Goal: Task Accomplishment & Management: Manage account settings

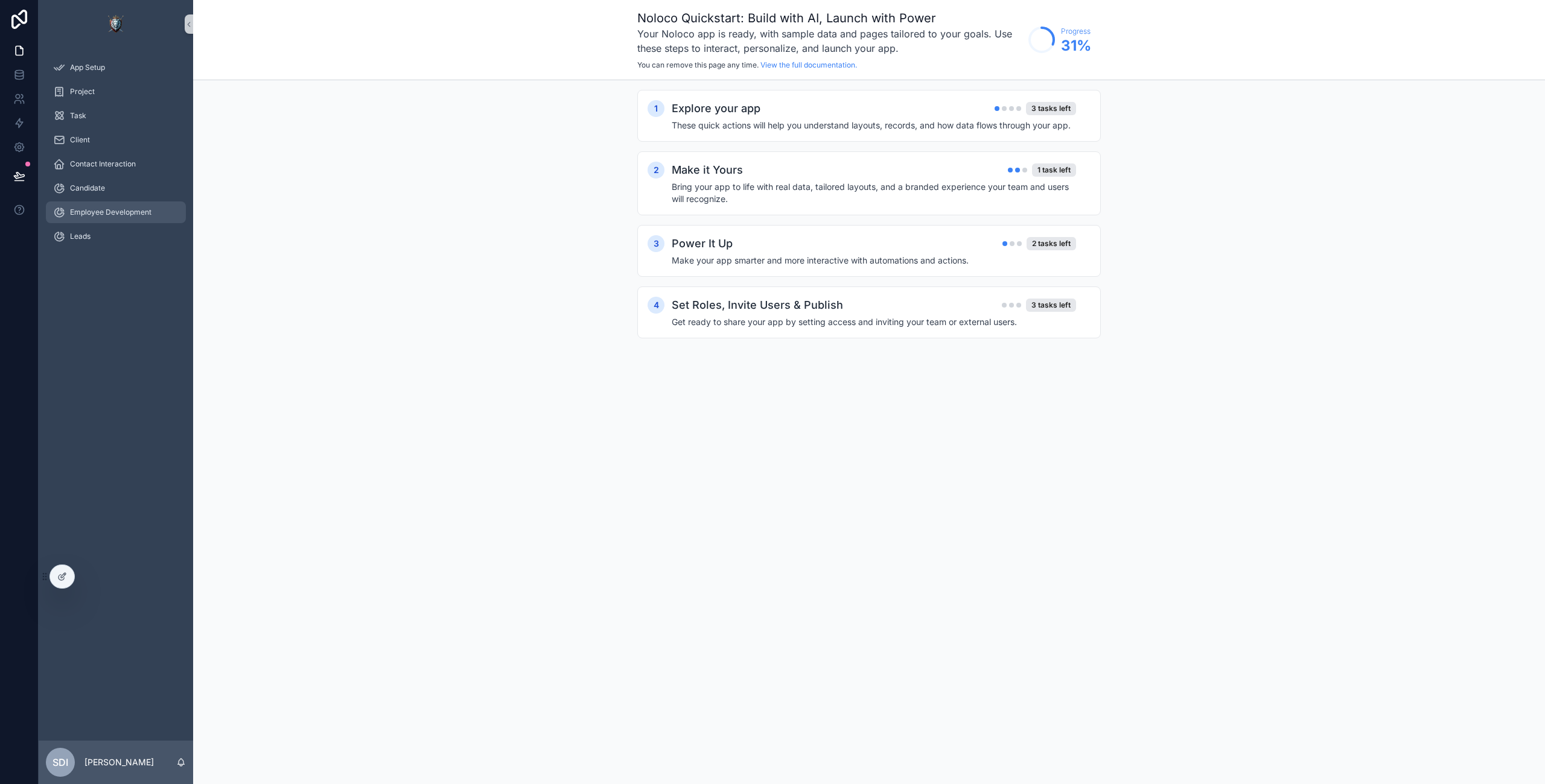
click at [127, 209] on span "Employee Development" at bounding box center [110, 212] width 81 height 10
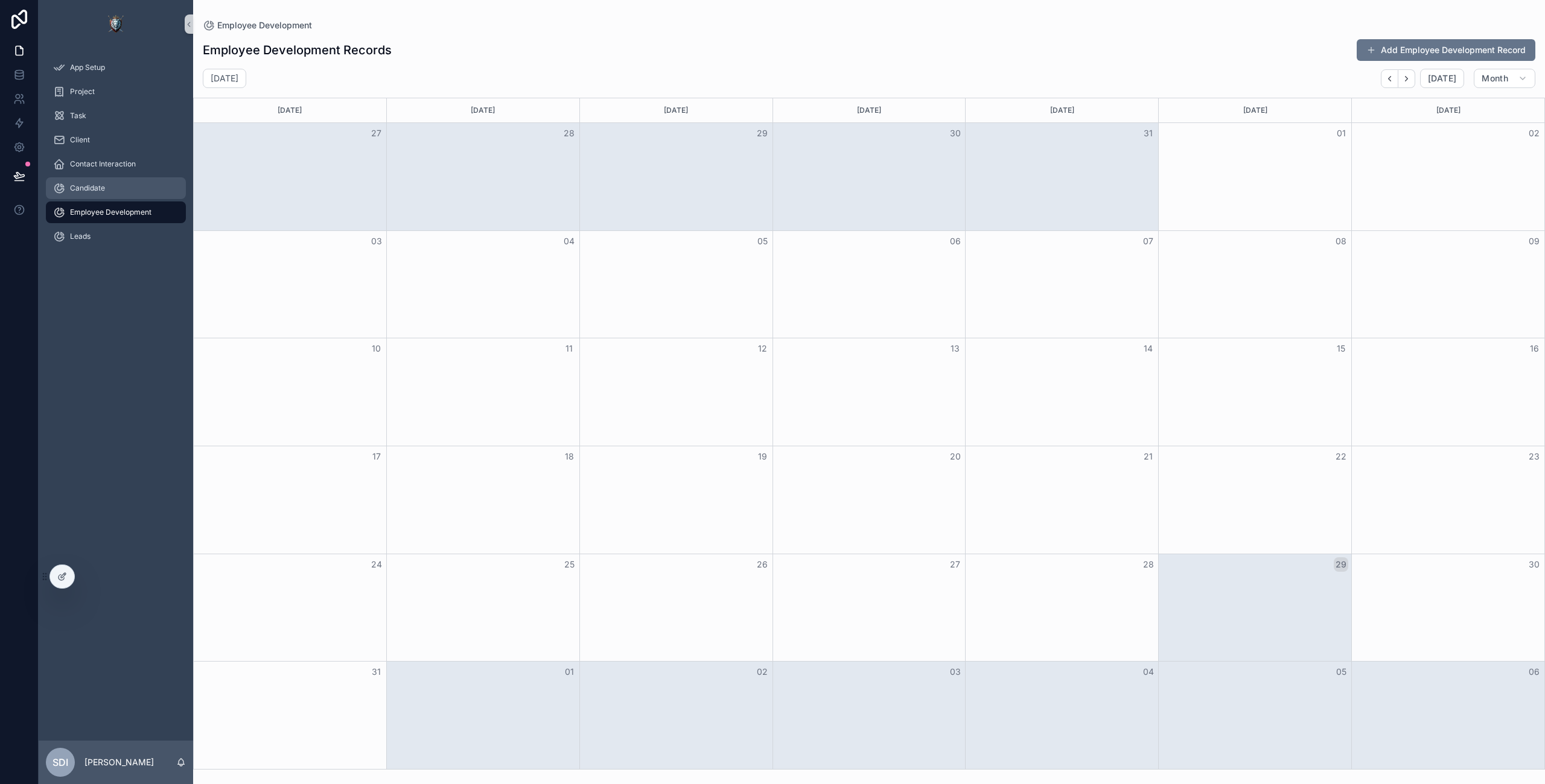
click at [90, 192] on div "Candidate" at bounding box center [115, 188] width 125 height 19
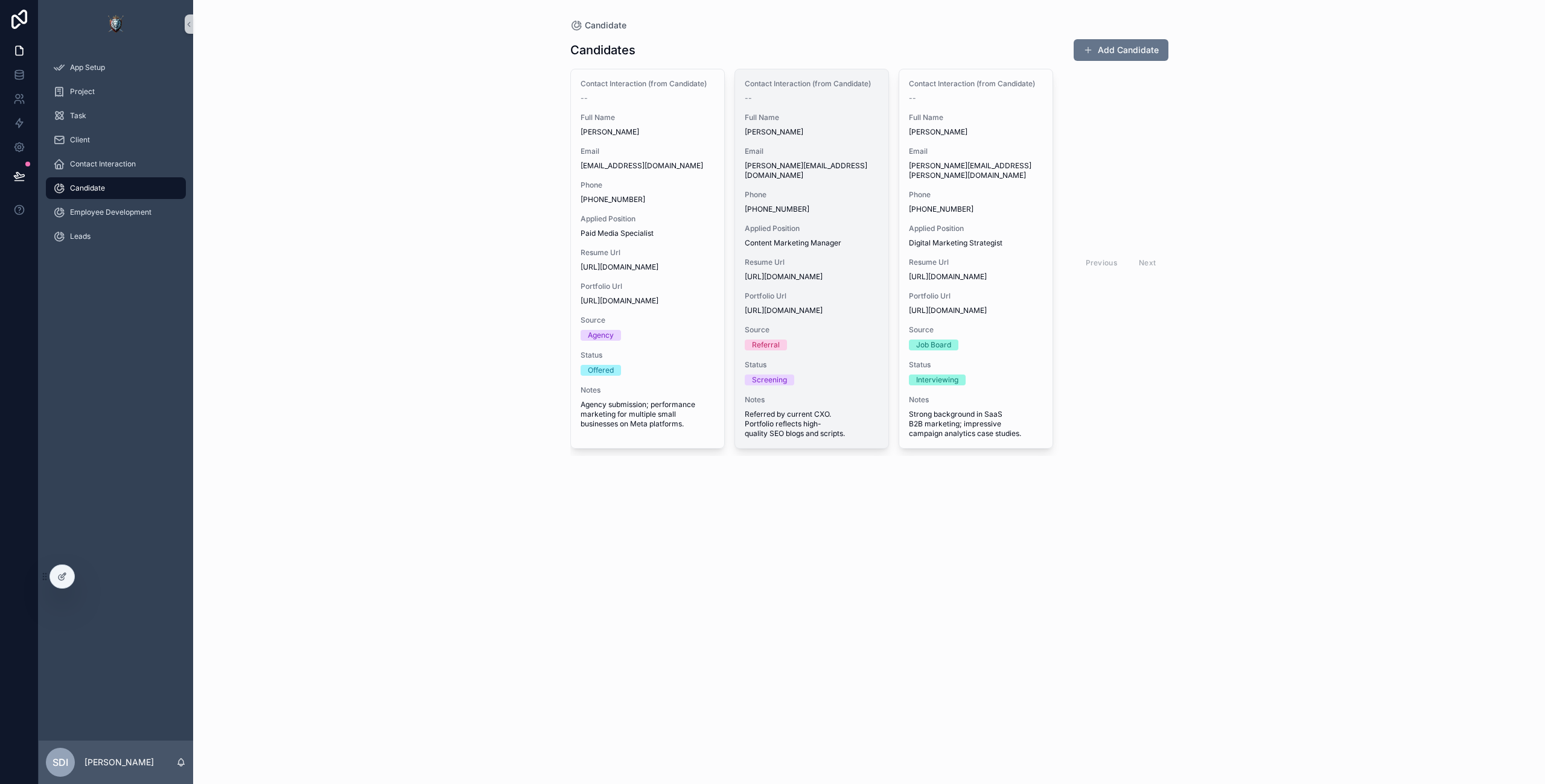
click at [803, 205] on span "+1-555-0456" at bounding box center [812, 209] width 134 height 10
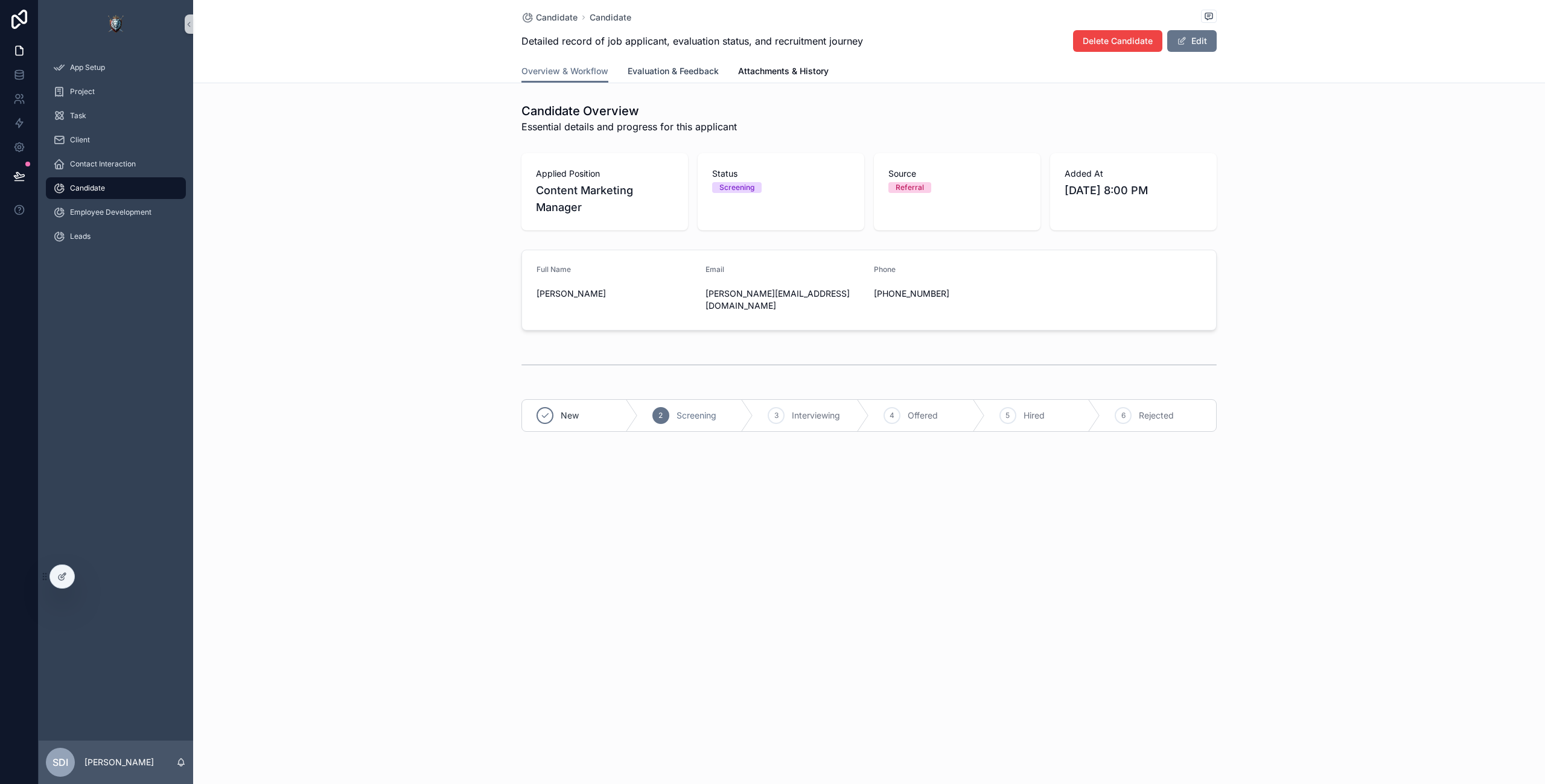
click at [668, 68] on span "Evaluation & Feedback" at bounding box center [673, 71] width 91 height 12
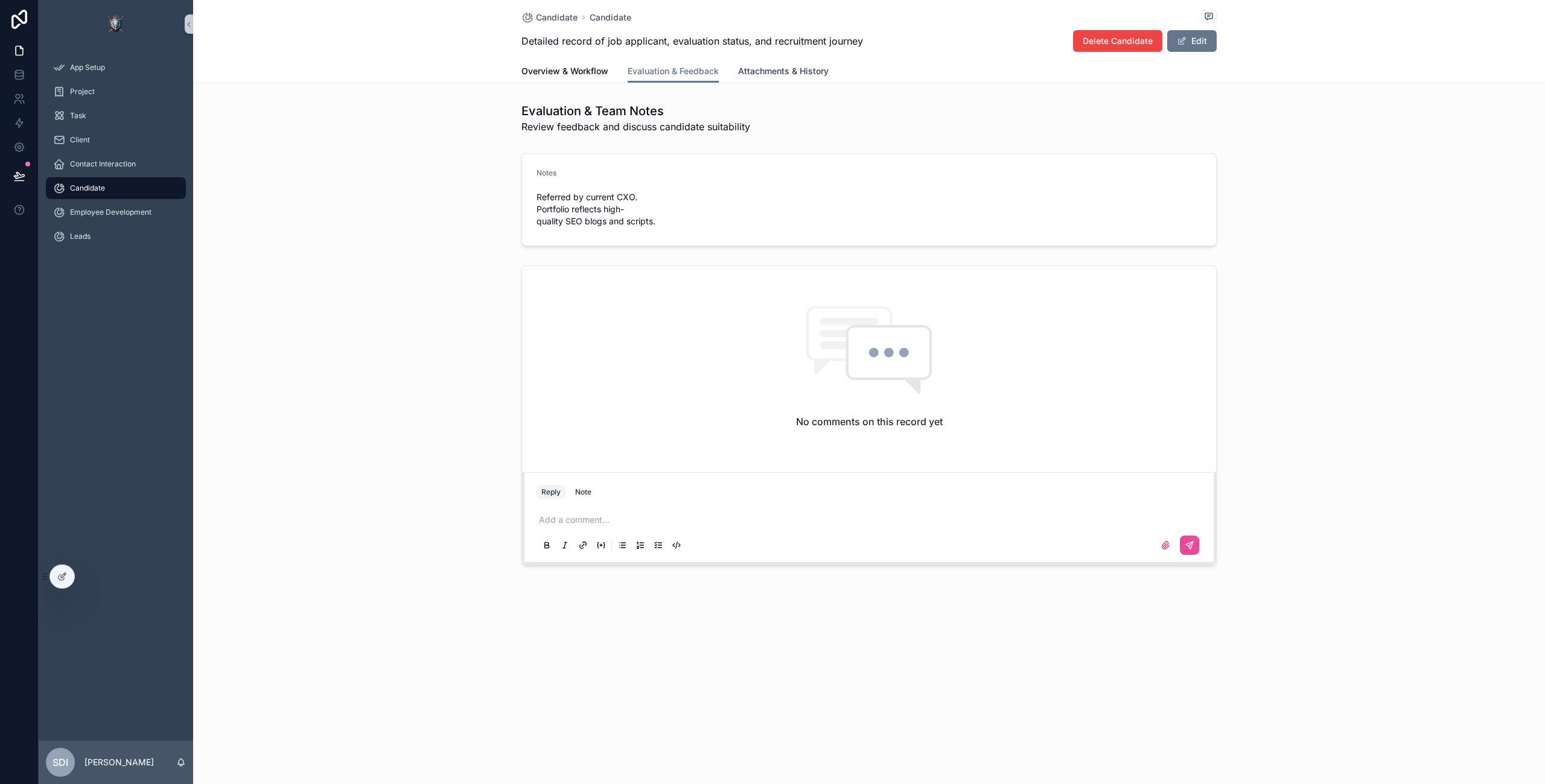
click at [778, 69] on span "Attachments & History" at bounding box center [783, 71] width 90 height 12
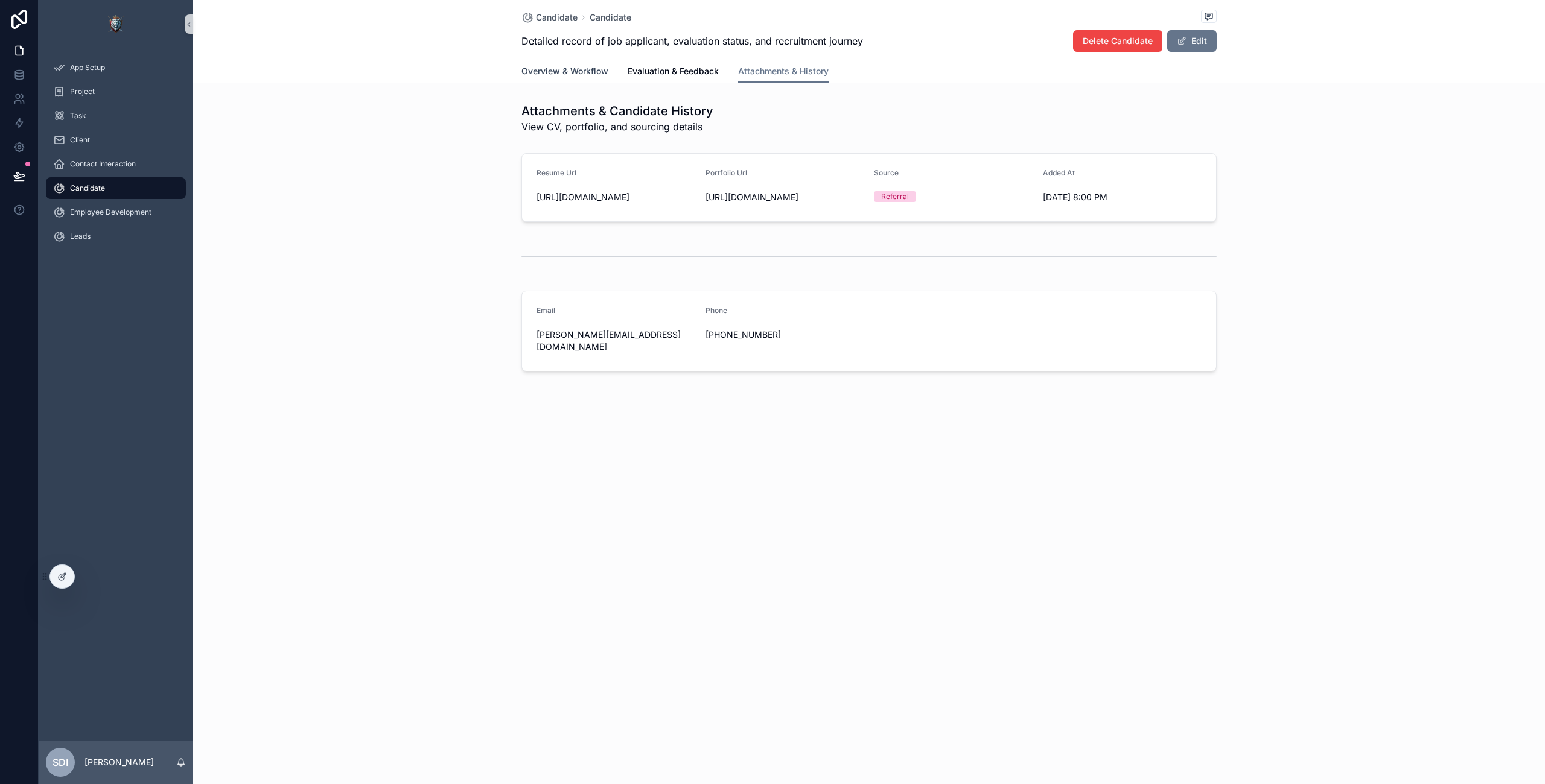
click at [577, 69] on span "Overview & Workflow" at bounding box center [565, 71] width 87 height 12
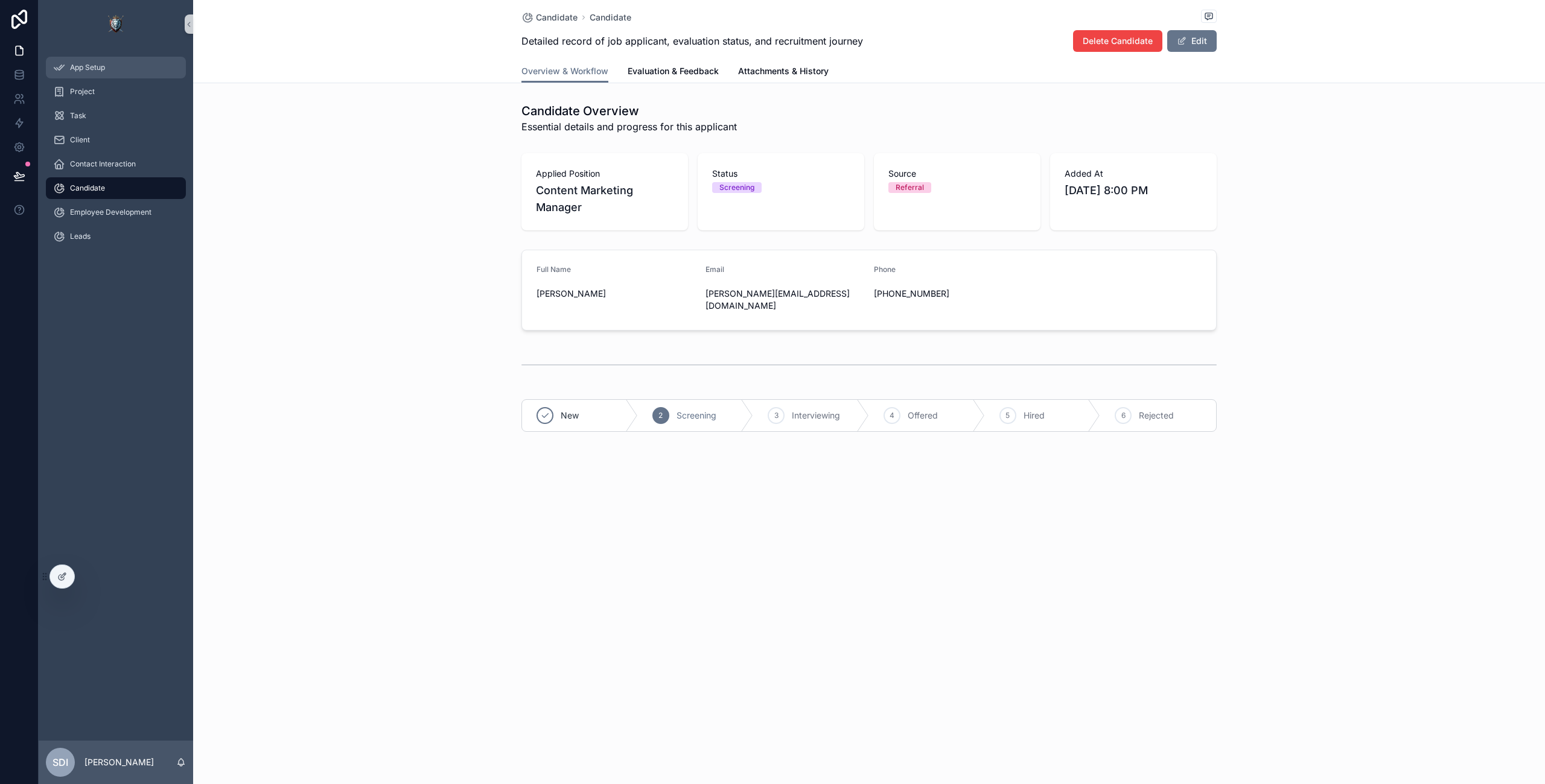
click at [95, 74] on div "App Setup" at bounding box center [115, 68] width 125 height 19
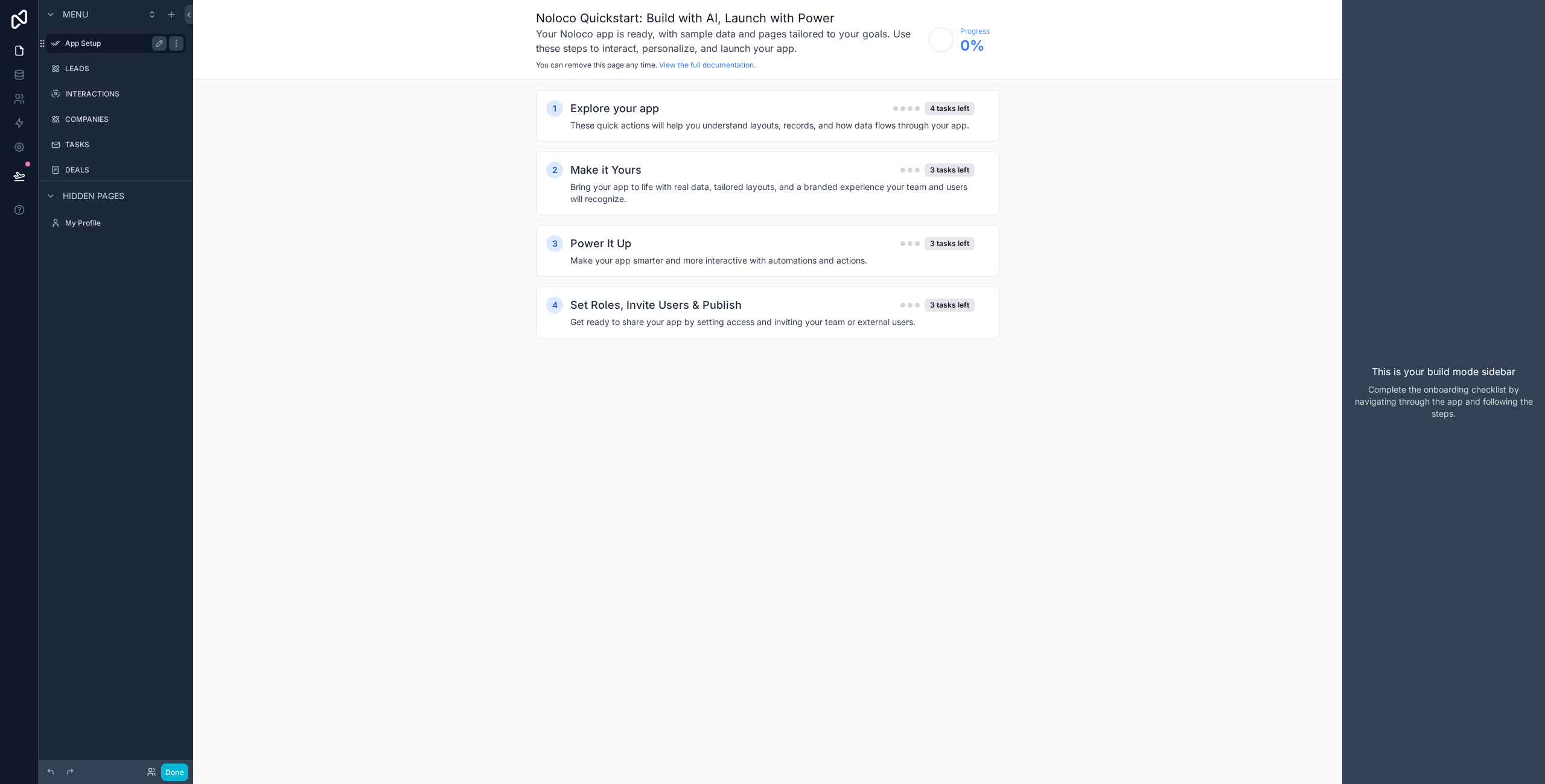
click at [85, 42] on label "App Setup" at bounding box center [113, 43] width 97 height 10
click at [84, 75] on div "LEADS" at bounding box center [115, 68] width 101 height 14
click at [88, 71] on label "LEADS" at bounding box center [113, 68] width 97 height 10
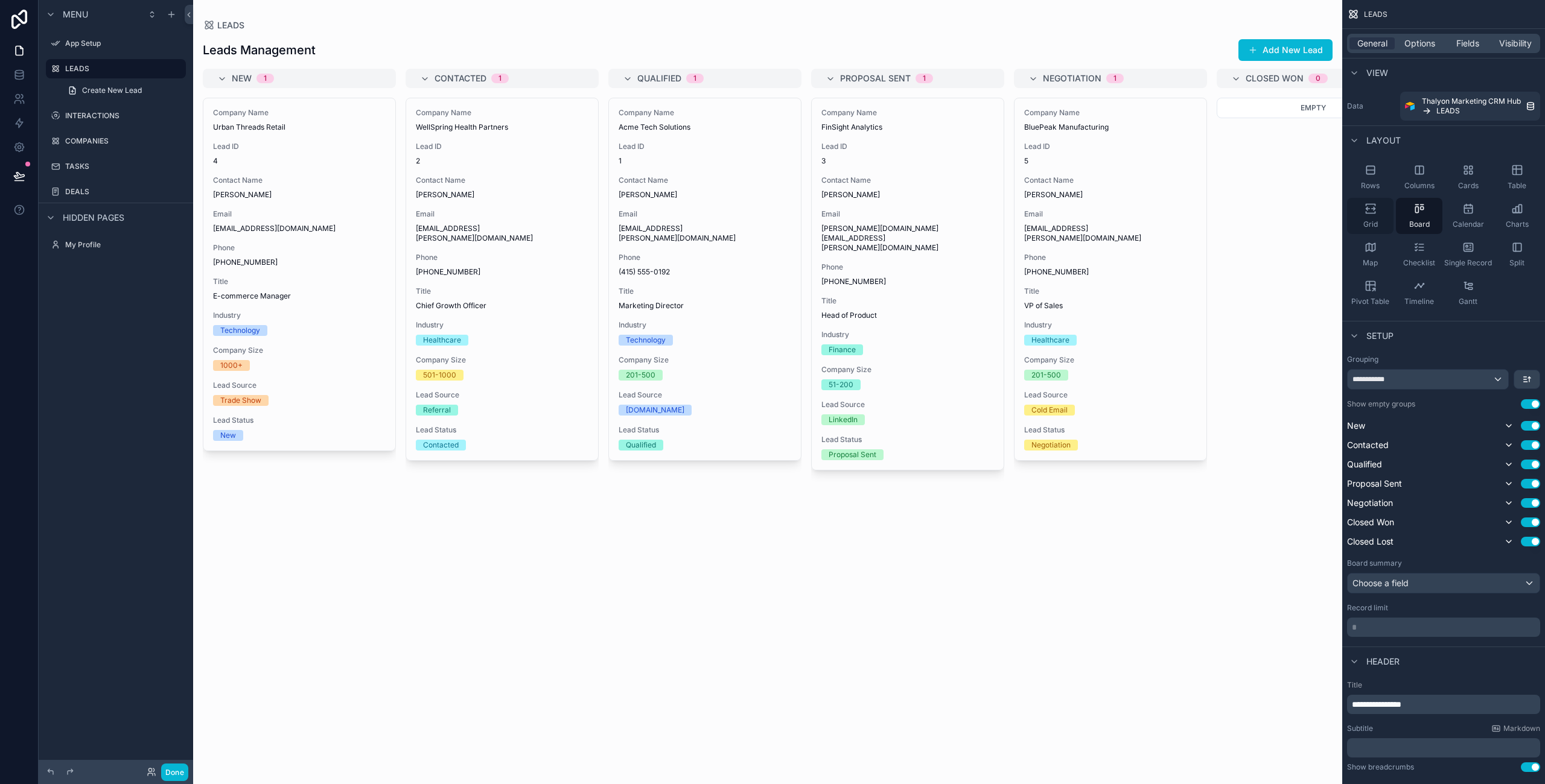
click at [1380, 212] on div "Grid" at bounding box center [1370, 216] width 46 height 36
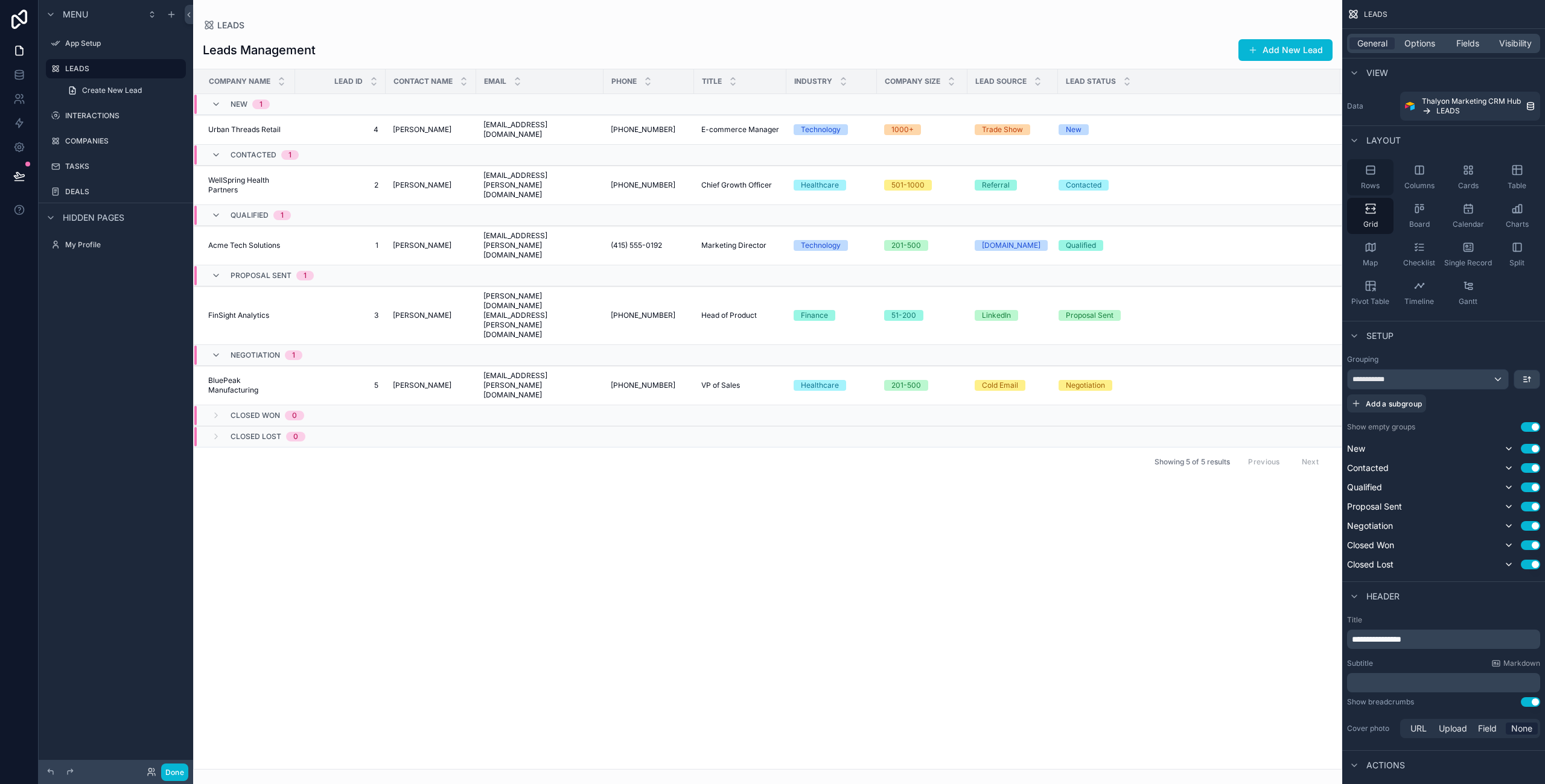
click at [1371, 177] on div "Rows" at bounding box center [1370, 177] width 46 height 36
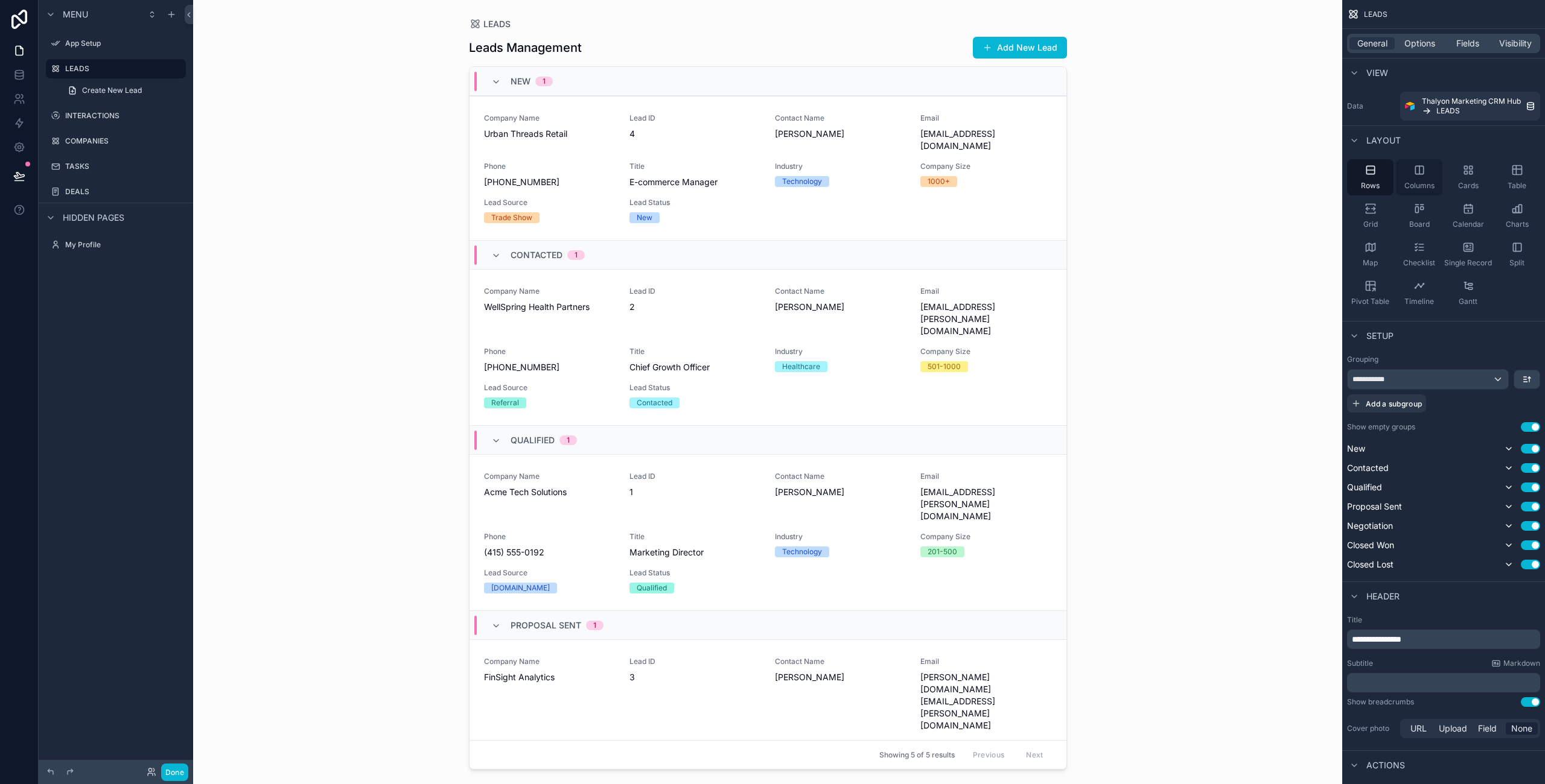
click at [1418, 185] on span "Columns" at bounding box center [1419, 185] width 30 height 10
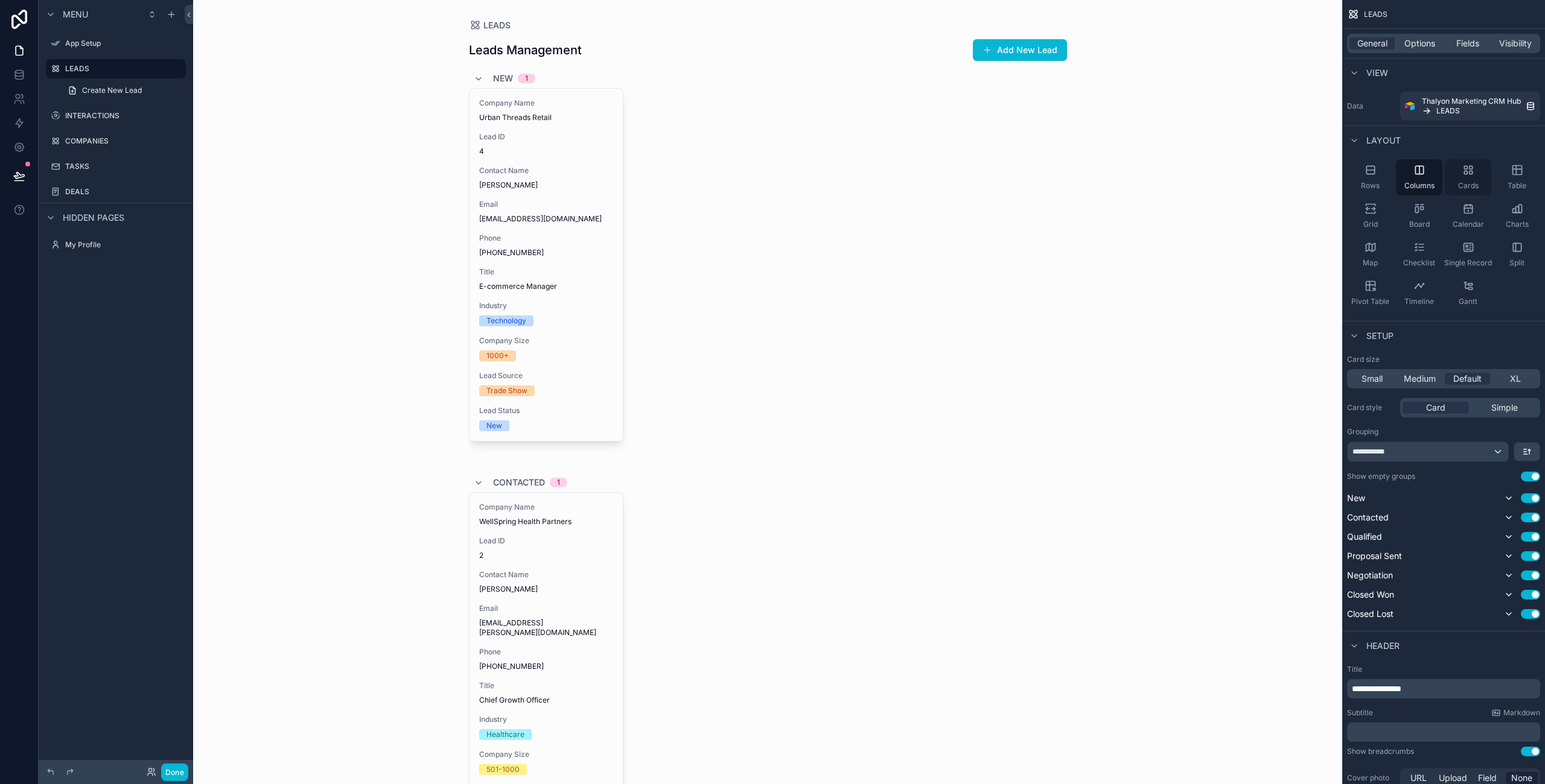
click at [1462, 184] on span "Cards" at bounding box center [1468, 185] width 21 height 10
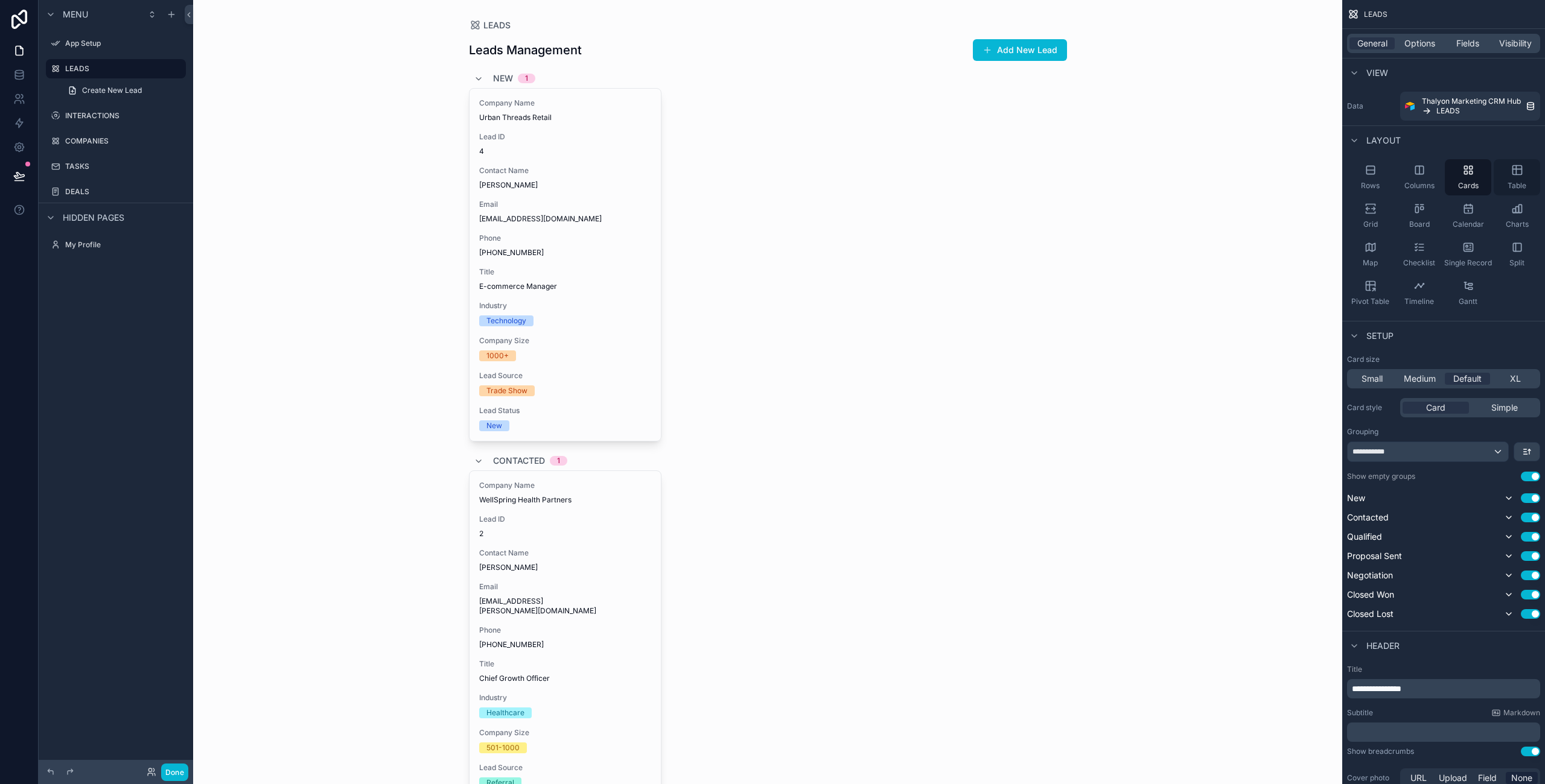
click at [1519, 172] on icon "scrollable content" at bounding box center [1517, 170] width 12 height 12
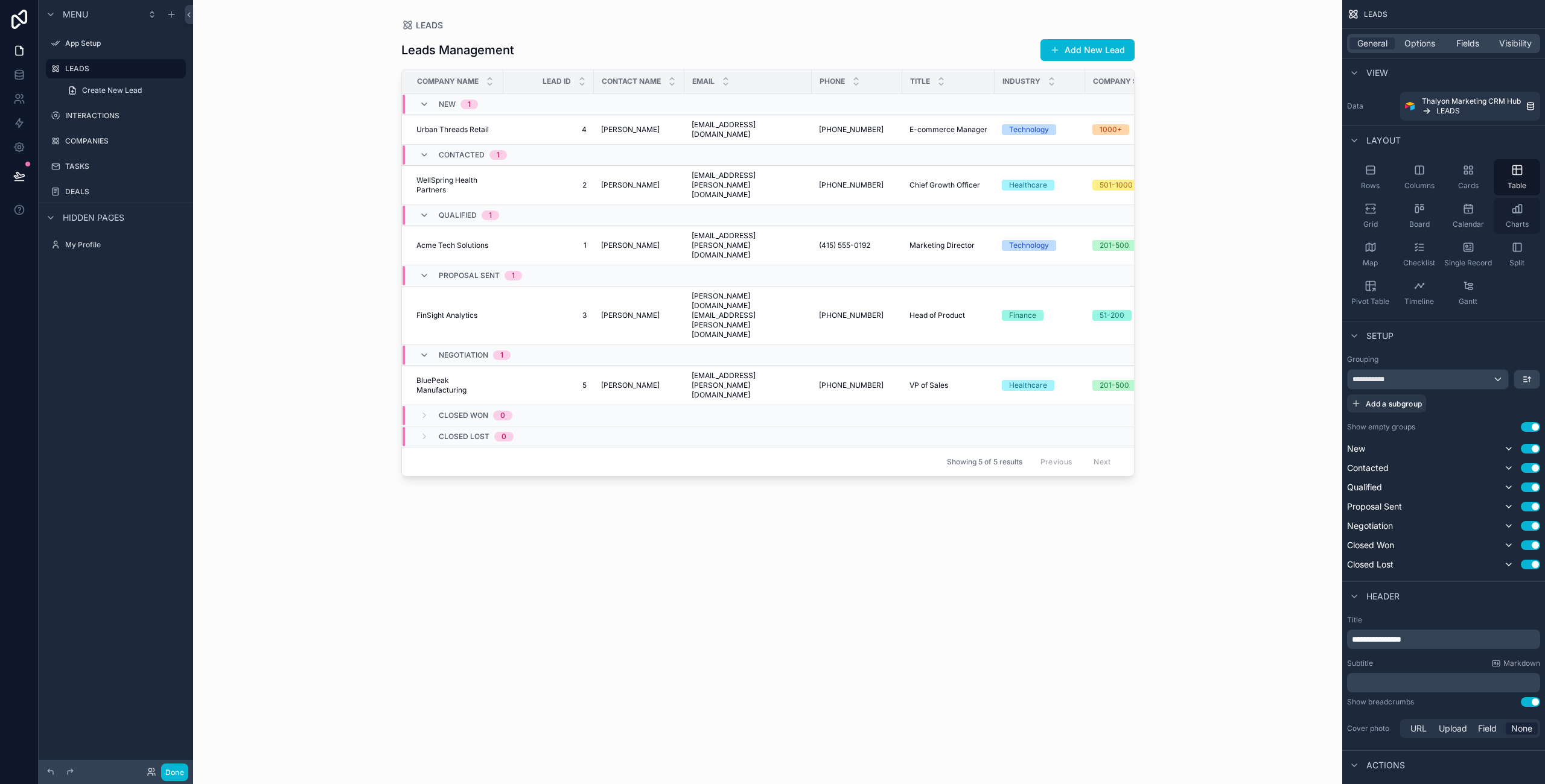
click at [1512, 211] on icon "scrollable content" at bounding box center [1514, 211] width 3 height 4
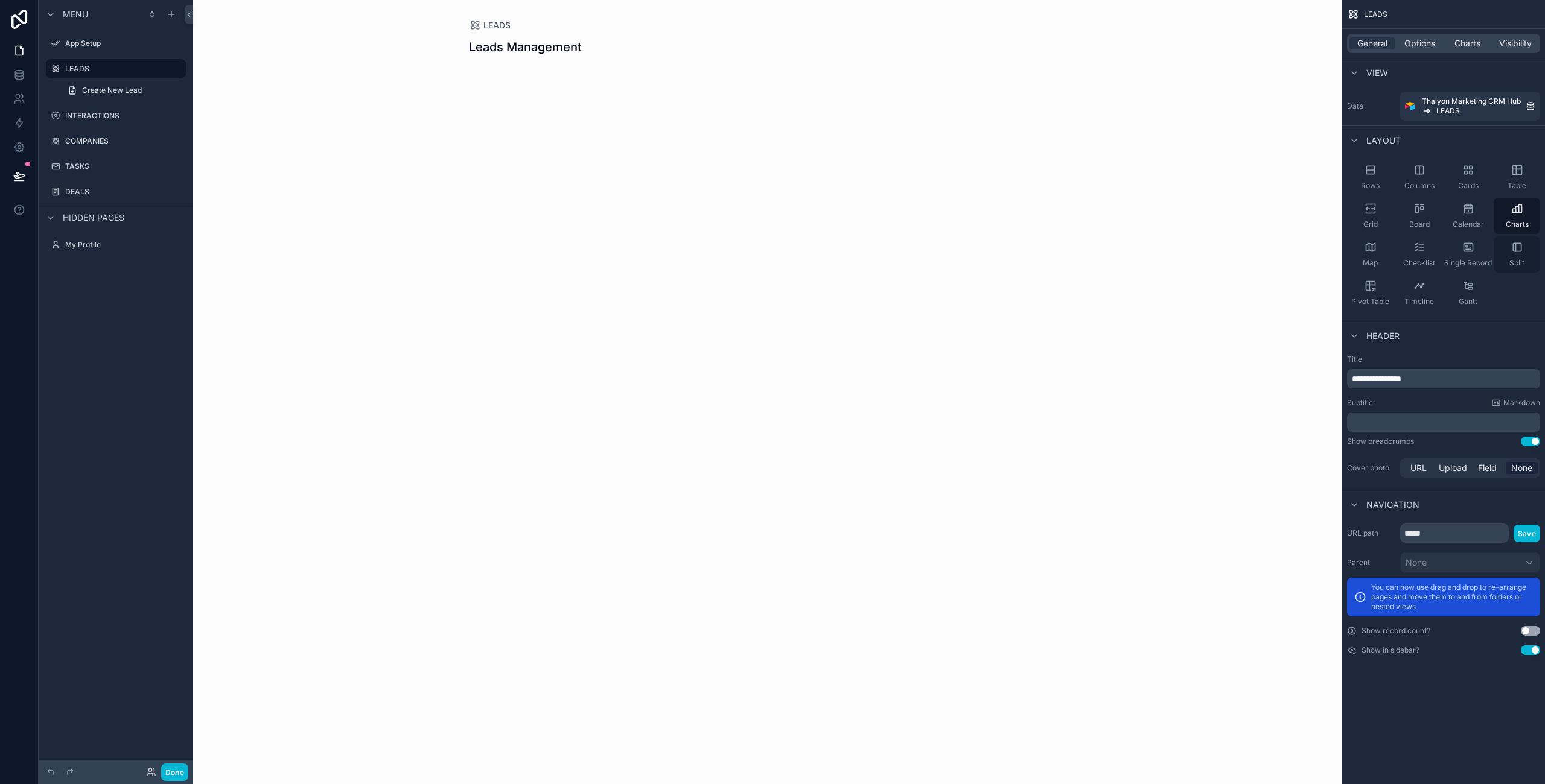
click at [1517, 246] on icon "scrollable content" at bounding box center [1517, 247] width 12 height 12
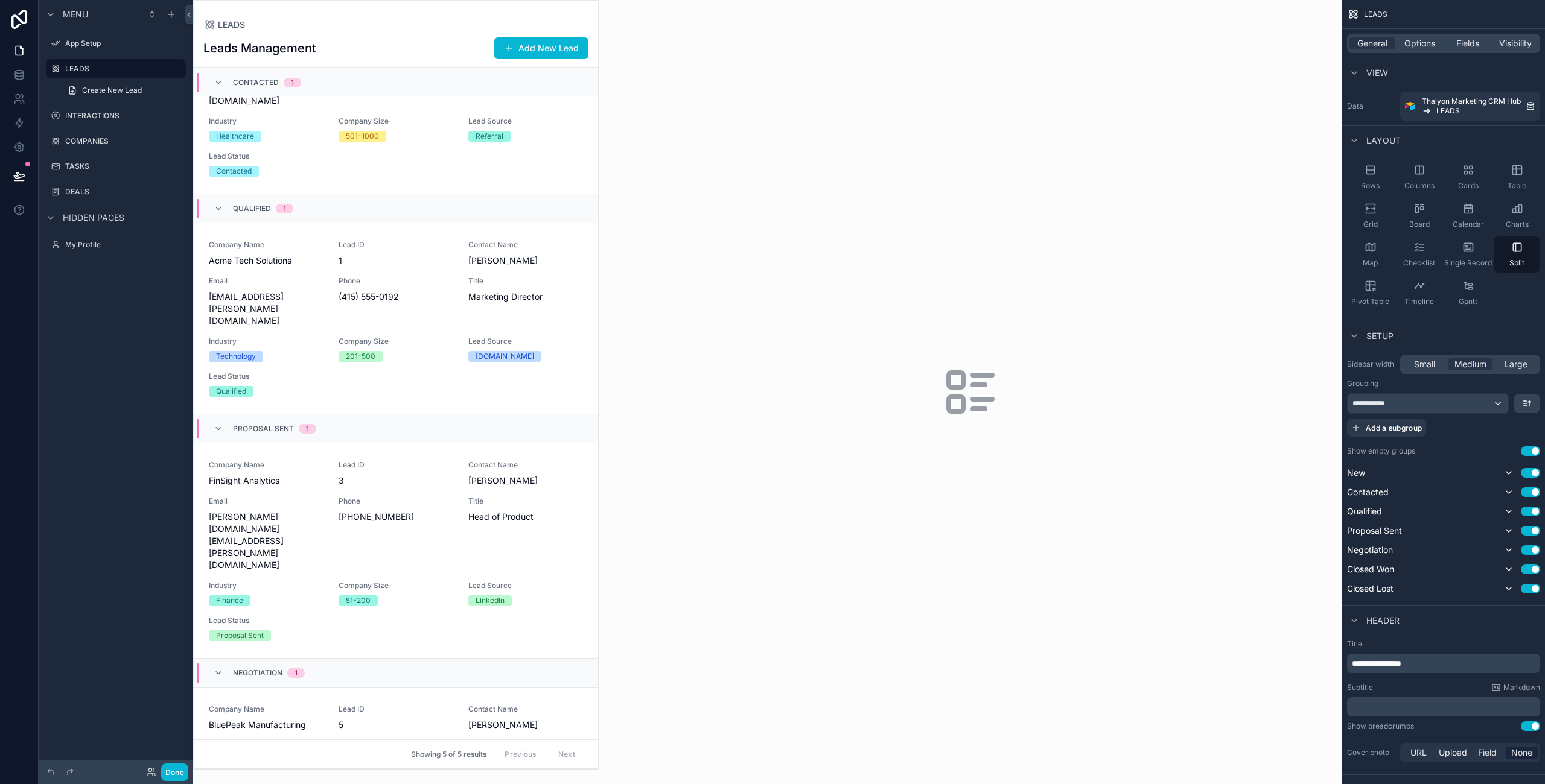
scroll to position [427, 0]
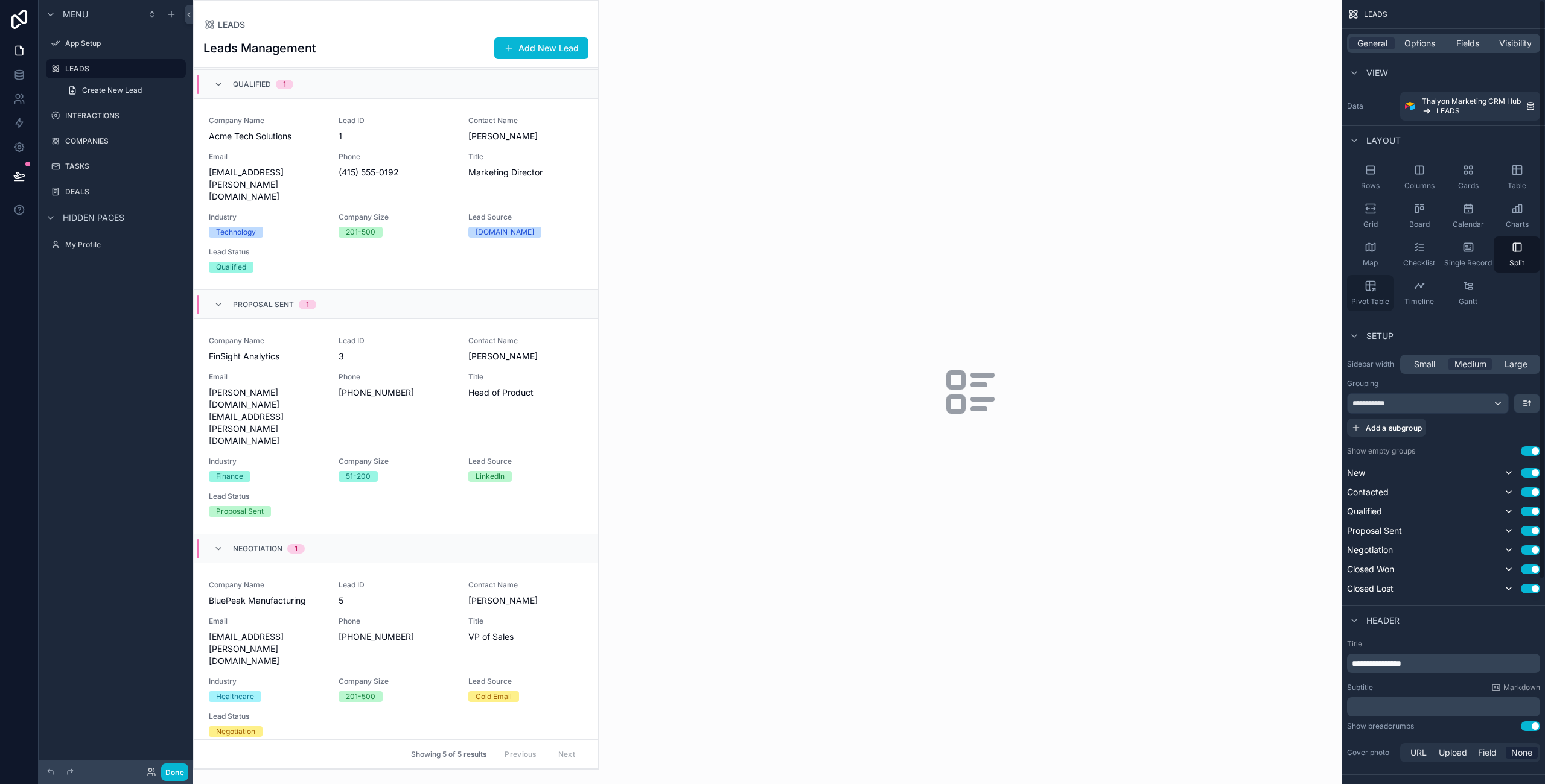
click at [1371, 287] on icon "scrollable content" at bounding box center [1370, 286] width 12 height 12
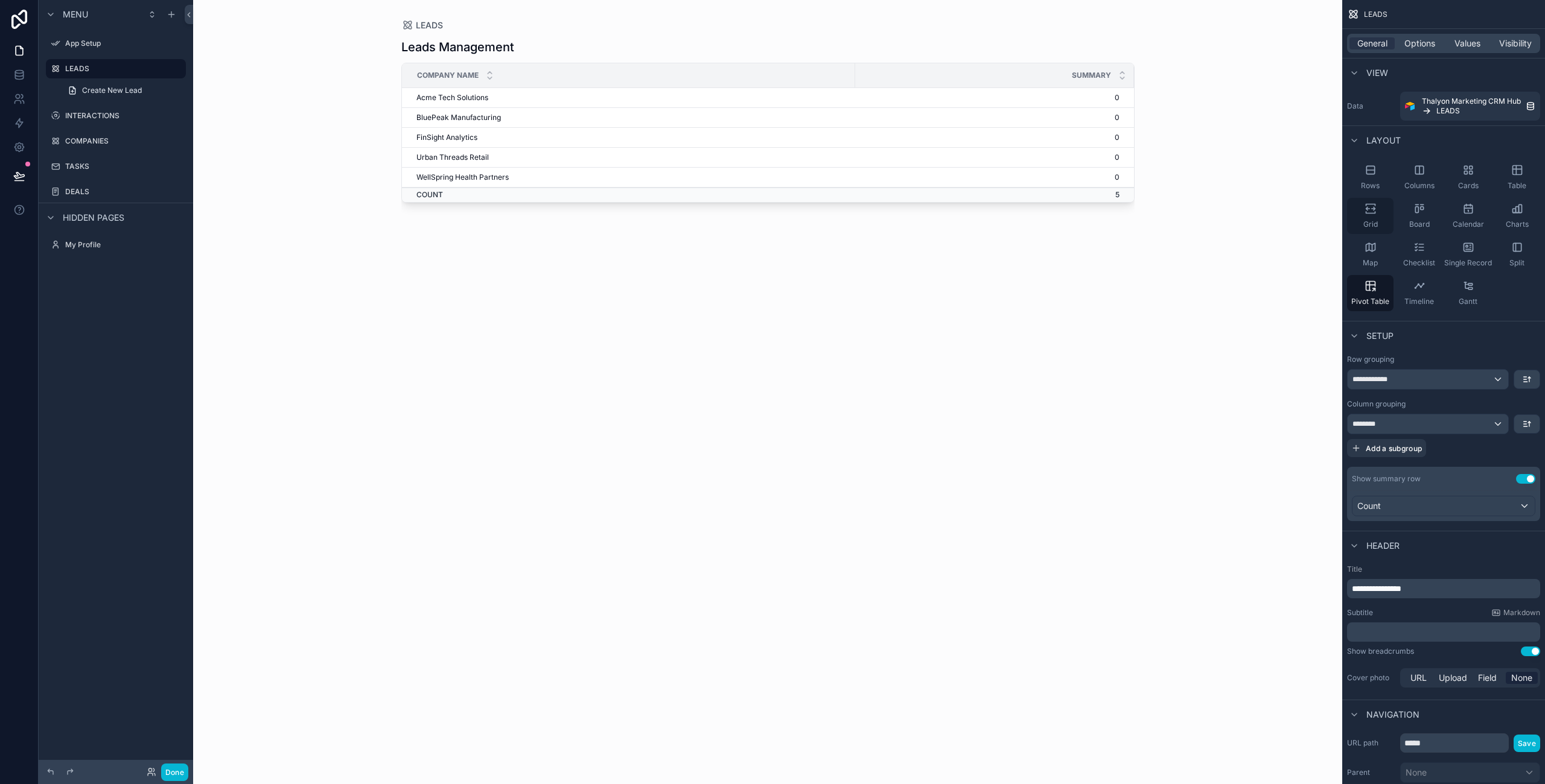
click at [1367, 205] on icon "scrollable content" at bounding box center [1370, 208] width 12 height 12
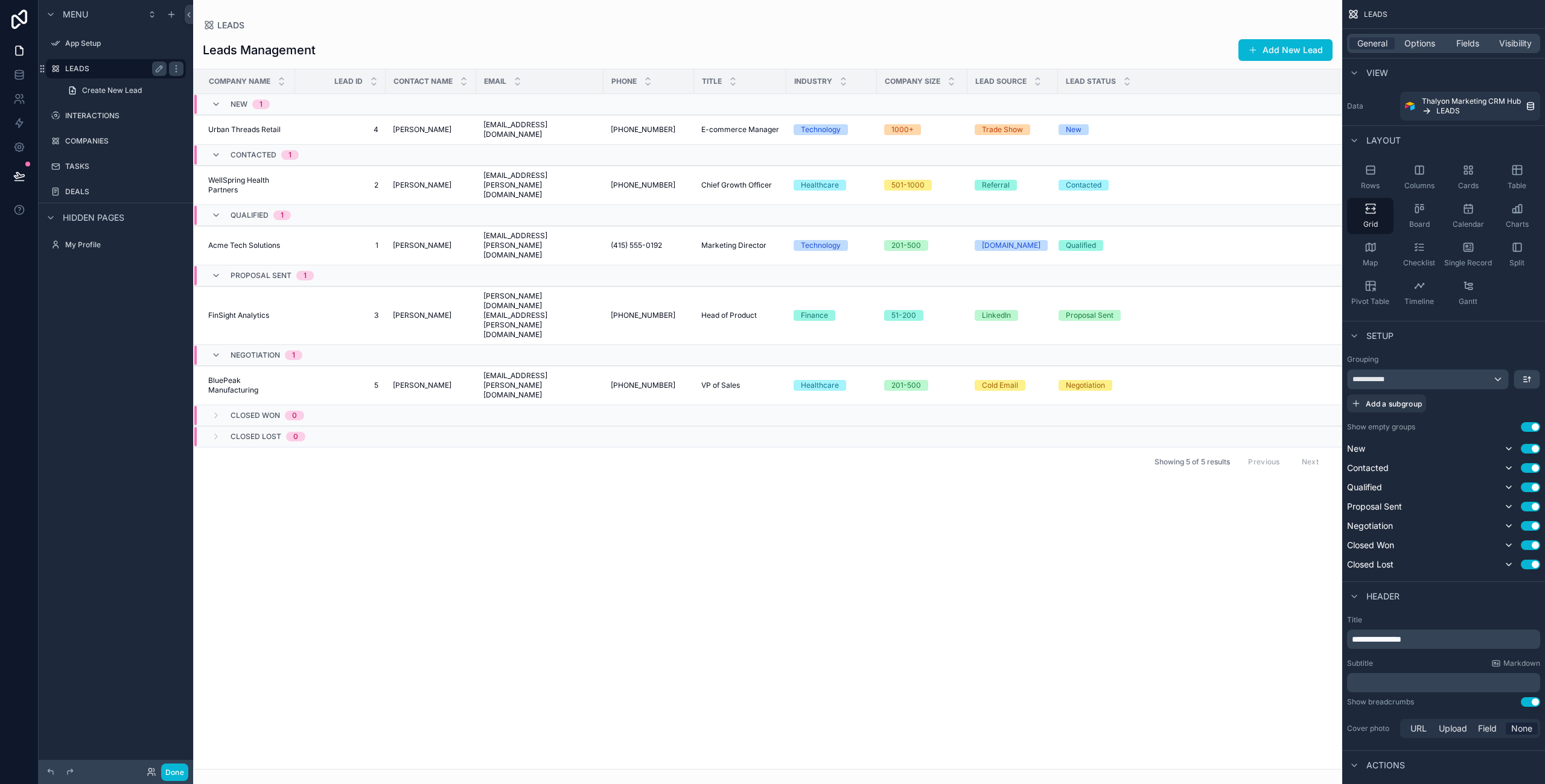
click at [69, 66] on label "LEADS" at bounding box center [113, 68] width 97 height 10
click at [154, 69] on icon "scrollable content" at bounding box center [159, 68] width 10 height 10
click at [147, 46] on label "App Setup" at bounding box center [113, 43] width 97 height 10
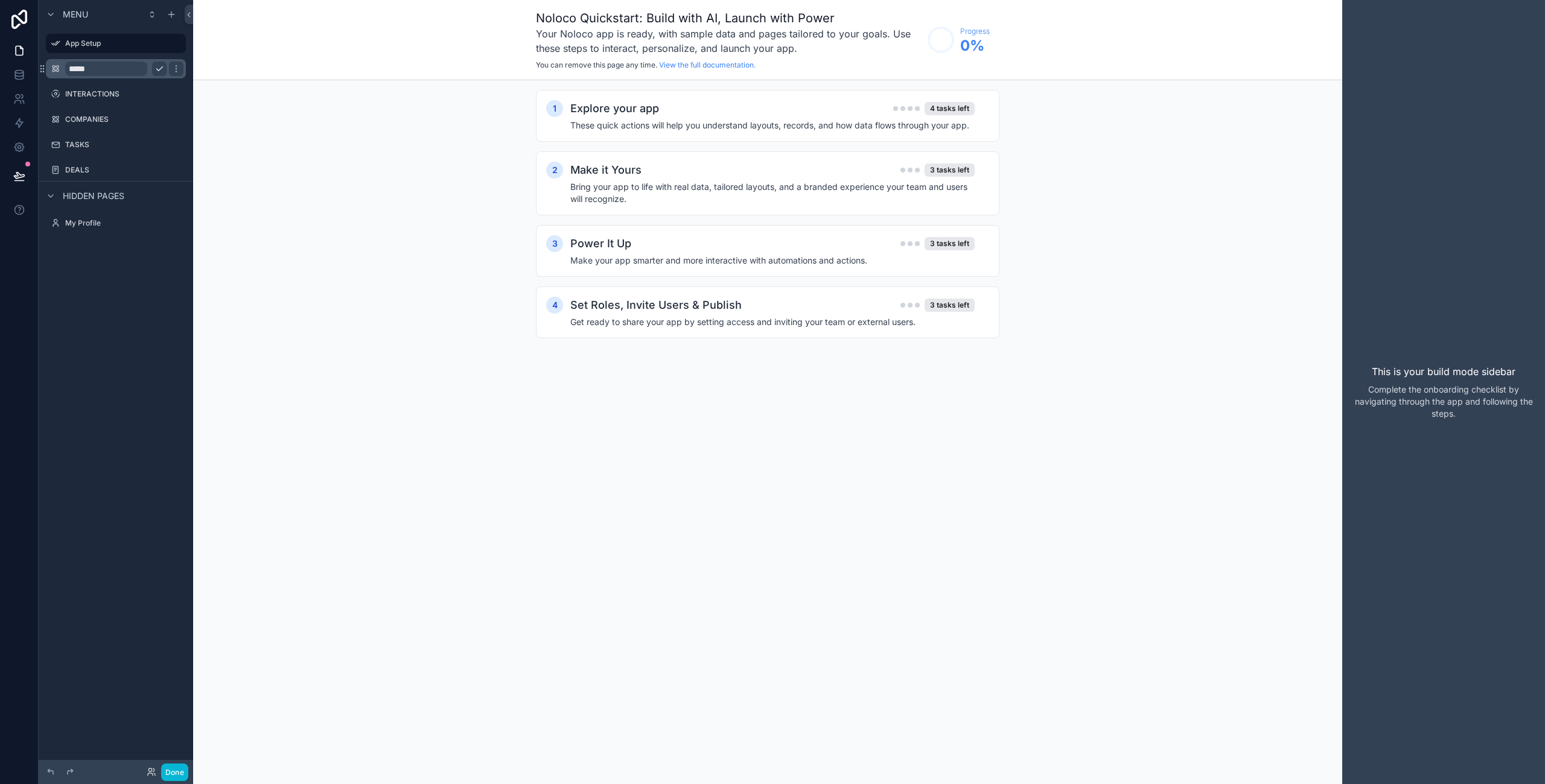
click at [124, 68] on input "*****" at bounding box center [106, 68] width 82 height 14
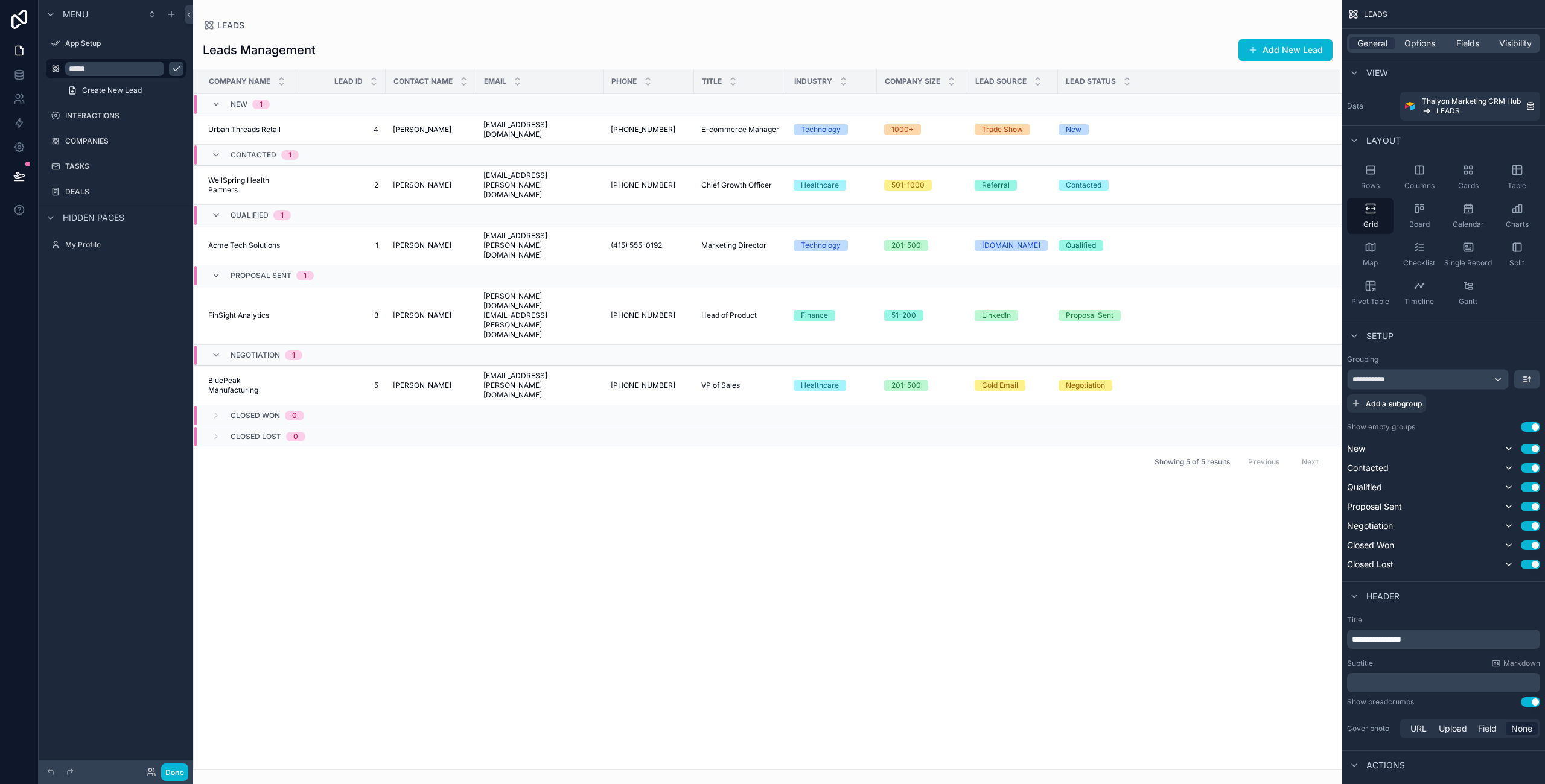
click at [470, 36] on div "scrollable content" at bounding box center [767, 392] width 1149 height 784
click at [224, 406] on div "Closed Won 0" at bounding box center [257, 415] width 93 height 19
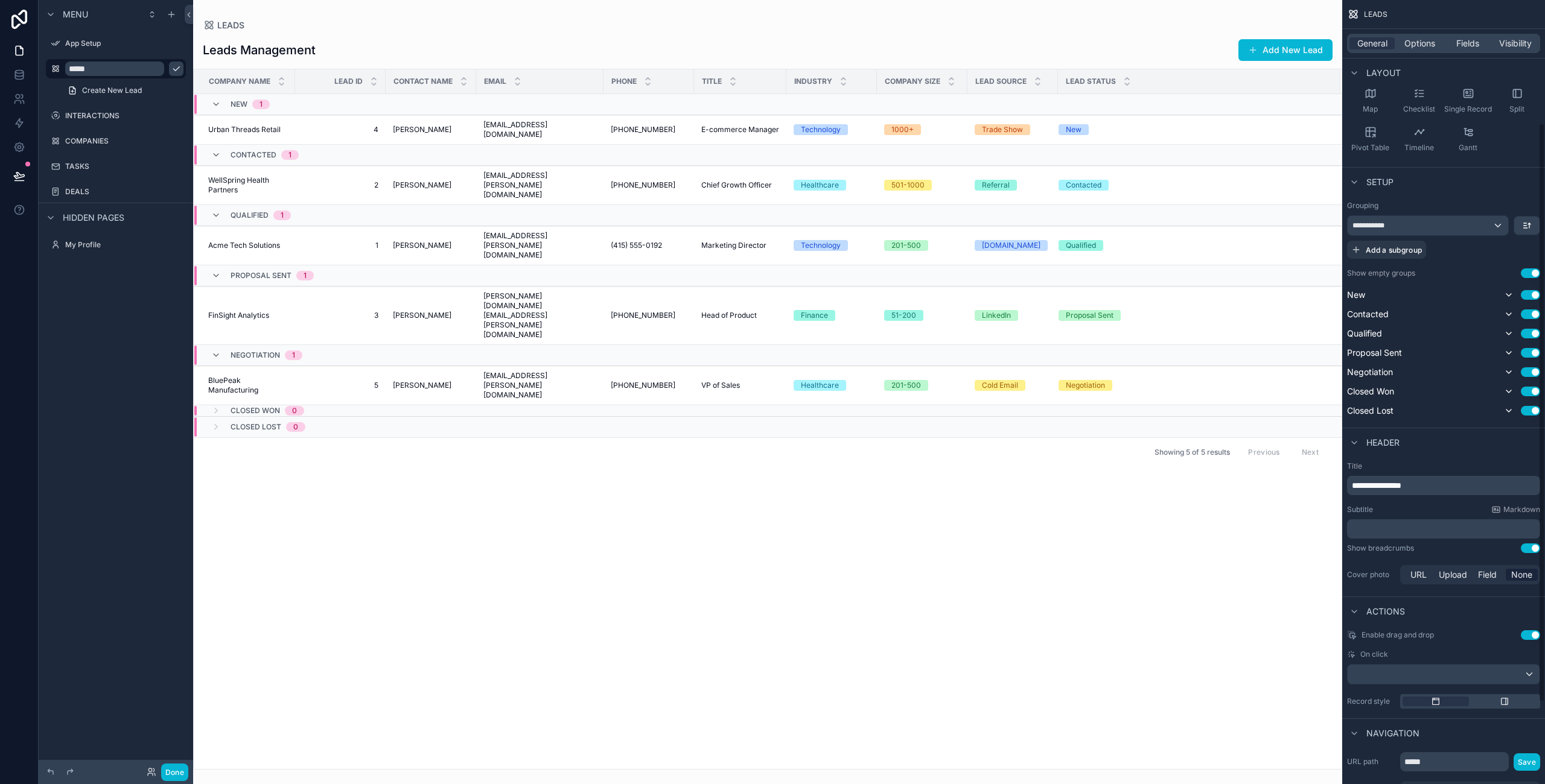
scroll to position [278, 0]
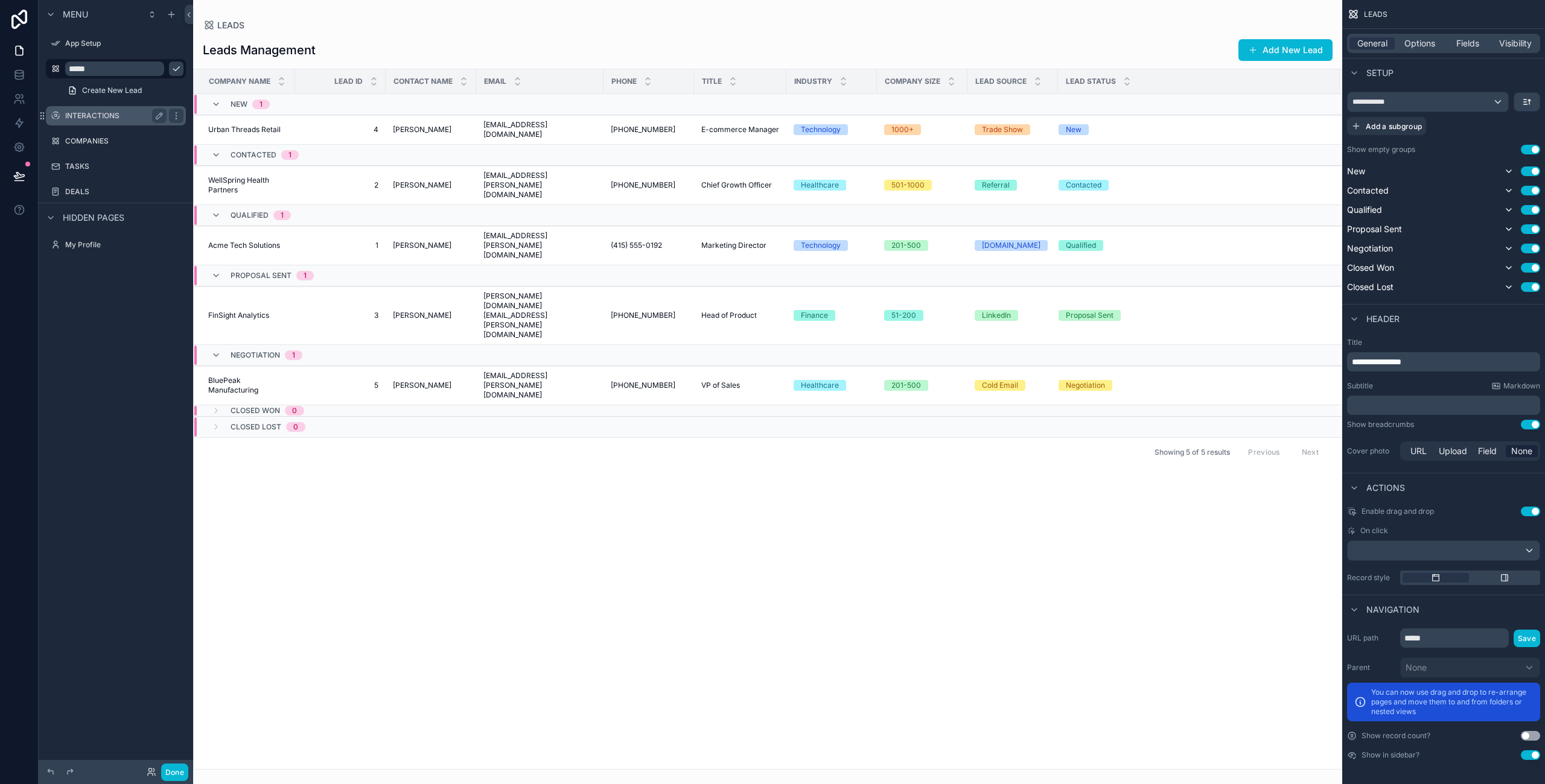
click at [96, 118] on label "INTERACTIONS" at bounding box center [113, 115] width 97 height 10
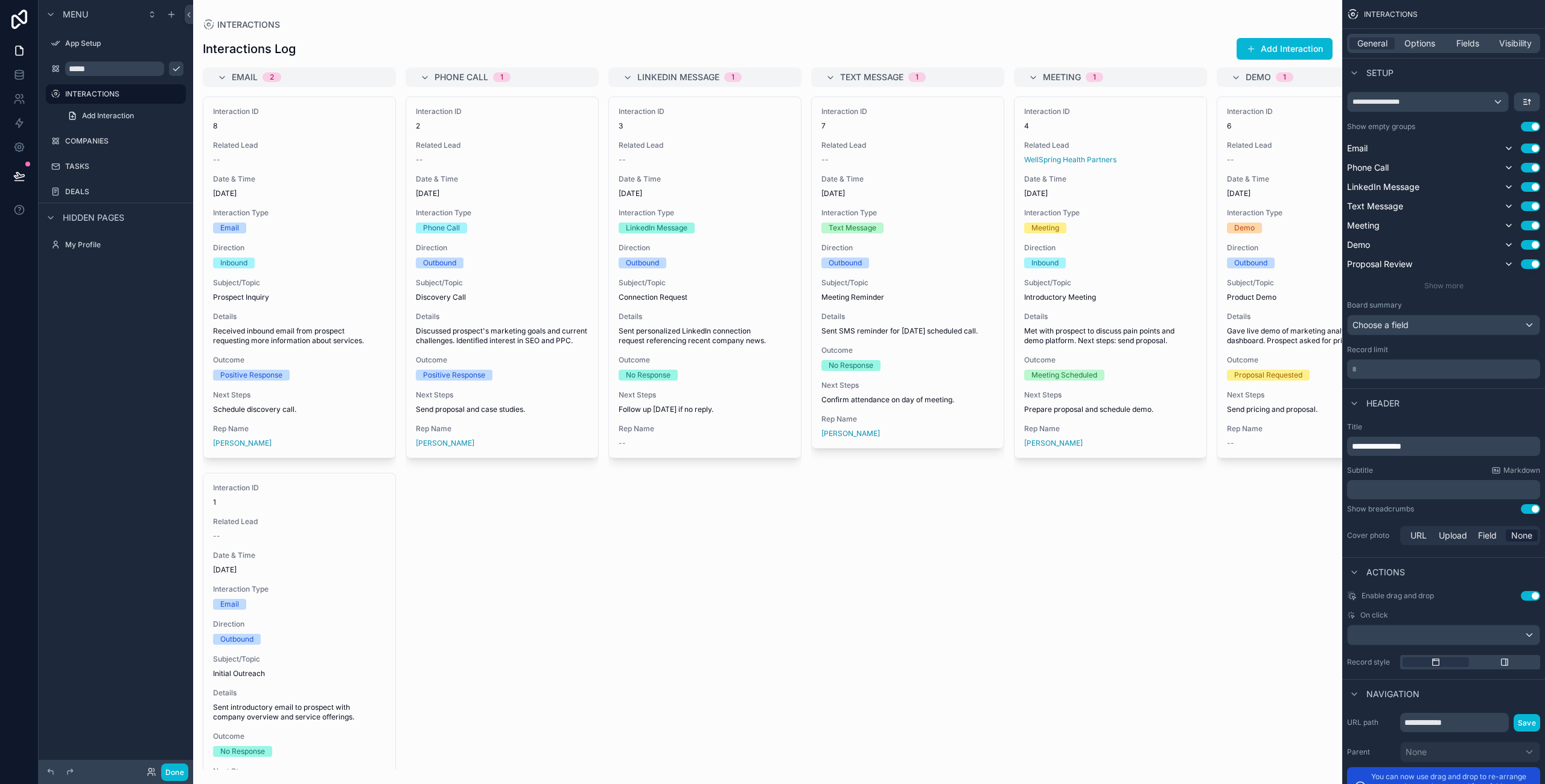
click at [1253, 43] on div "scrollable content" at bounding box center [767, 392] width 1149 height 784
click at [1253, 46] on span "scrollable content" at bounding box center [1251, 48] width 10 height 10
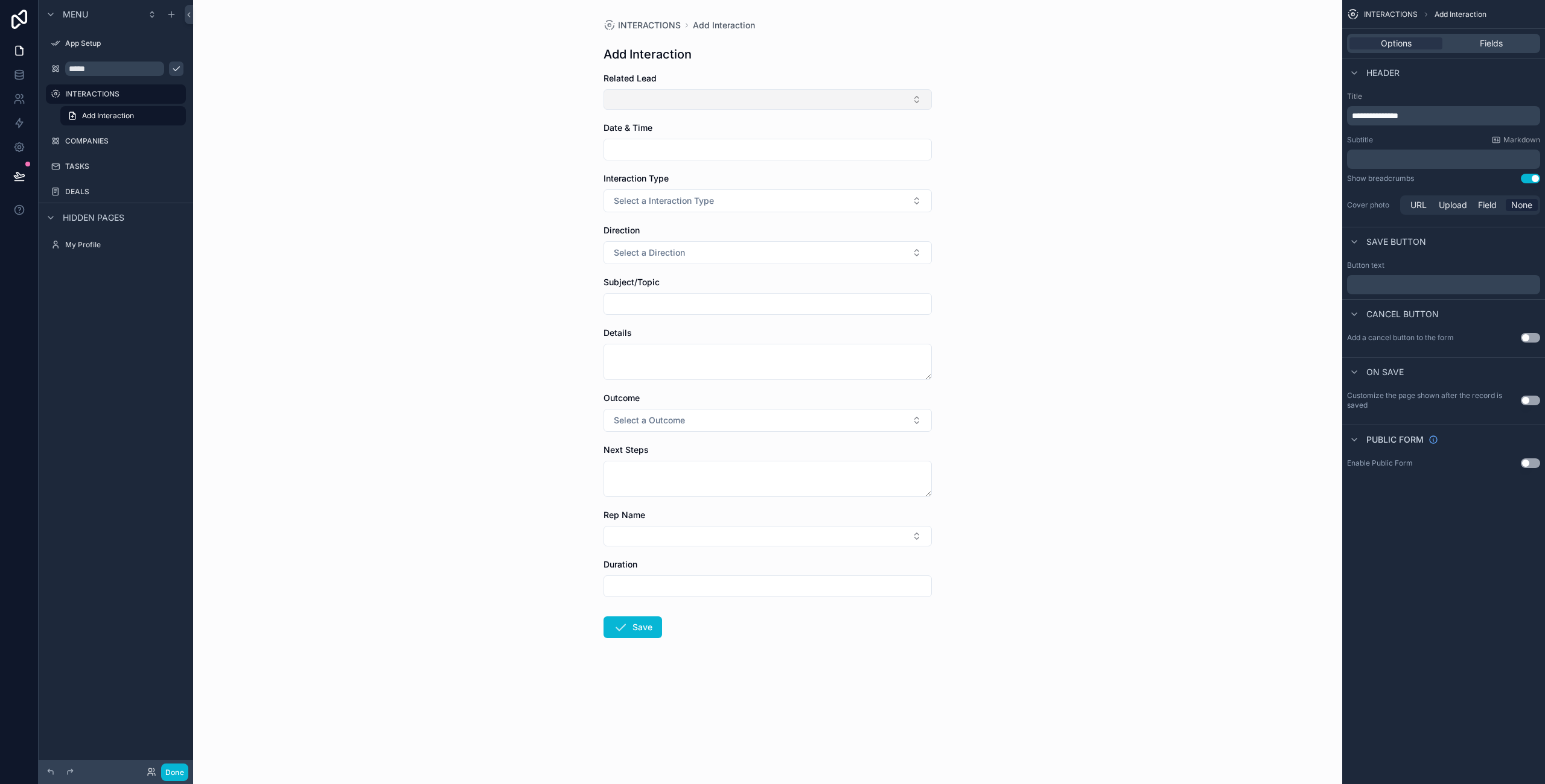
click at [741, 102] on button "Select Button" at bounding box center [767, 100] width 329 height 21
click at [746, 150] on div "Acme Tech Solutions" at bounding box center [767, 147] width 323 height 19
click at [749, 201] on button "Select a Interaction Type" at bounding box center [767, 203] width 329 height 23
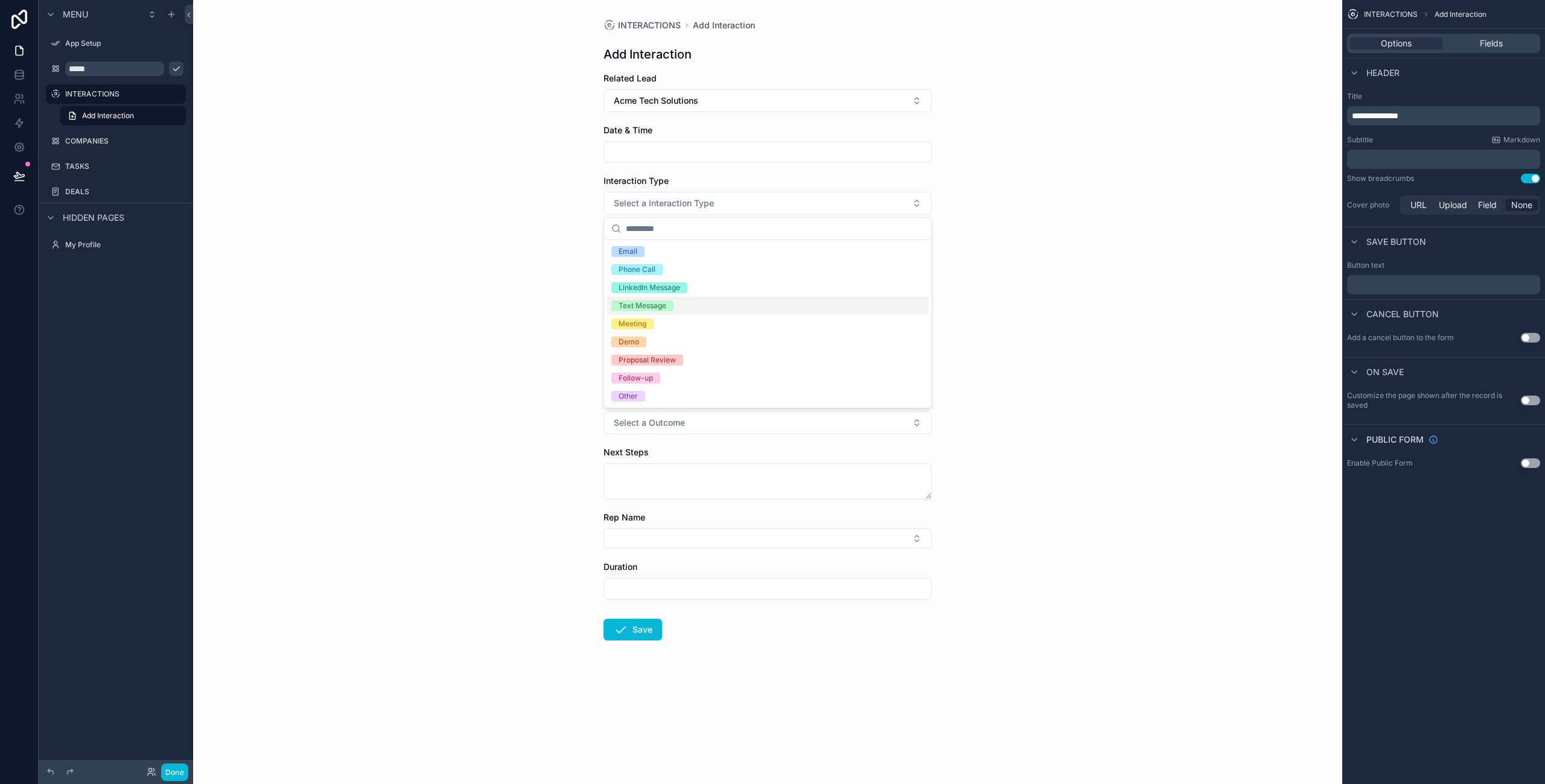
click at [673, 308] on div "Text Message" at bounding box center [767, 306] width 323 height 18
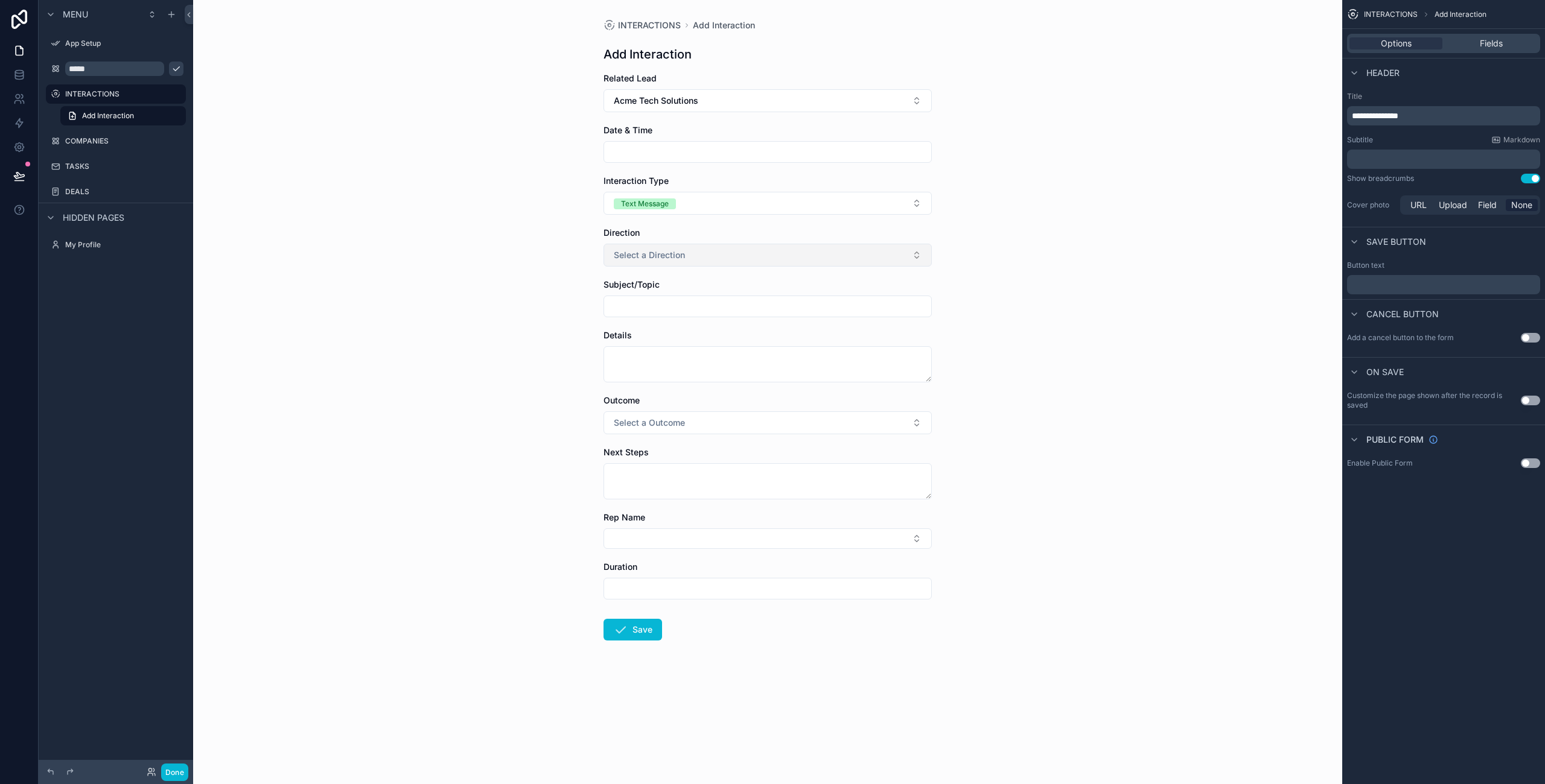
click at [708, 258] on button "Select a Direction" at bounding box center [767, 255] width 329 height 23
click at [677, 307] on div "Outbound" at bounding box center [767, 303] width 323 height 18
click at [761, 433] on button "Select a Outcome" at bounding box center [767, 422] width 329 height 23
click at [682, 543] on div "Proposal Requested" at bounding box center [653, 544] width 69 height 11
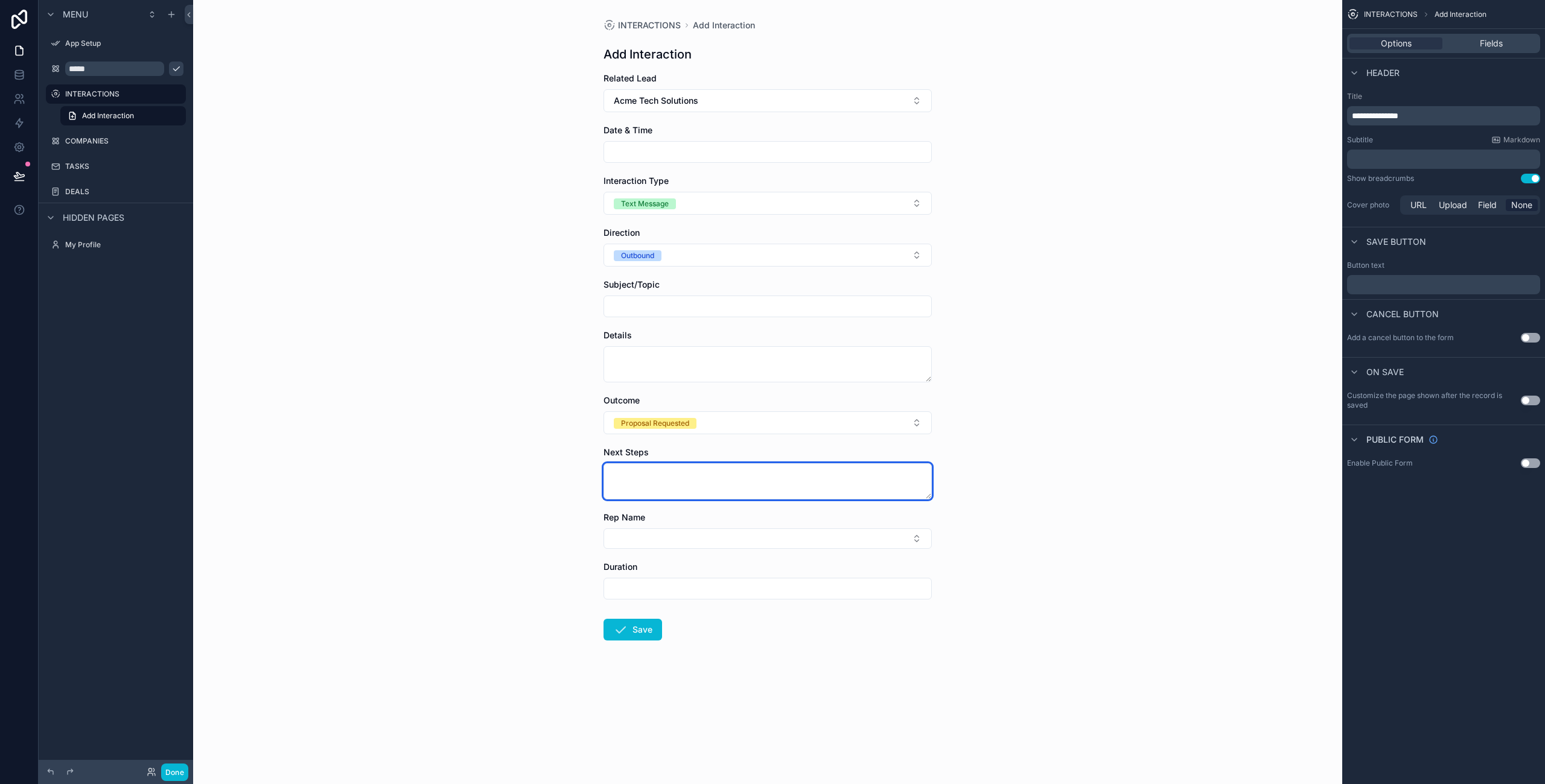
click at [683, 481] on textarea "scrollable content" at bounding box center [767, 481] width 329 height 36
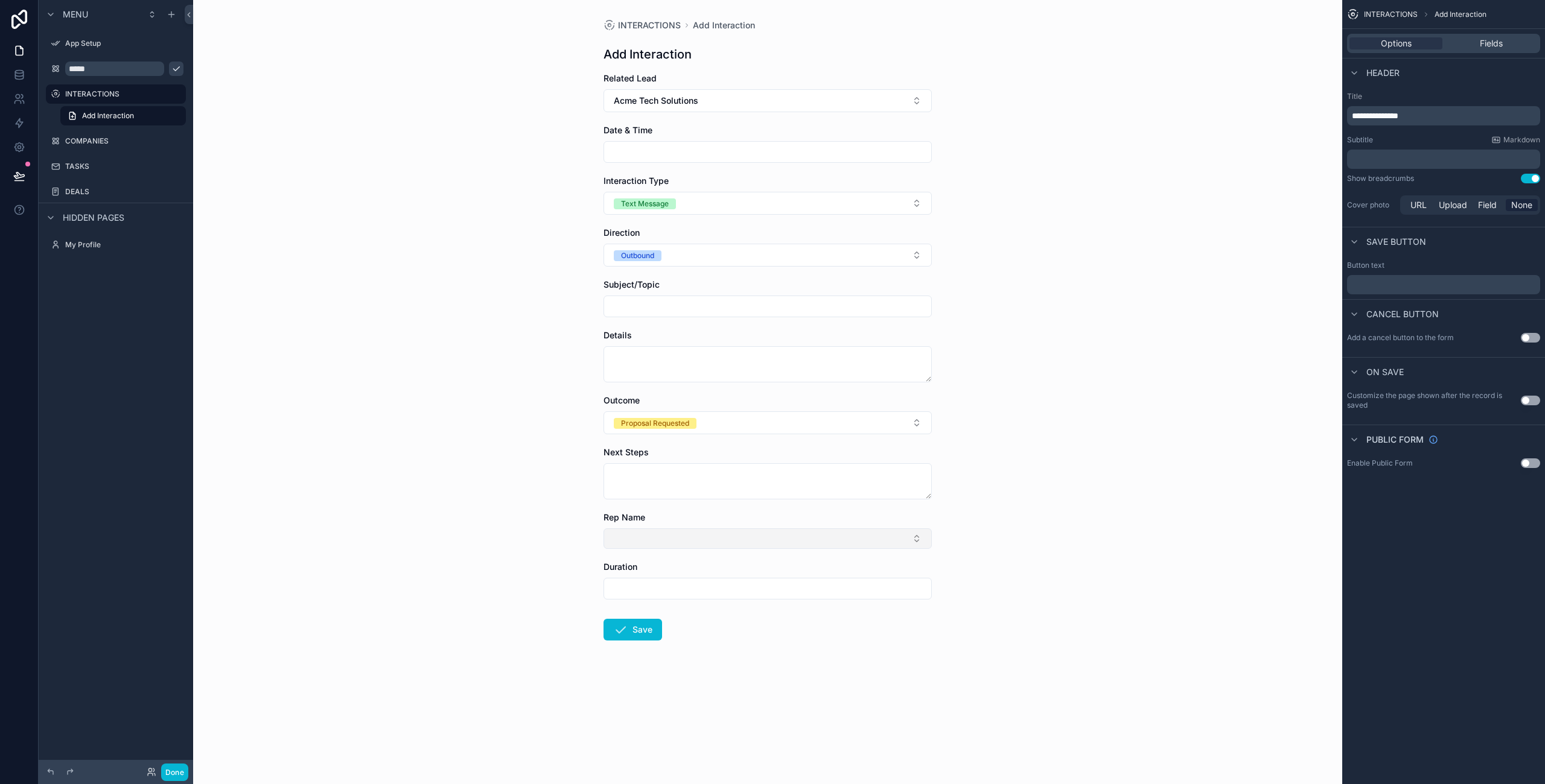
click at [716, 535] on button "Select Button" at bounding box center [767, 539] width 329 height 21
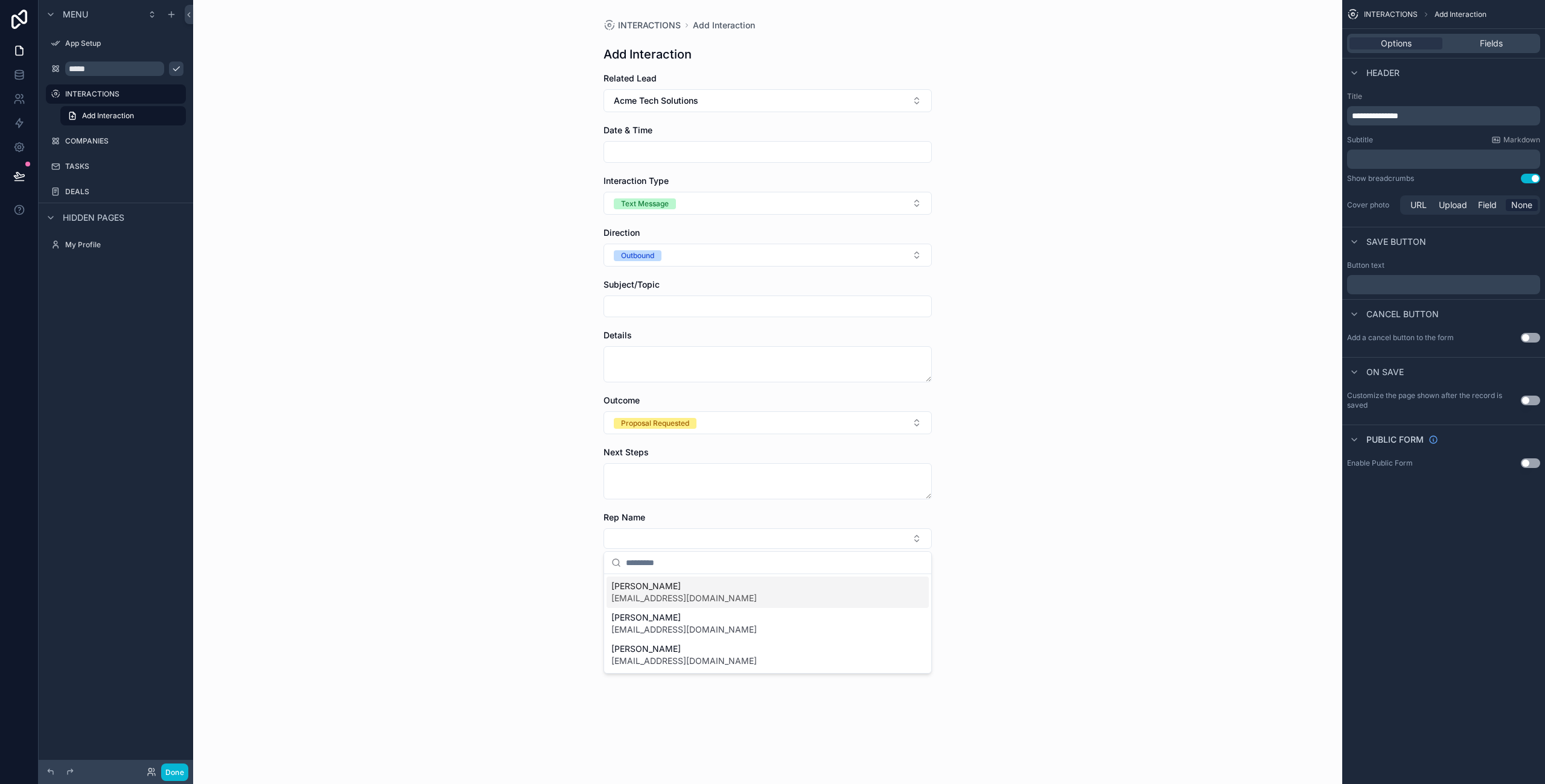
click at [714, 604] on span "[EMAIL_ADDRESS][DOMAIN_NAME]" at bounding box center [684, 598] width 145 height 12
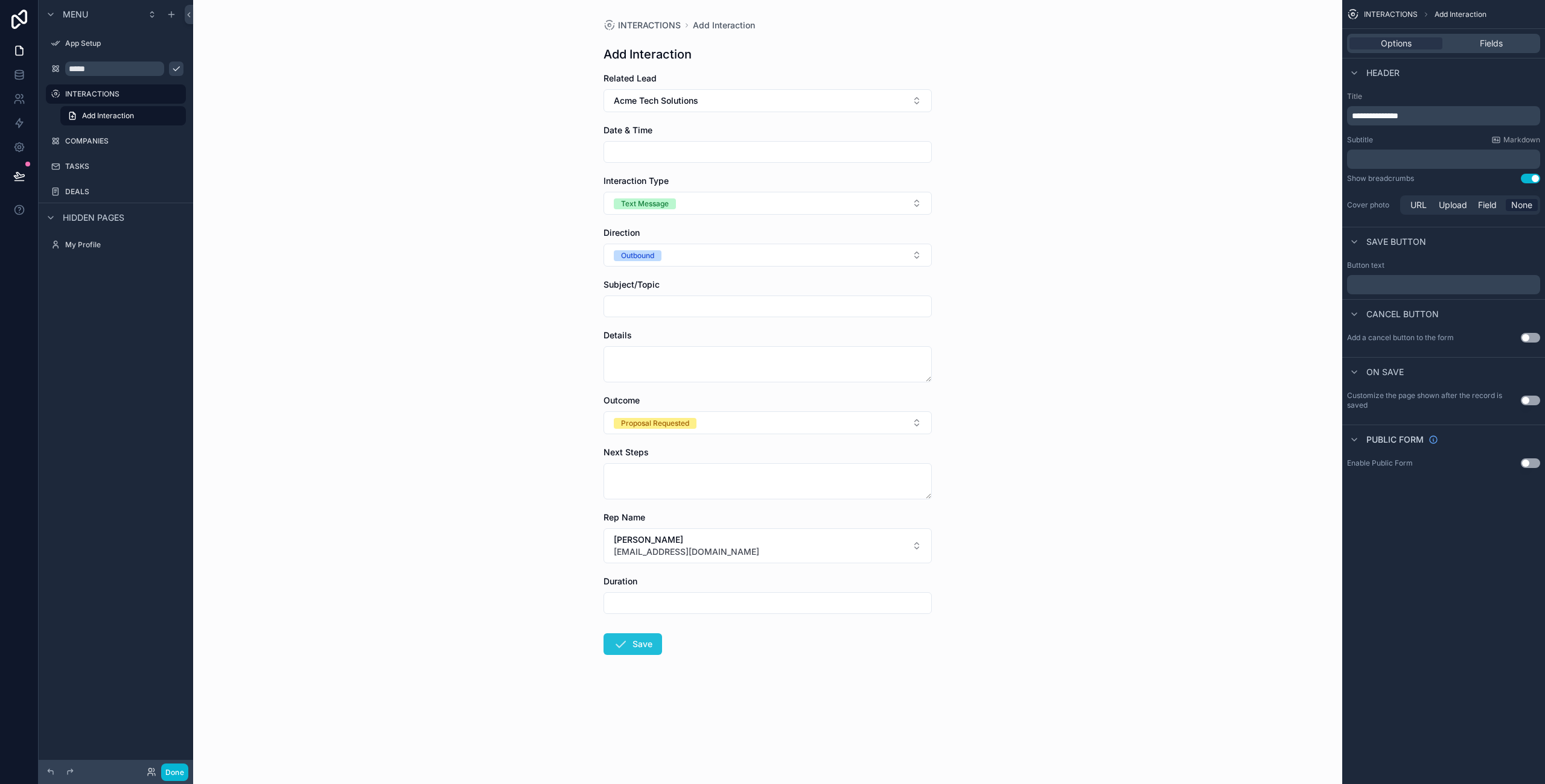
click at [633, 643] on button "Save" at bounding box center [632, 643] width 59 height 22
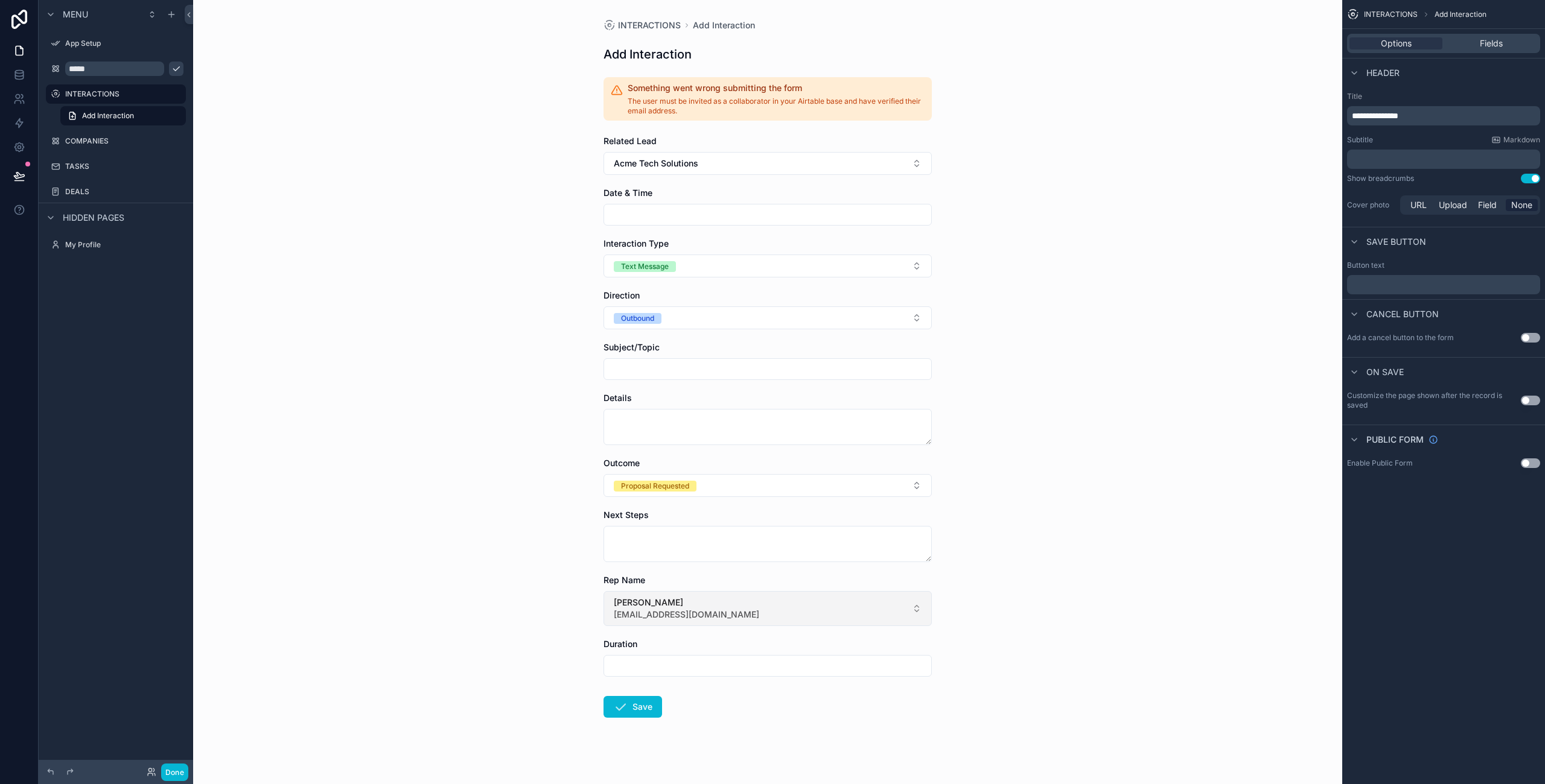
click at [834, 602] on button "Greggory Buttram gbuttram@thalyonmarketing.com" at bounding box center [767, 608] width 329 height 35
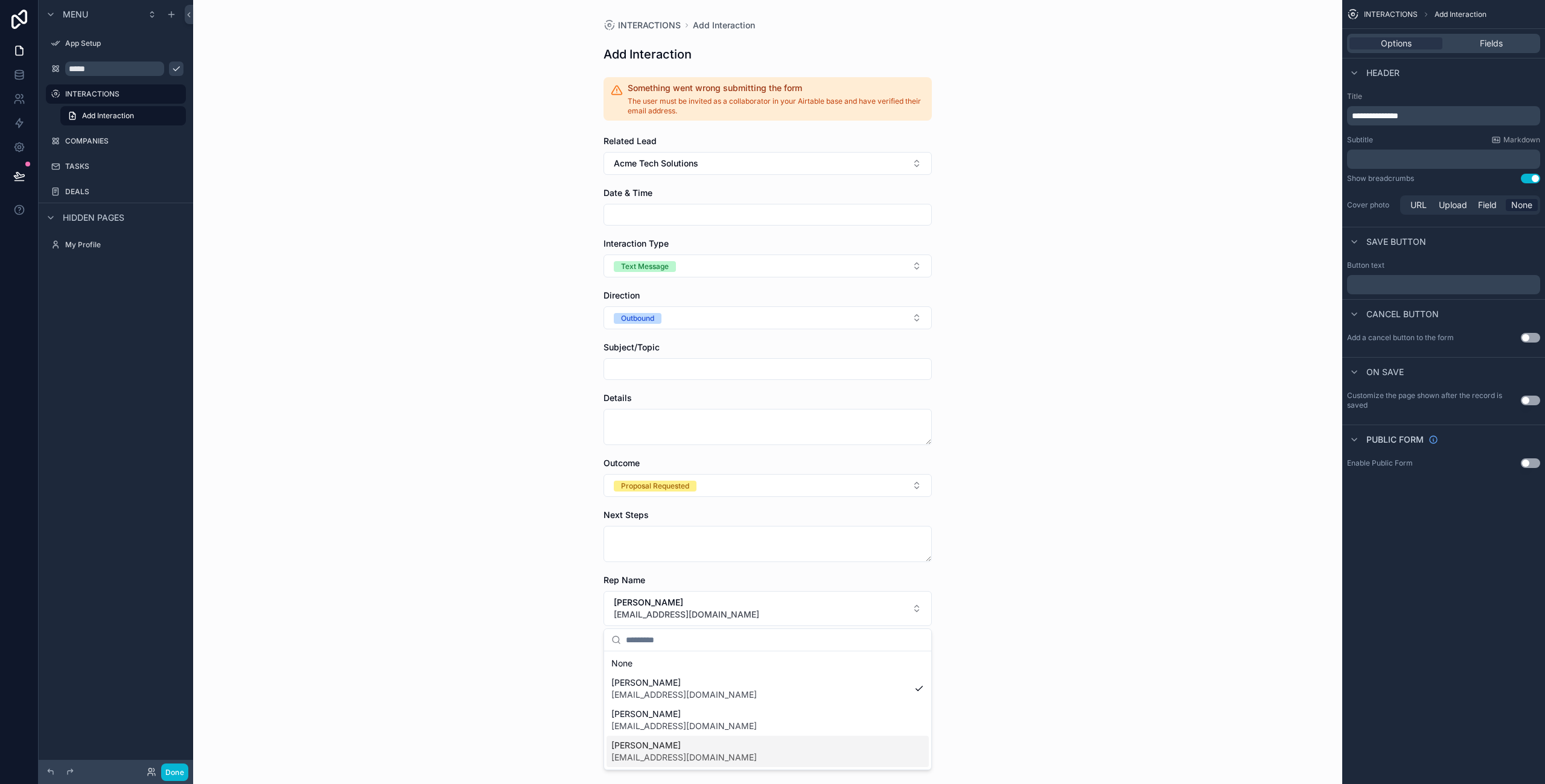
click at [694, 750] on span "[PERSON_NAME]" at bounding box center [684, 745] width 145 height 12
click at [632, 704] on button "Save" at bounding box center [632, 707] width 59 height 22
click at [83, 94] on label "INTERACTIONS" at bounding box center [113, 94] width 97 height 10
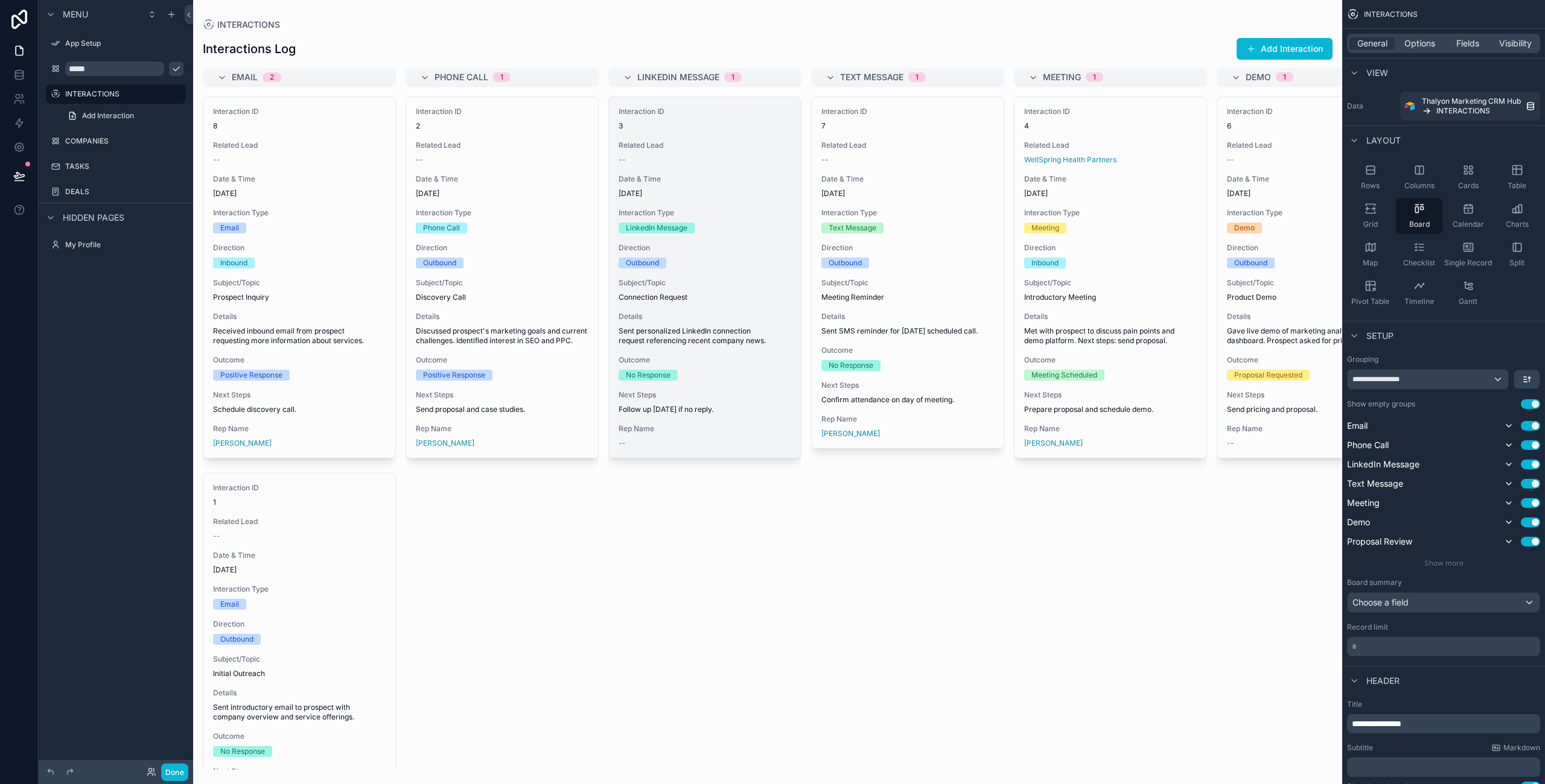
click at [719, 278] on div "Interaction ID 3 Related Lead -- Date & Time 8/26/2025 Interaction Type LinkedI…" at bounding box center [705, 277] width 192 height 360
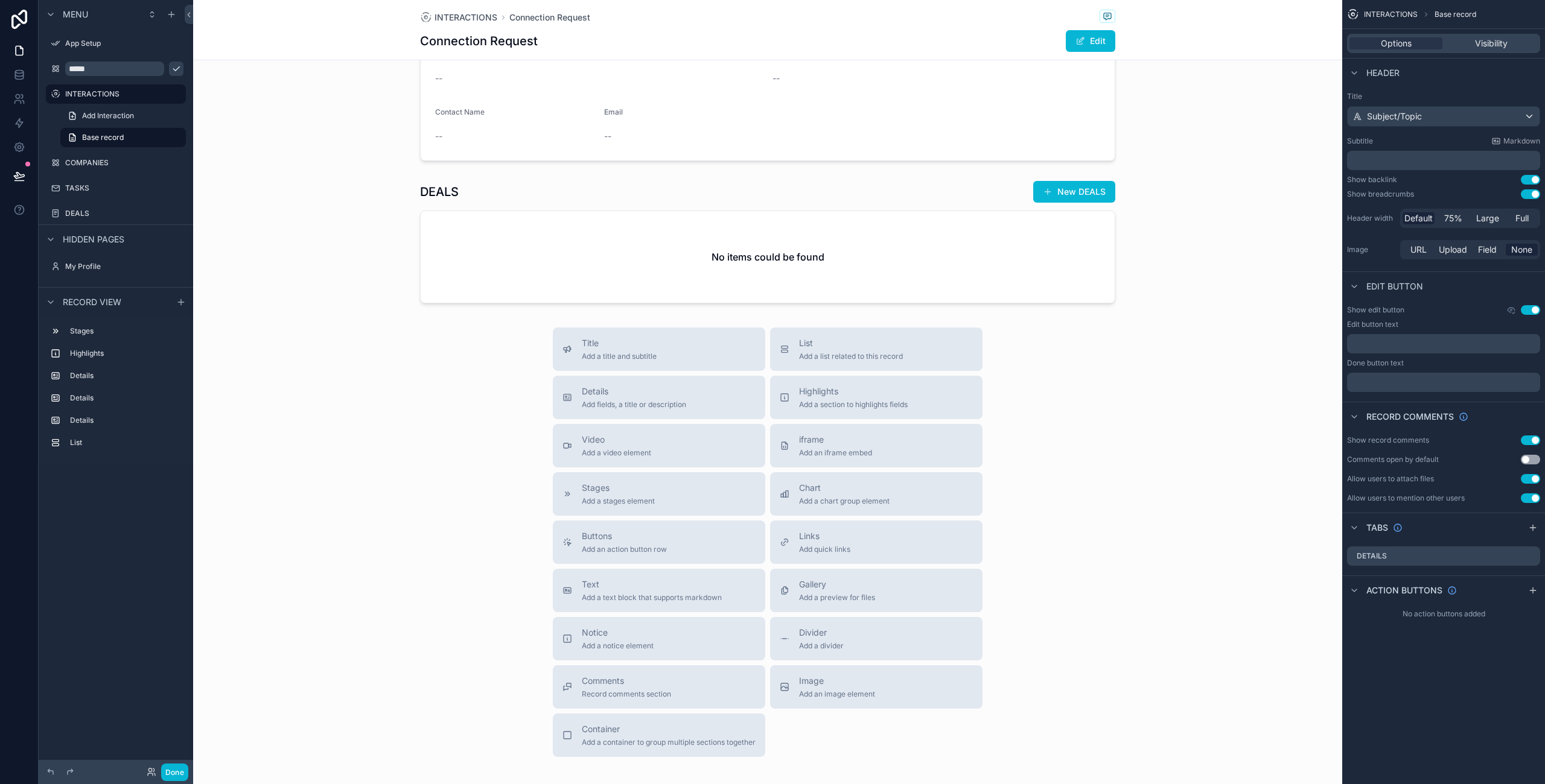
scroll to position [640, 0]
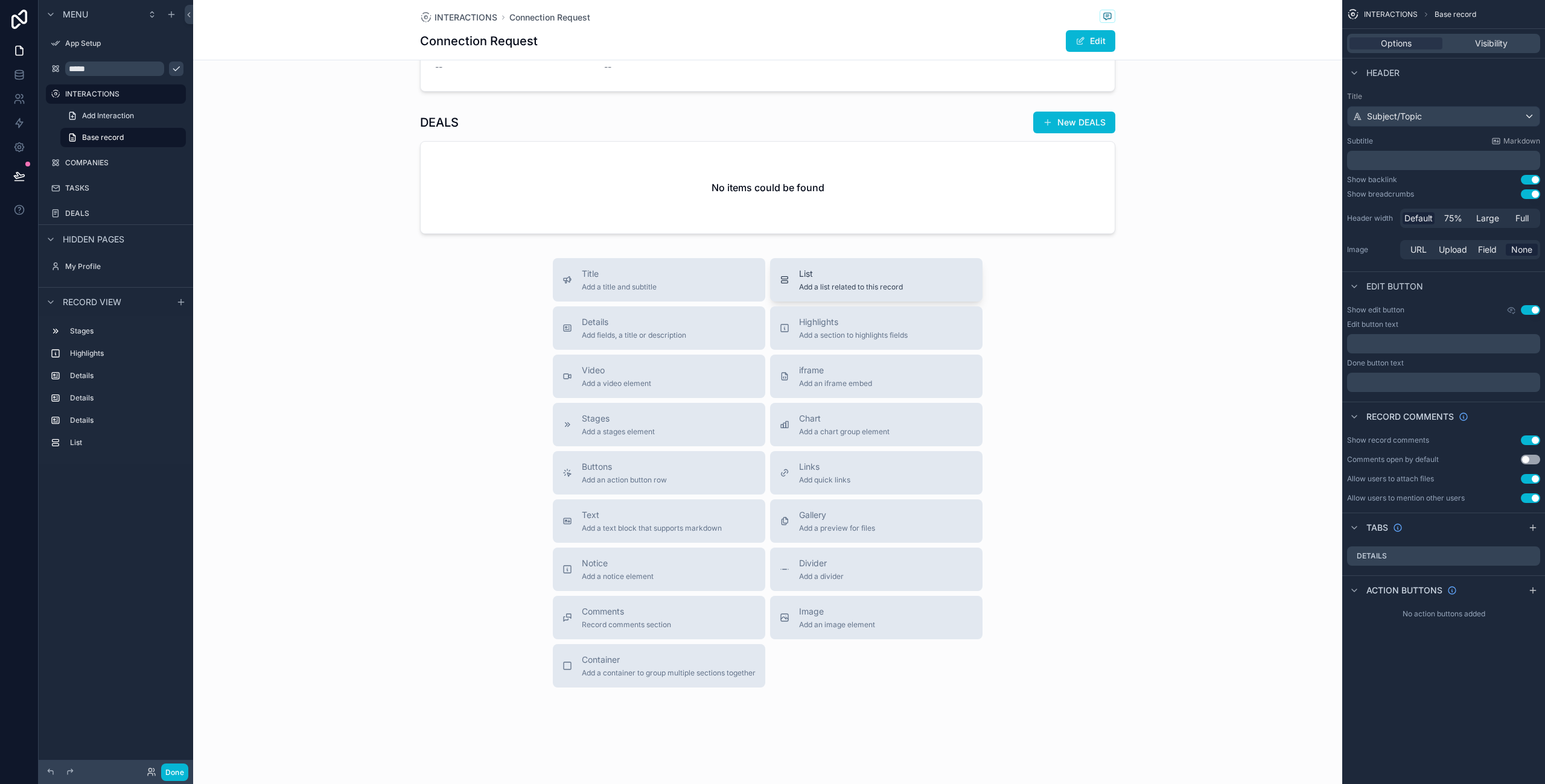
click at [851, 282] on span "Add a list related to this record" at bounding box center [850, 287] width 104 height 10
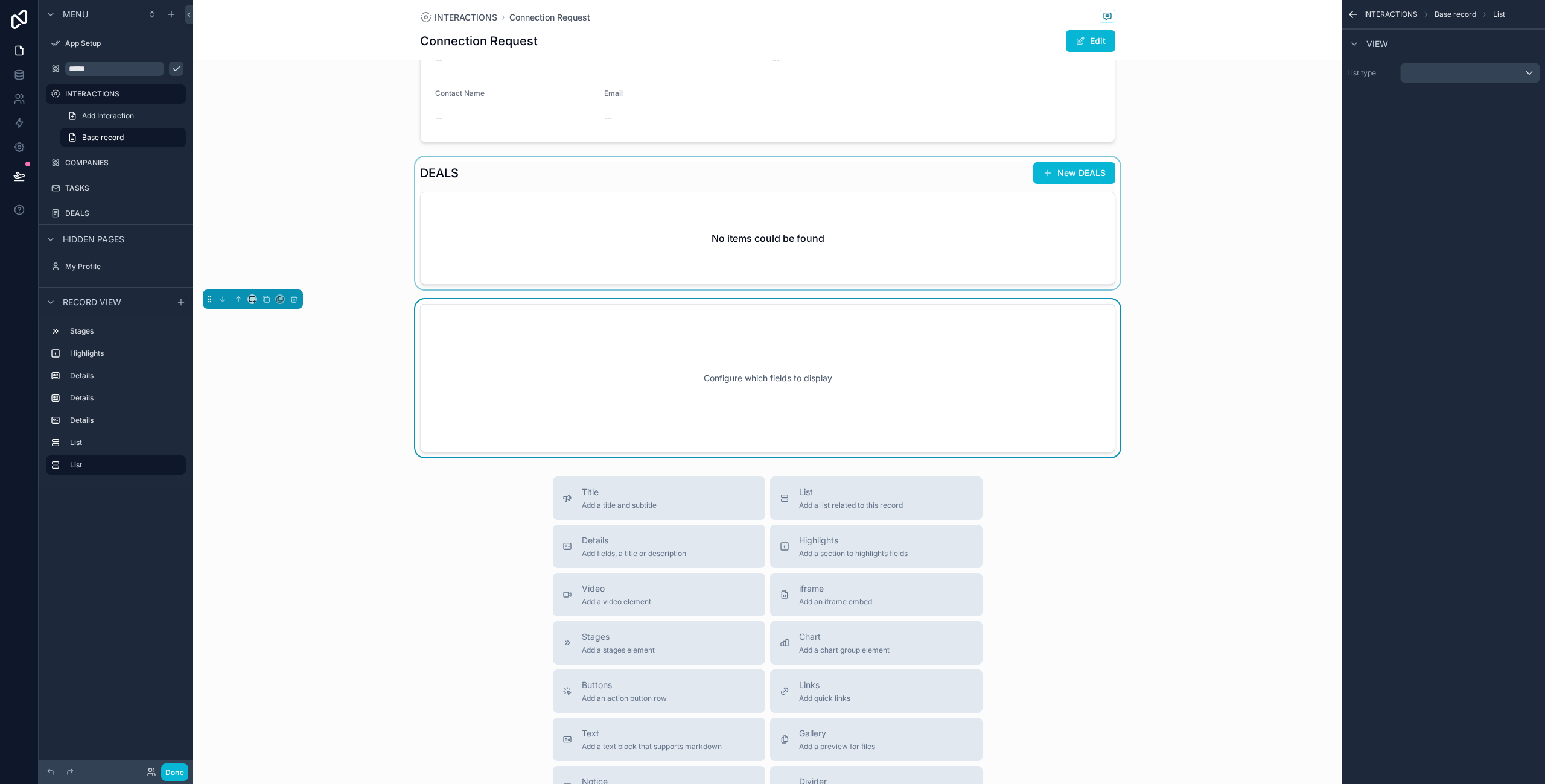
scroll to position [576, 0]
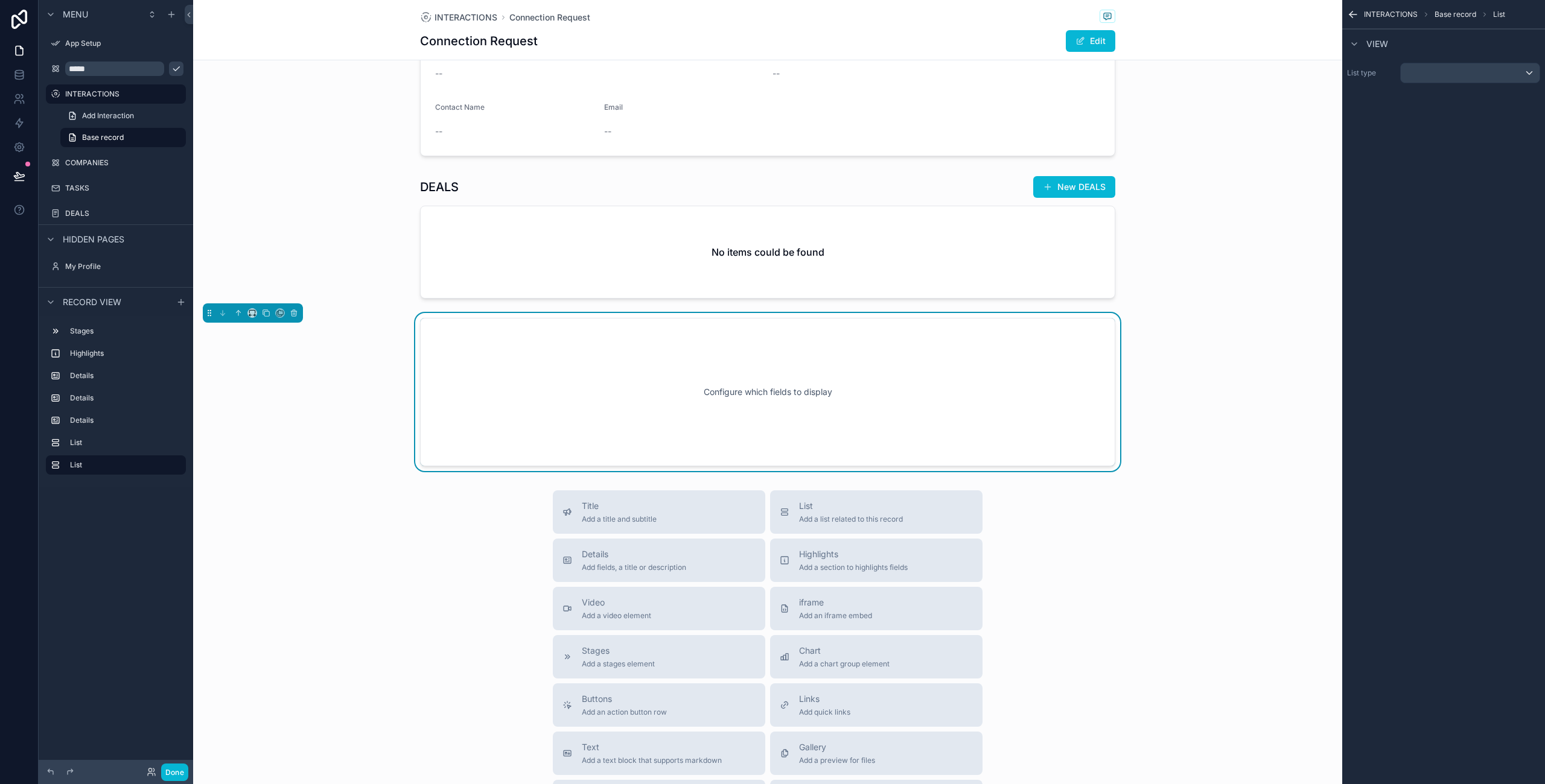
click at [733, 379] on div "Configure which fields to display" at bounding box center [767, 392] width 656 height 109
click at [745, 389] on div "Configure which fields to display" at bounding box center [767, 392] width 656 height 109
click at [803, 384] on div "Configure which fields to display" at bounding box center [767, 392] width 656 height 109
click at [1510, 74] on div "scrollable content" at bounding box center [1470, 73] width 139 height 19
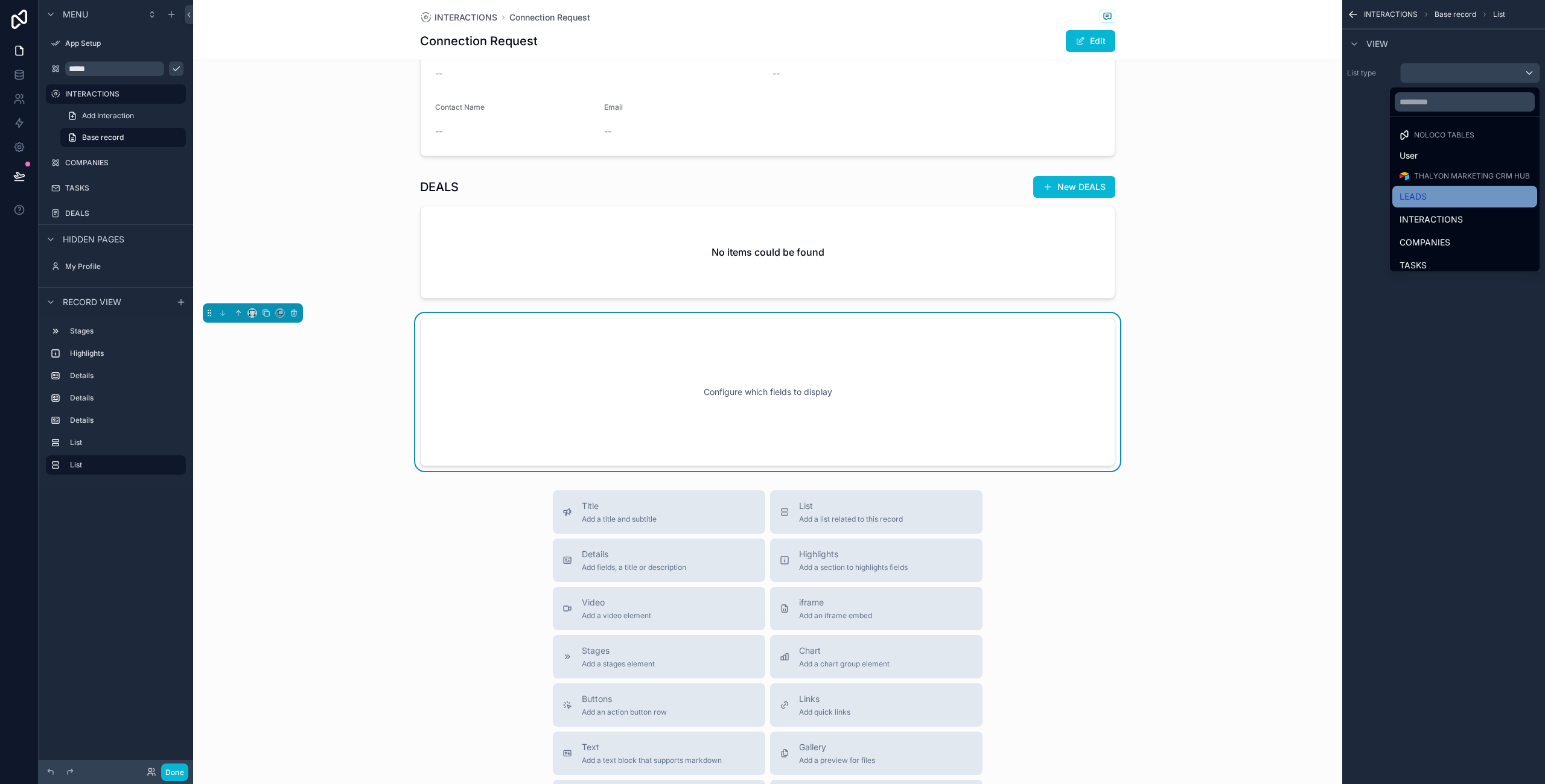
click at [1431, 196] on div "LEADS" at bounding box center [1464, 196] width 130 height 14
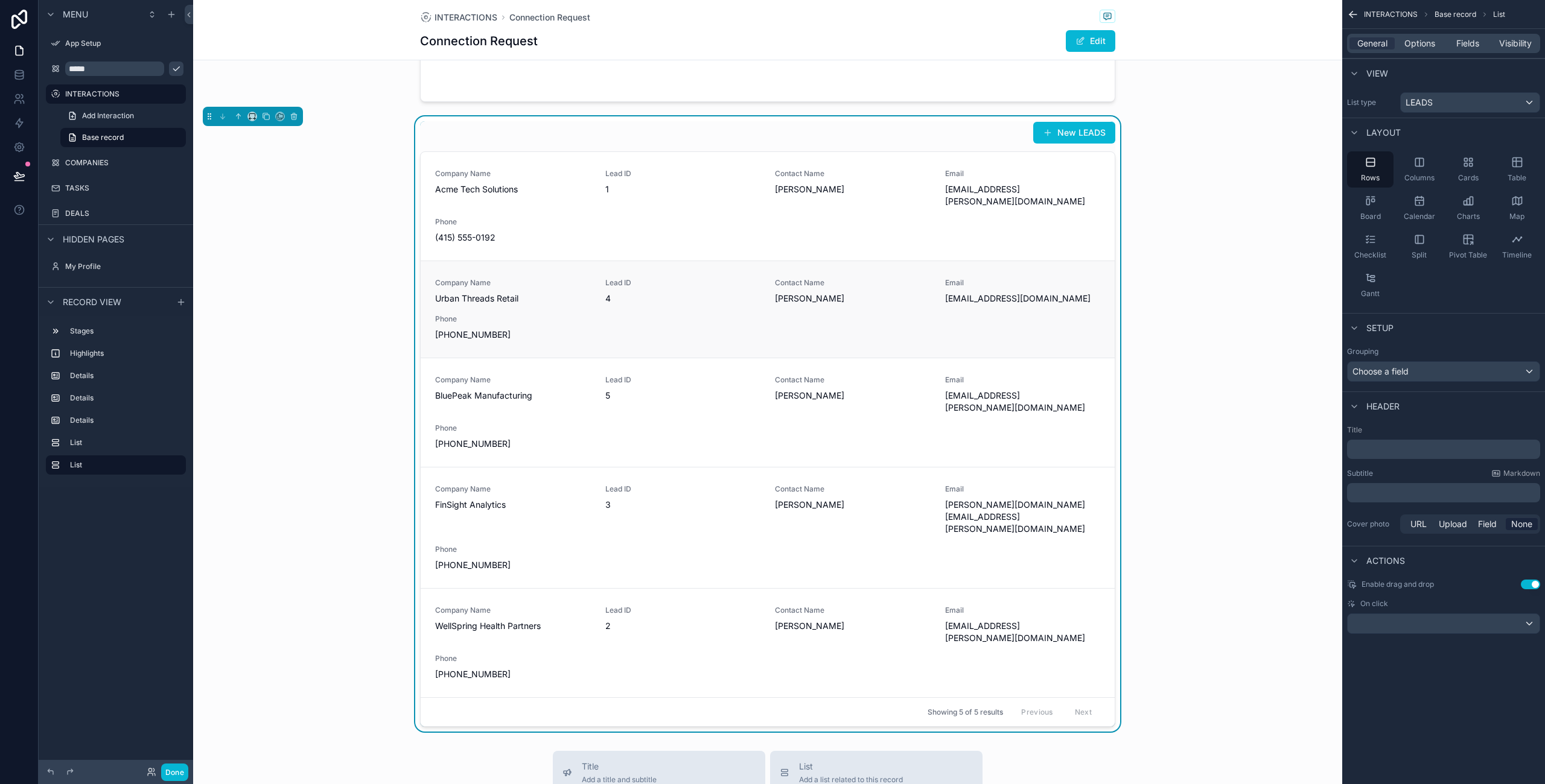
scroll to position [771, 0]
click at [1474, 376] on div "Choose a field" at bounding box center [1444, 372] width 192 height 19
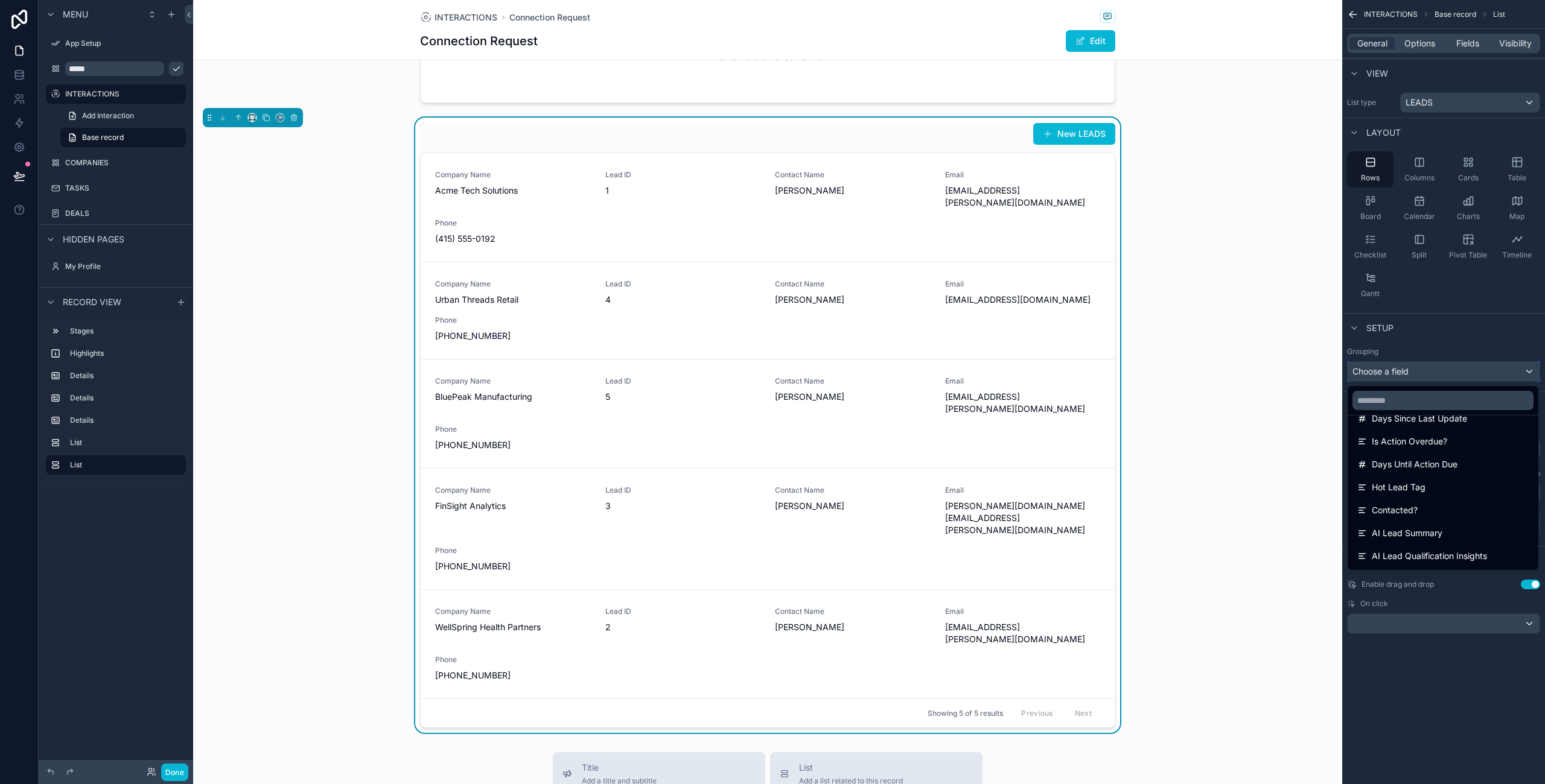
scroll to position [587, 0]
click at [1397, 484] on span "AI Lead Summary" at bounding box center [1406, 490] width 71 height 14
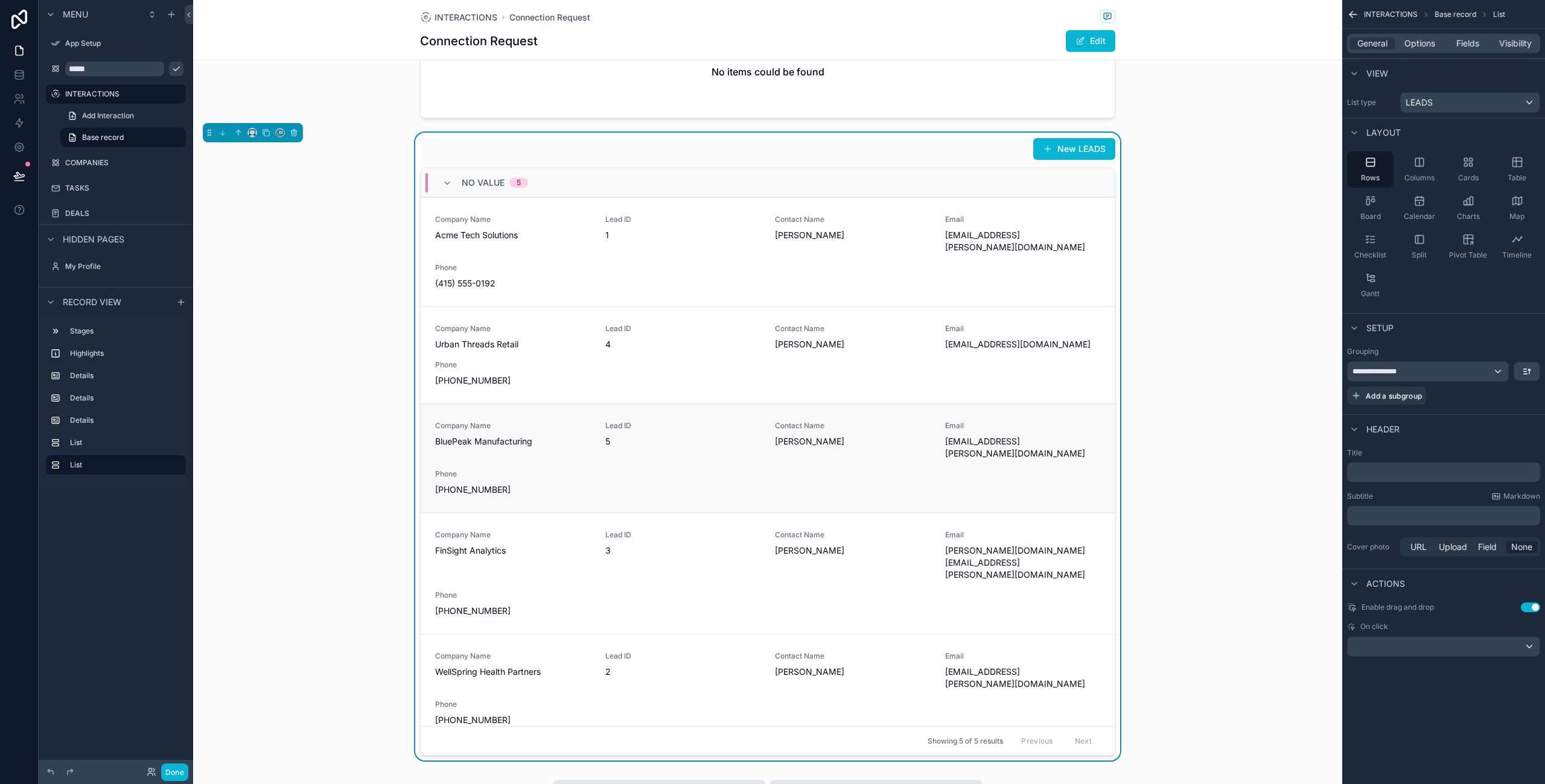
scroll to position [745, 0]
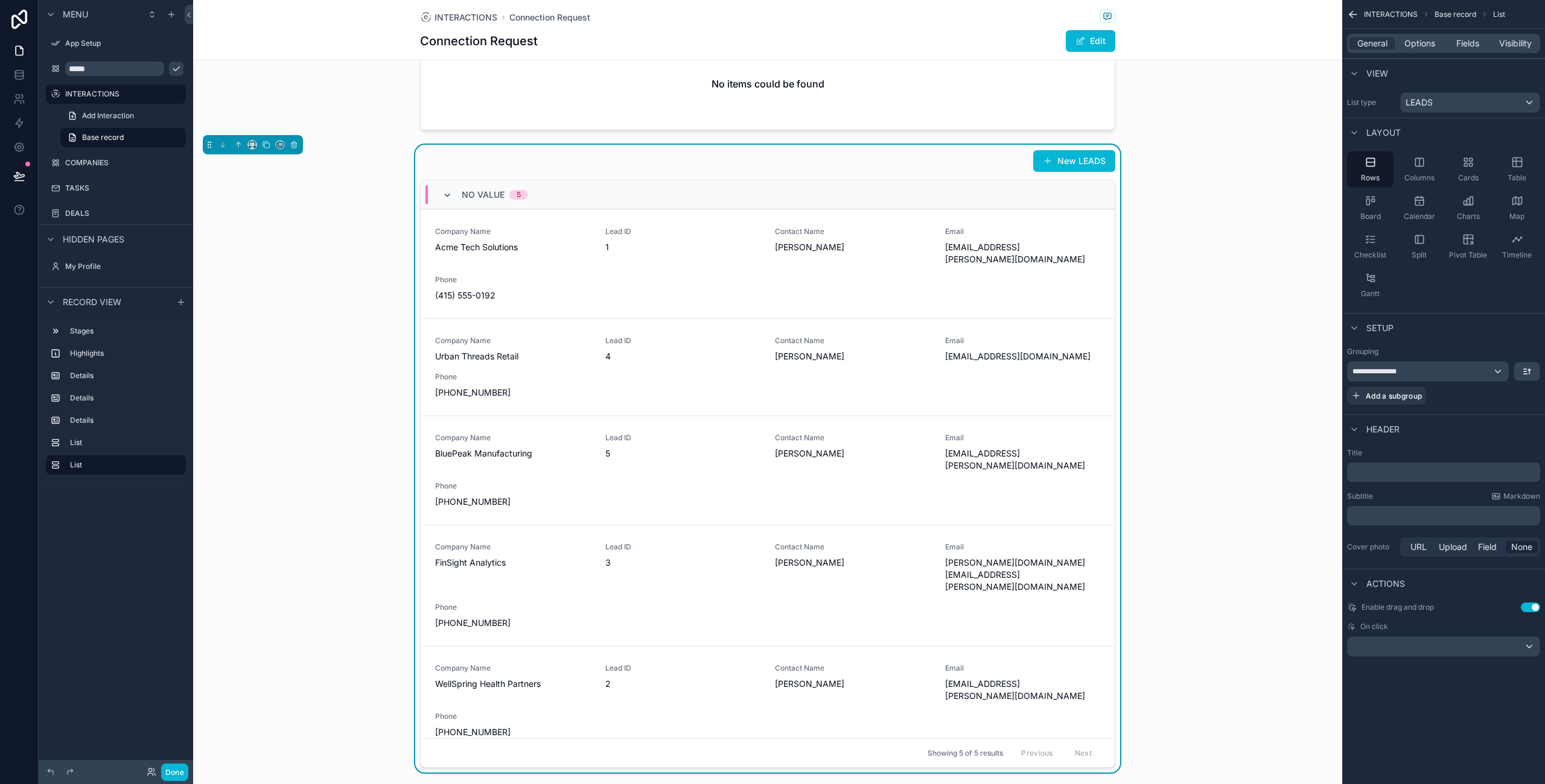
click at [447, 191] on icon "scrollable content" at bounding box center [447, 195] width 10 height 10
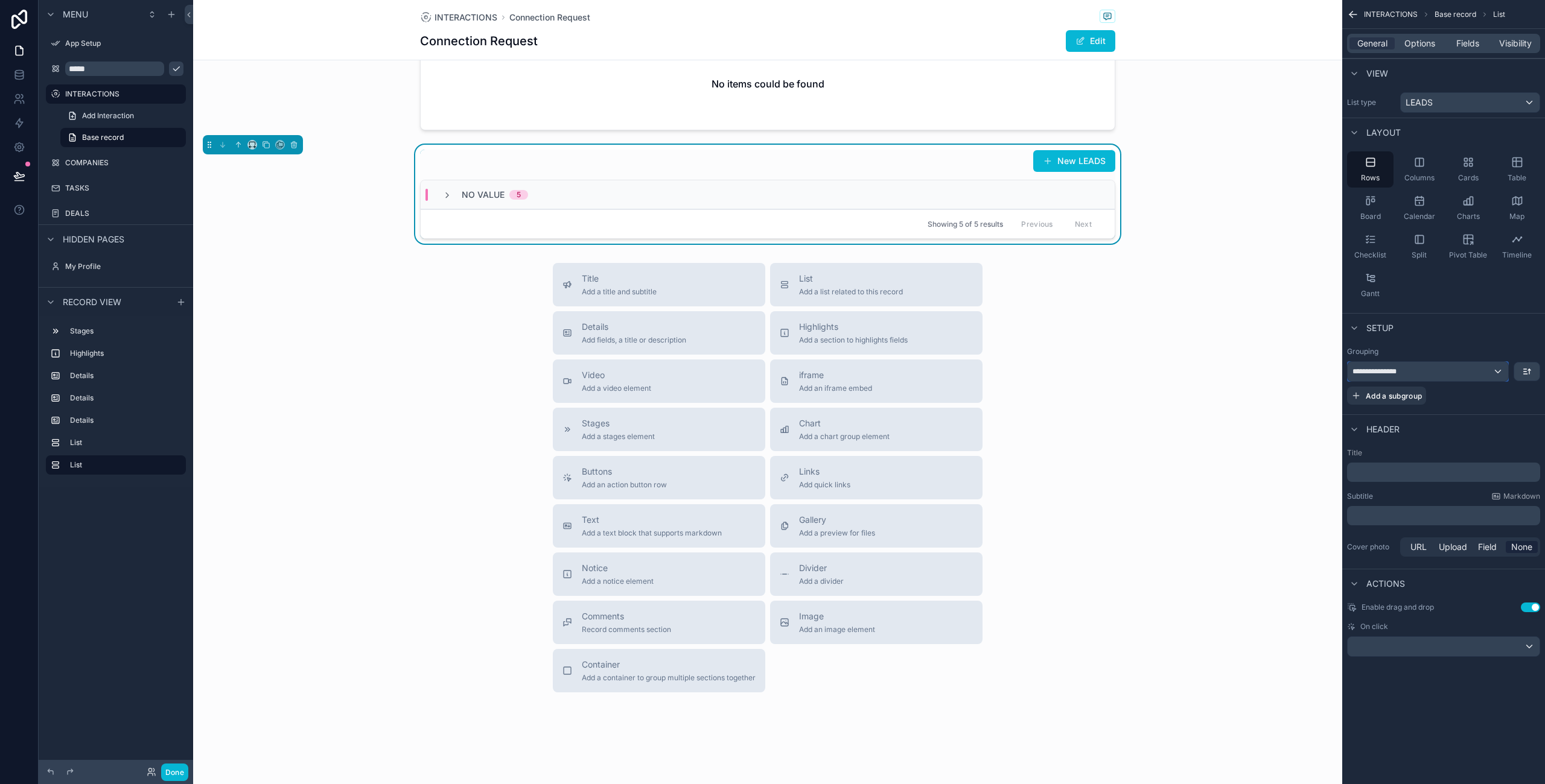
click at [1489, 371] on div "**********" at bounding box center [1427, 372] width 160 height 19
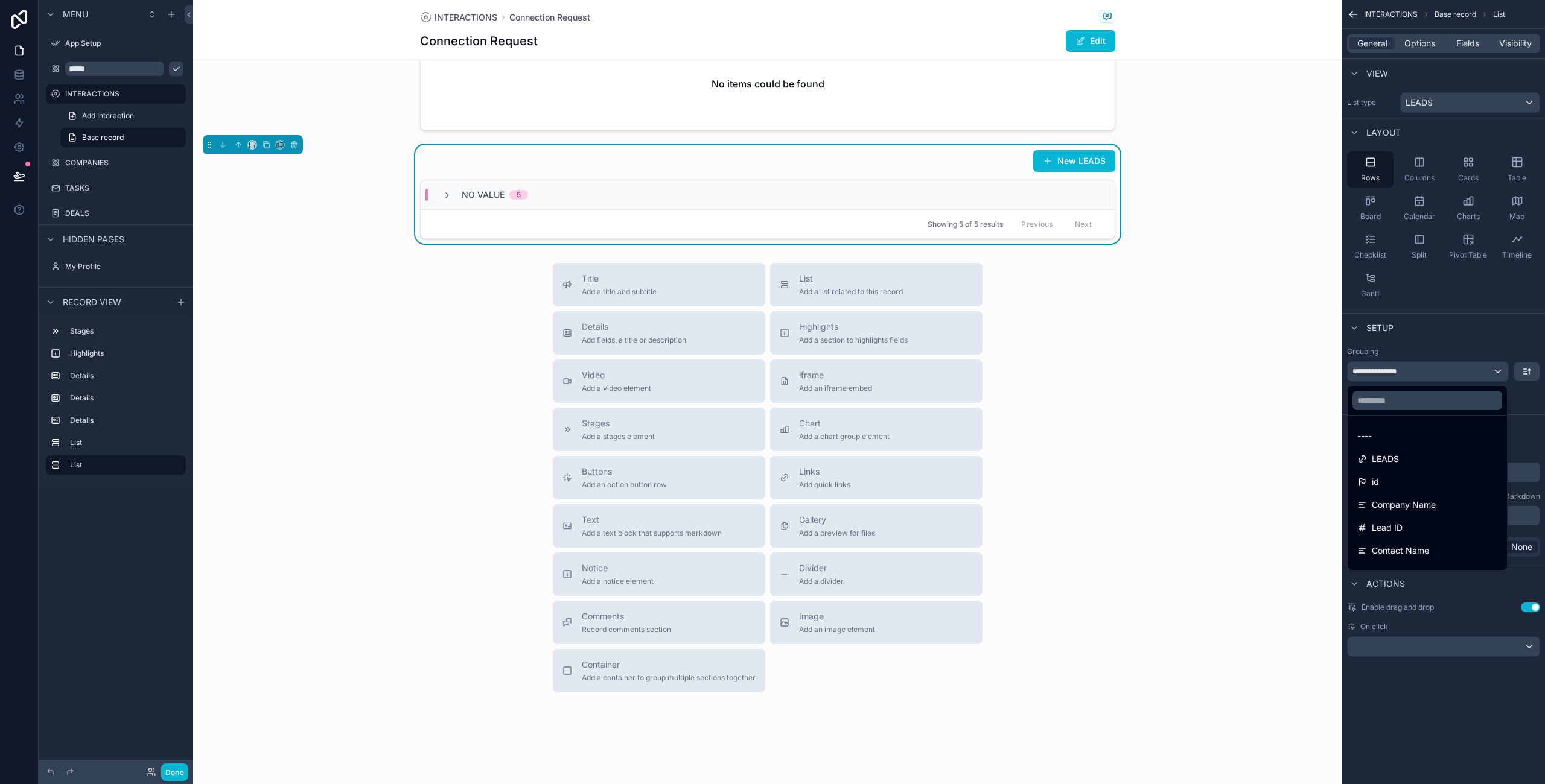
click at [1183, 238] on div "New LEADS No value 5 Showing 5 of 5 results Previous Next" at bounding box center [767, 194] width 1149 height 99
click at [1430, 329] on div "scrollable content" at bounding box center [772, 392] width 1545 height 784
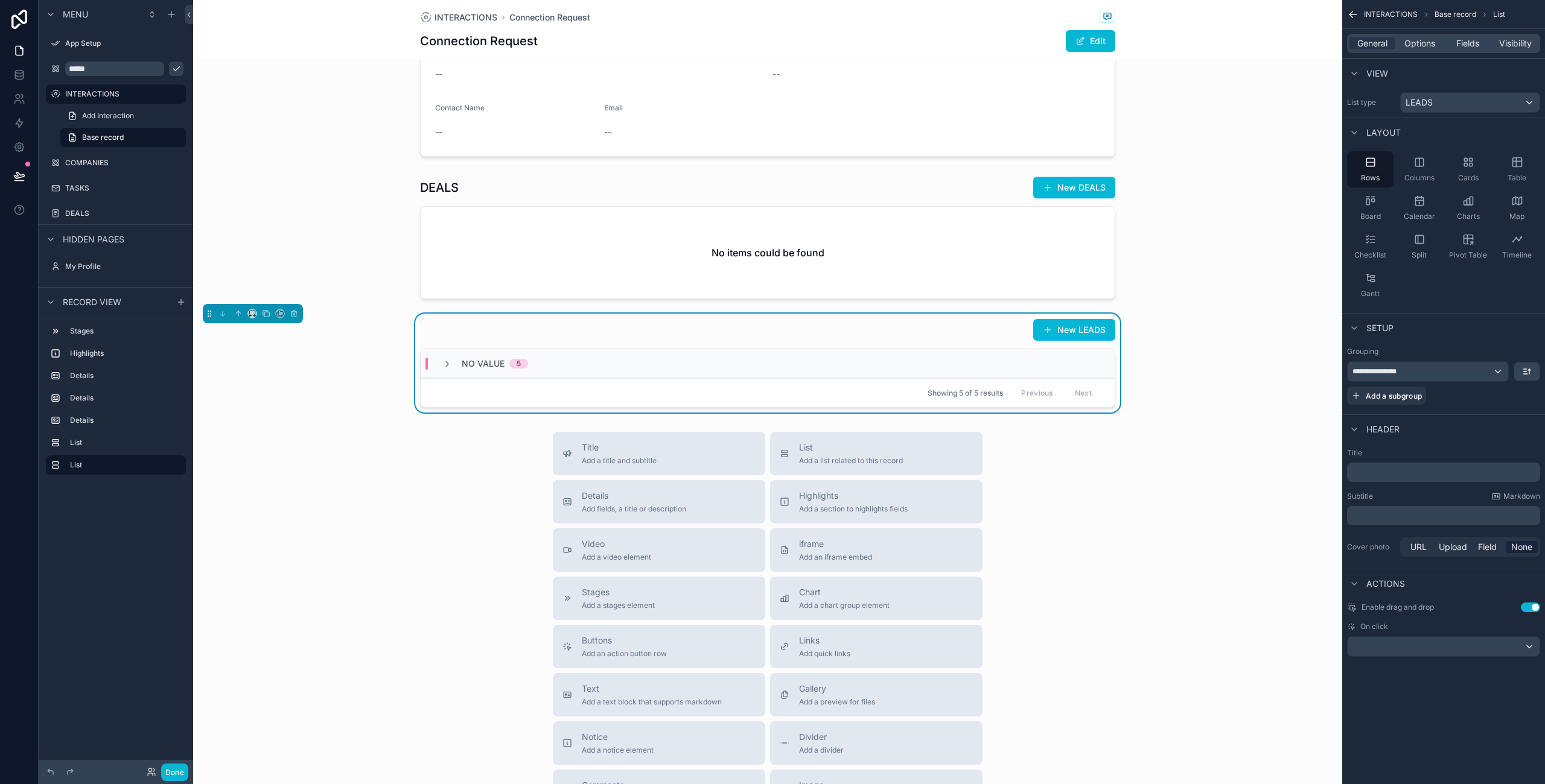
scroll to position [749, 0]
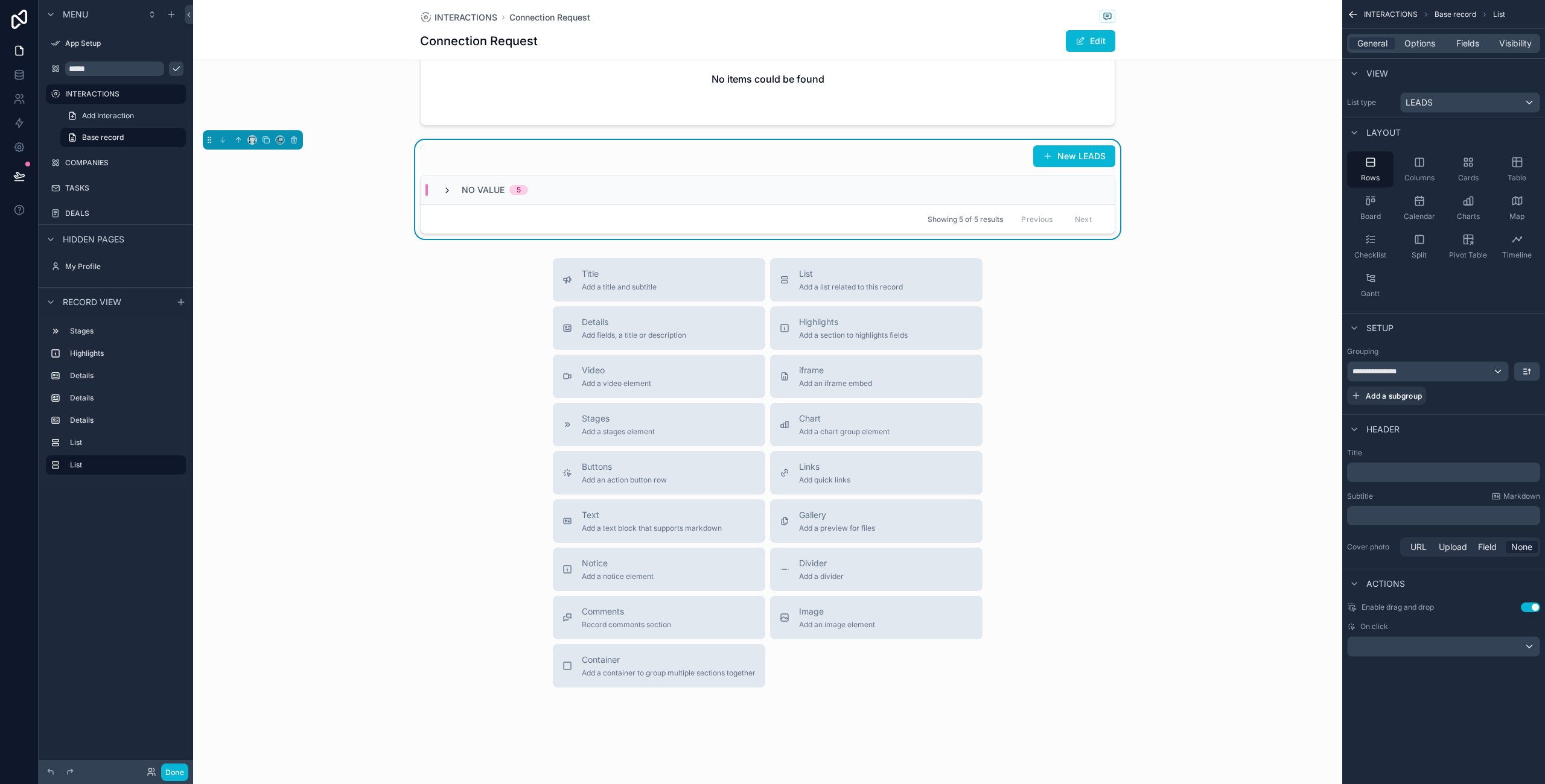
click at [448, 193] on icon "scrollable content" at bounding box center [447, 190] width 10 height 10
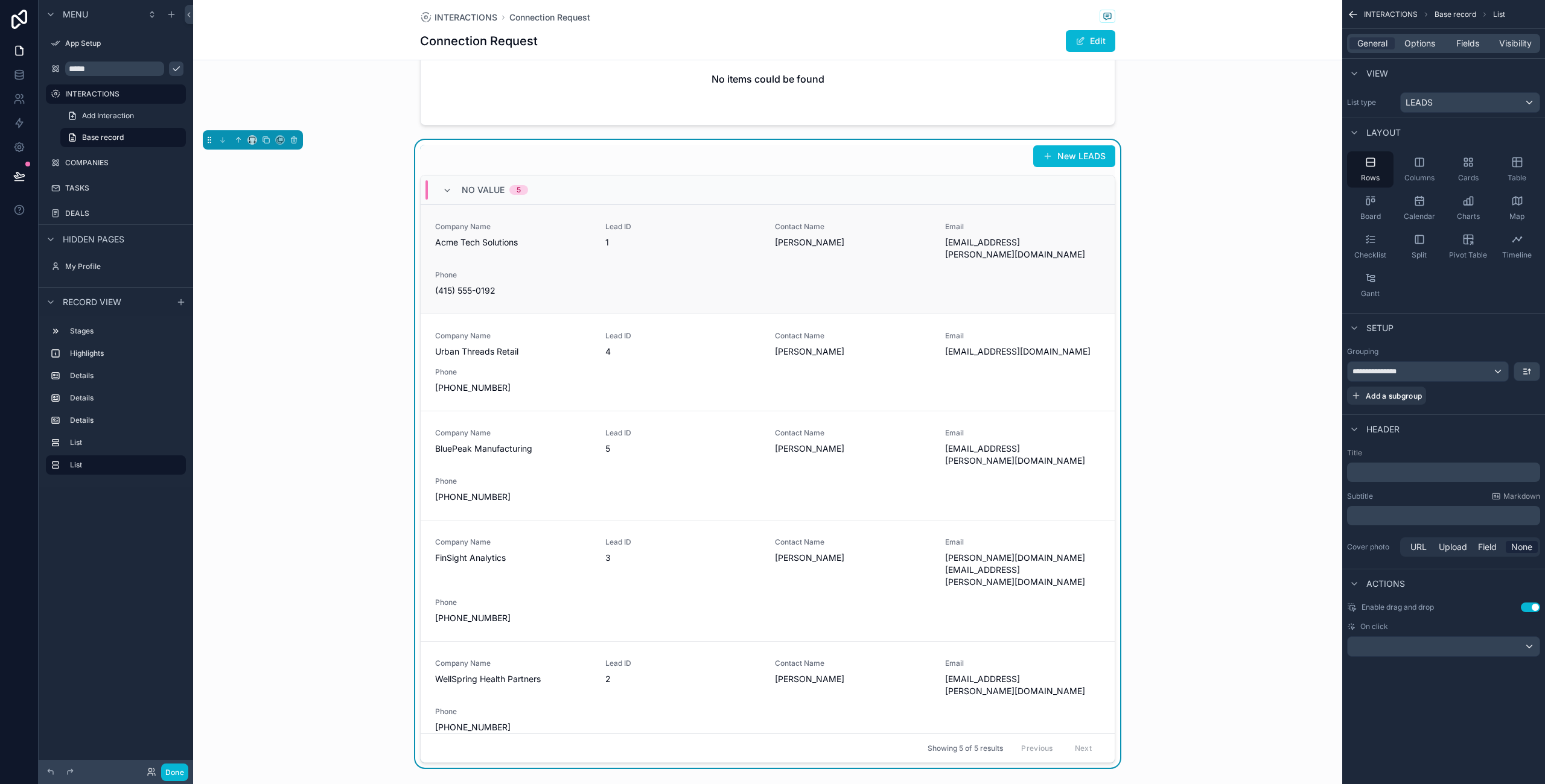
click at [702, 261] on div "Company Name Acme Tech Solutions Lead ID 1 Contact Name Jordan Lee Email jordan…" at bounding box center [767, 259] width 665 height 74
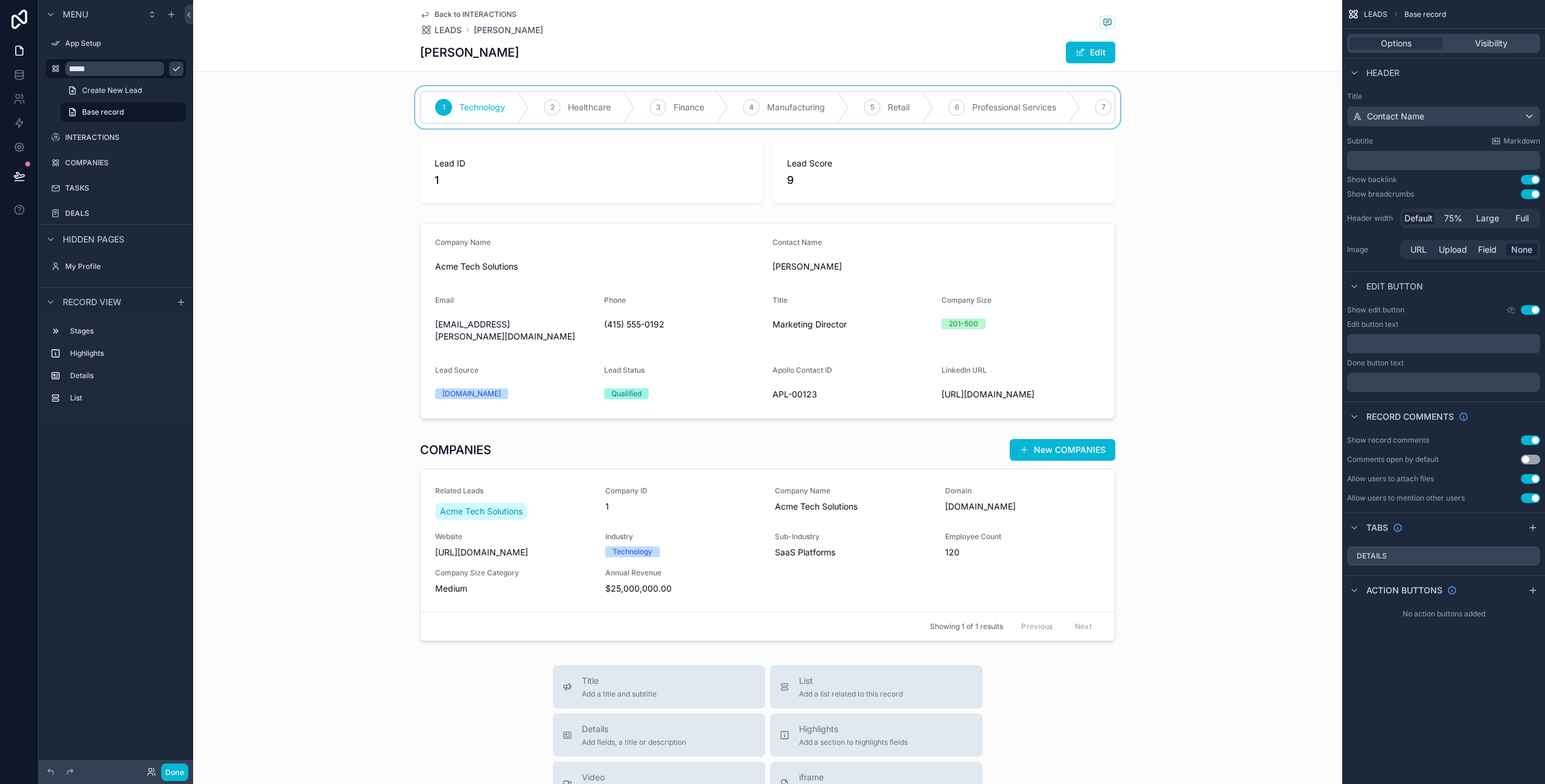
click at [585, 109] on div "scrollable content" at bounding box center [767, 107] width 1149 height 42
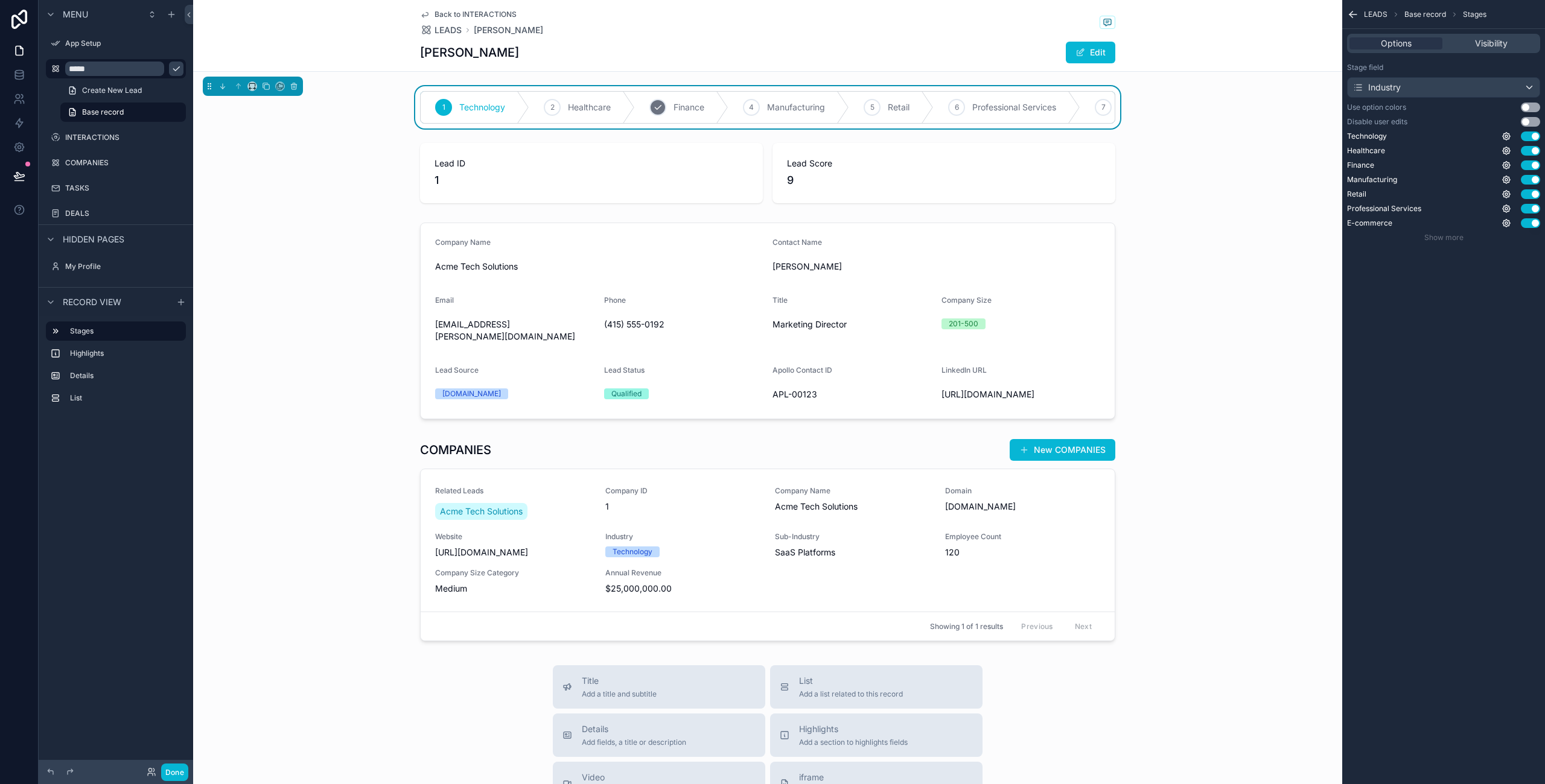
click at [664, 117] on div "3 Finance" at bounding box center [682, 107] width 94 height 31
click at [755, 106] on span "Manufacturing" at bounding box center [743, 107] width 58 height 12
click at [297, 217] on div "Finance 4 Manufacturing 5 Retail 6 Professional Services 7 E-commerce 8 Other L…" at bounding box center [767, 366] width 1149 height 560
click at [46, 300] on icon "scrollable content" at bounding box center [51, 302] width 10 height 10
click at [24, 147] on icon at bounding box center [19, 147] width 12 height 12
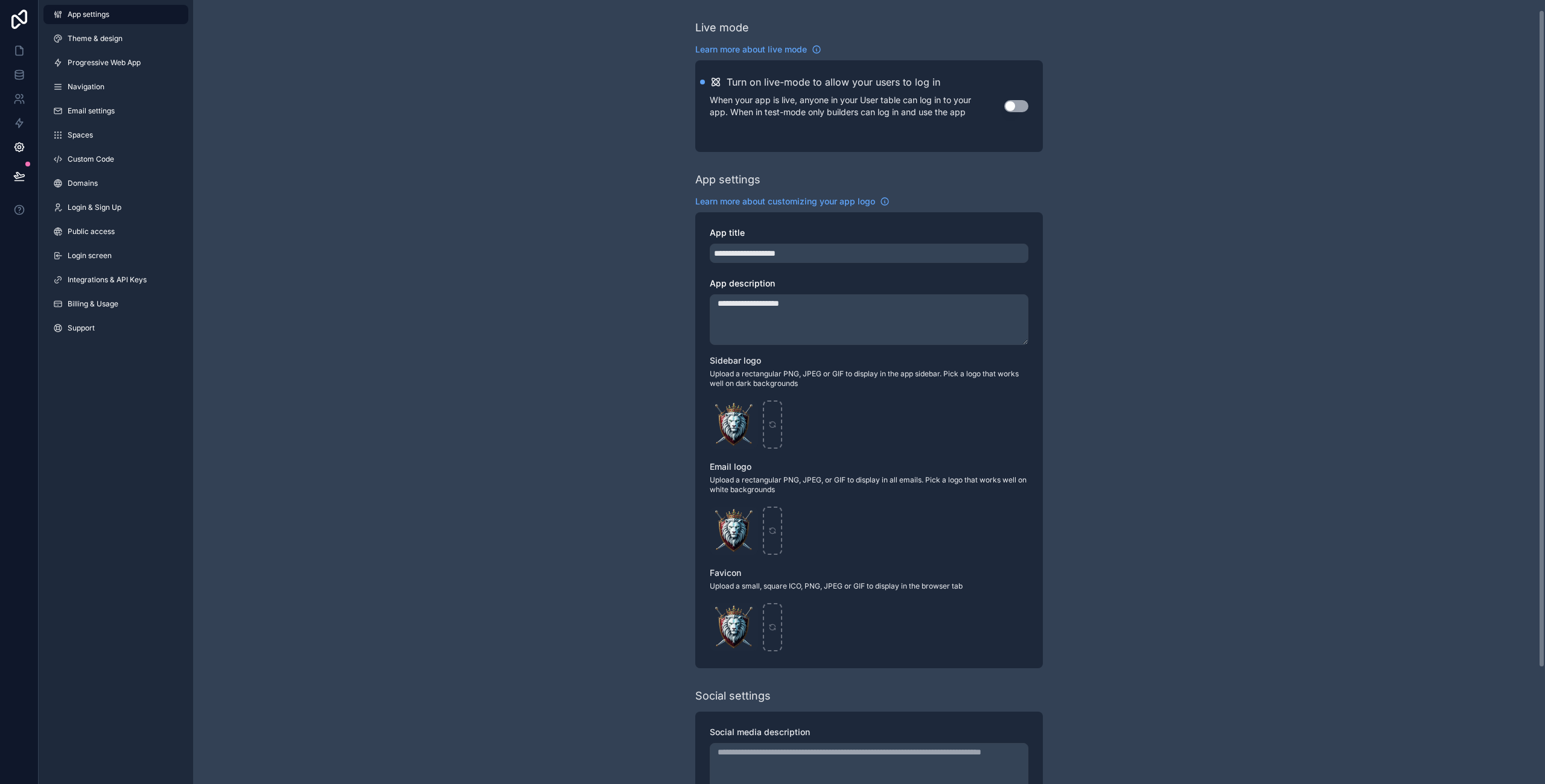
scroll to position [150, 0]
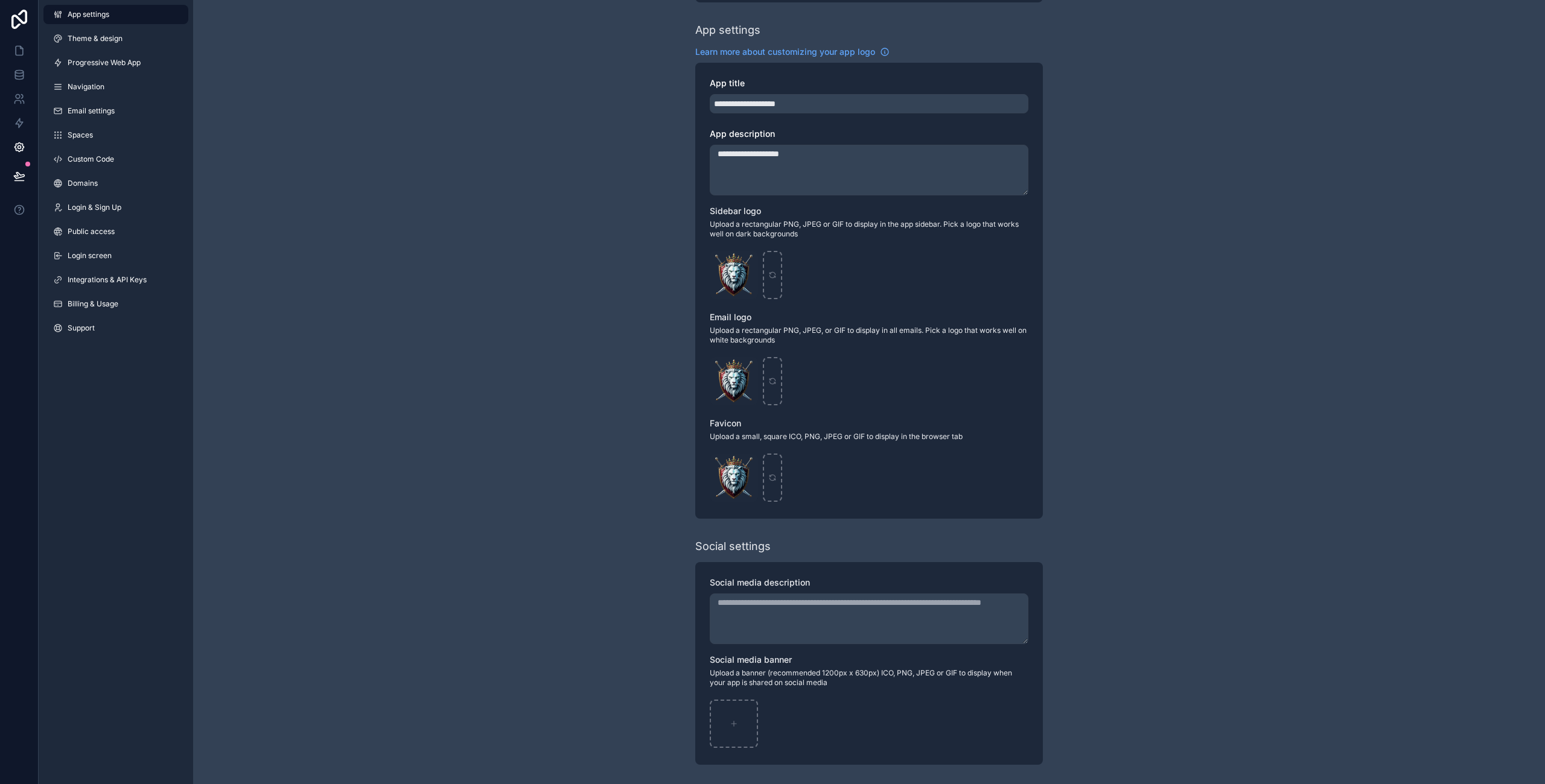
click at [578, 352] on div "**********" at bounding box center [869, 317] width 1351 height 934
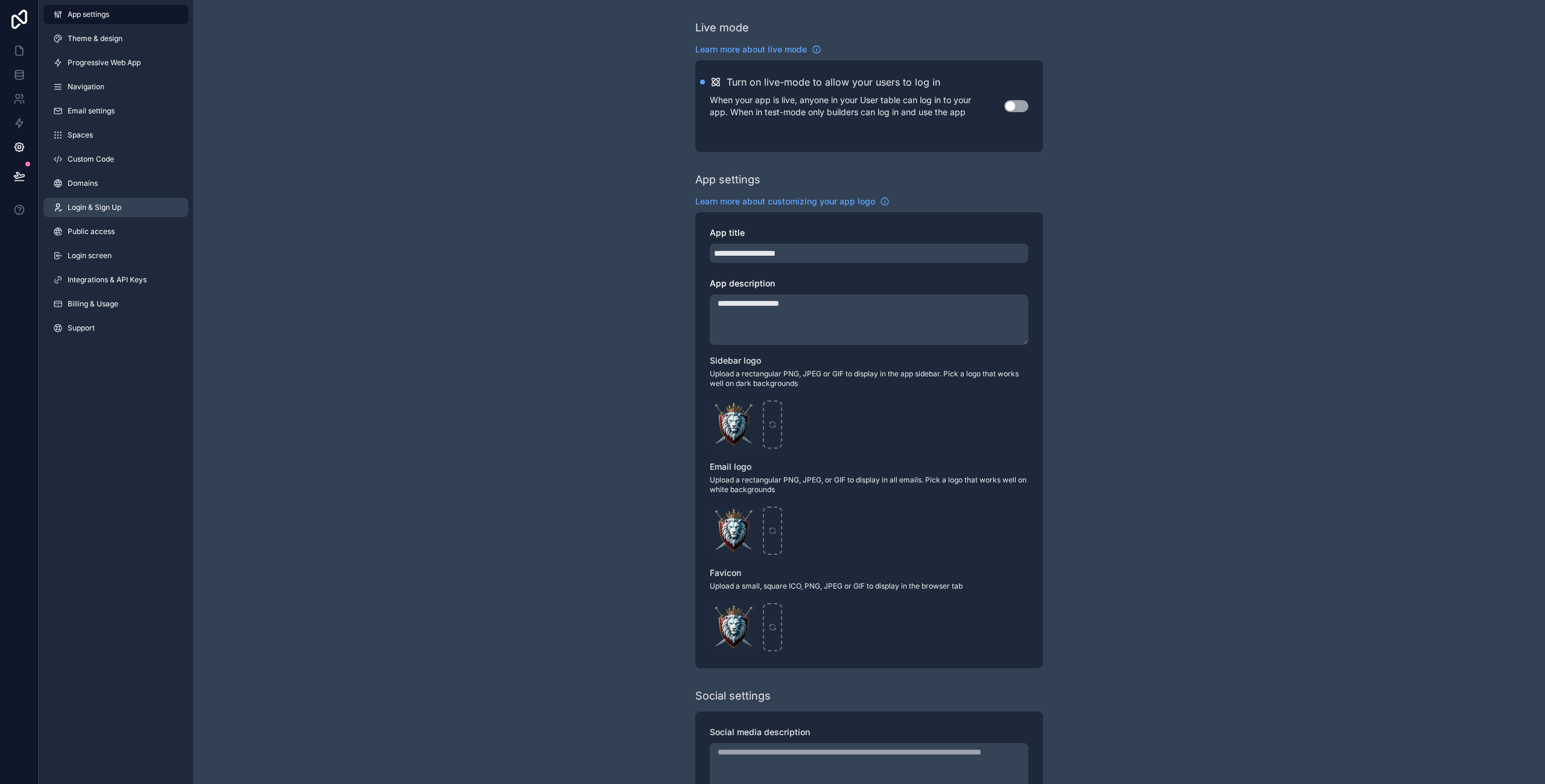
click at [91, 208] on span "Login & Sign Up" at bounding box center [95, 207] width 54 height 10
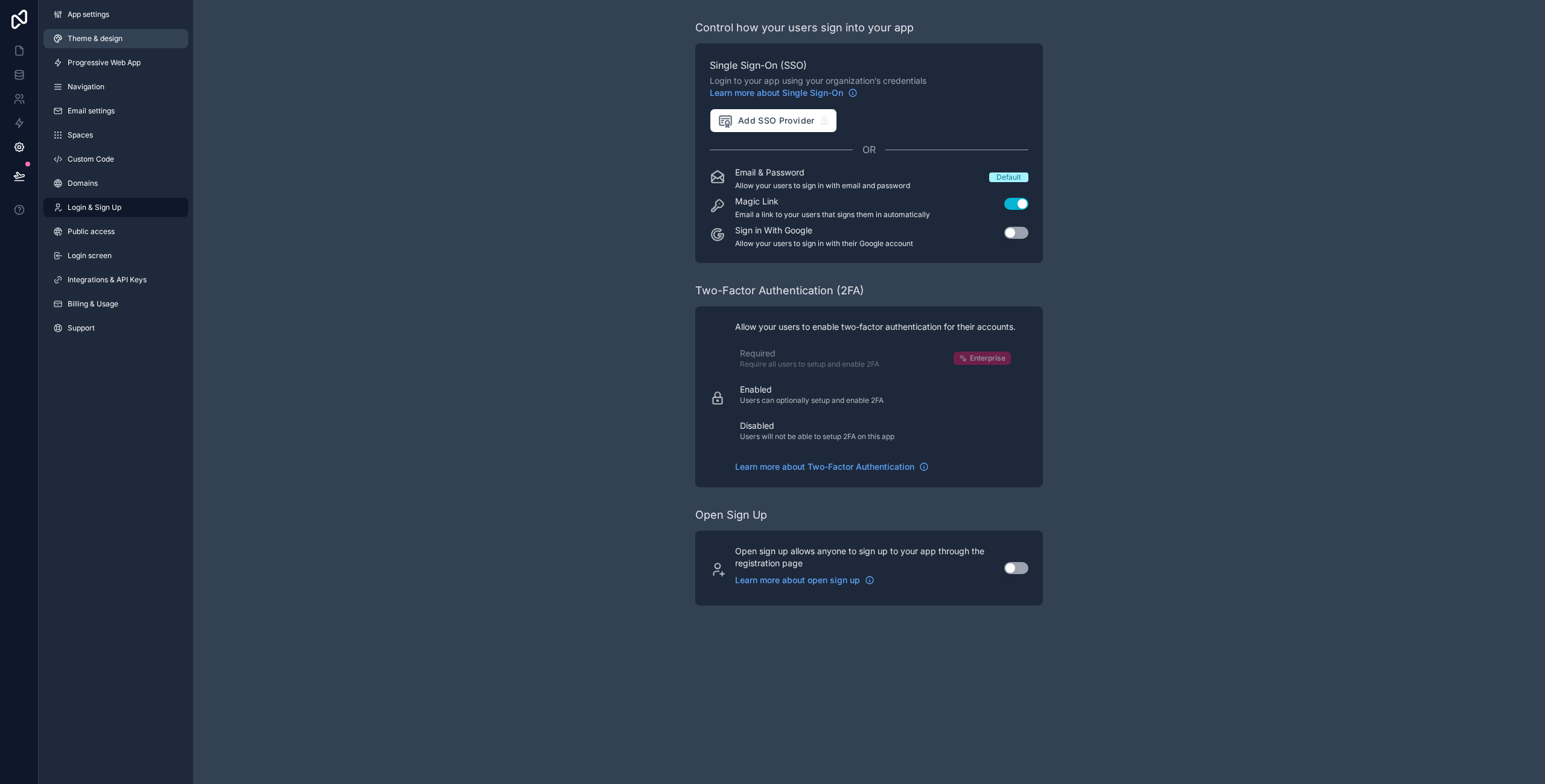
click at [77, 41] on span "Theme & design" at bounding box center [95, 38] width 55 height 10
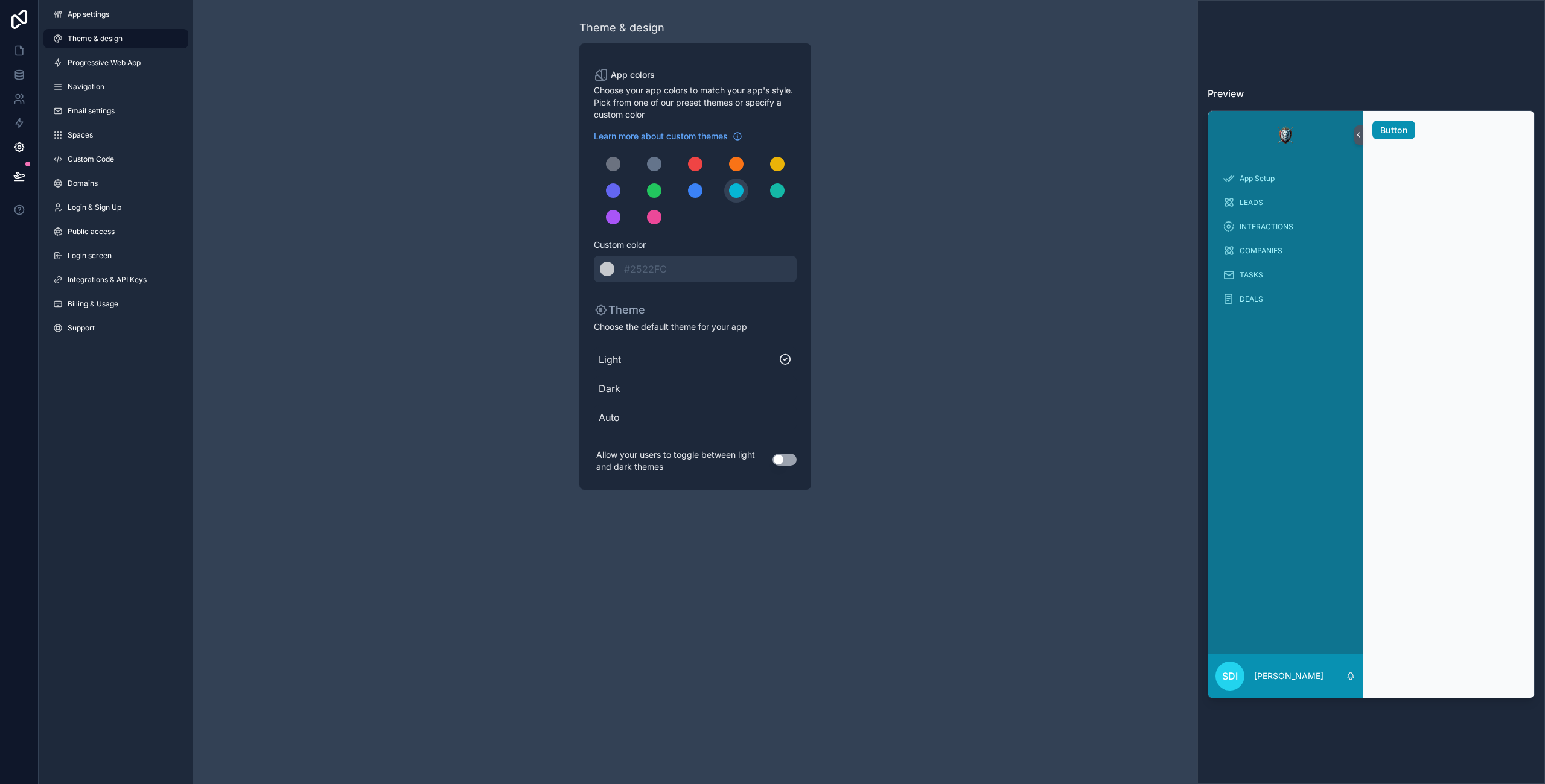
click at [1398, 126] on button "Button" at bounding box center [1394, 130] width 43 height 19
click at [1357, 136] on icon at bounding box center [1358, 135] width 2 height 4
click at [97, 251] on span "Login screen" at bounding box center [89, 255] width 44 height 10
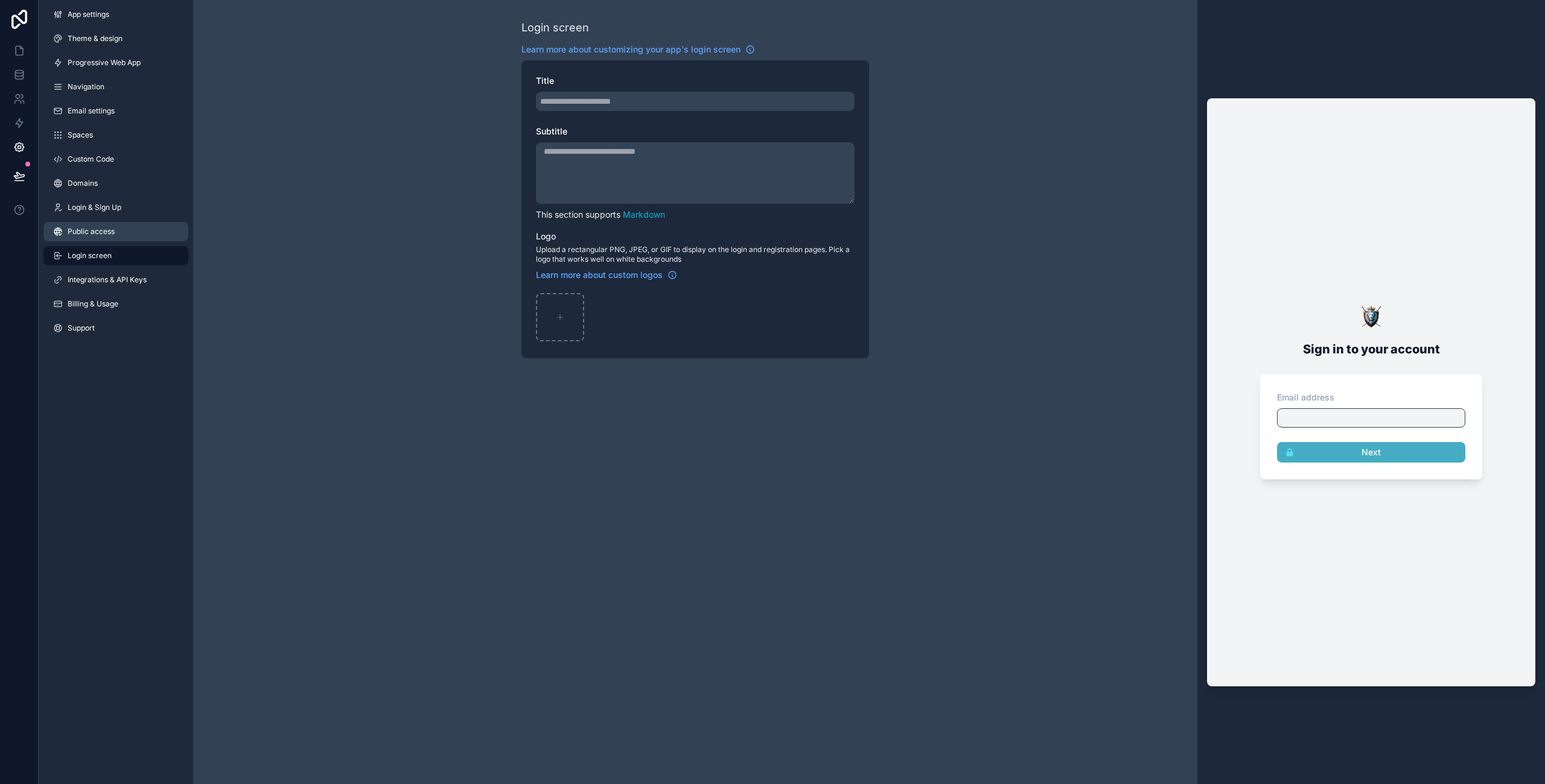
click at [83, 229] on span "Public access" at bounding box center [91, 232] width 47 height 10
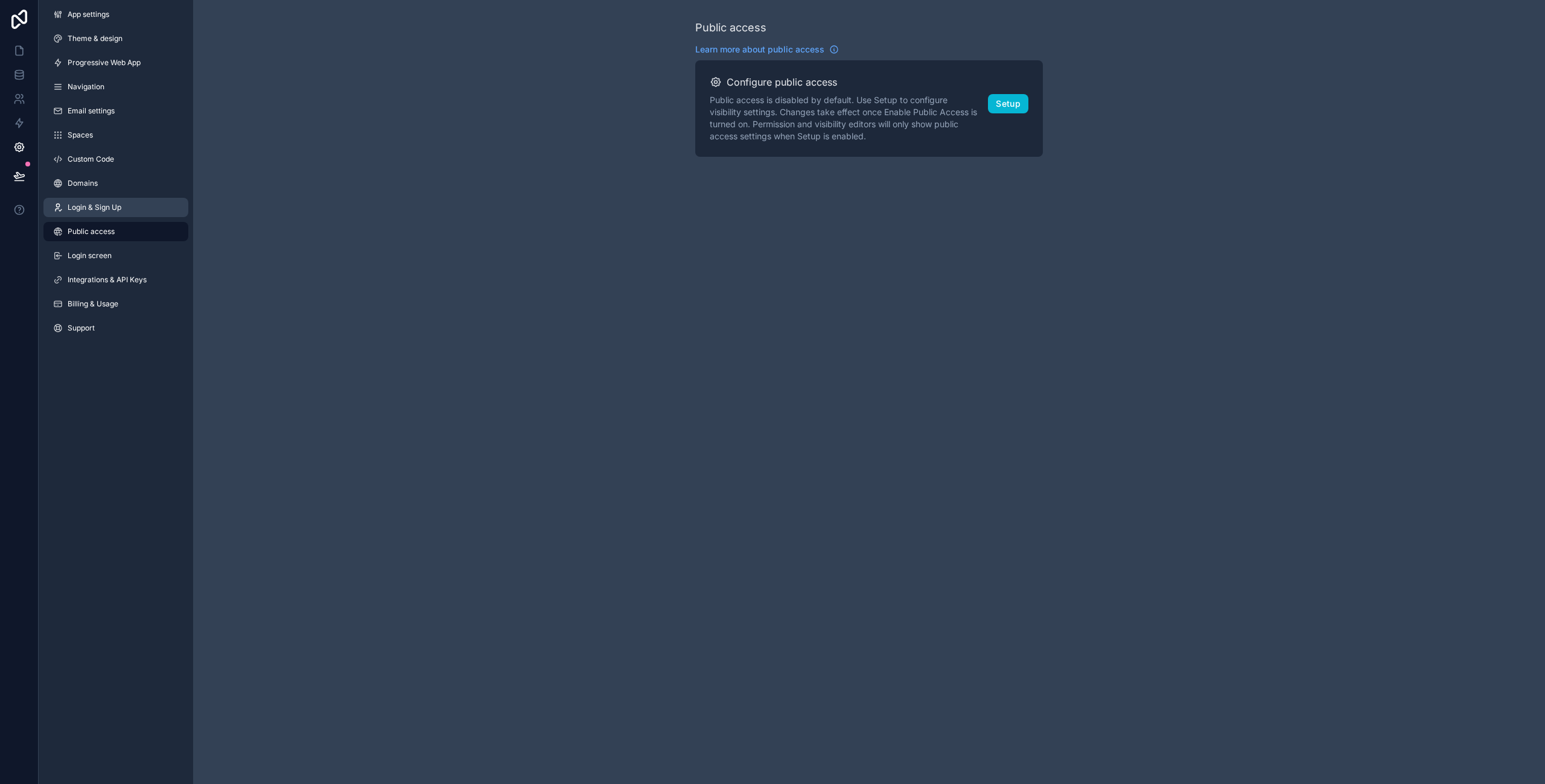
click at [81, 205] on span "Login & Sign Up" at bounding box center [95, 207] width 54 height 10
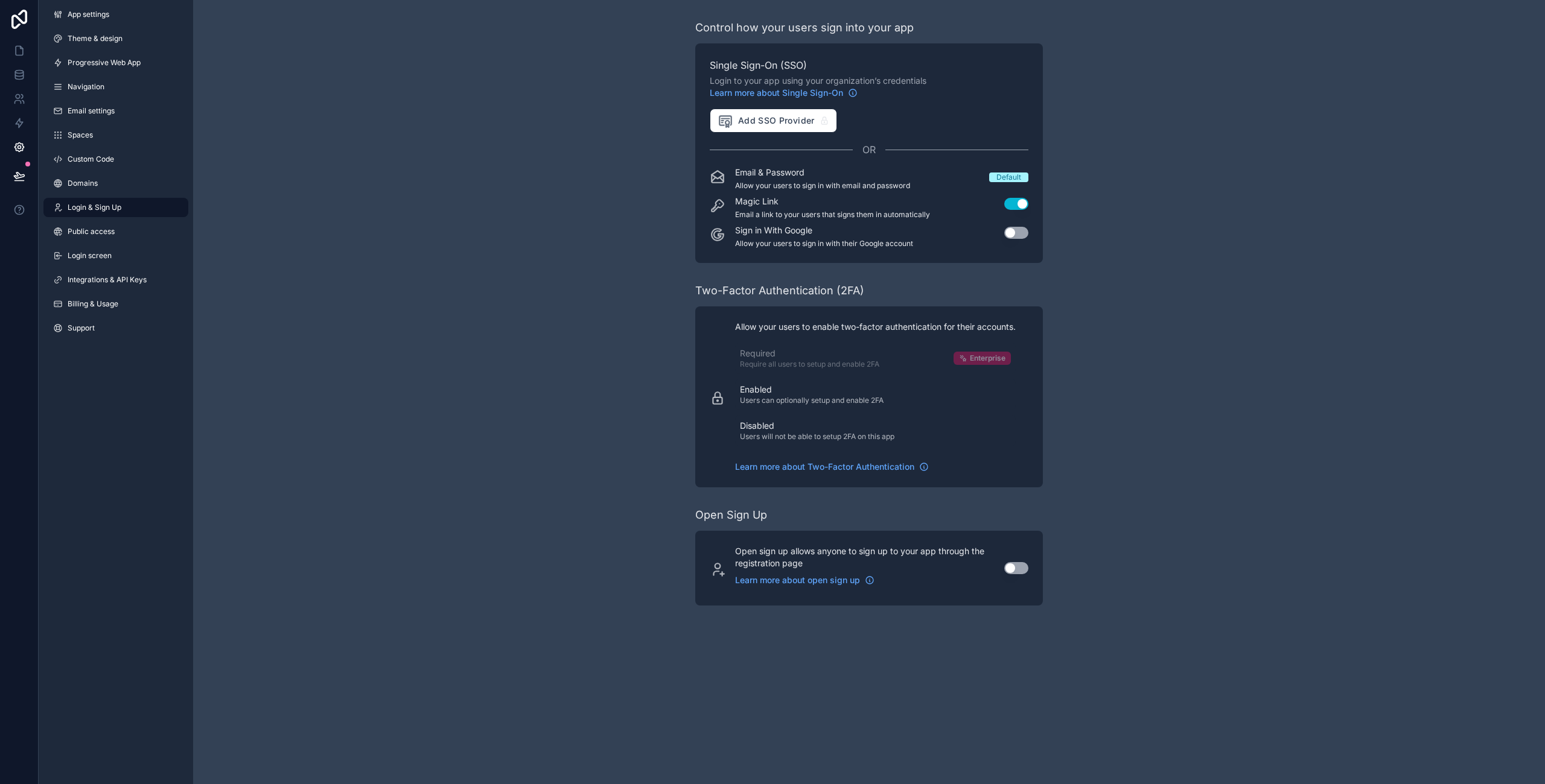
click at [1011, 230] on button "Use setting" at bounding box center [1016, 233] width 24 height 12
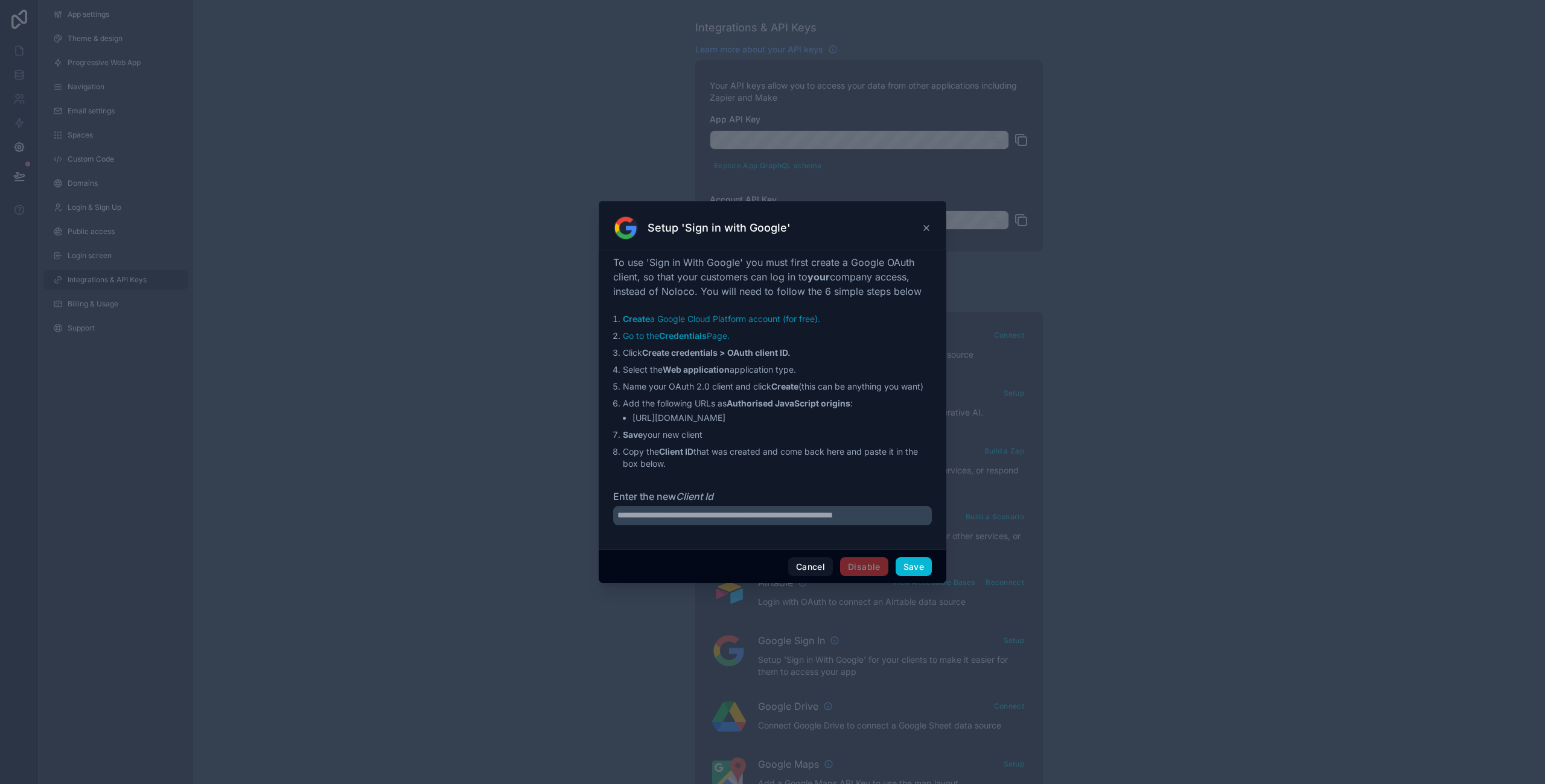
click at [924, 228] on icon at bounding box center [926, 228] width 10 height 10
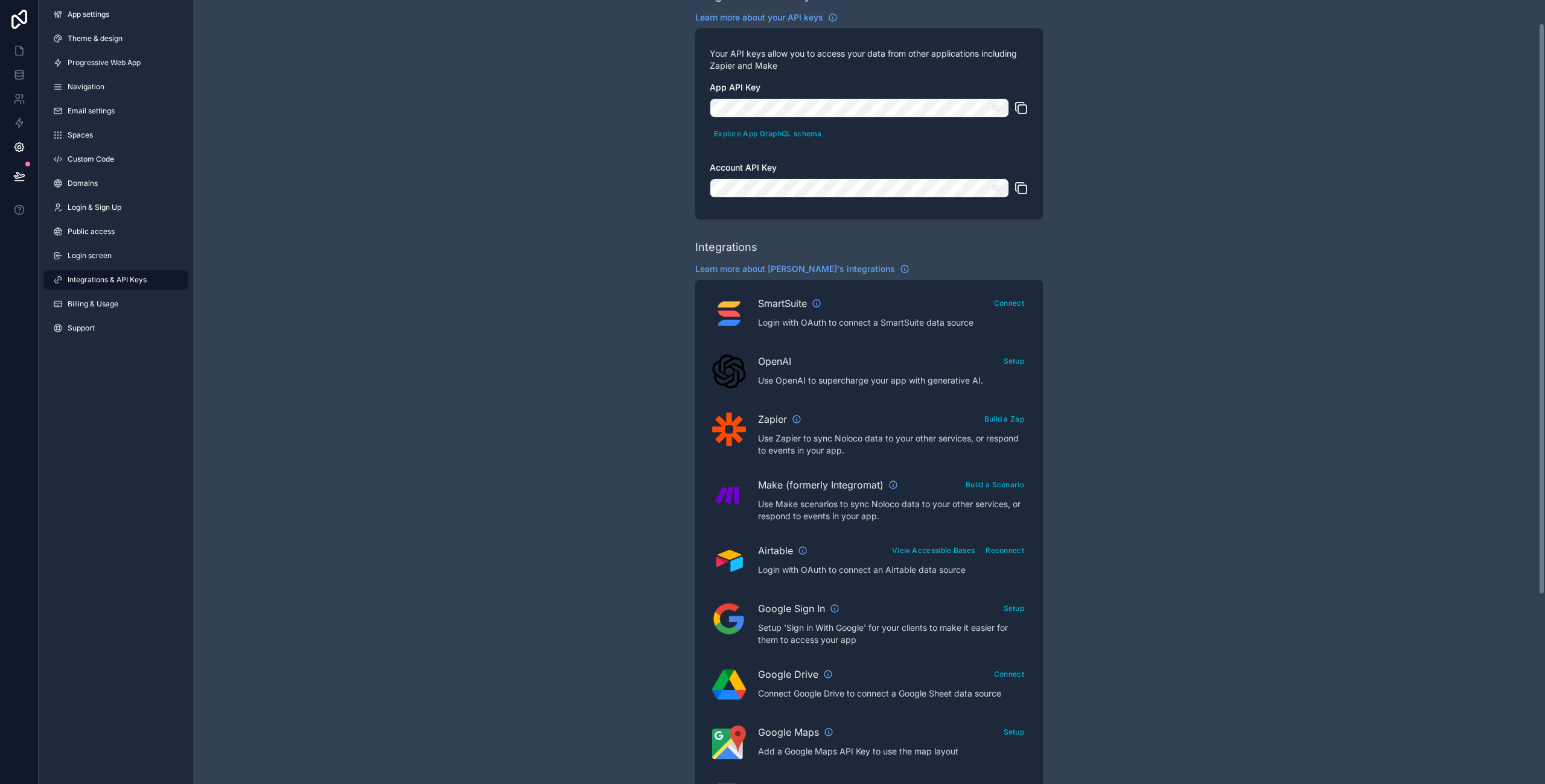
scroll to position [42, 0]
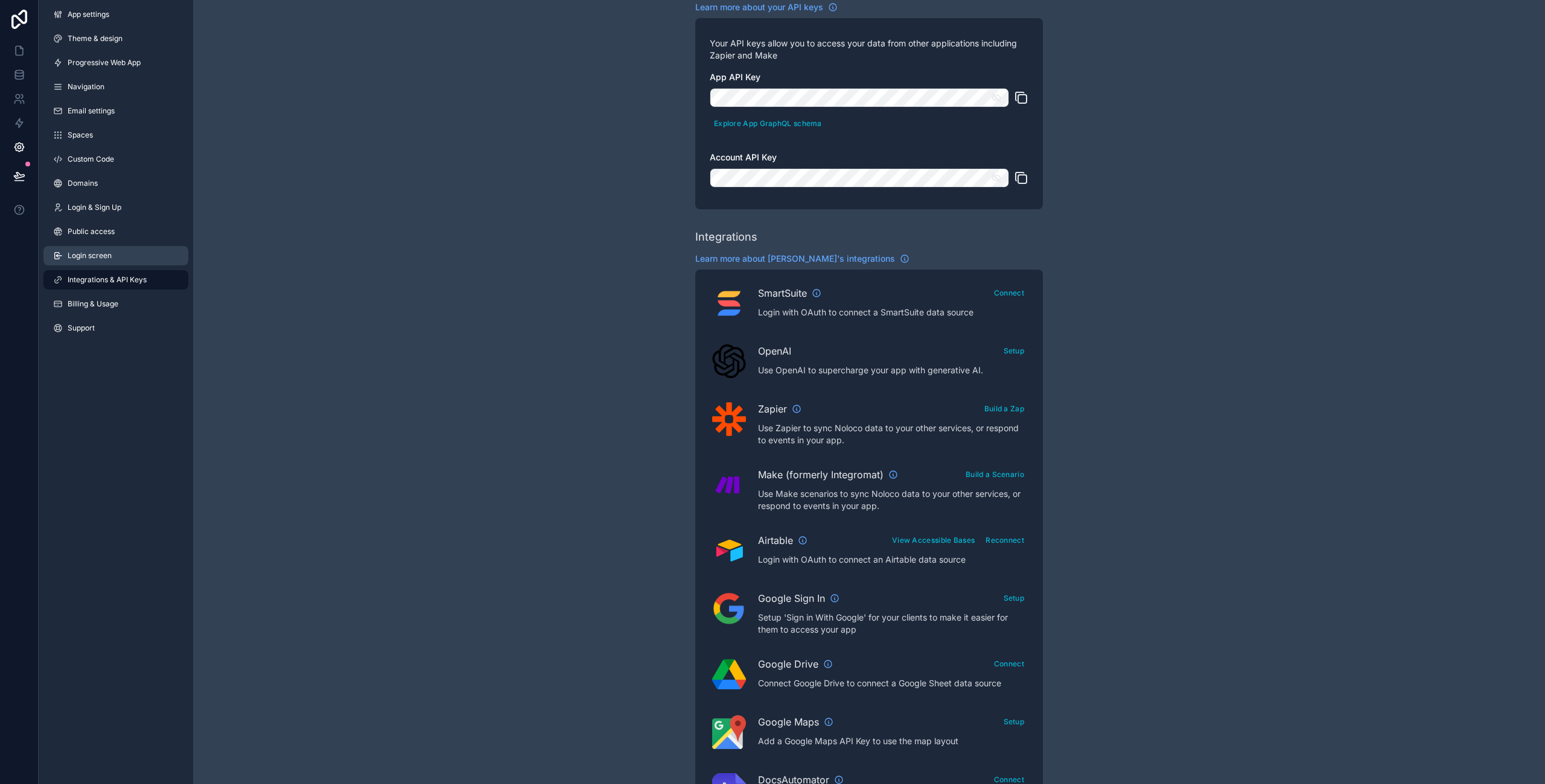
click at [95, 246] on link "Login screen" at bounding box center [115, 255] width 145 height 19
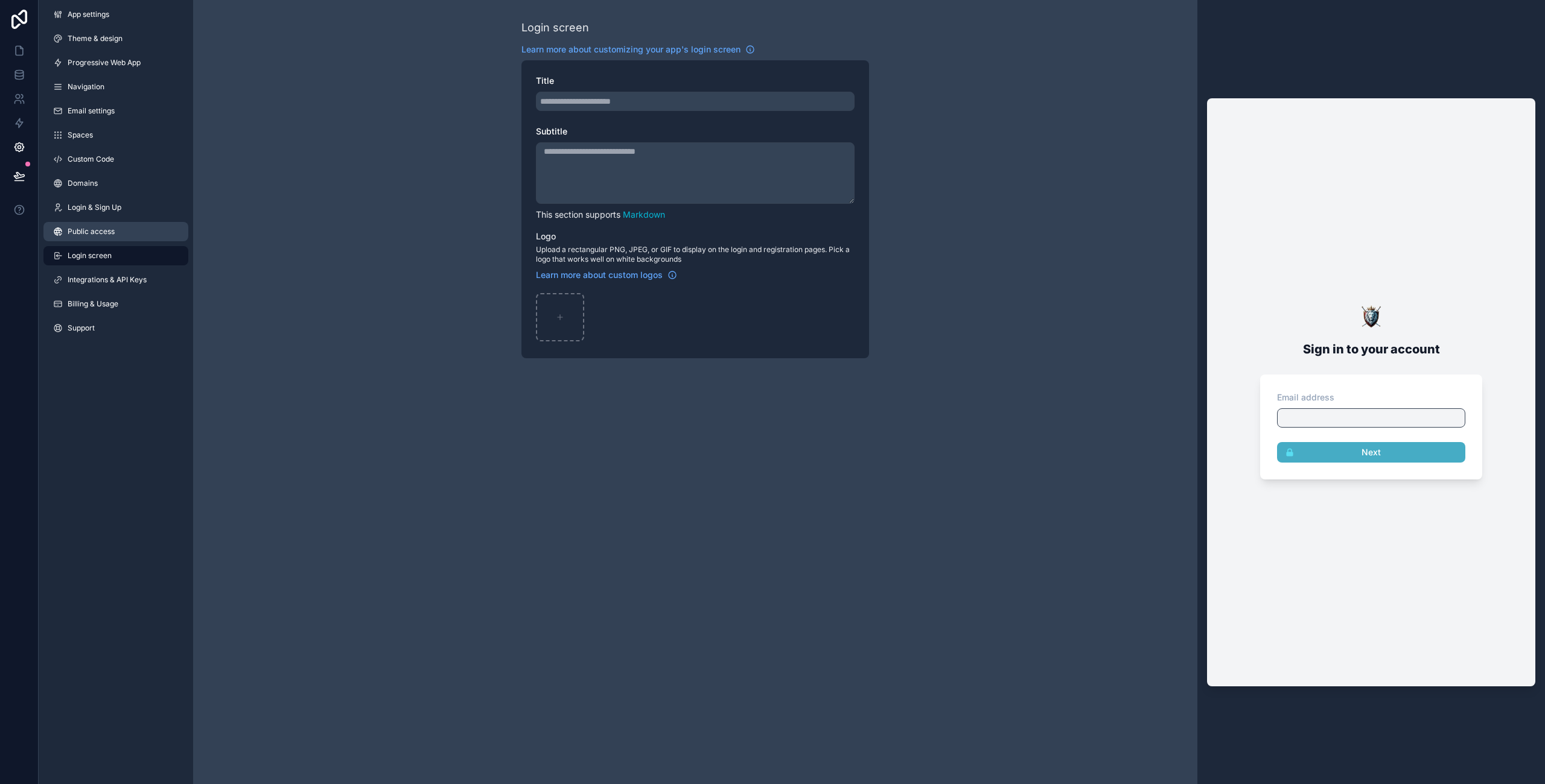
click at [93, 228] on span "Public access" at bounding box center [91, 232] width 47 height 10
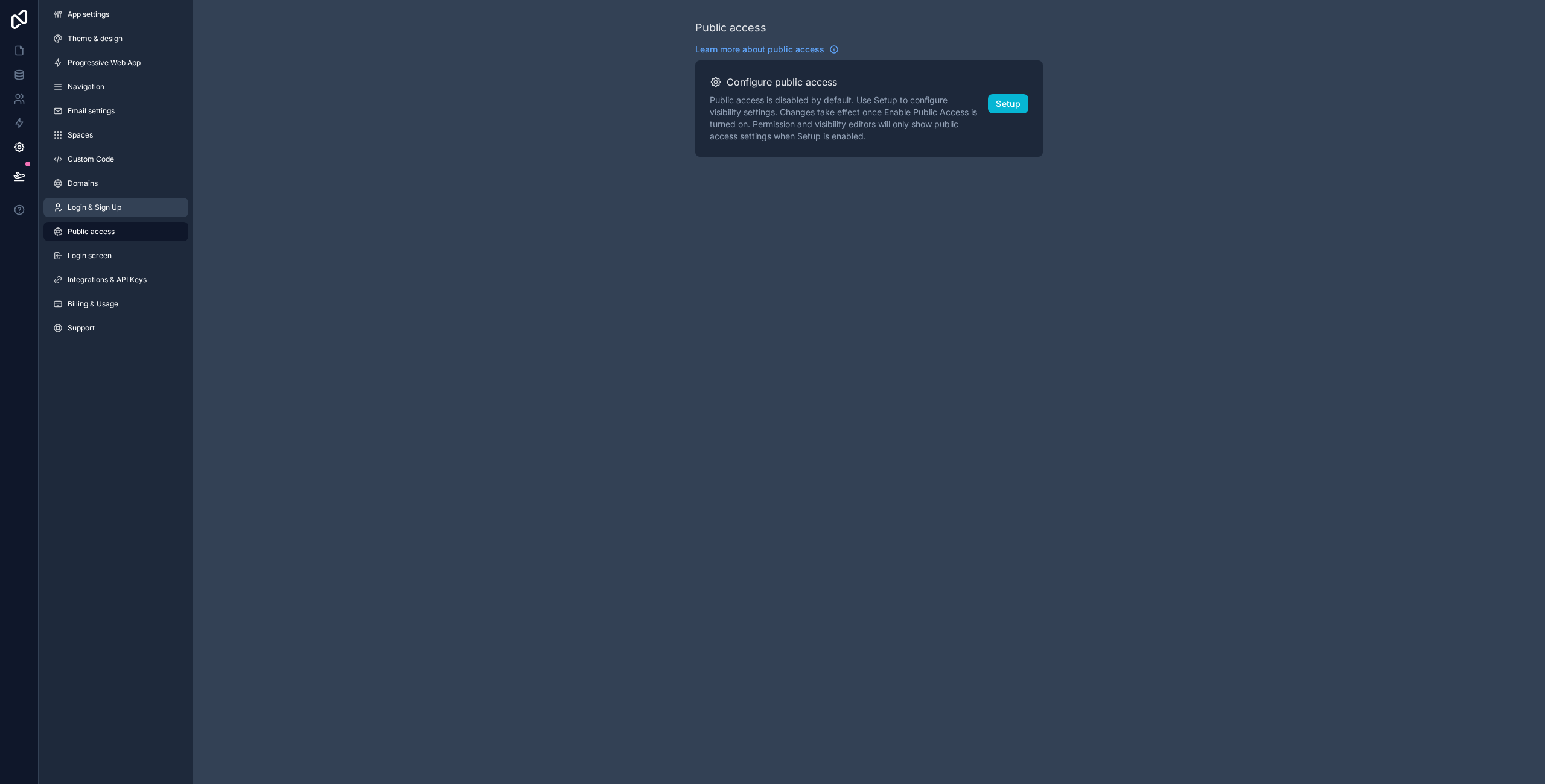
click at [87, 203] on span "Login & Sign Up" at bounding box center [95, 207] width 54 height 10
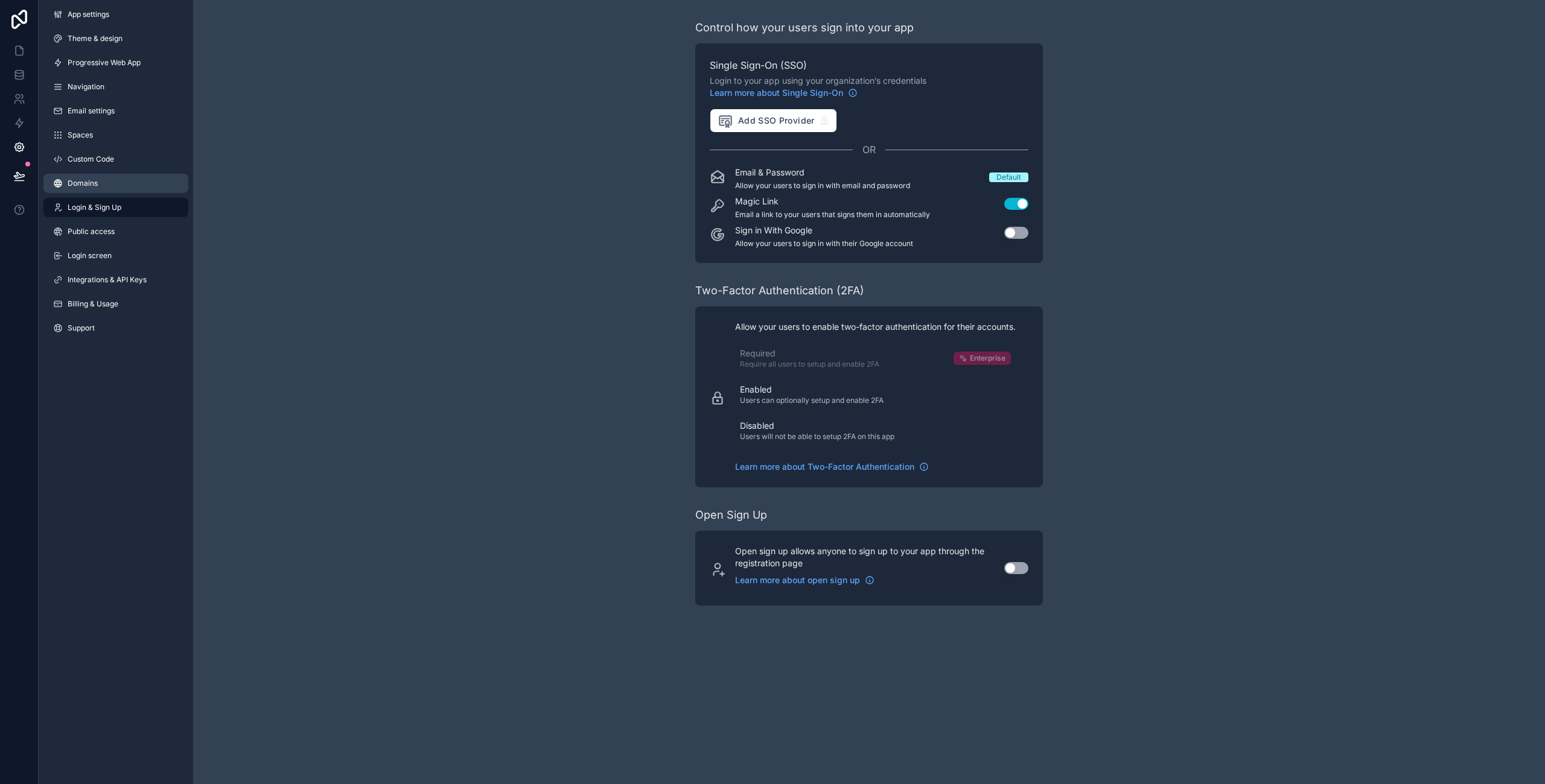
click at [77, 186] on span "Domains" at bounding box center [83, 183] width 30 height 10
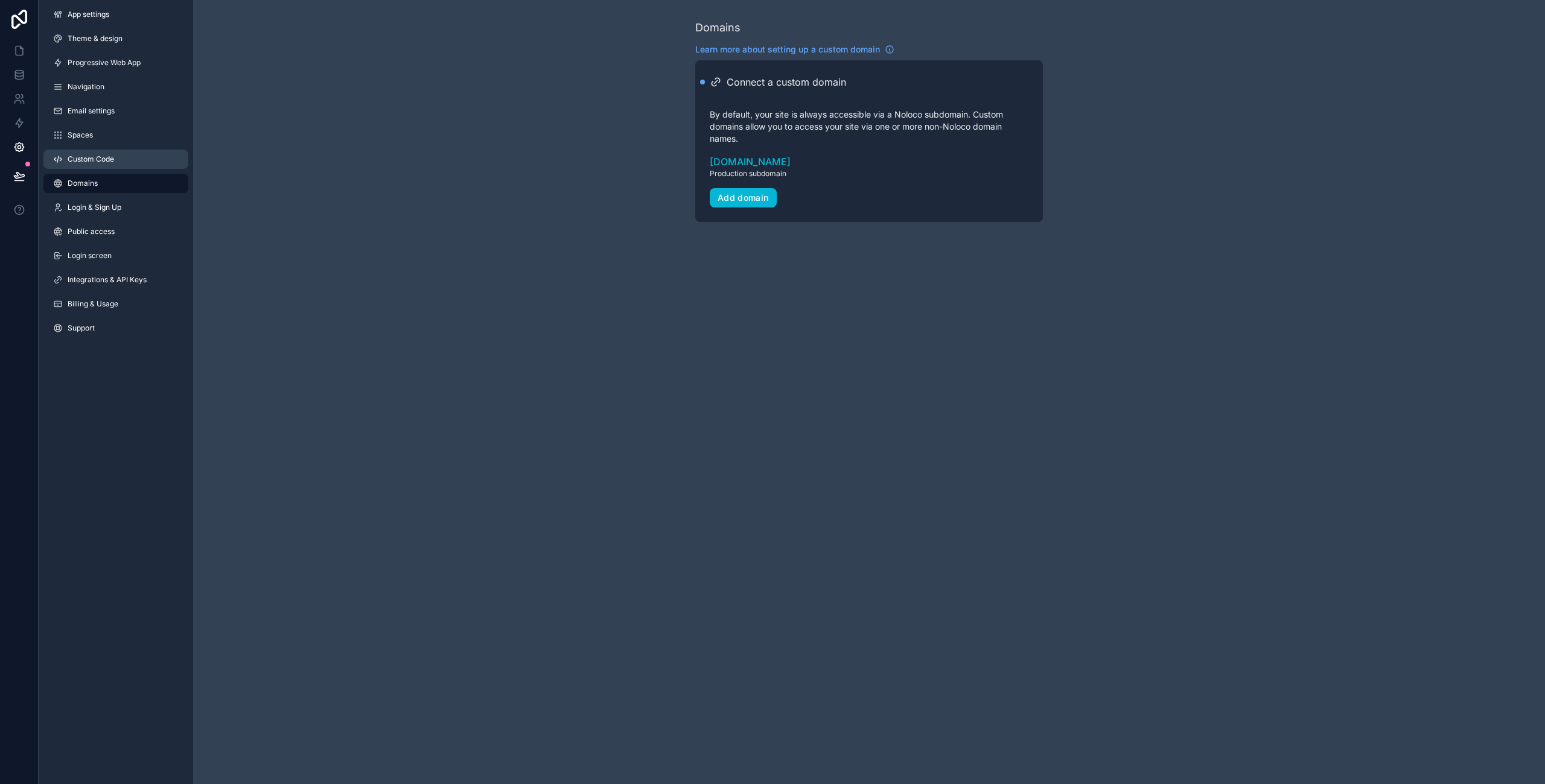
click at [81, 162] on span "Custom Code" at bounding box center [91, 159] width 46 height 10
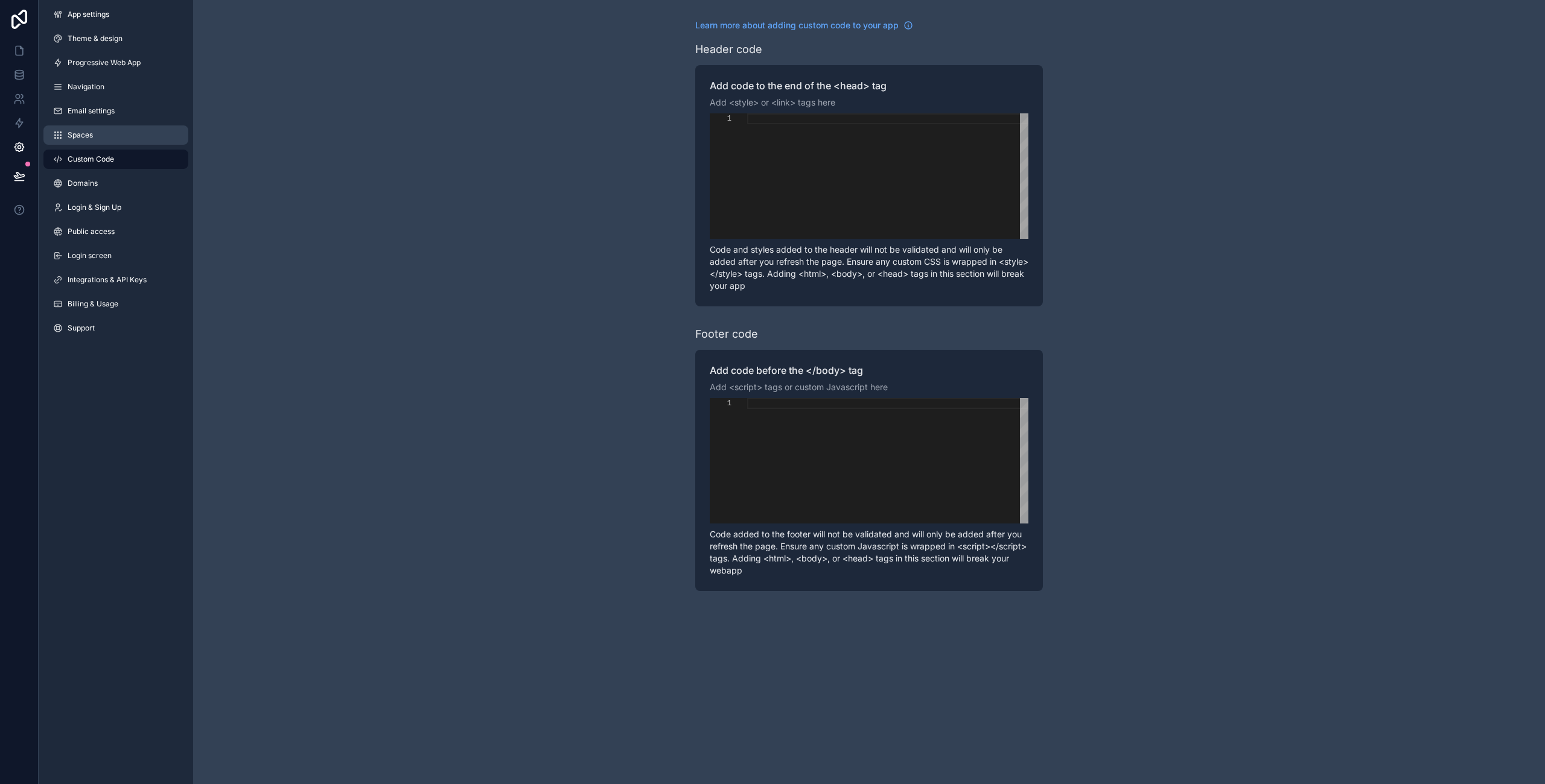
click at [86, 137] on span "Spaces" at bounding box center [80, 135] width 25 height 10
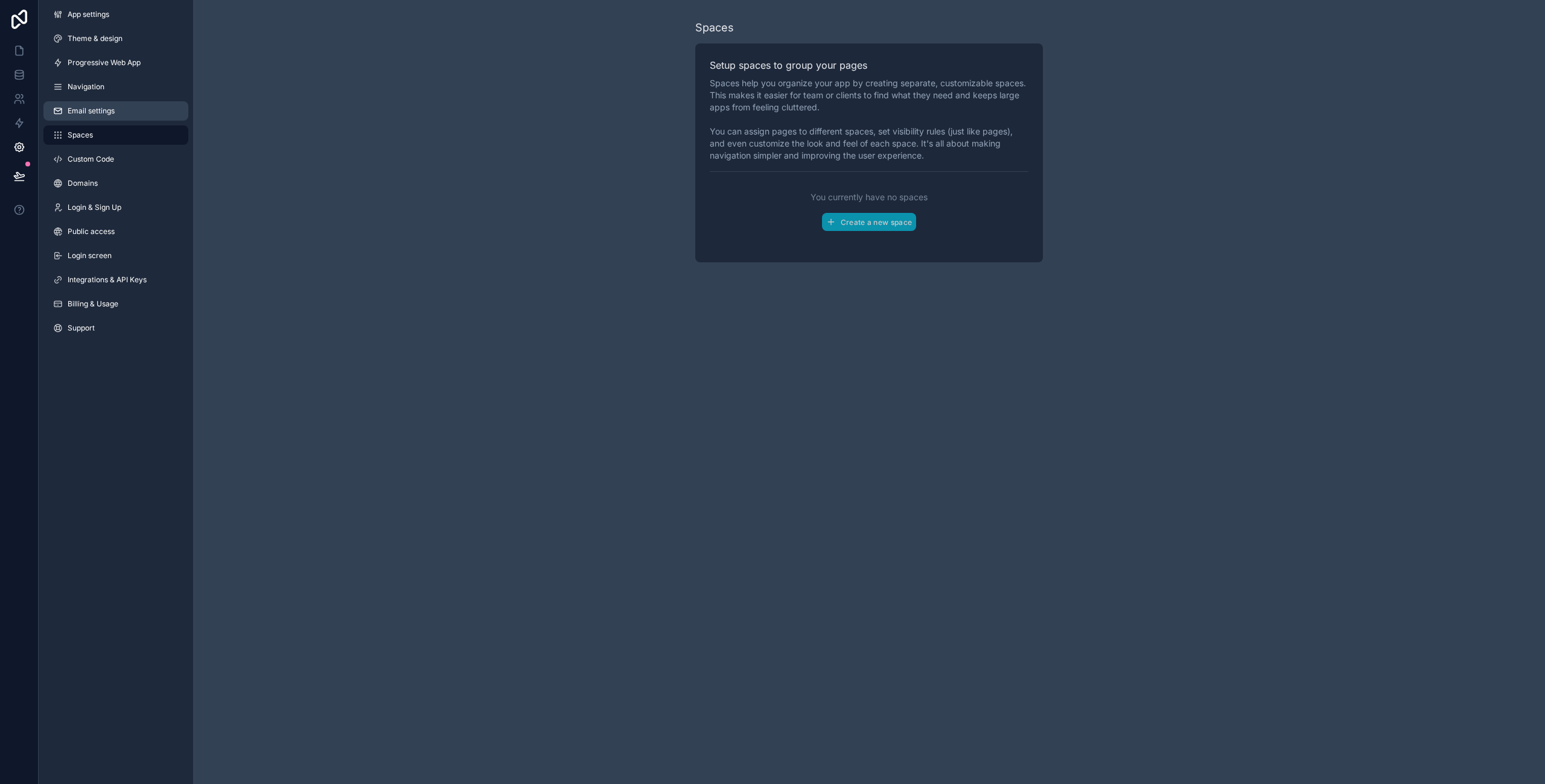
click at [95, 112] on span "Email settings" at bounding box center [91, 111] width 47 height 10
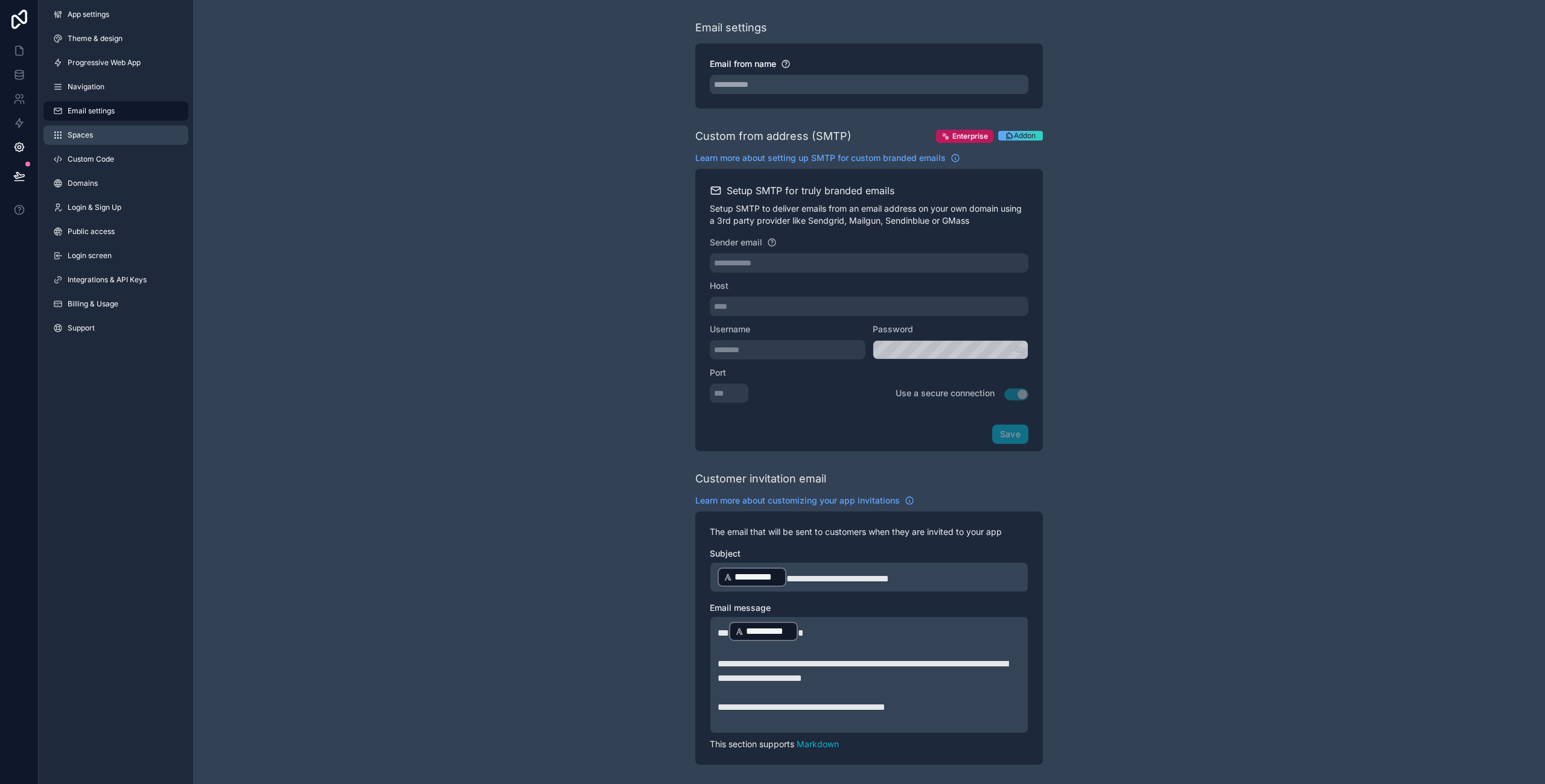
click at [90, 135] on span "Spaces" at bounding box center [80, 135] width 25 height 10
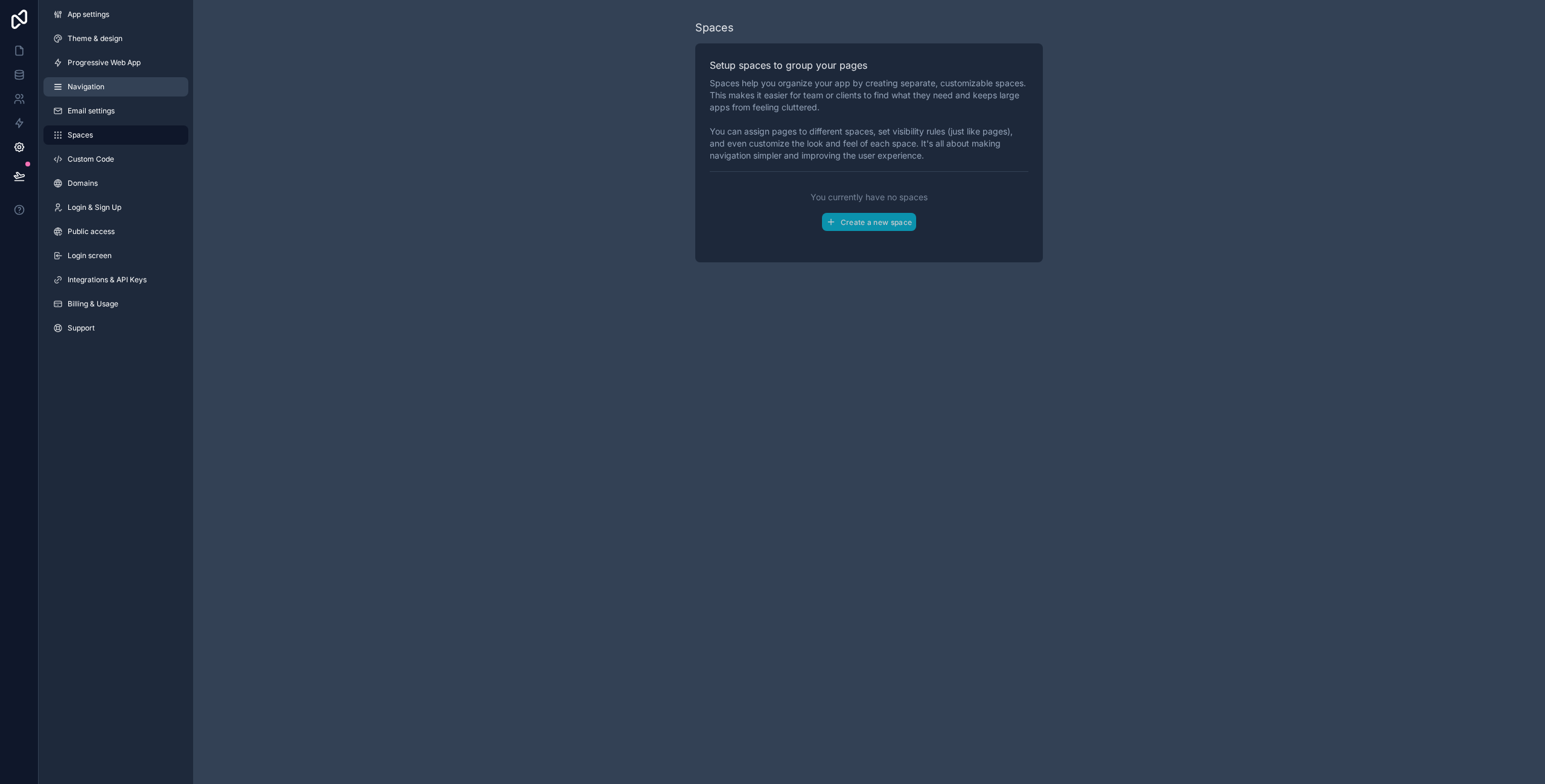
click at [92, 84] on span "Navigation" at bounding box center [86, 86] width 37 height 10
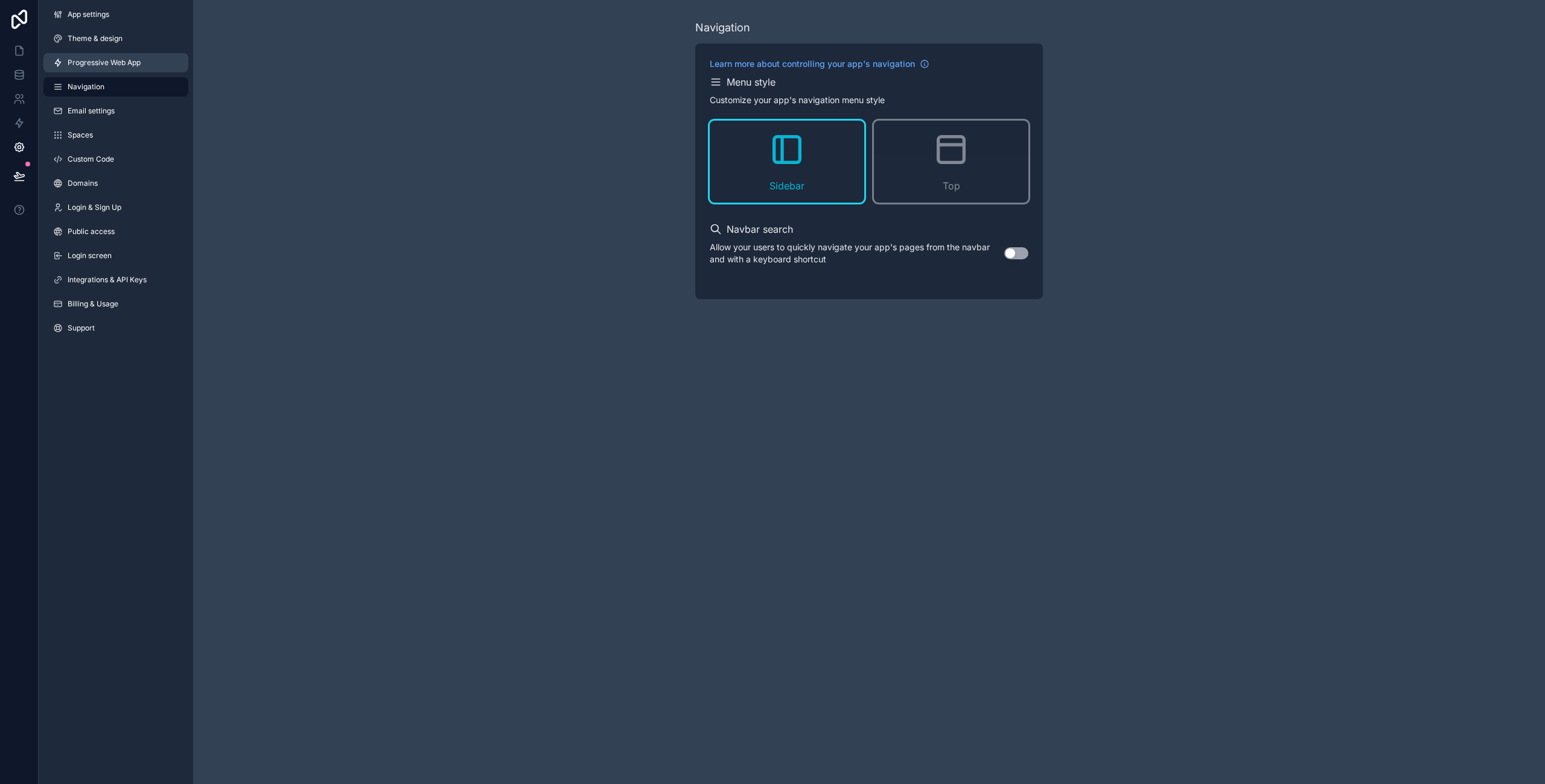
click at [112, 65] on span "Progressive Web App" at bounding box center [104, 63] width 73 height 10
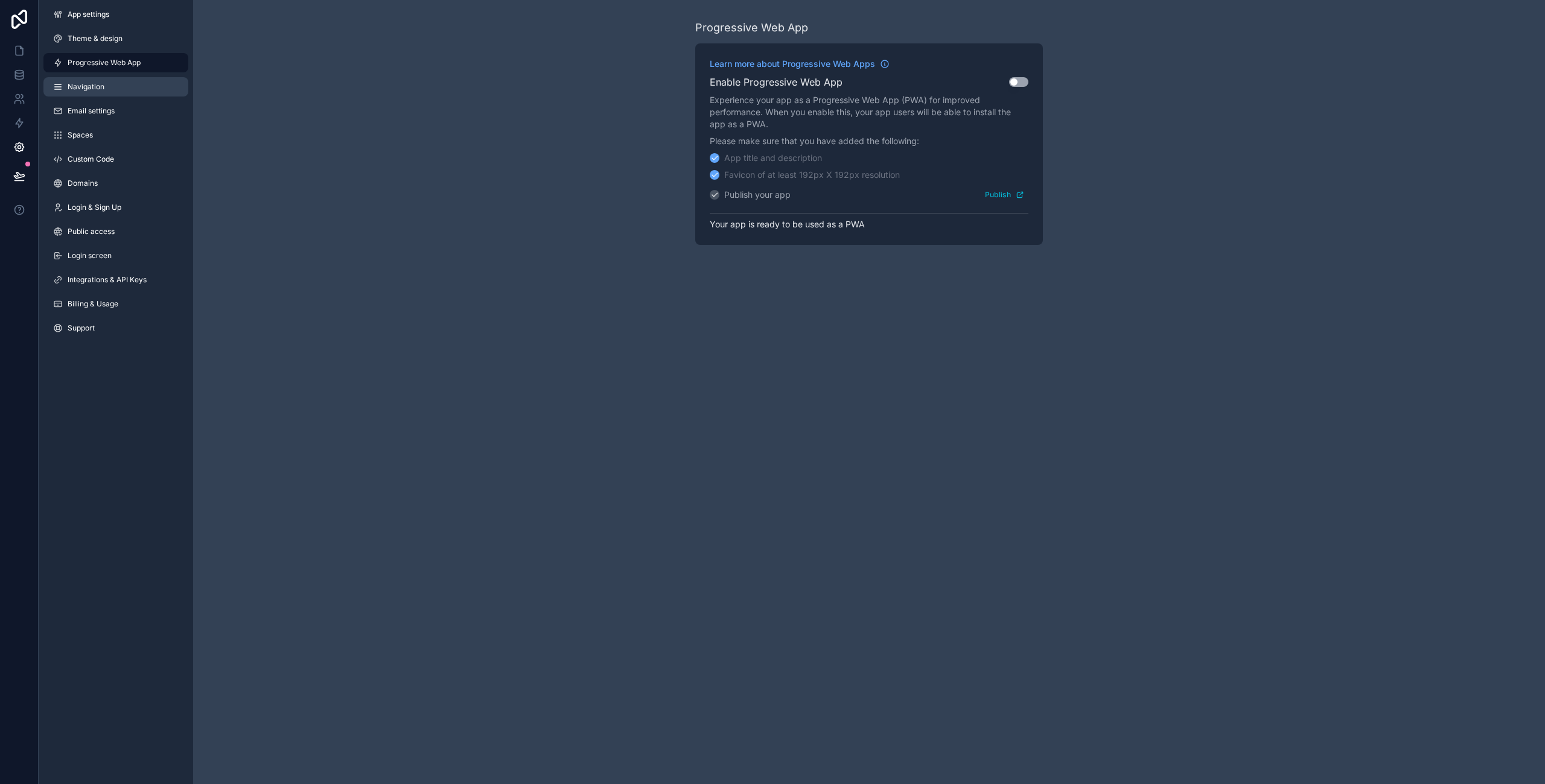
click at [103, 88] on span "Navigation" at bounding box center [86, 86] width 37 height 10
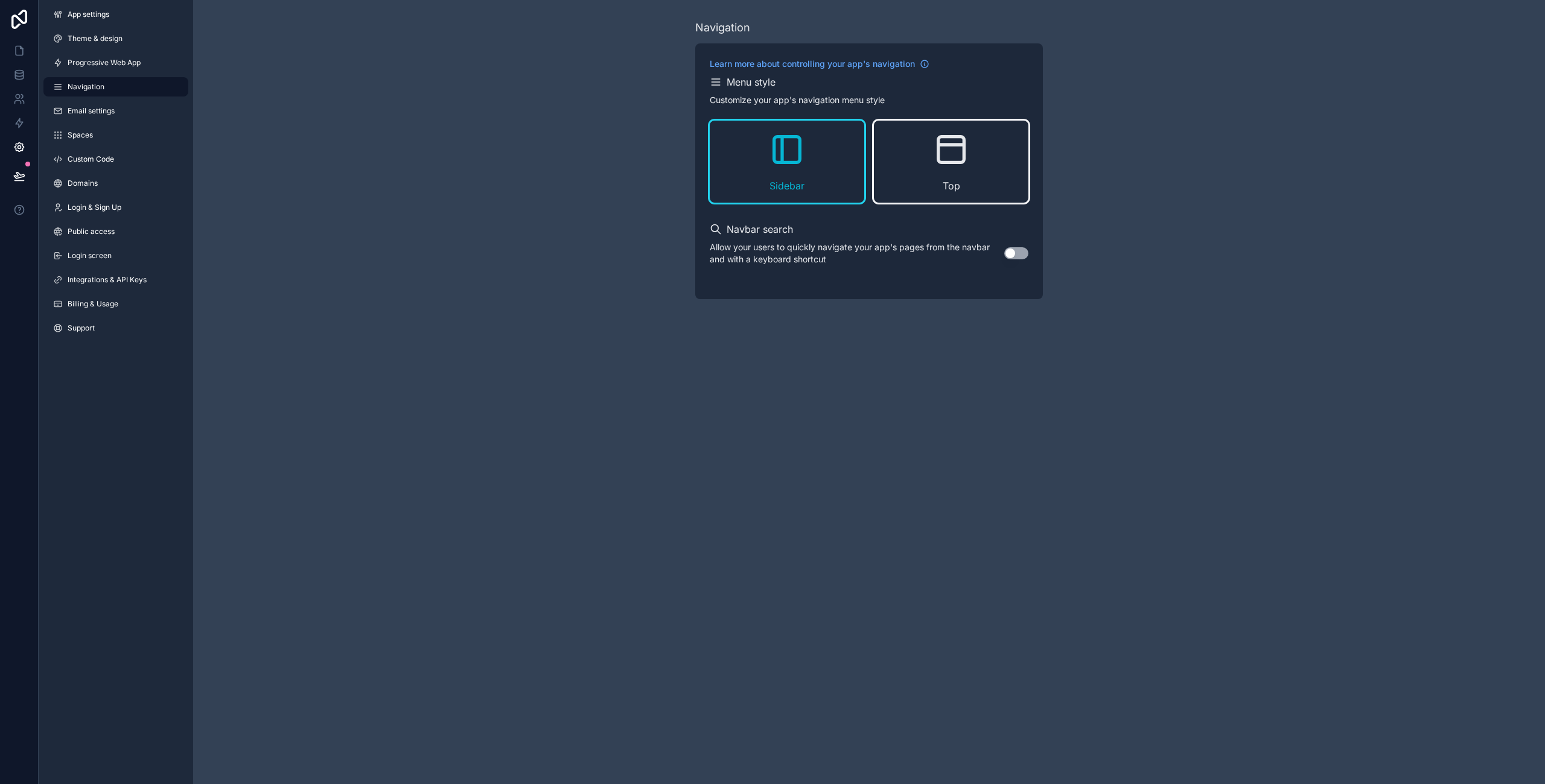
click at [945, 167] on icon "scrollable content" at bounding box center [951, 150] width 39 height 39
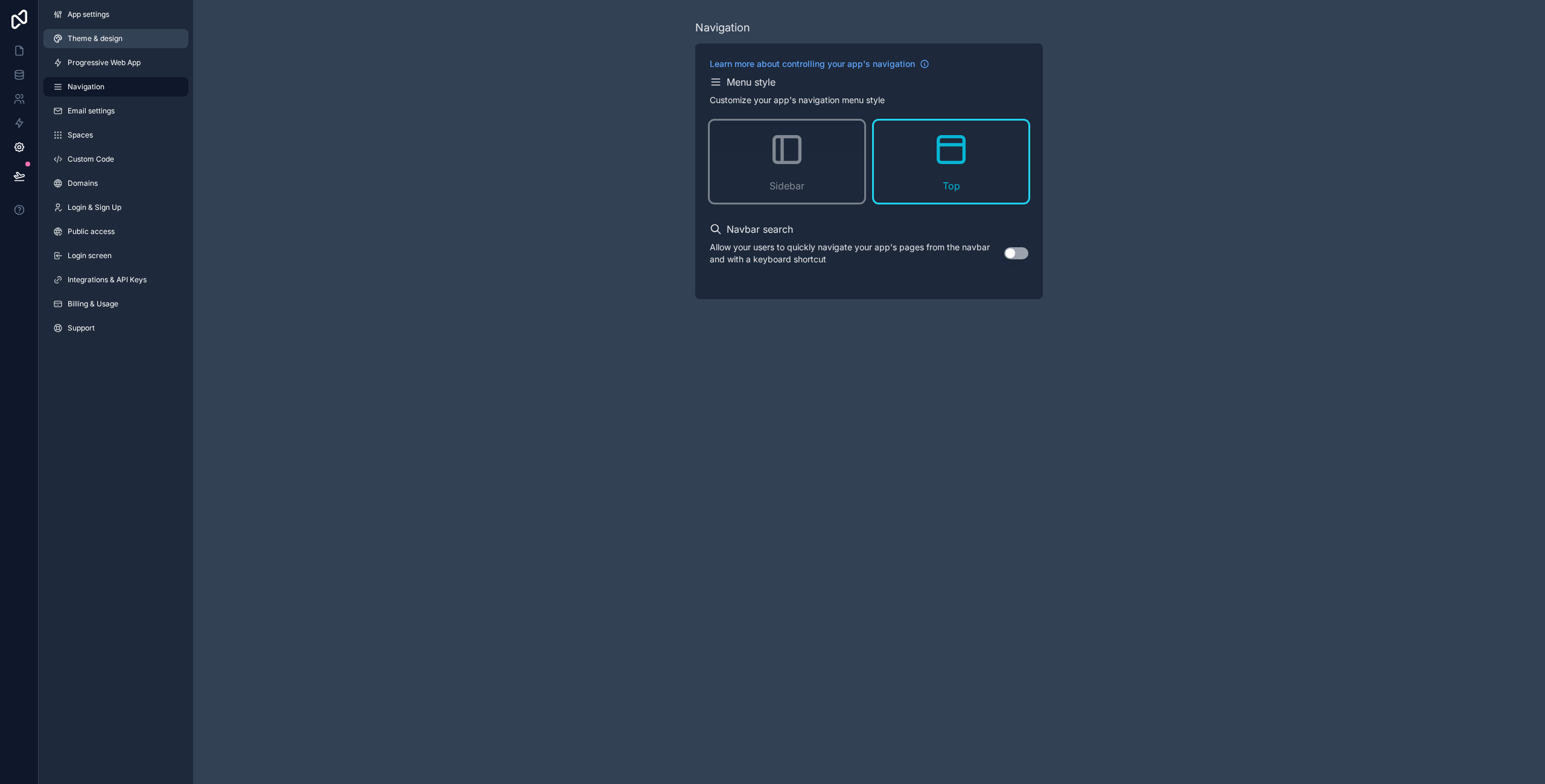
click at [84, 44] on link "Theme & design" at bounding box center [115, 39] width 145 height 19
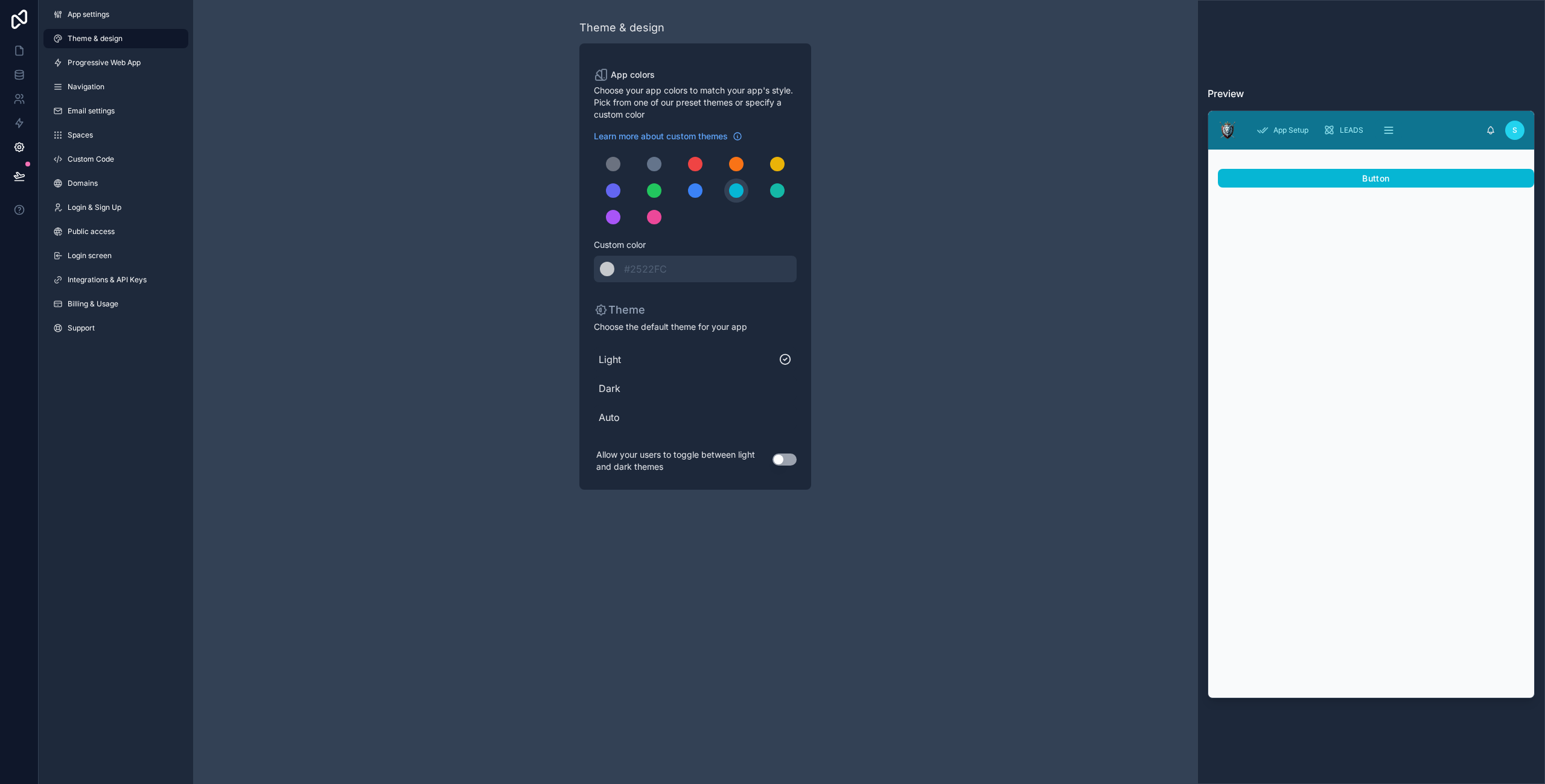
drag, startPoint x: 959, startPoint y: 177, endPoint x: 846, endPoint y: 203, distance: 116.0
click at [951, 177] on div "Theme & design App colors Choose your app colors to match your app's style. Pic…" at bounding box center [695, 255] width 1004 height 509
click at [98, 65] on span "Progressive Web App" at bounding box center [104, 63] width 73 height 10
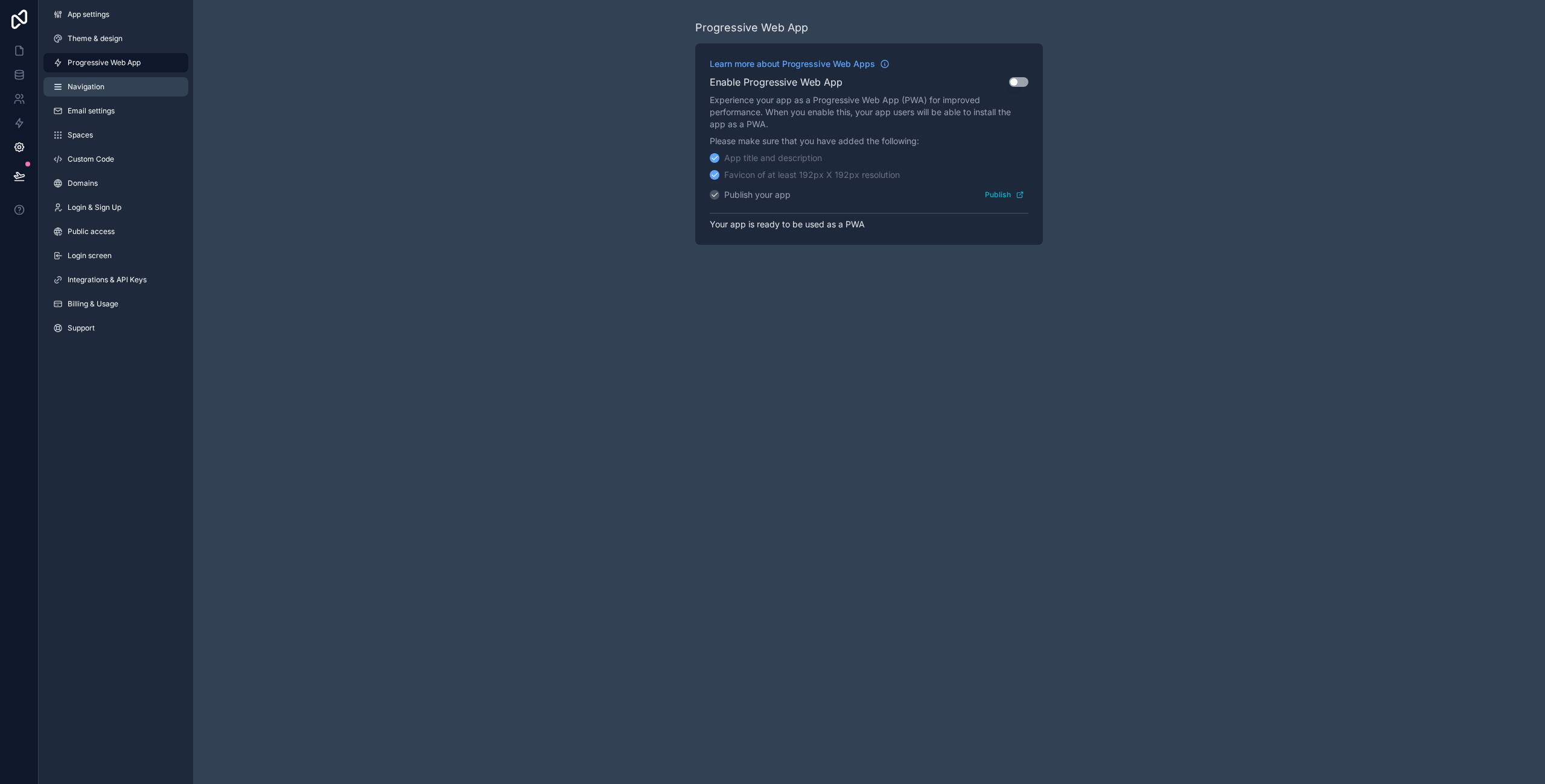
click at [89, 86] on span "Navigation" at bounding box center [86, 86] width 37 height 10
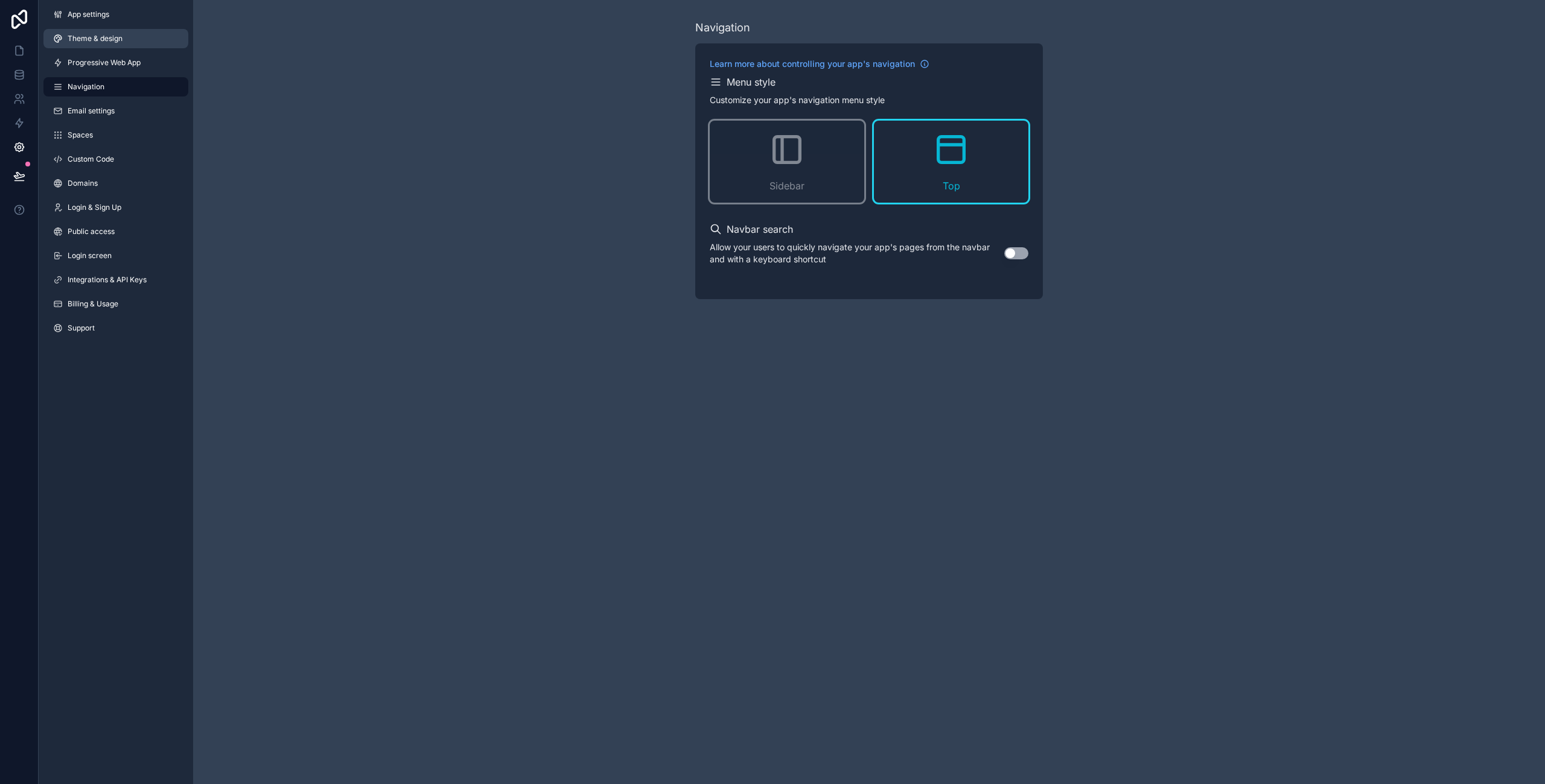
click at [88, 43] on link "Theme & design" at bounding box center [115, 39] width 145 height 19
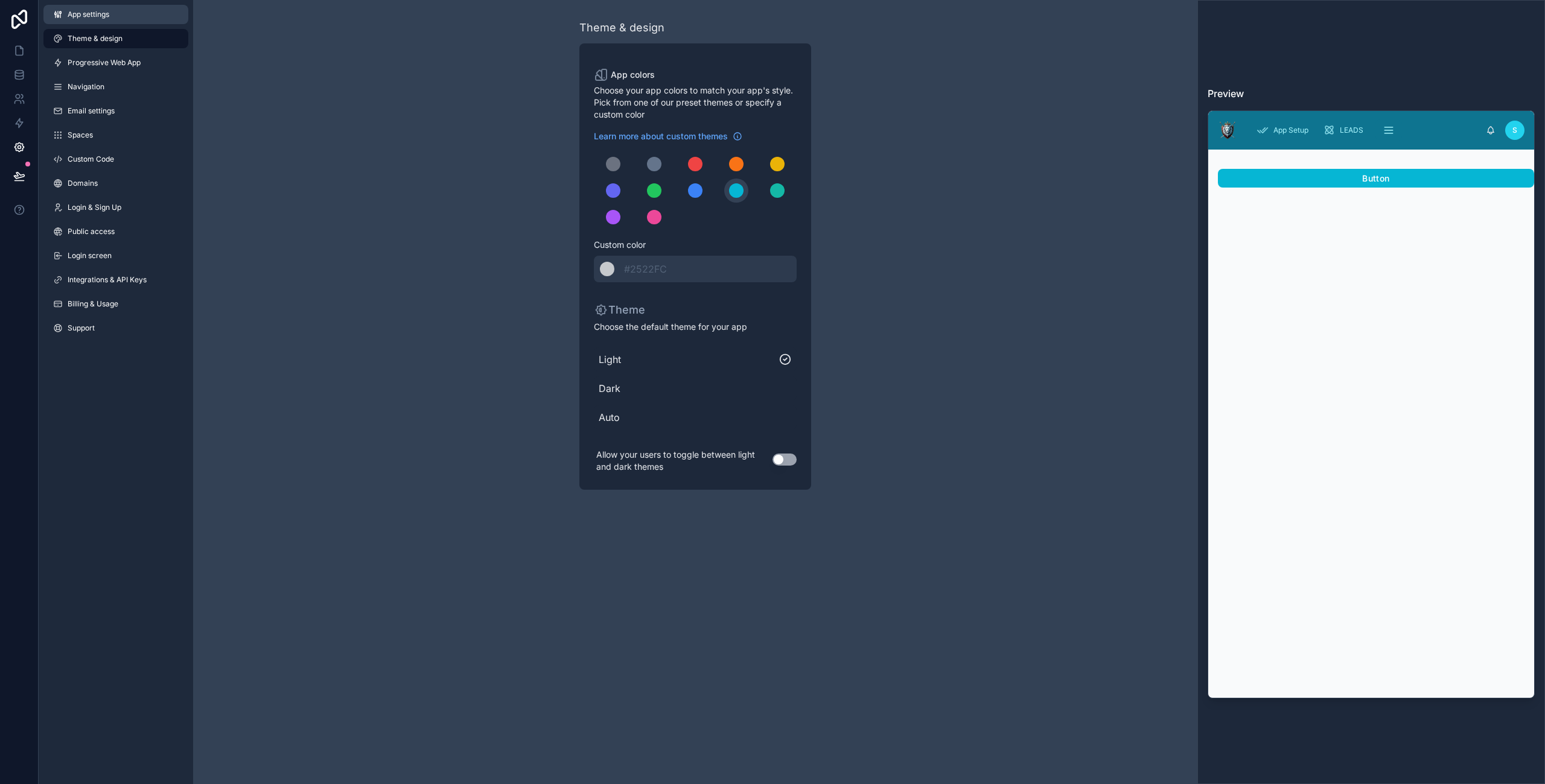
click at [91, 16] on span "App settings" at bounding box center [89, 14] width 42 height 10
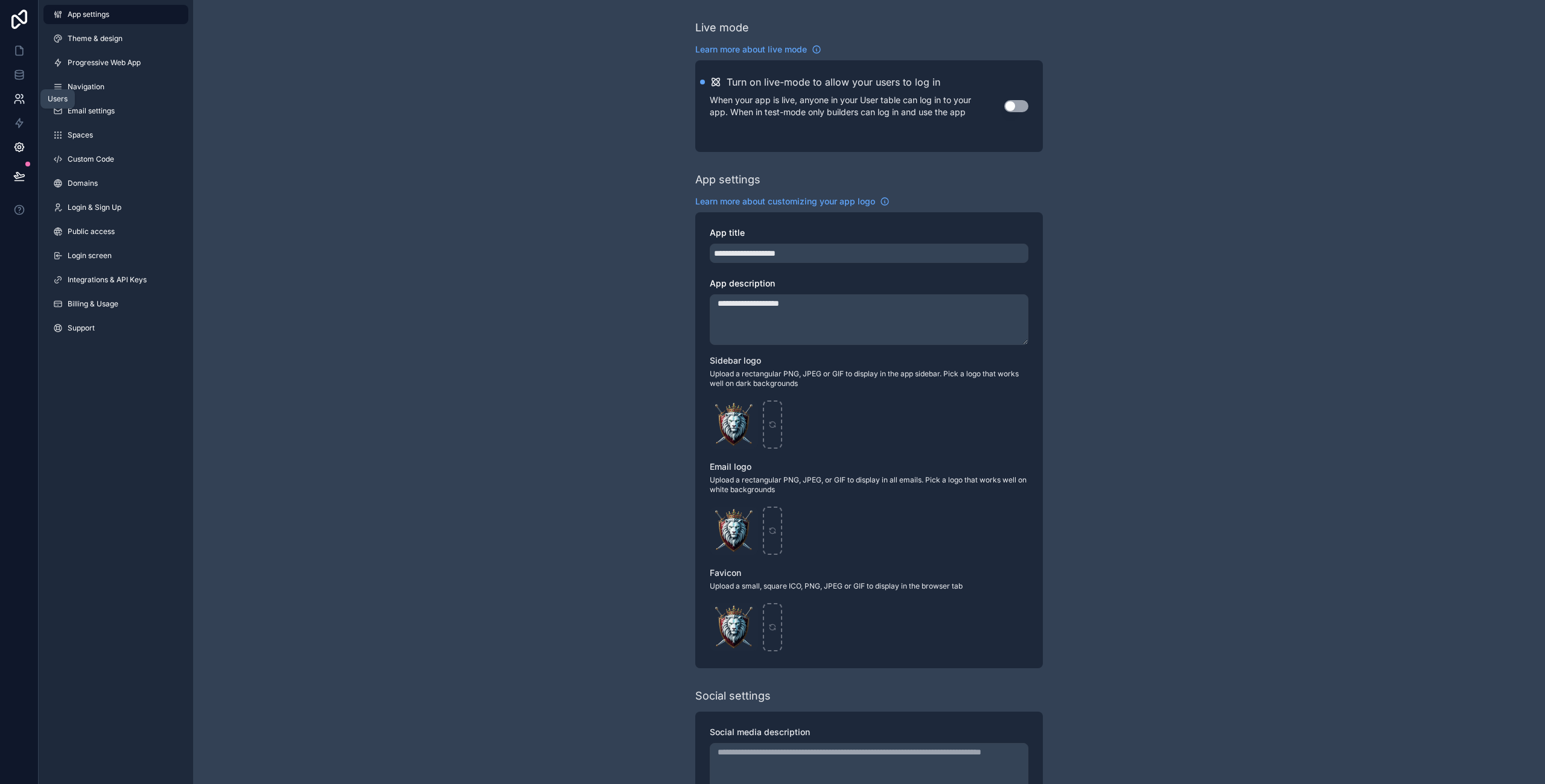
click at [21, 100] on icon at bounding box center [19, 99] width 12 height 12
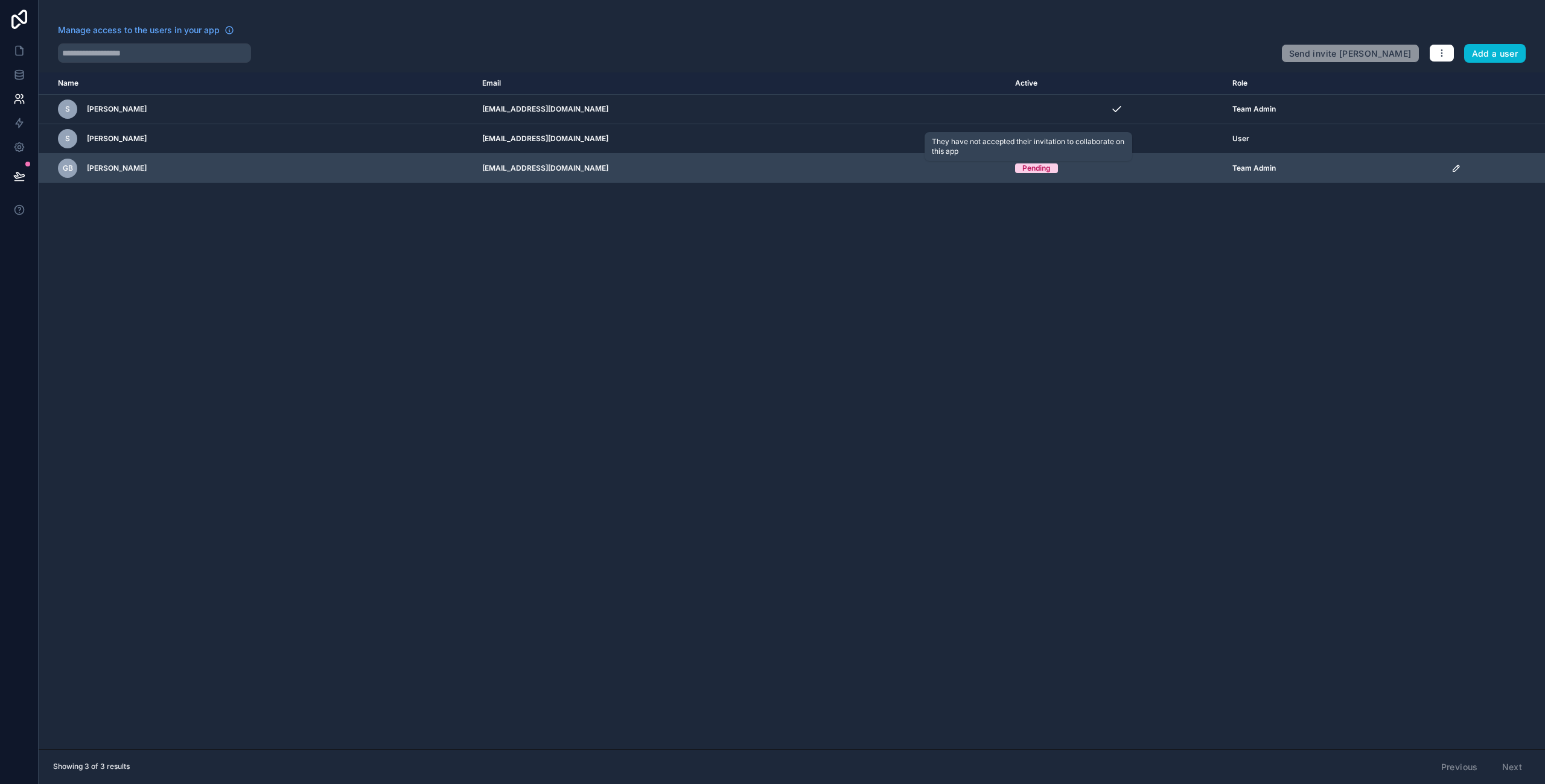
click at [1035, 170] on div "Pending" at bounding box center [1036, 168] width 28 height 10
click at [1243, 171] on span "Team Admin" at bounding box center [1254, 168] width 43 height 10
click at [1022, 168] on div "Pending" at bounding box center [1036, 168] width 28 height 10
click at [1069, 164] on td "Pending" at bounding box center [1117, 169] width 218 height 30
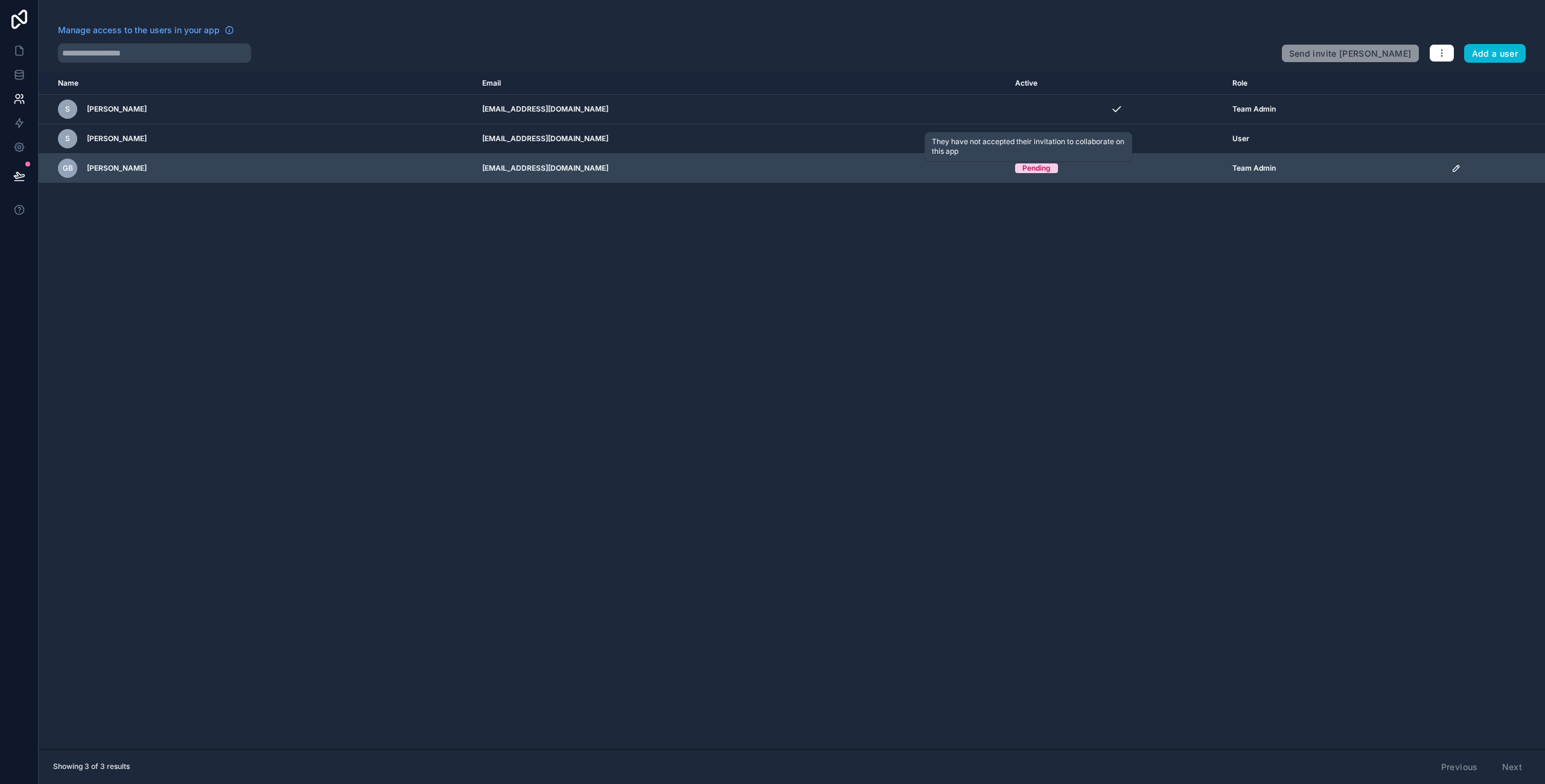
click at [1027, 167] on div "Pending" at bounding box center [1036, 168] width 28 height 10
click at [69, 170] on span "GB" at bounding box center [68, 168] width 10 height 10
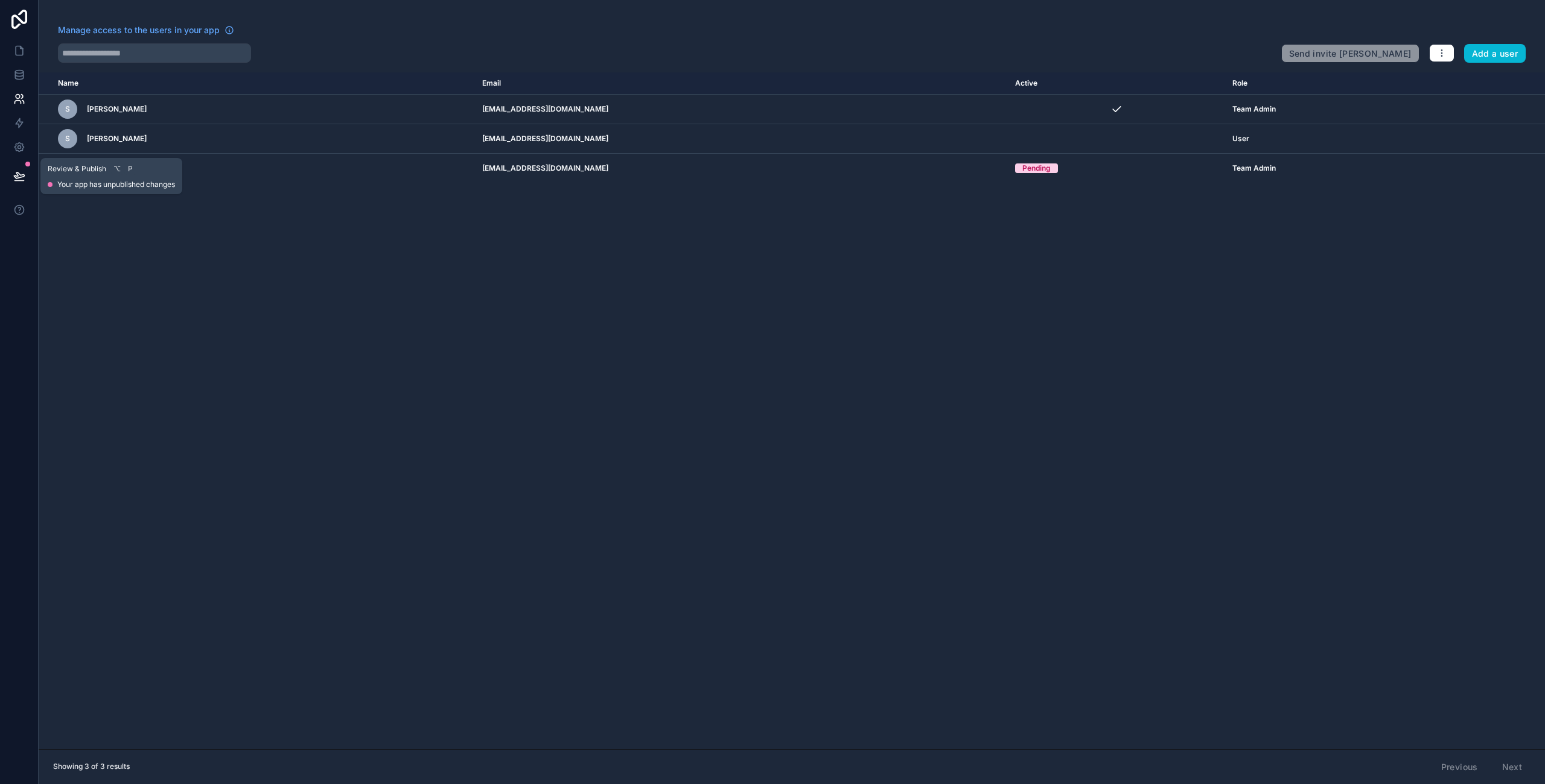
click at [80, 168] on span "Review & Publish" at bounding box center [77, 168] width 59 height 10
click at [21, 173] on icon at bounding box center [19, 176] width 12 height 12
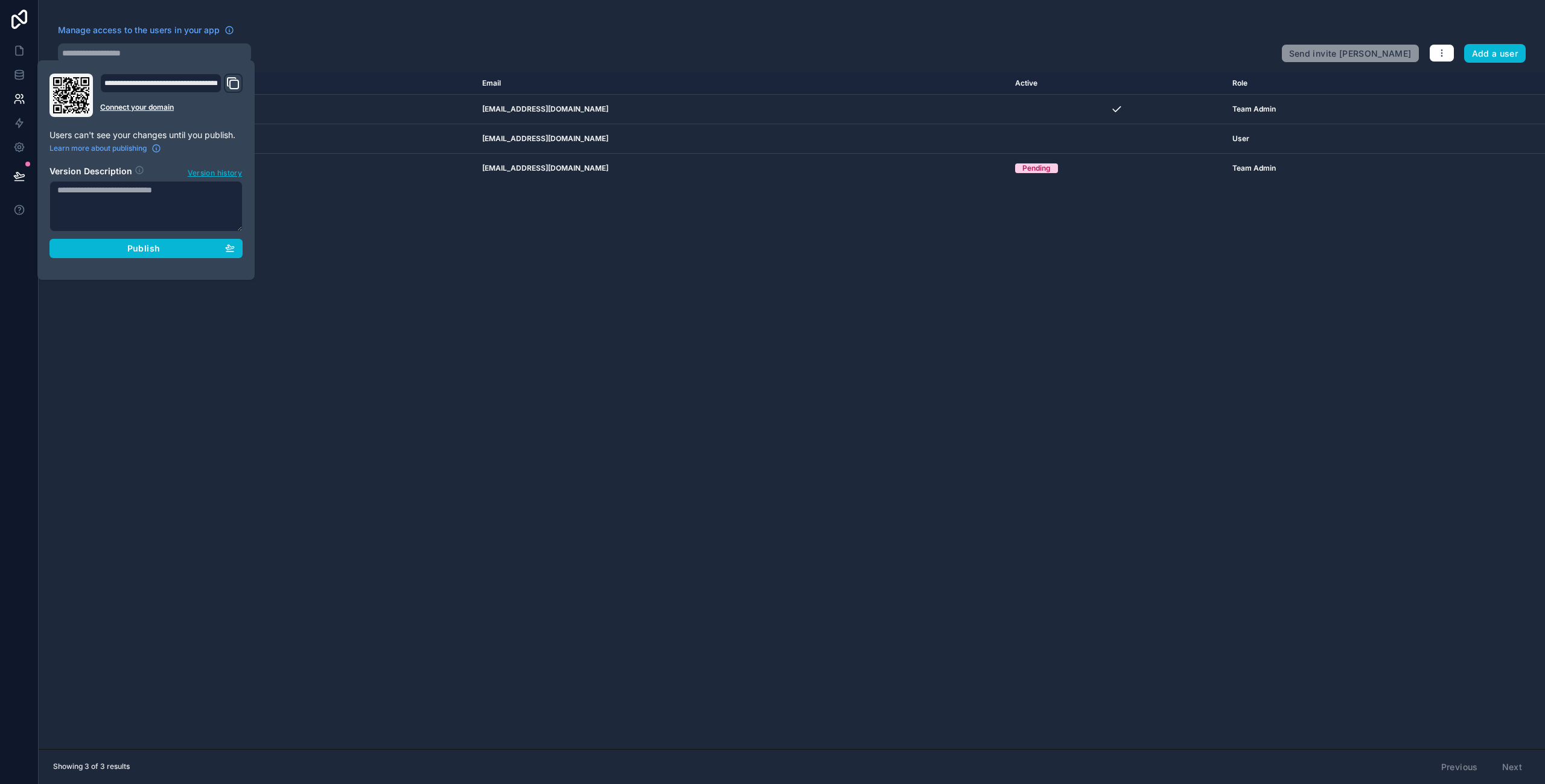
click at [322, 35] on div "Manage access to the users in your app" at bounding box center [664, 34] width 1214 height 19
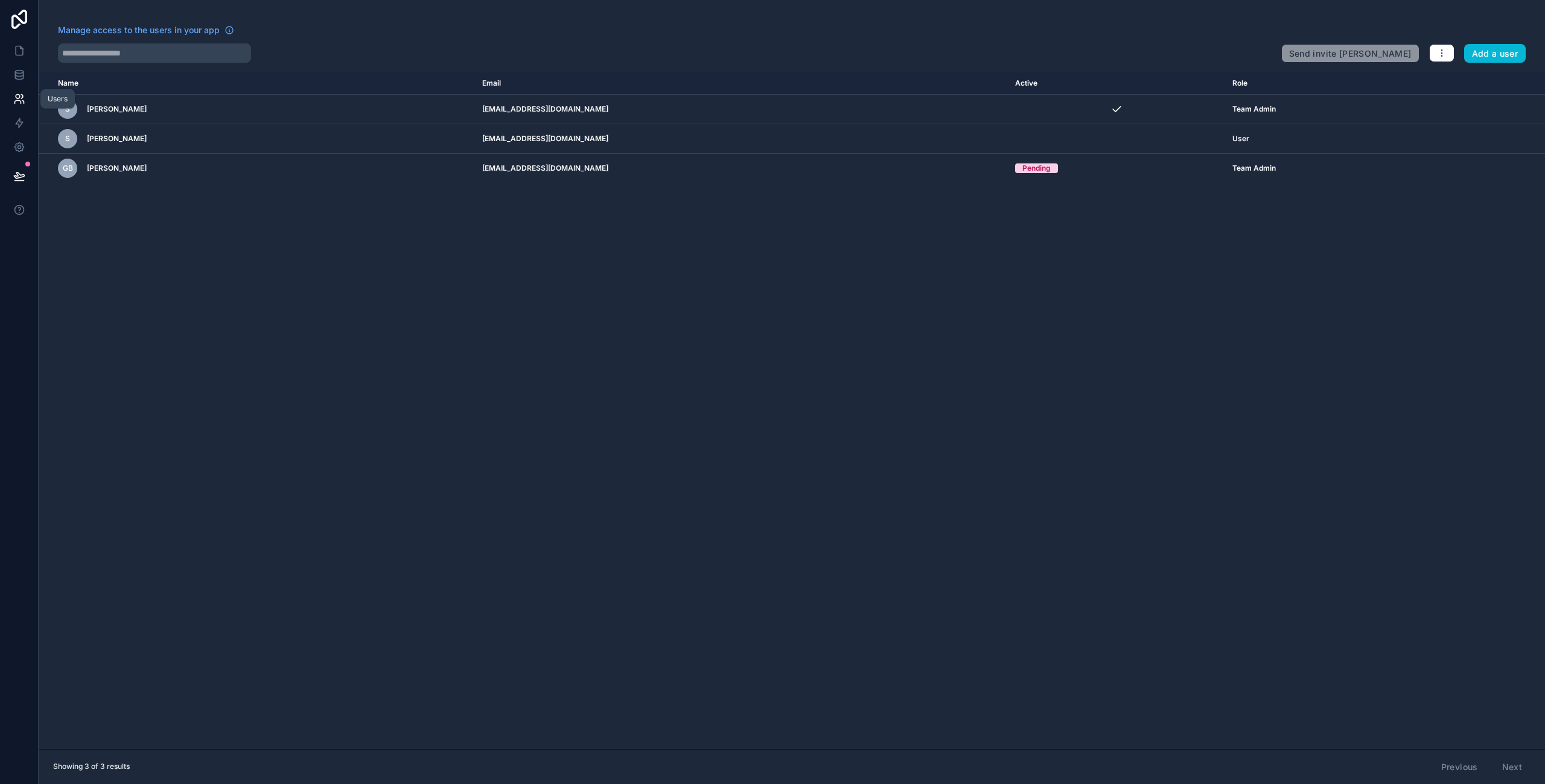
click at [22, 96] on icon at bounding box center [22, 96] width 1 height 4
click at [21, 41] on link at bounding box center [19, 51] width 38 height 24
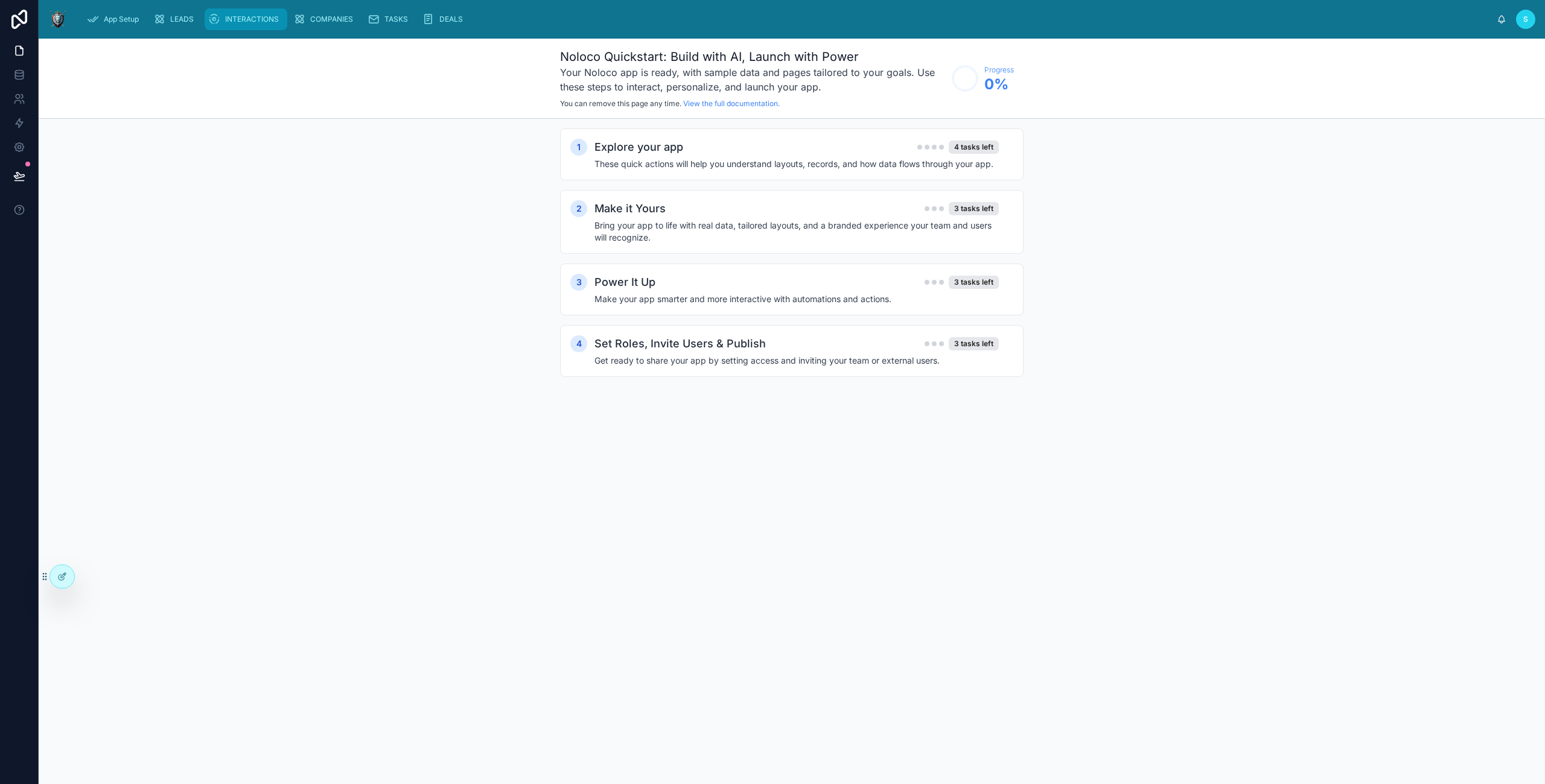
click at [262, 16] on span "INTERACTIONS" at bounding box center [252, 19] width 54 height 10
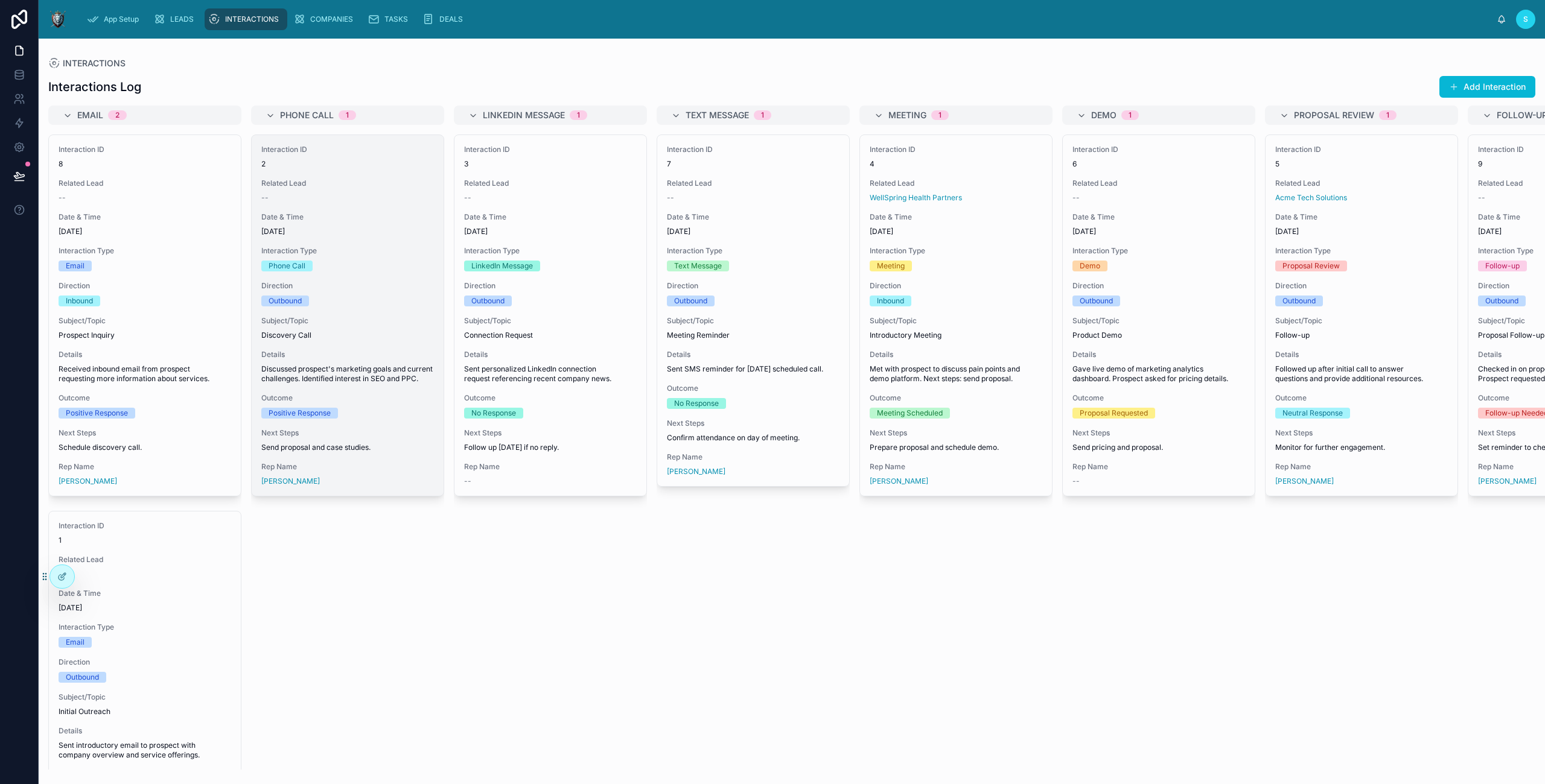
click at [331, 263] on div "Phone Call" at bounding box center [348, 266] width 173 height 11
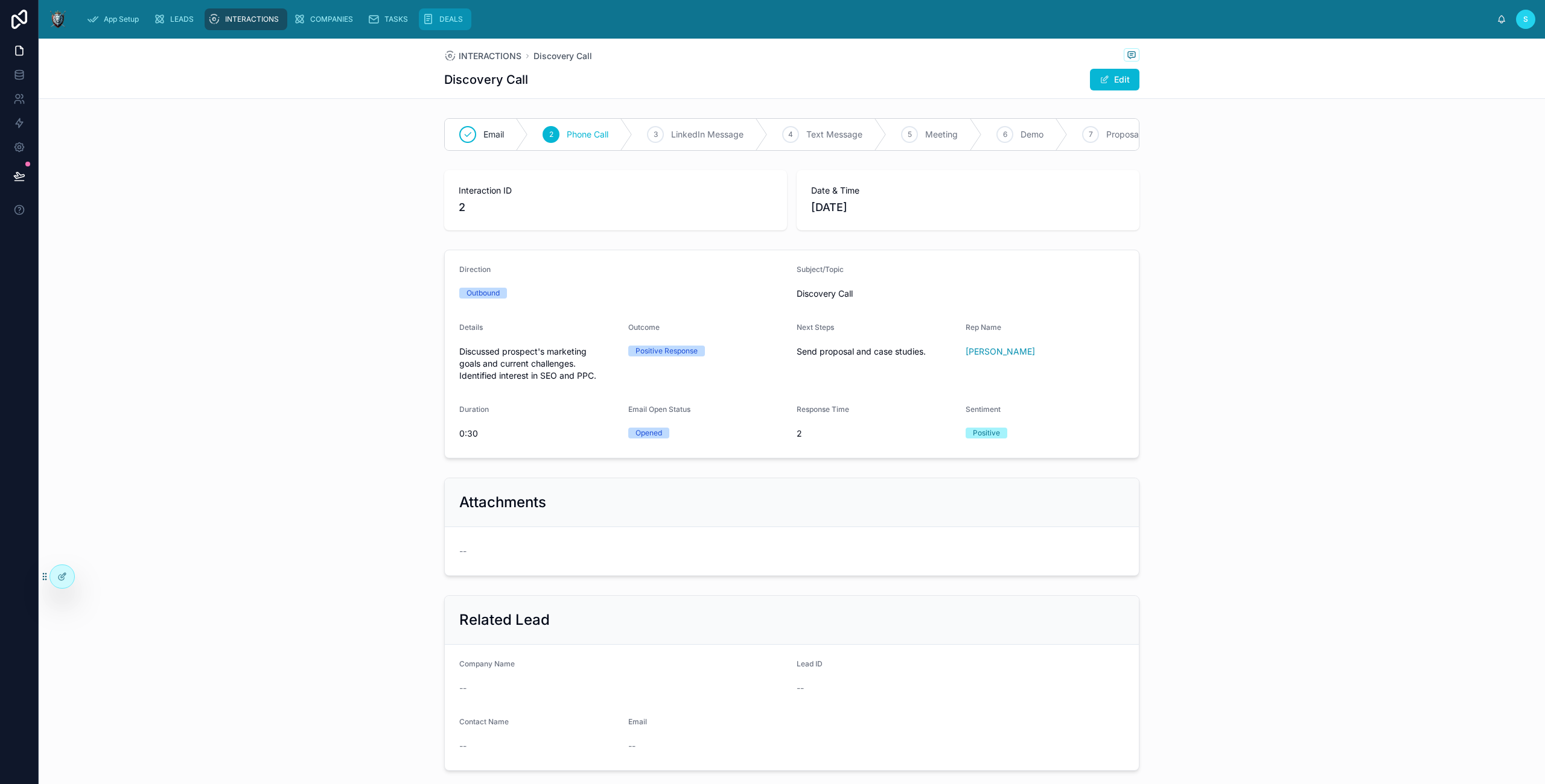
click at [444, 18] on span "DEALS" at bounding box center [451, 19] width 24 height 10
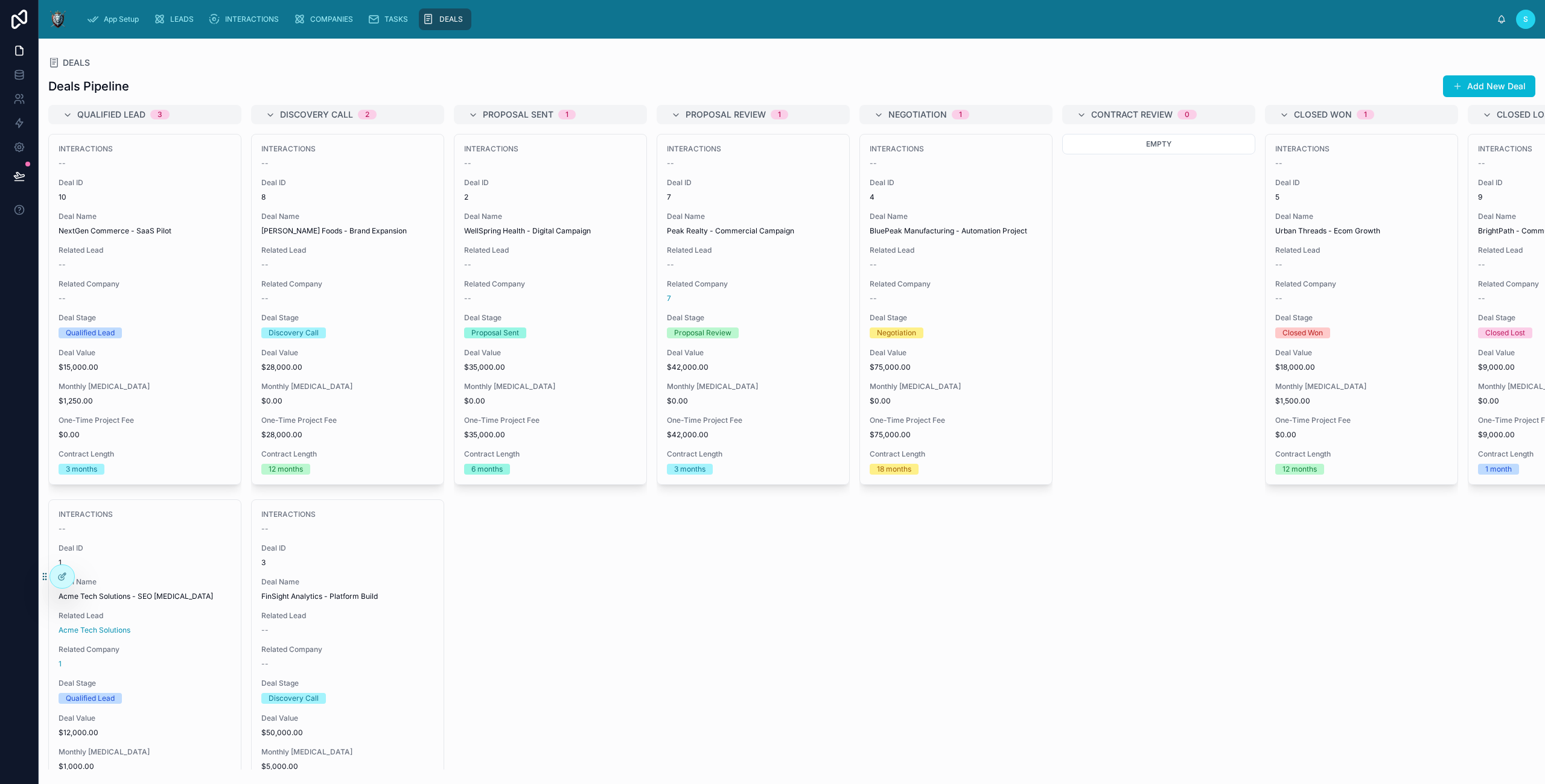
click at [770, 115] on span "1" at bounding box center [778, 114] width 17 height 10
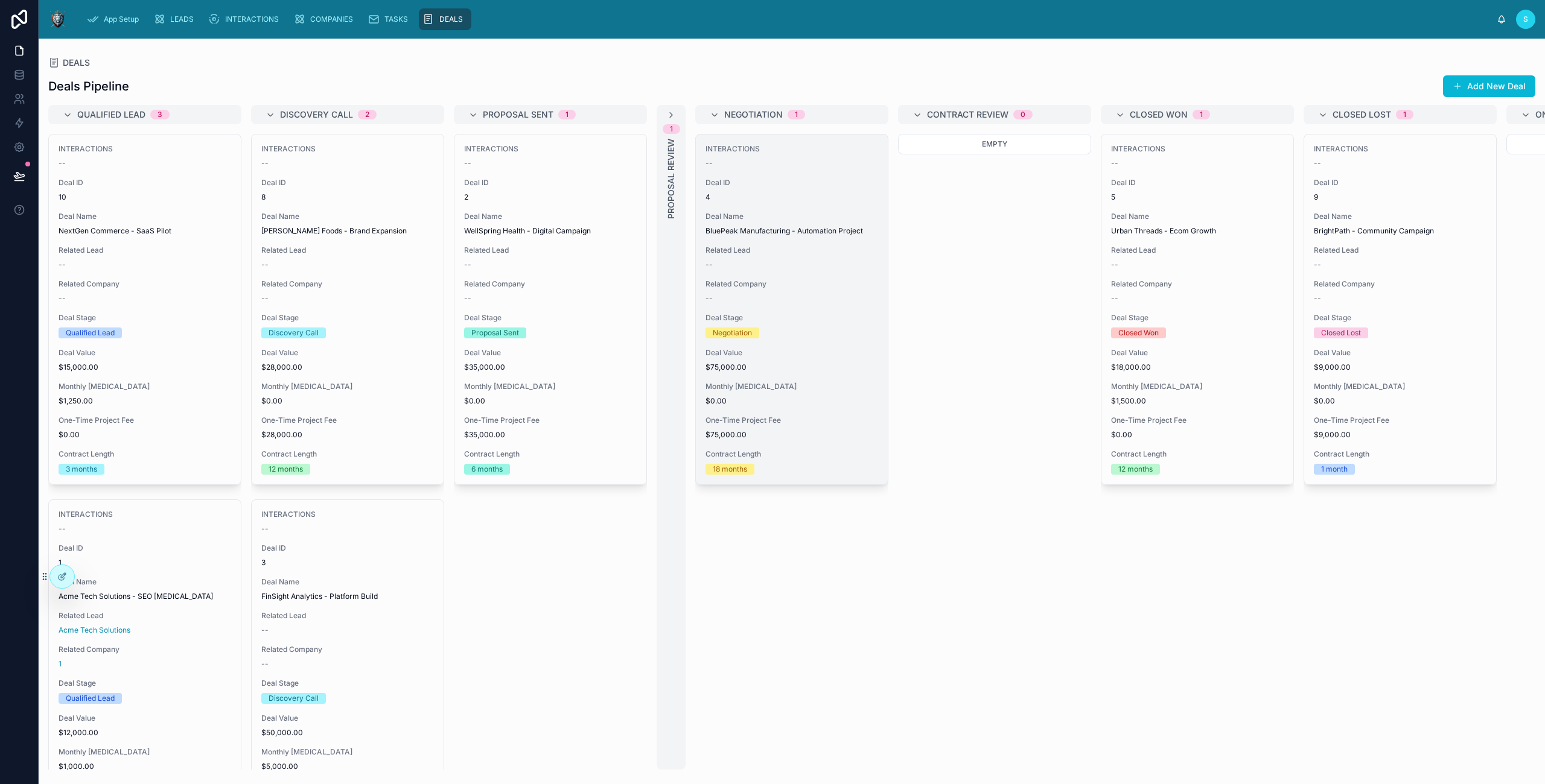
click at [781, 215] on span "Deal Name" at bounding box center [792, 216] width 173 height 10
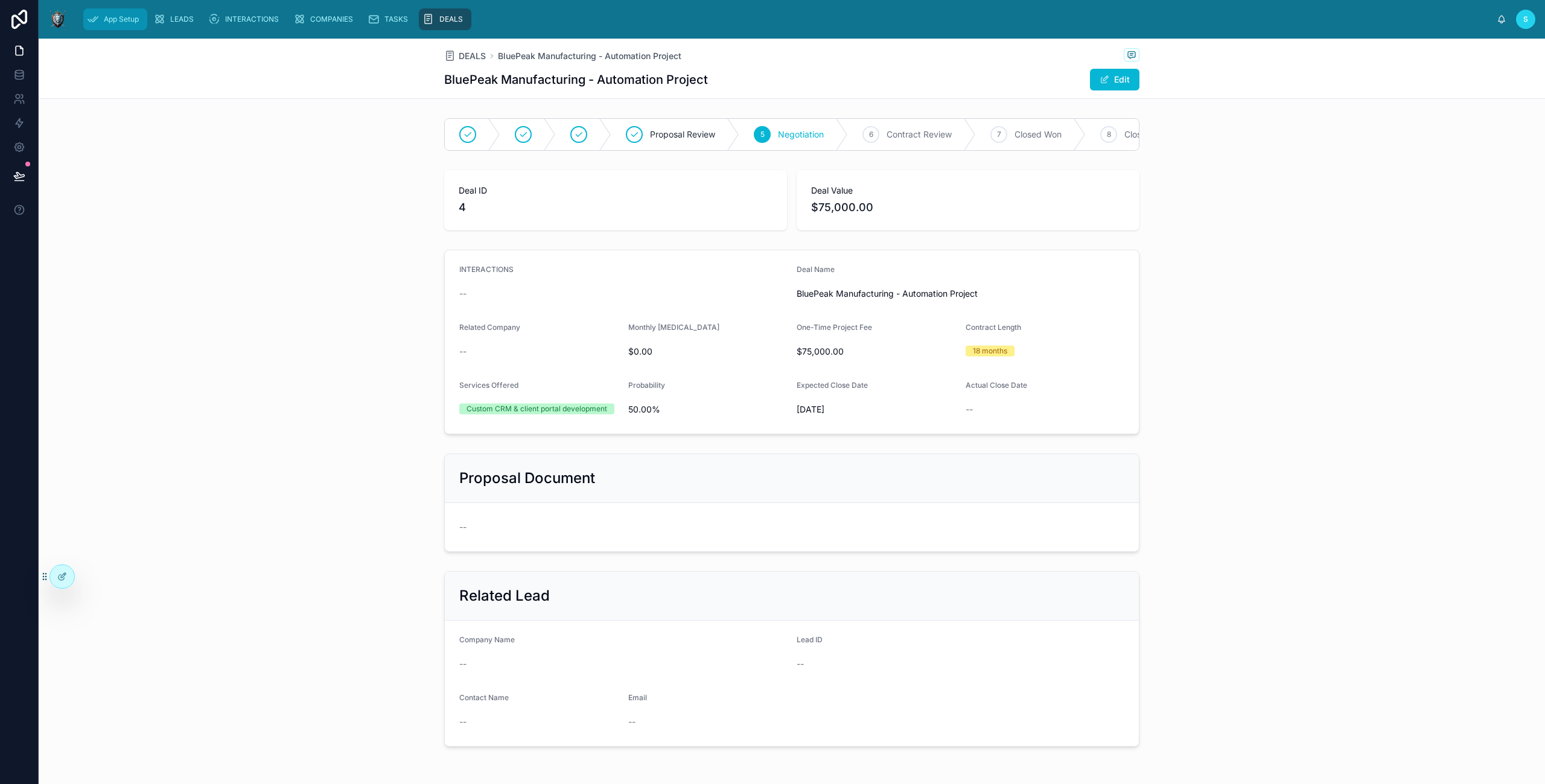
click at [125, 14] on span "App Setup" at bounding box center [121, 19] width 35 height 10
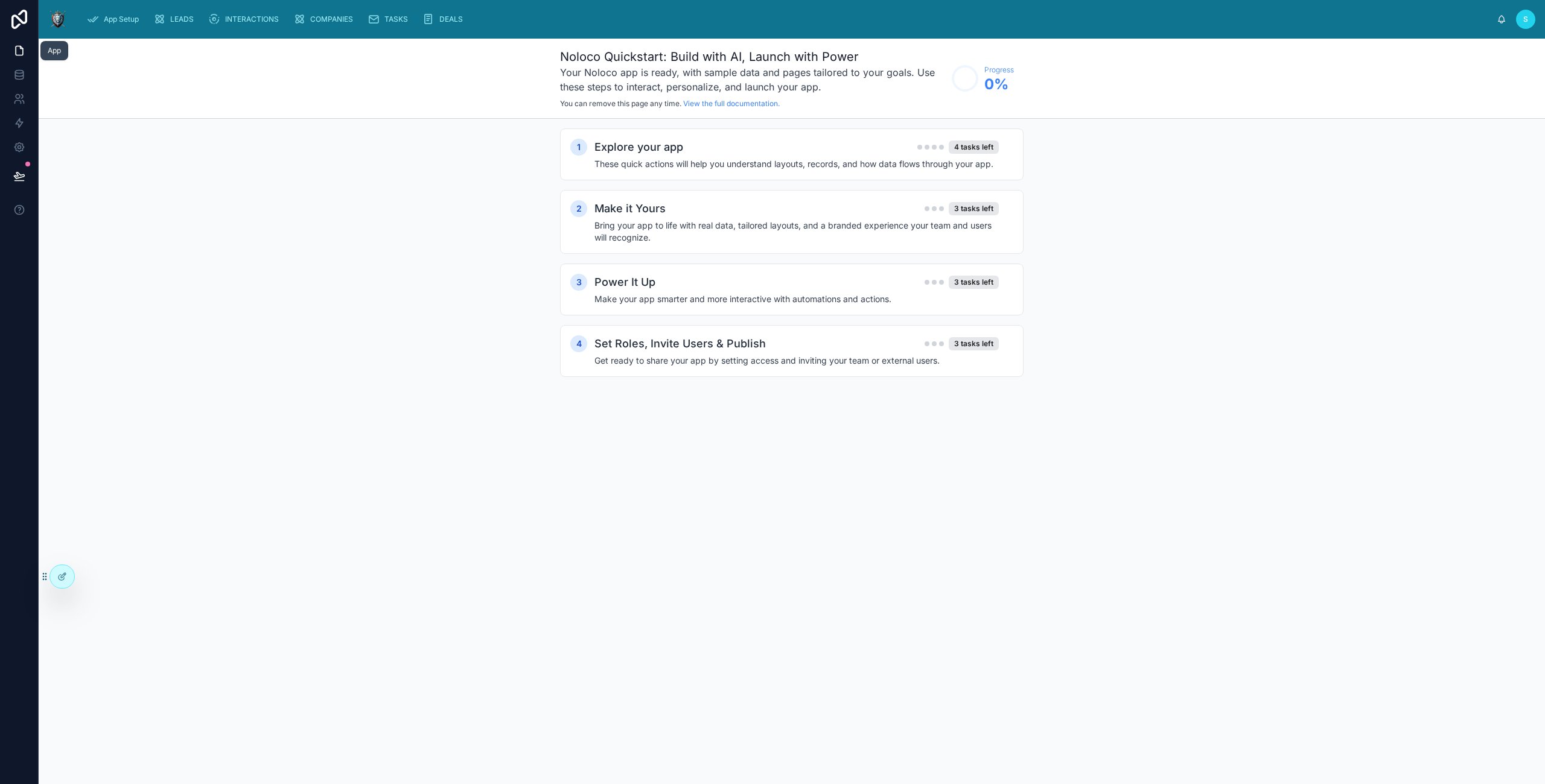
click at [50, 51] on div "App" at bounding box center [54, 51] width 13 height 10
click at [22, 45] on icon at bounding box center [19, 51] width 12 height 12
click at [10, 49] on link at bounding box center [19, 51] width 38 height 24
click at [18, 144] on icon at bounding box center [19, 147] width 12 height 12
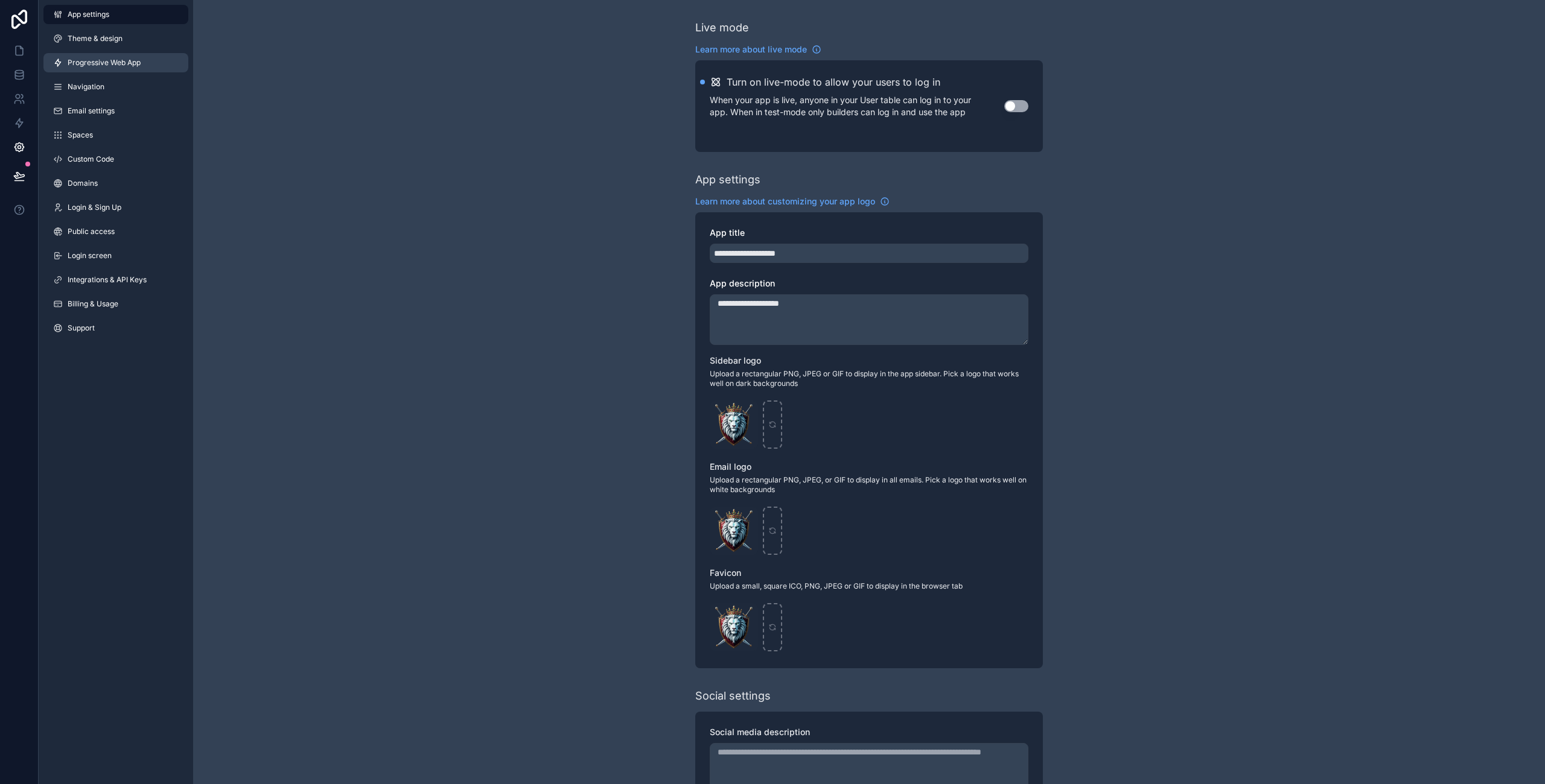
click at [118, 68] on link "Progressive Web App" at bounding box center [115, 63] width 145 height 19
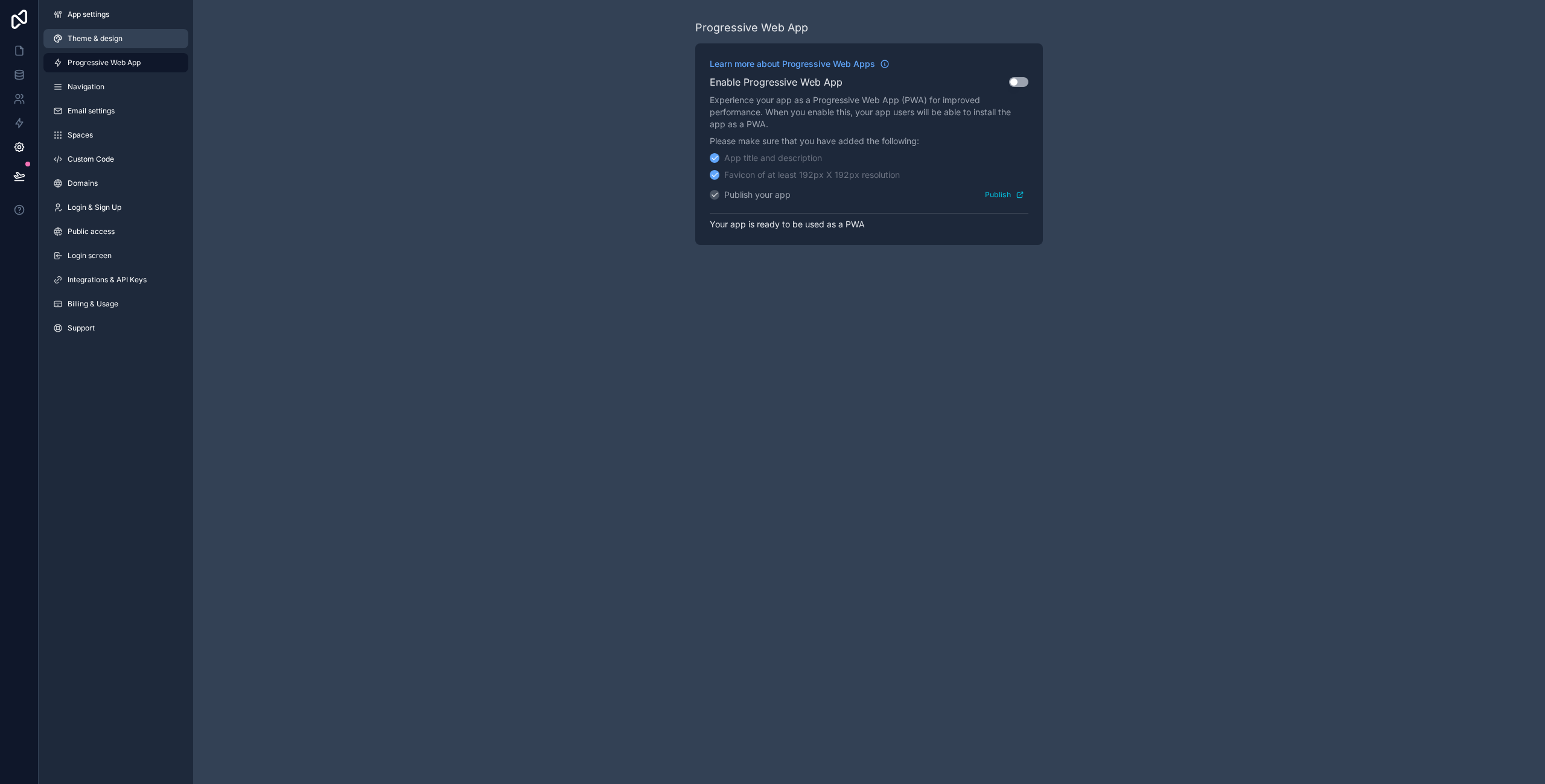
click at [102, 34] on span "Theme & design" at bounding box center [95, 38] width 55 height 10
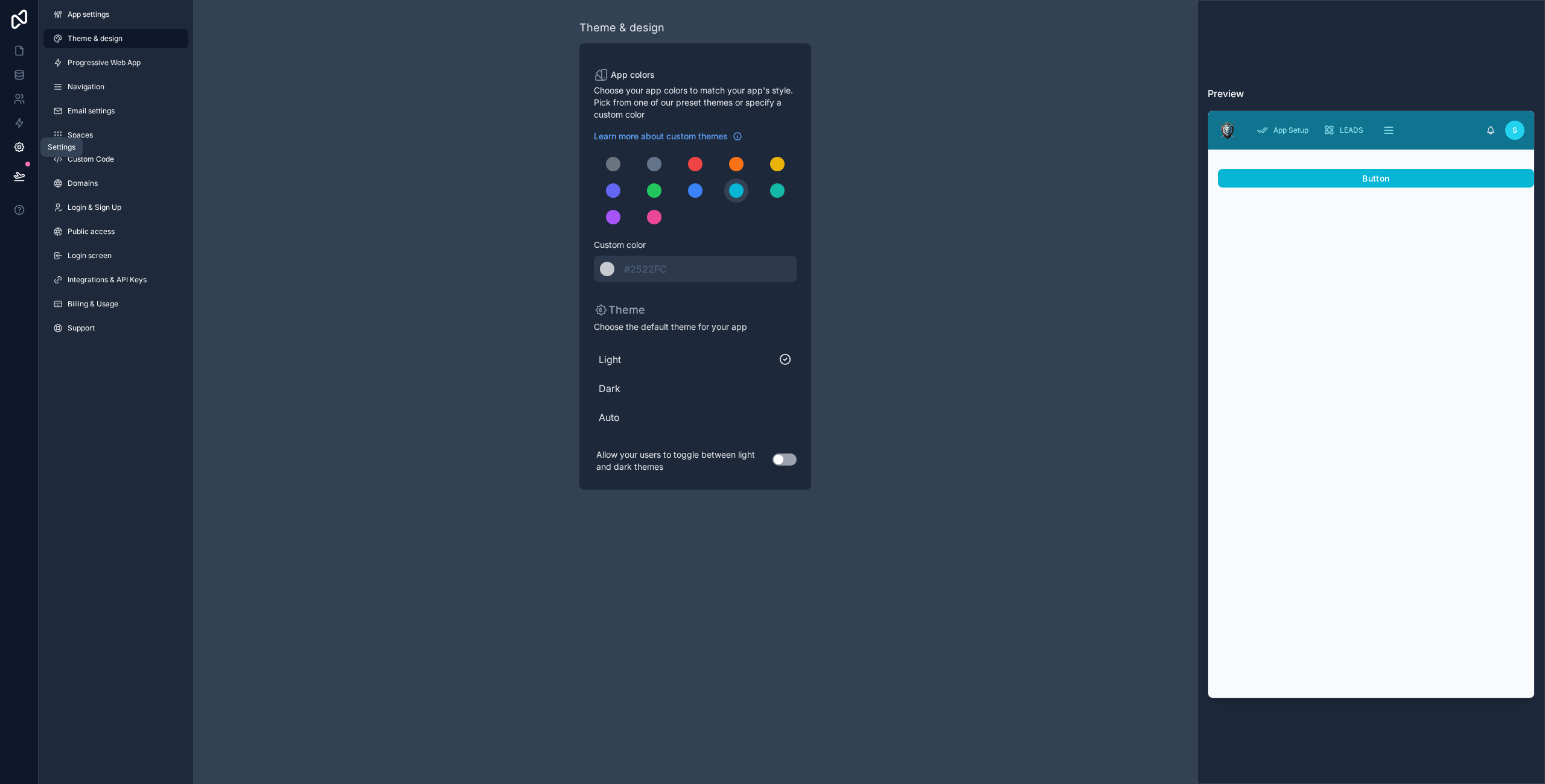
click at [12, 147] on link at bounding box center [19, 147] width 38 height 24
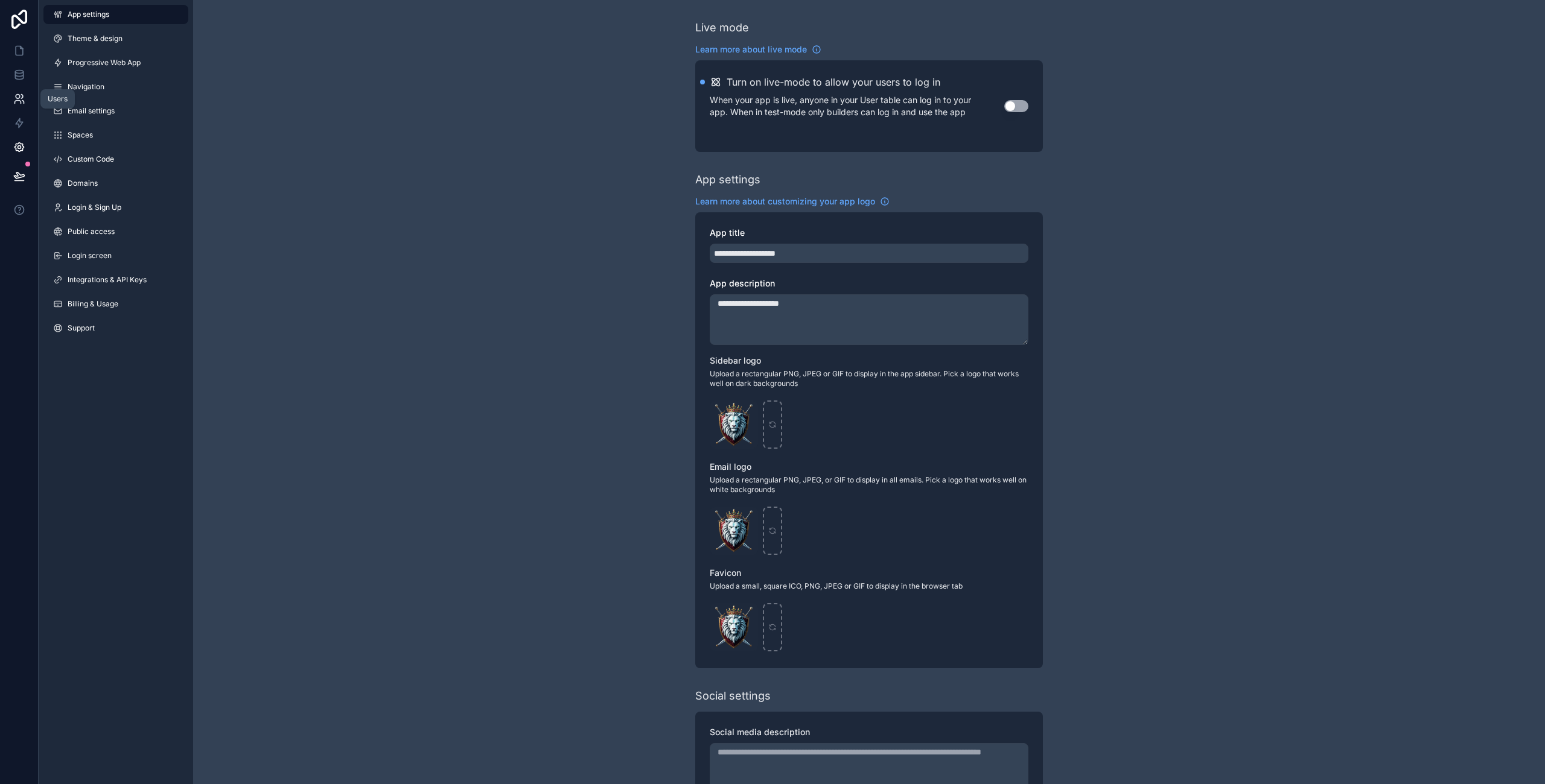
click at [19, 101] on icon at bounding box center [17, 102] width 6 height 3
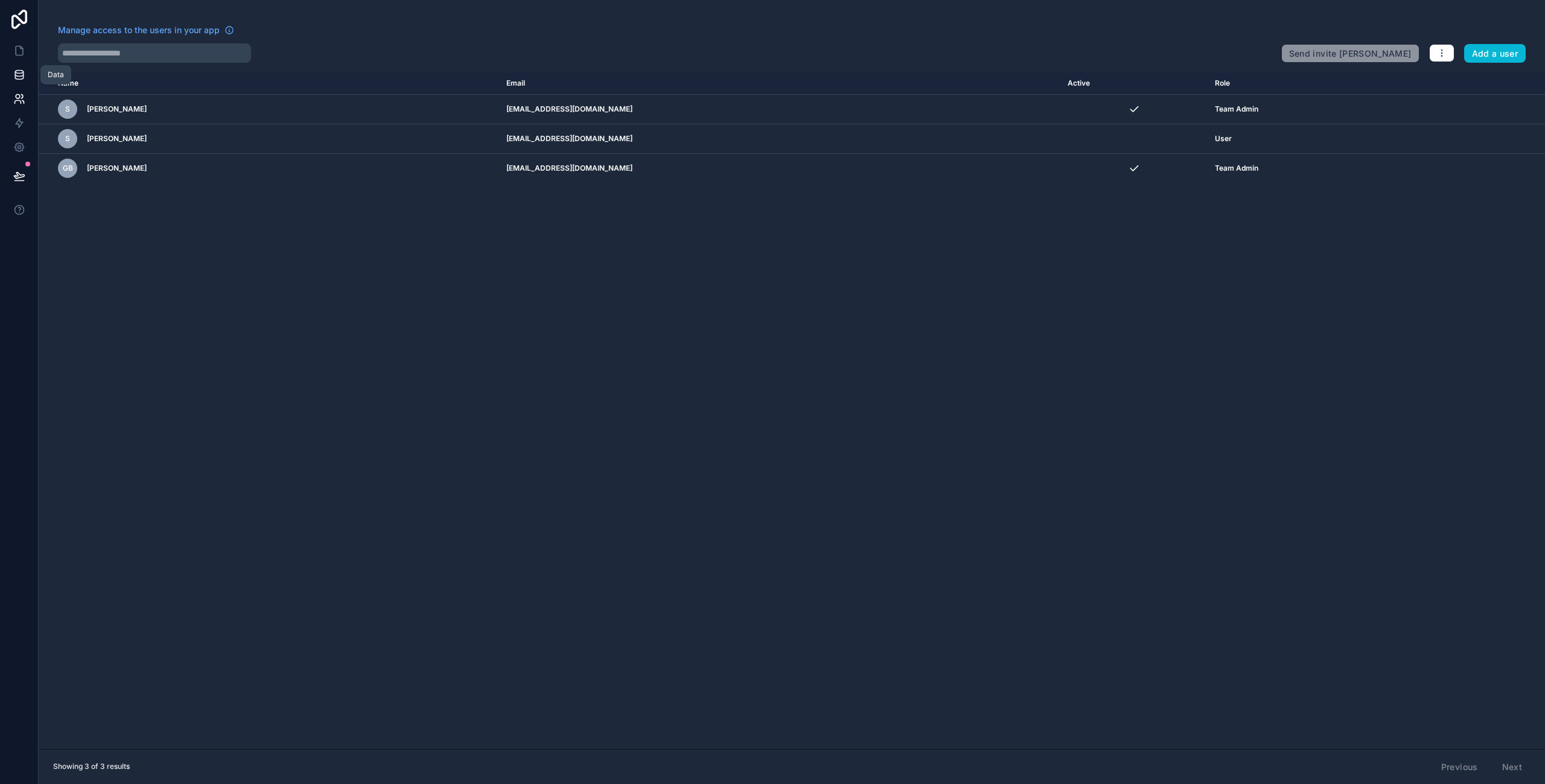
click at [16, 73] on icon at bounding box center [19, 72] width 8 height 3
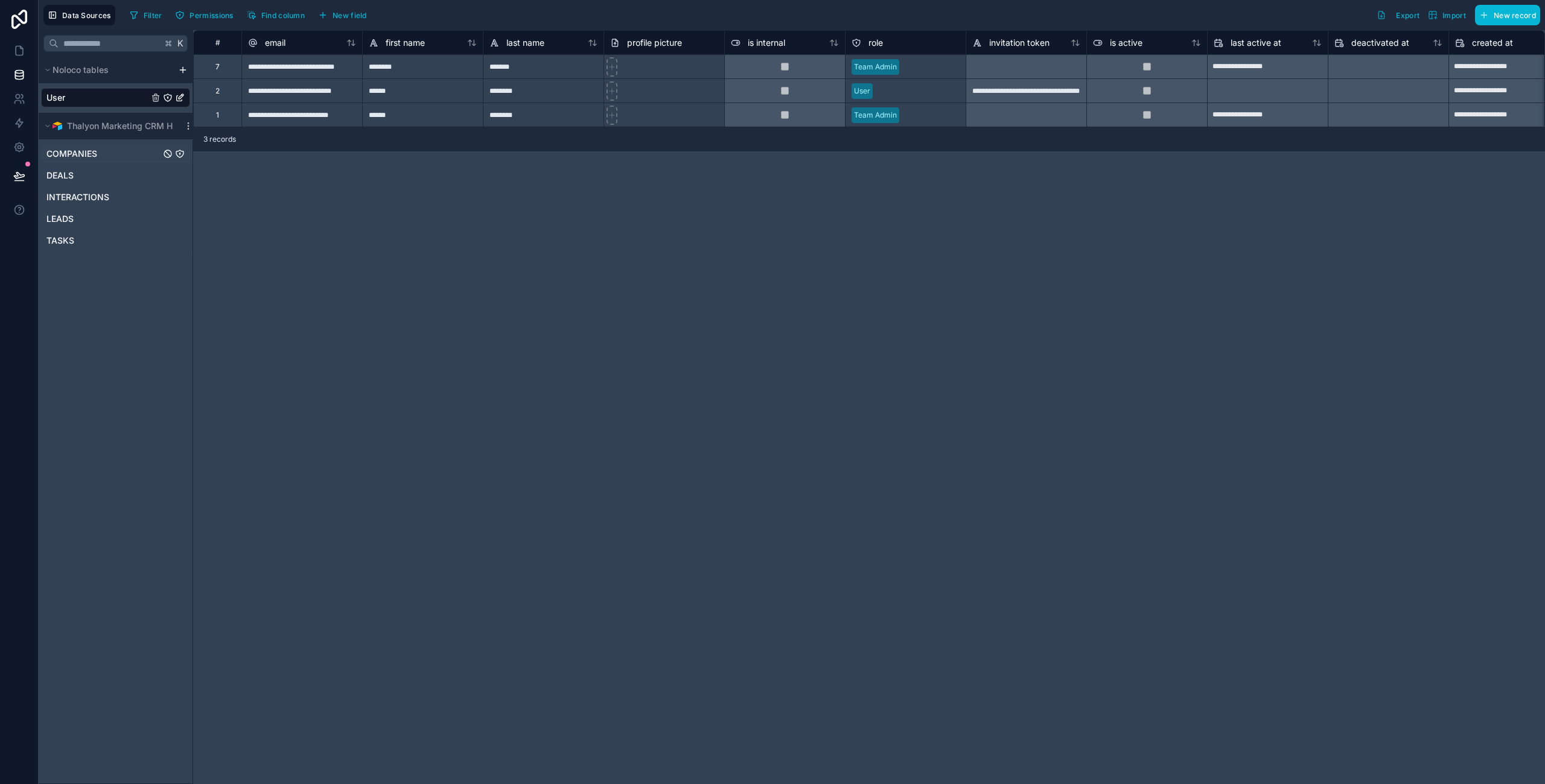
click at [84, 155] on span "COMPANIES" at bounding box center [72, 153] width 51 height 12
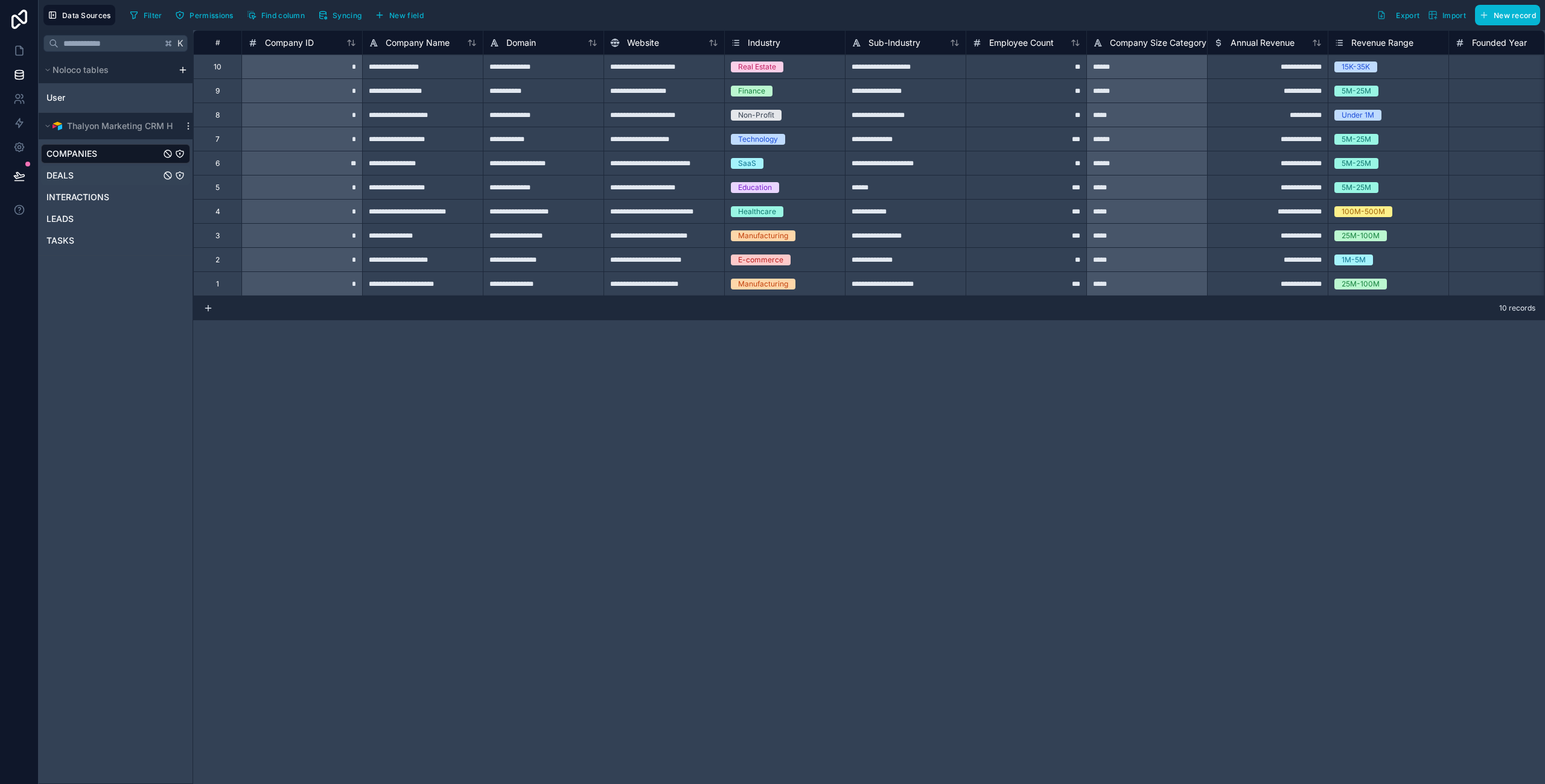
click at [69, 176] on span "DEALS" at bounding box center [60, 176] width 27 height 12
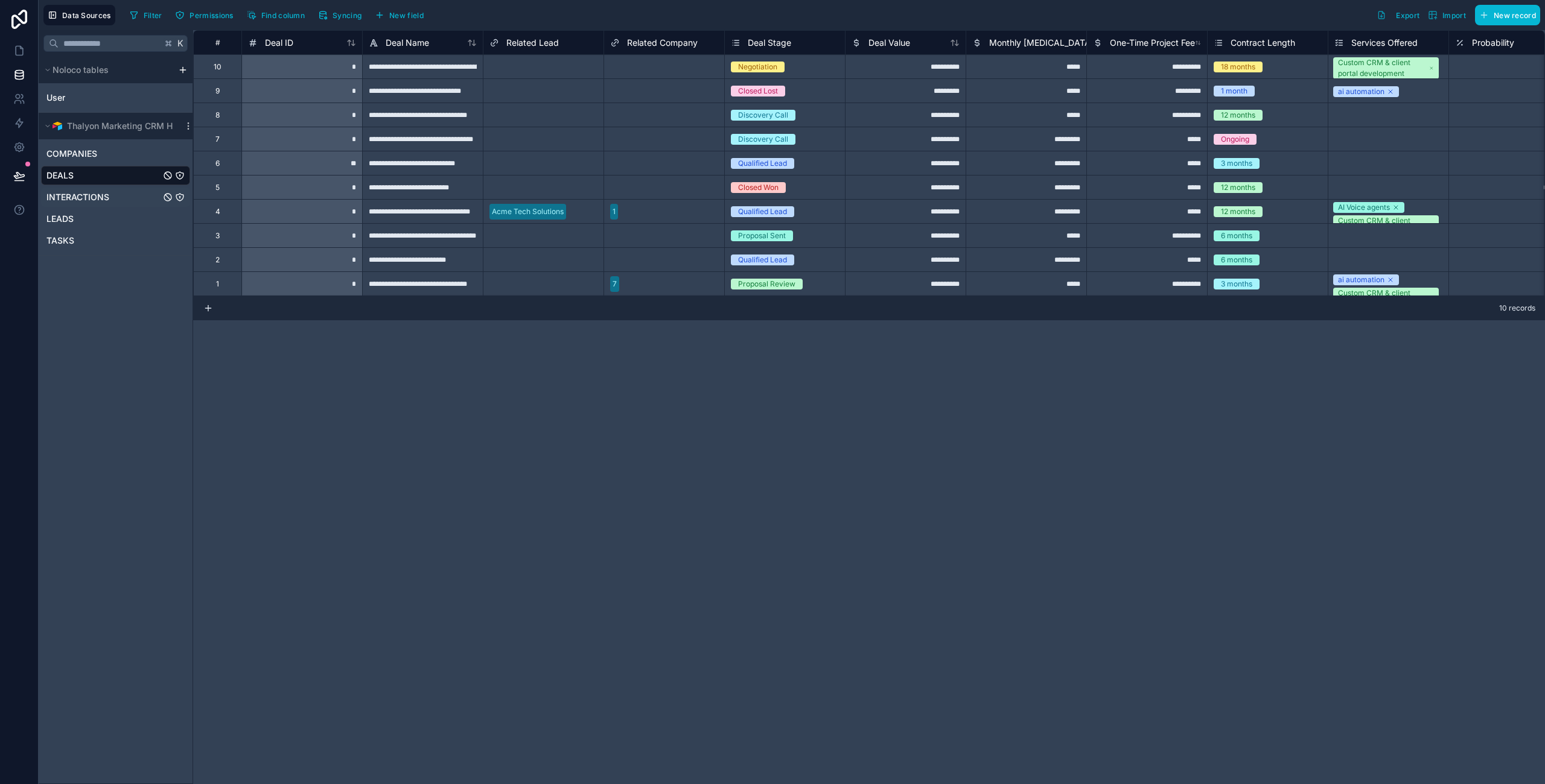
click at [76, 196] on span "INTERACTIONS" at bounding box center [77, 197] width 63 height 12
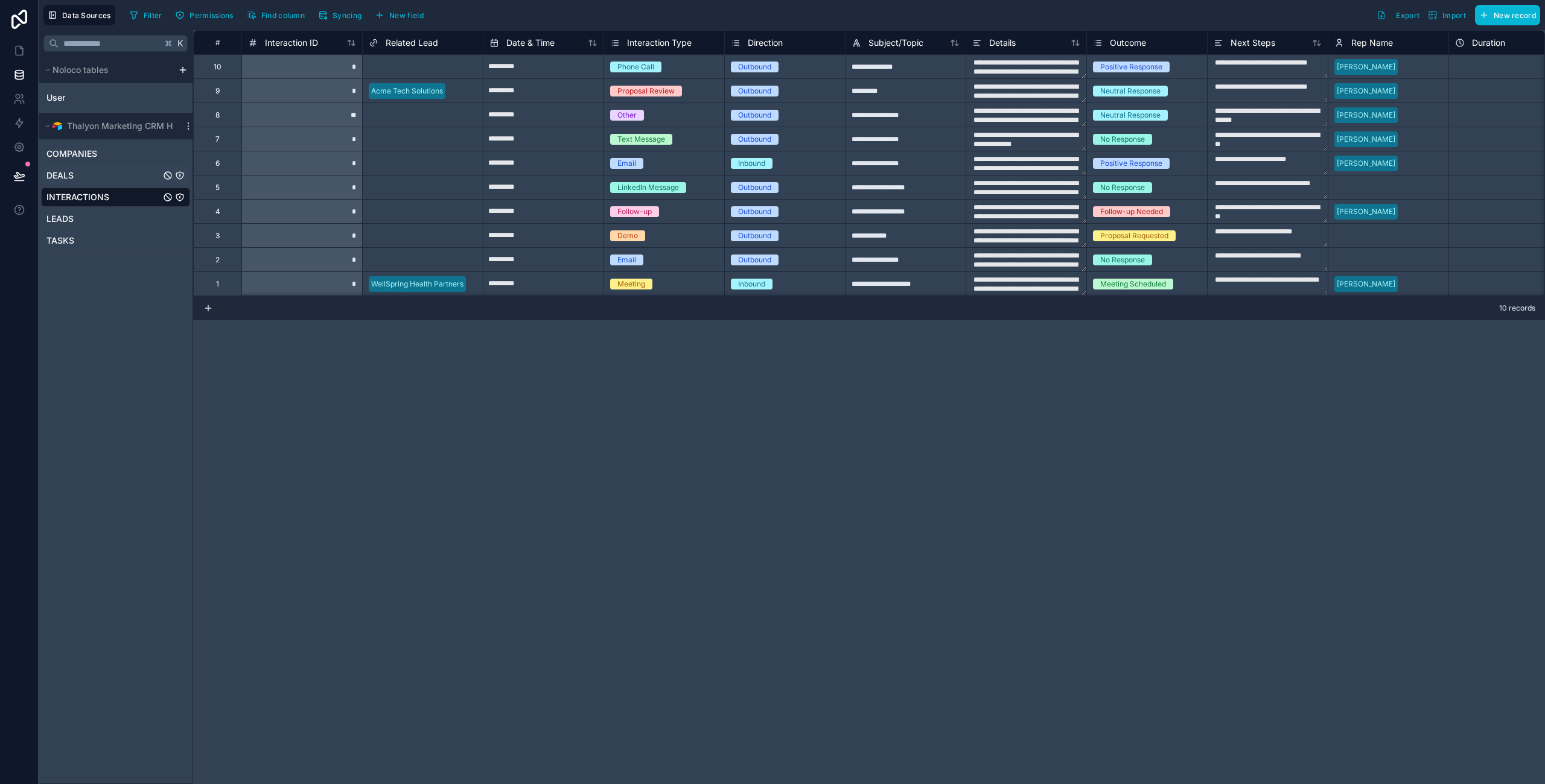
click at [62, 167] on div "DEALS" at bounding box center [115, 176] width 149 height 19
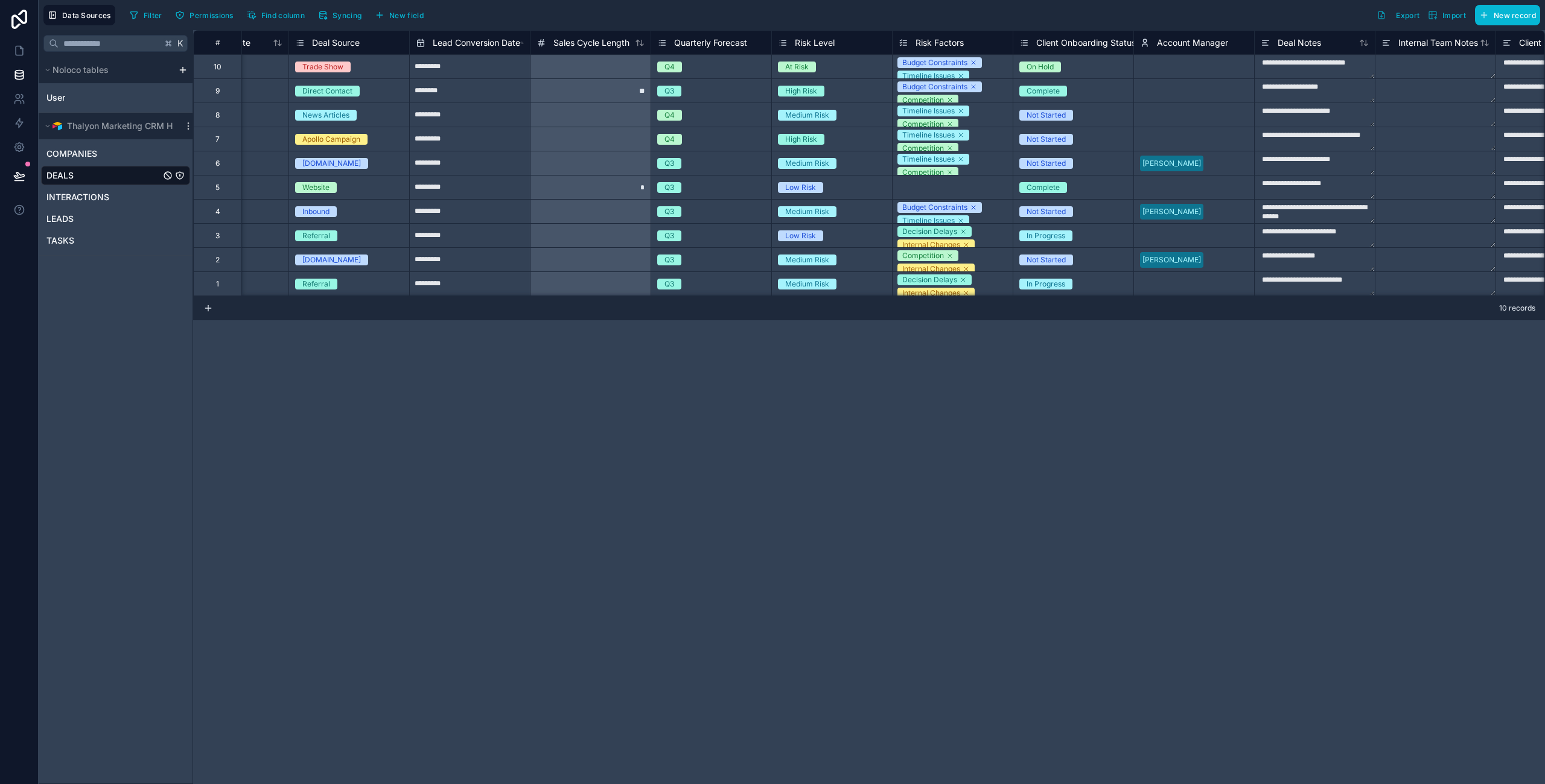
scroll to position [0, 3211]
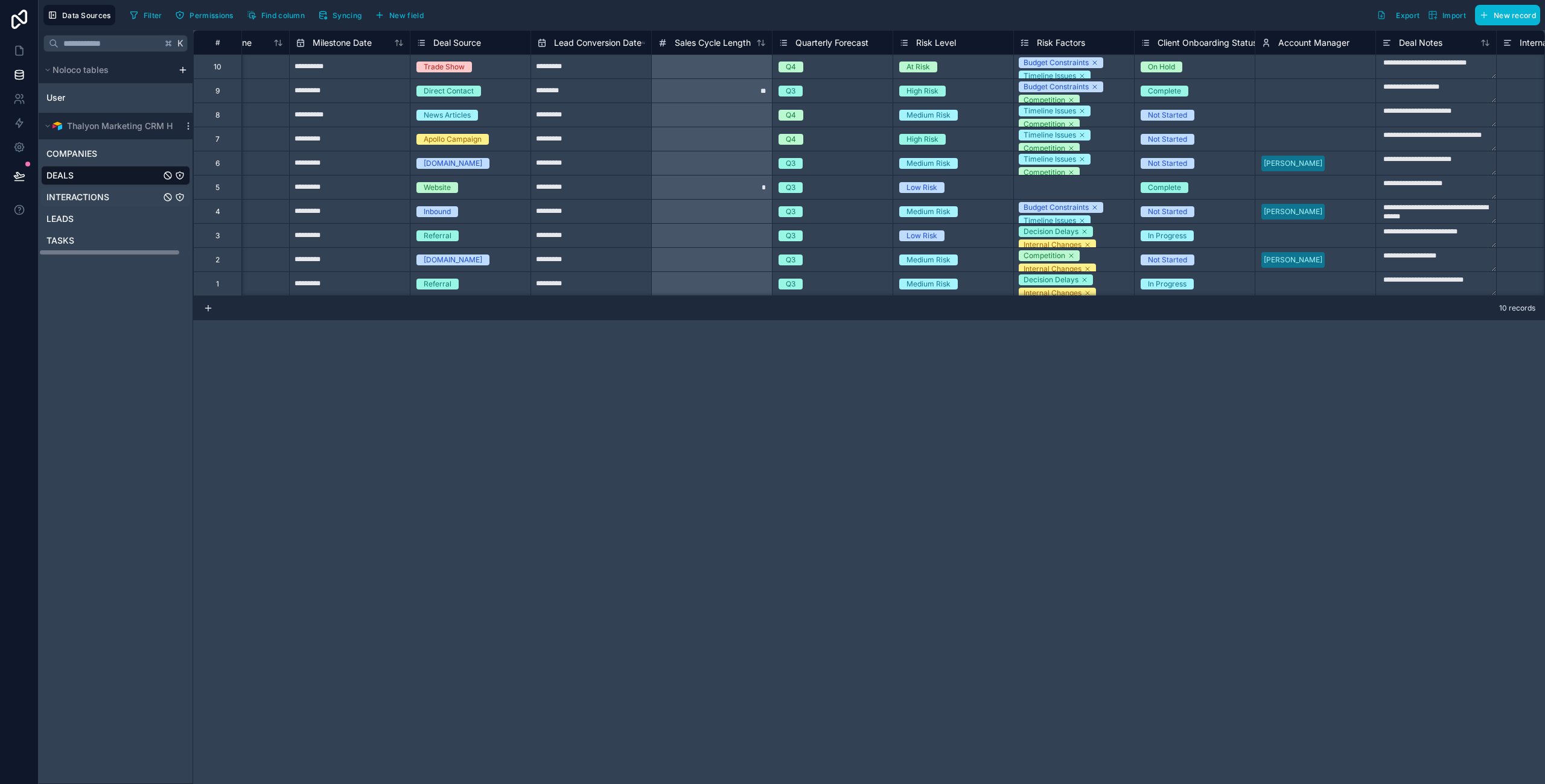
click at [90, 196] on span "INTERACTIONS" at bounding box center [77, 197] width 63 height 12
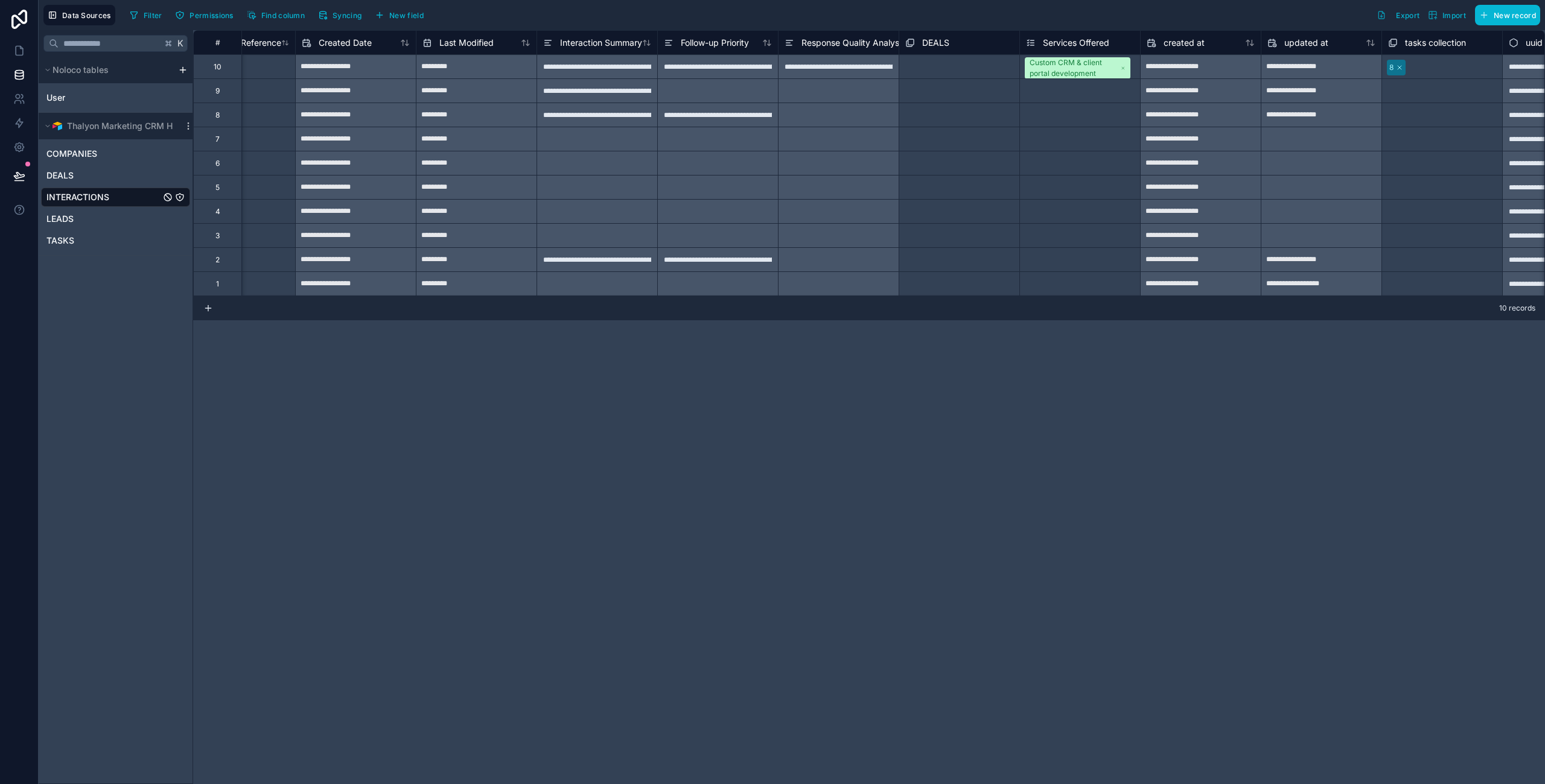
scroll to position [0, 1955]
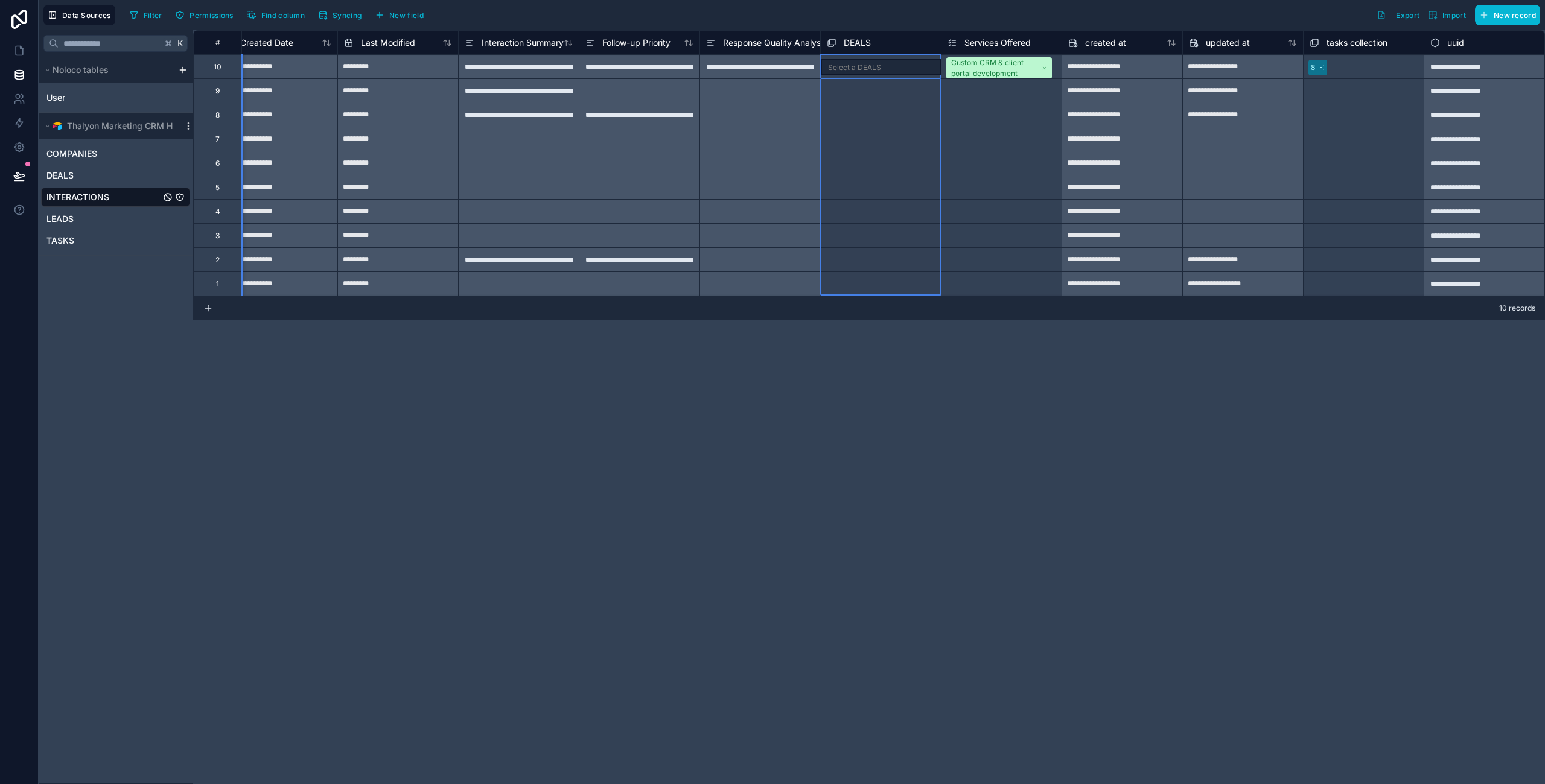
drag, startPoint x: 821, startPoint y: 48, endPoint x: 896, endPoint y: 47, distance: 75.0
click at [896, 47] on div "DEALS" at bounding box center [881, 42] width 120 height 14
drag, startPoint x: 820, startPoint y: 44, endPoint x: 851, endPoint y: 40, distance: 31.3
click at [851, 40] on div "DEALS" at bounding box center [881, 42] width 120 height 14
click at [802, 44] on span "Response Quality Analysis" at bounding box center [774, 42] width 104 height 12
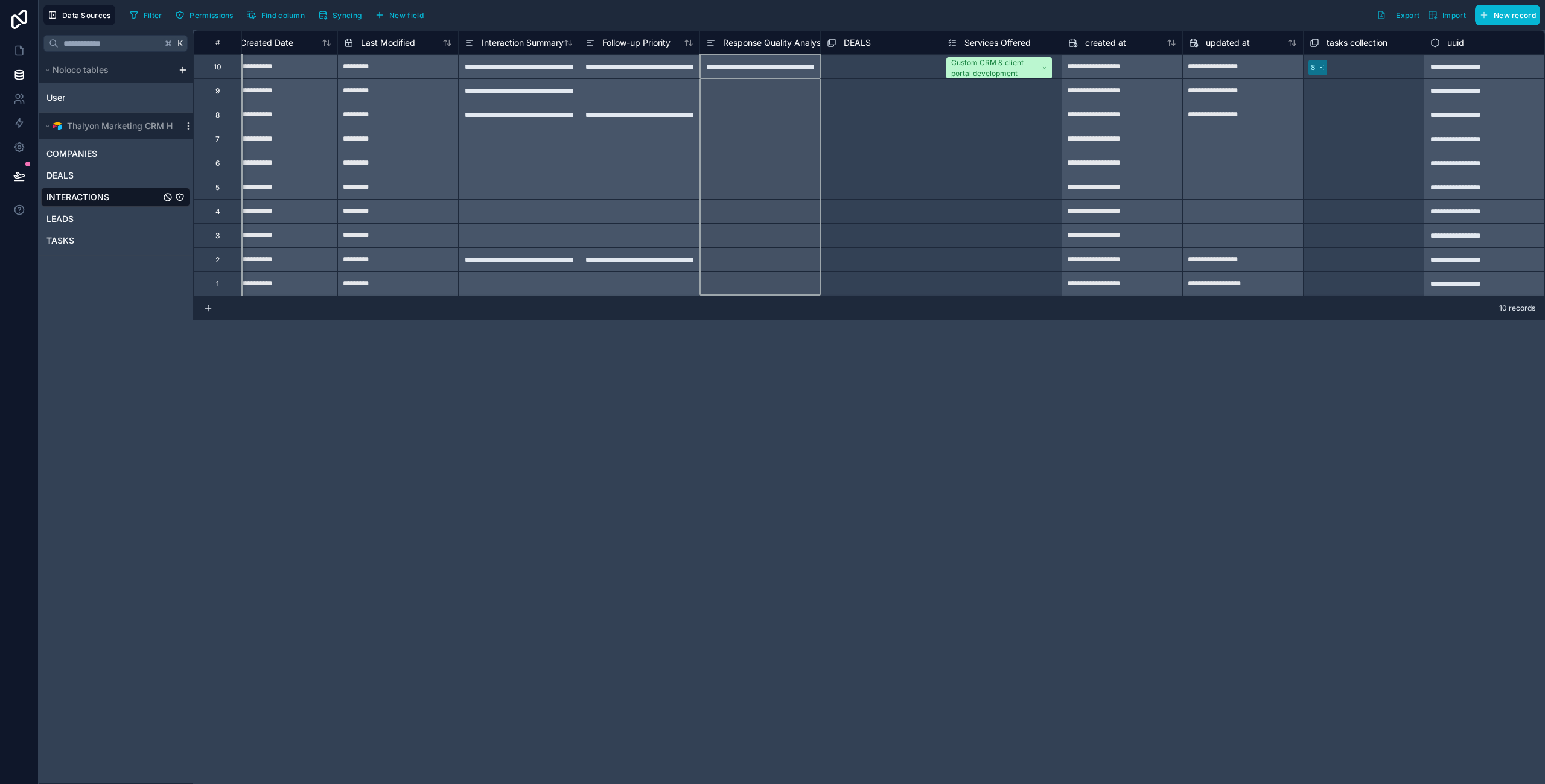
click at [802, 44] on span "Response Quality Analysis" at bounding box center [774, 42] width 104 height 12
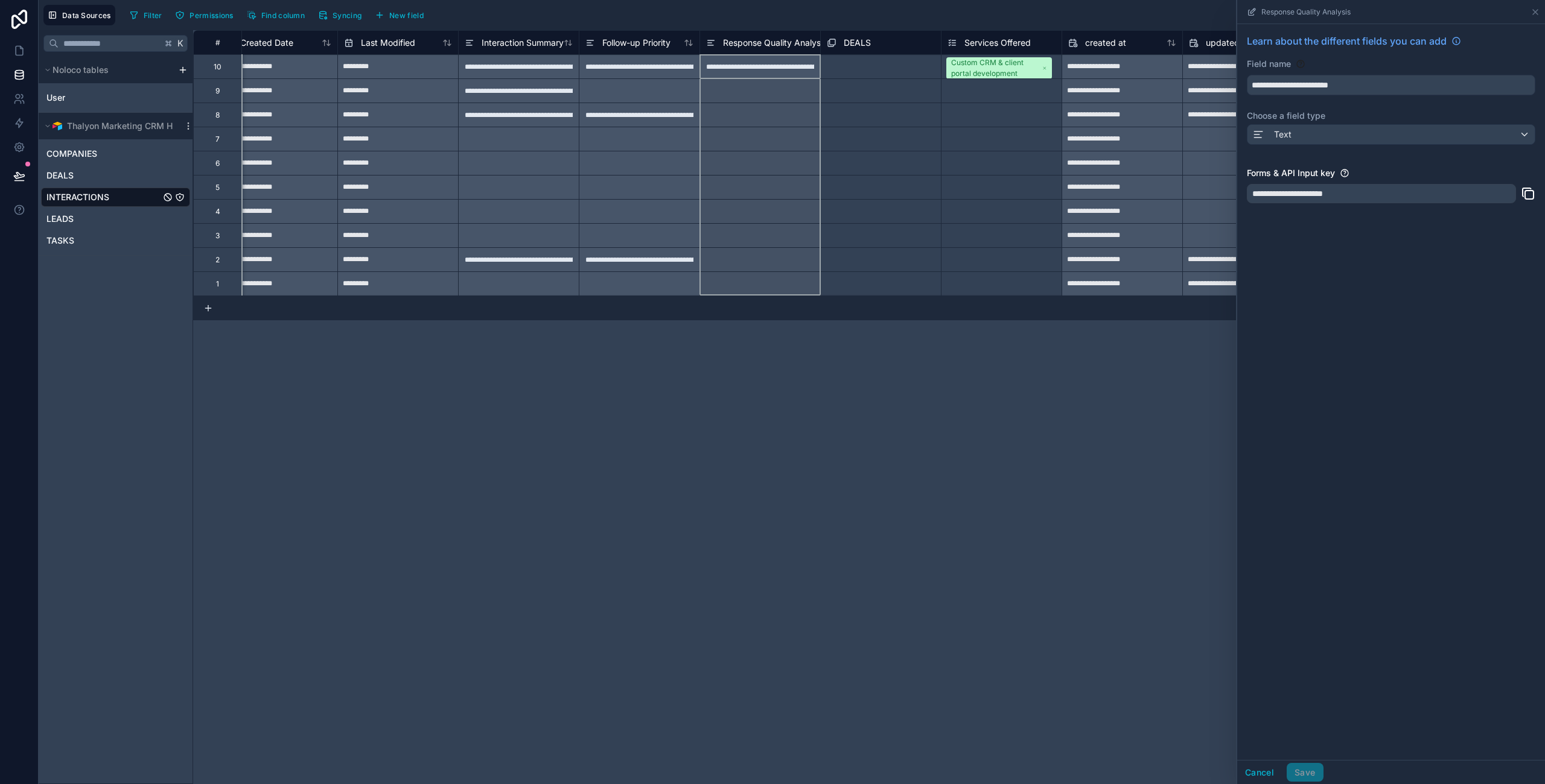
click at [735, 540] on div "**********" at bounding box center [869, 407] width 1351 height 753
click at [98, 217] on div "LEADS" at bounding box center [115, 219] width 149 height 19
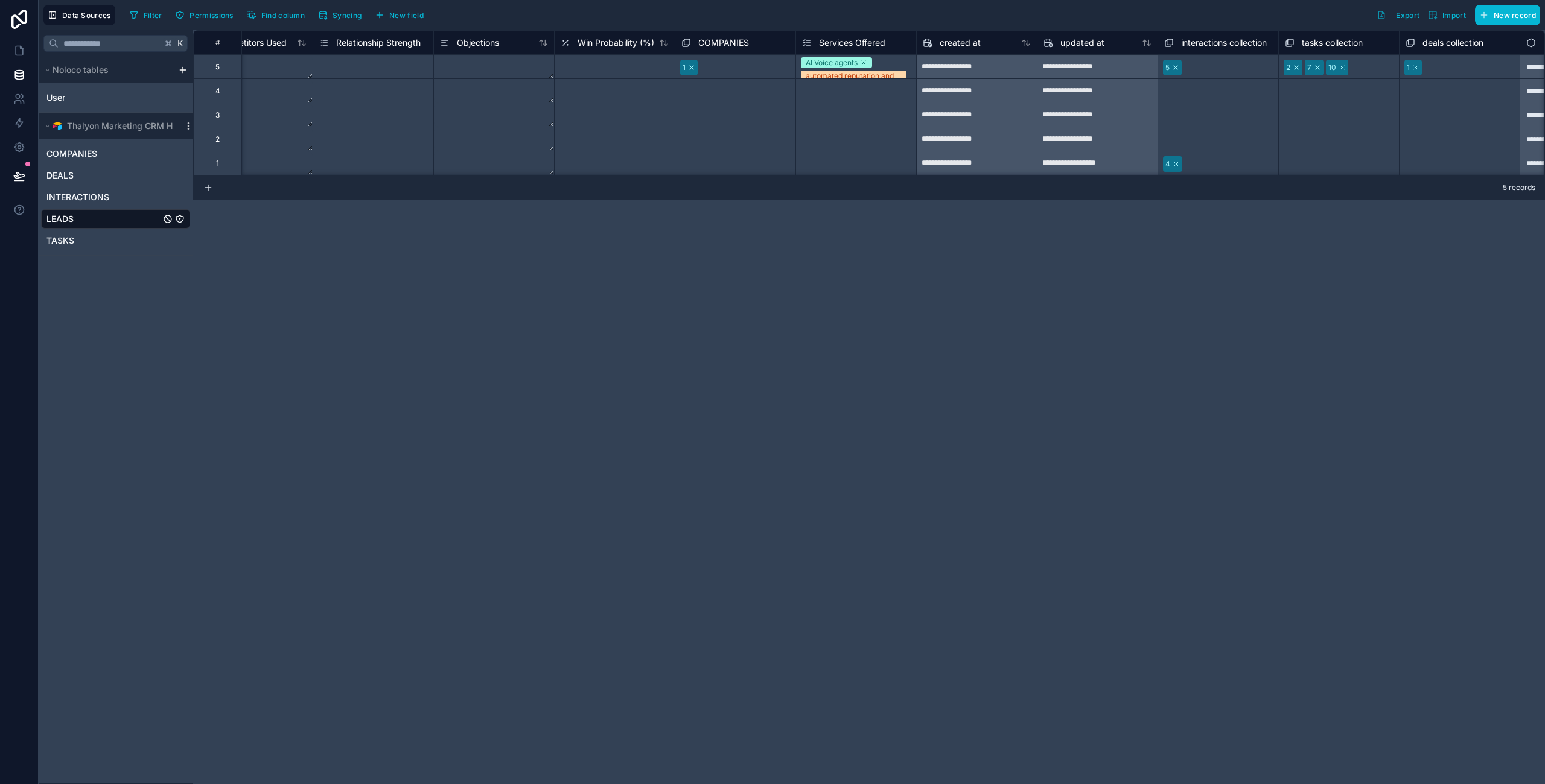
scroll to position [0, 4007]
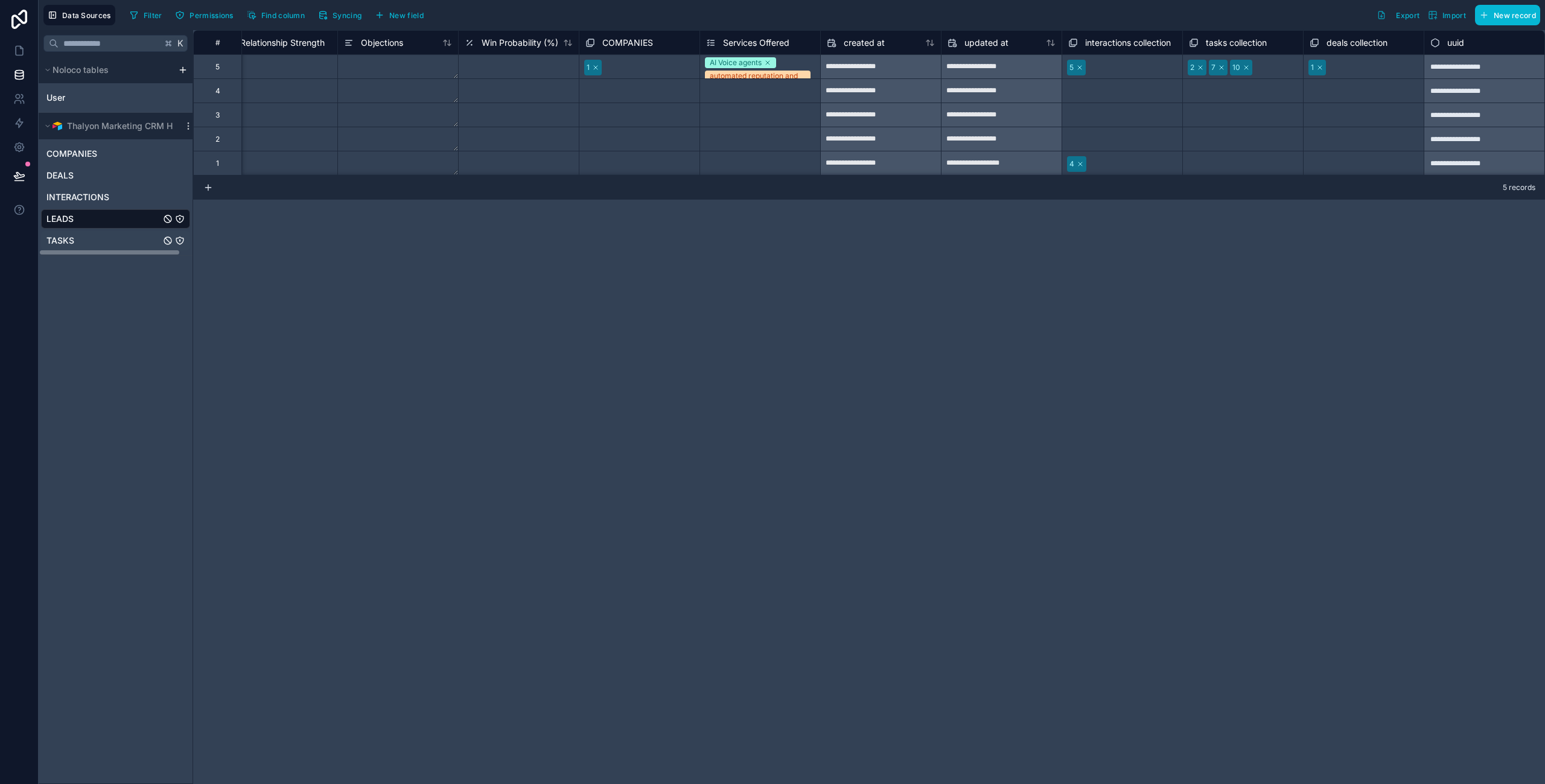
click at [59, 238] on span "TASKS" at bounding box center [60, 240] width 28 height 12
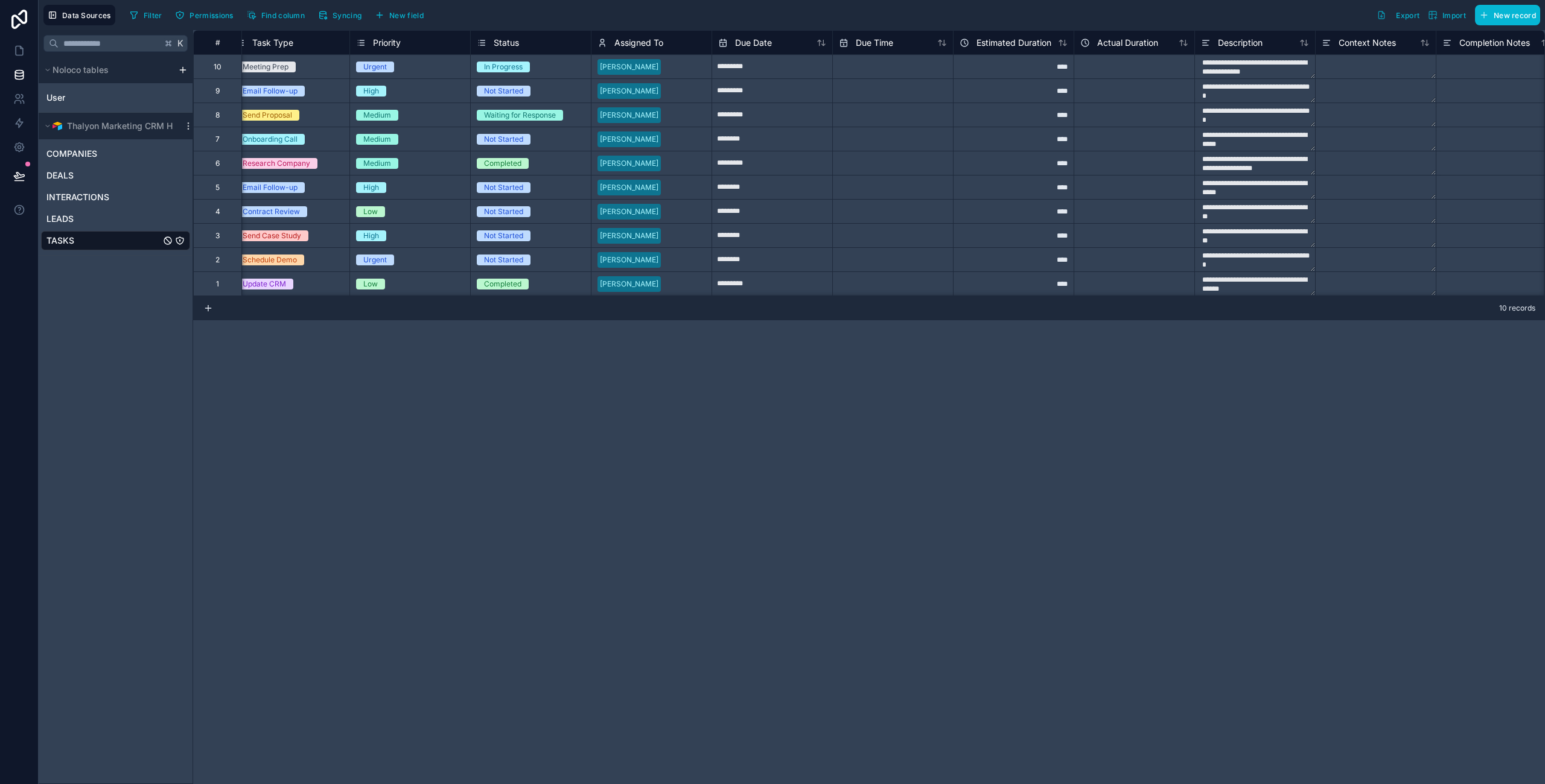
scroll to position [0, 577]
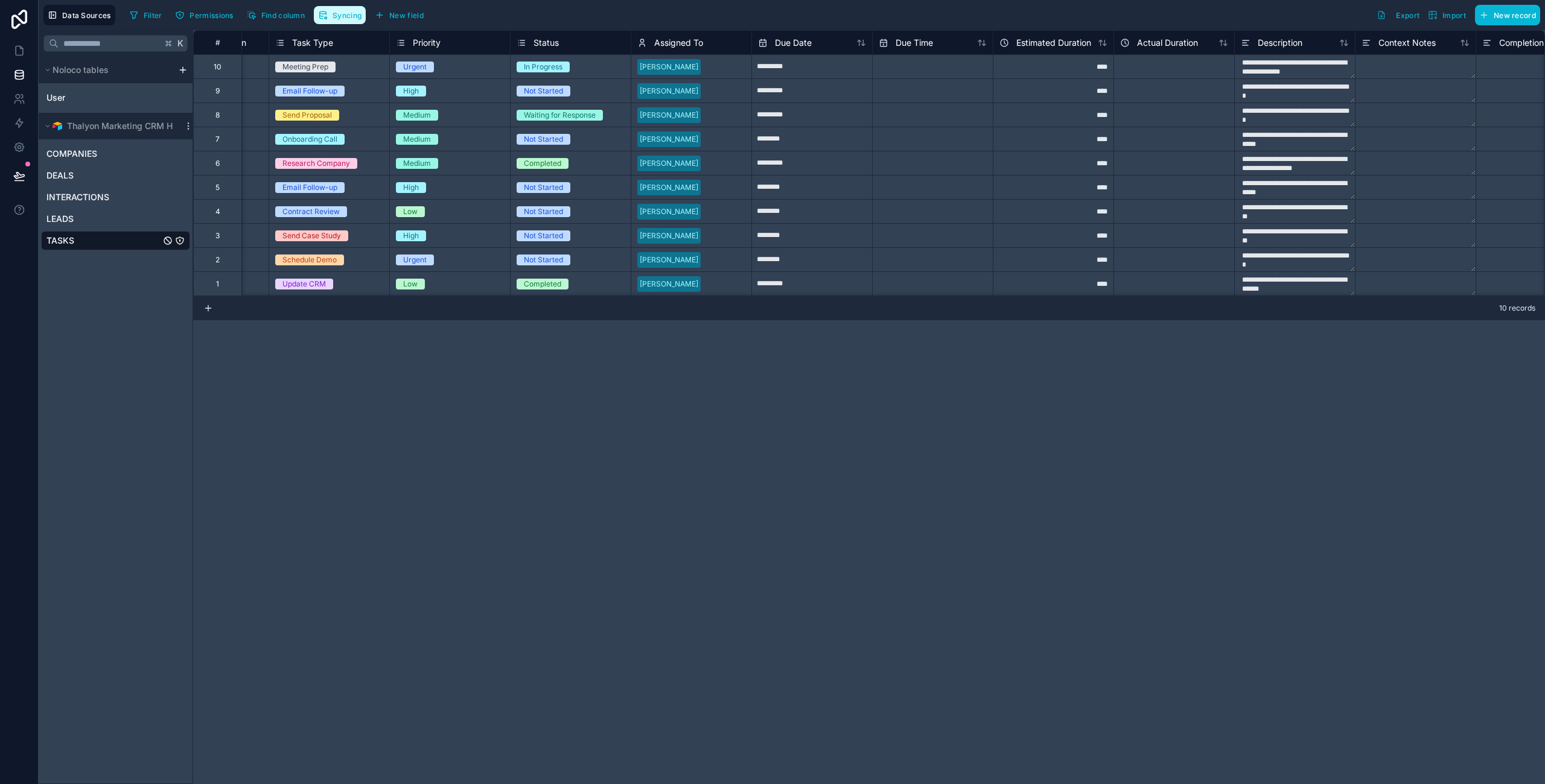
click at [339, 11] on span "Syncing" at bounding box center [346, 16] width 29 height 9
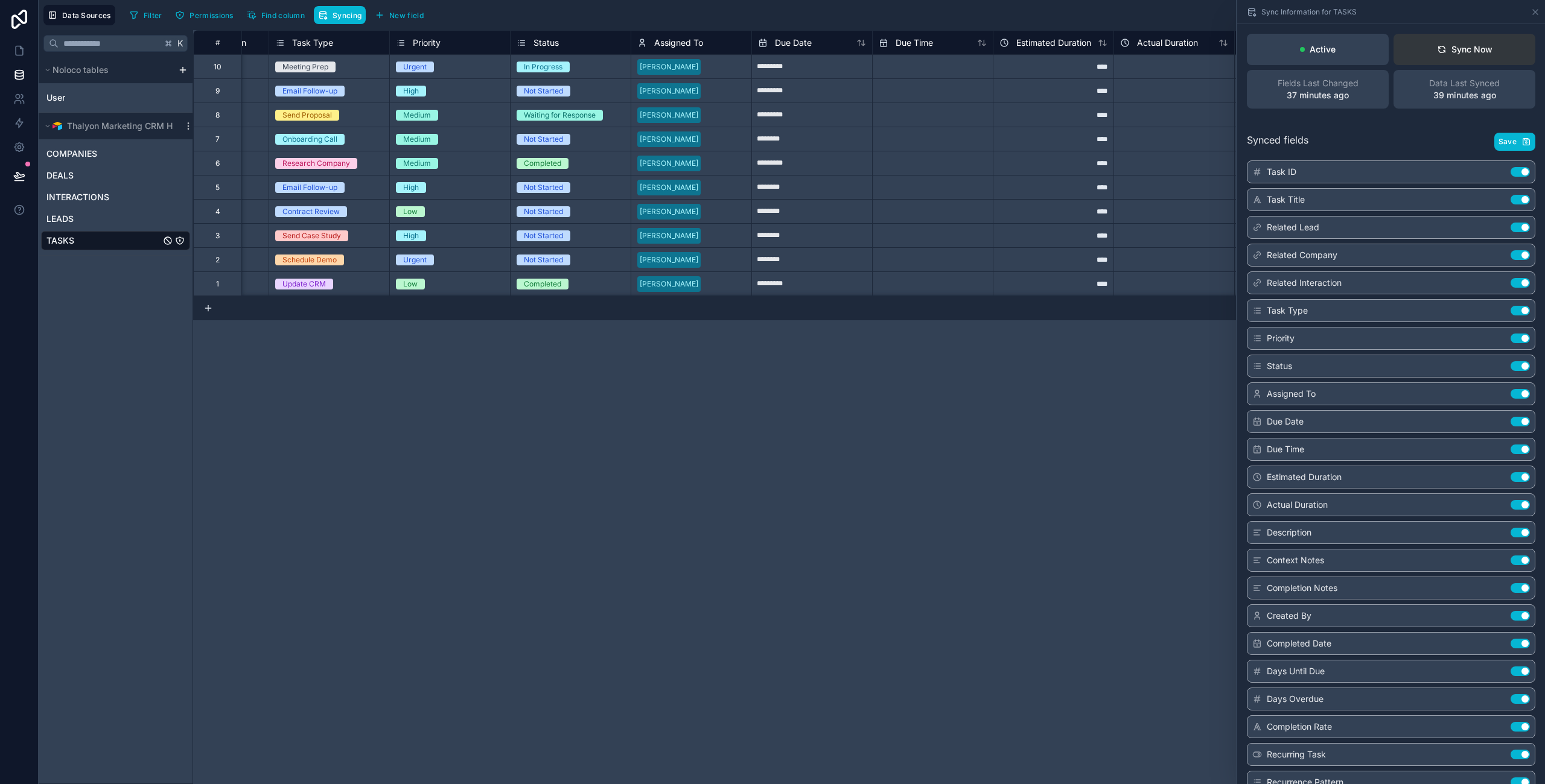
click at [1451, 55] on div "Sync Now" at bounding box center [1465, 49] width 56 height 12
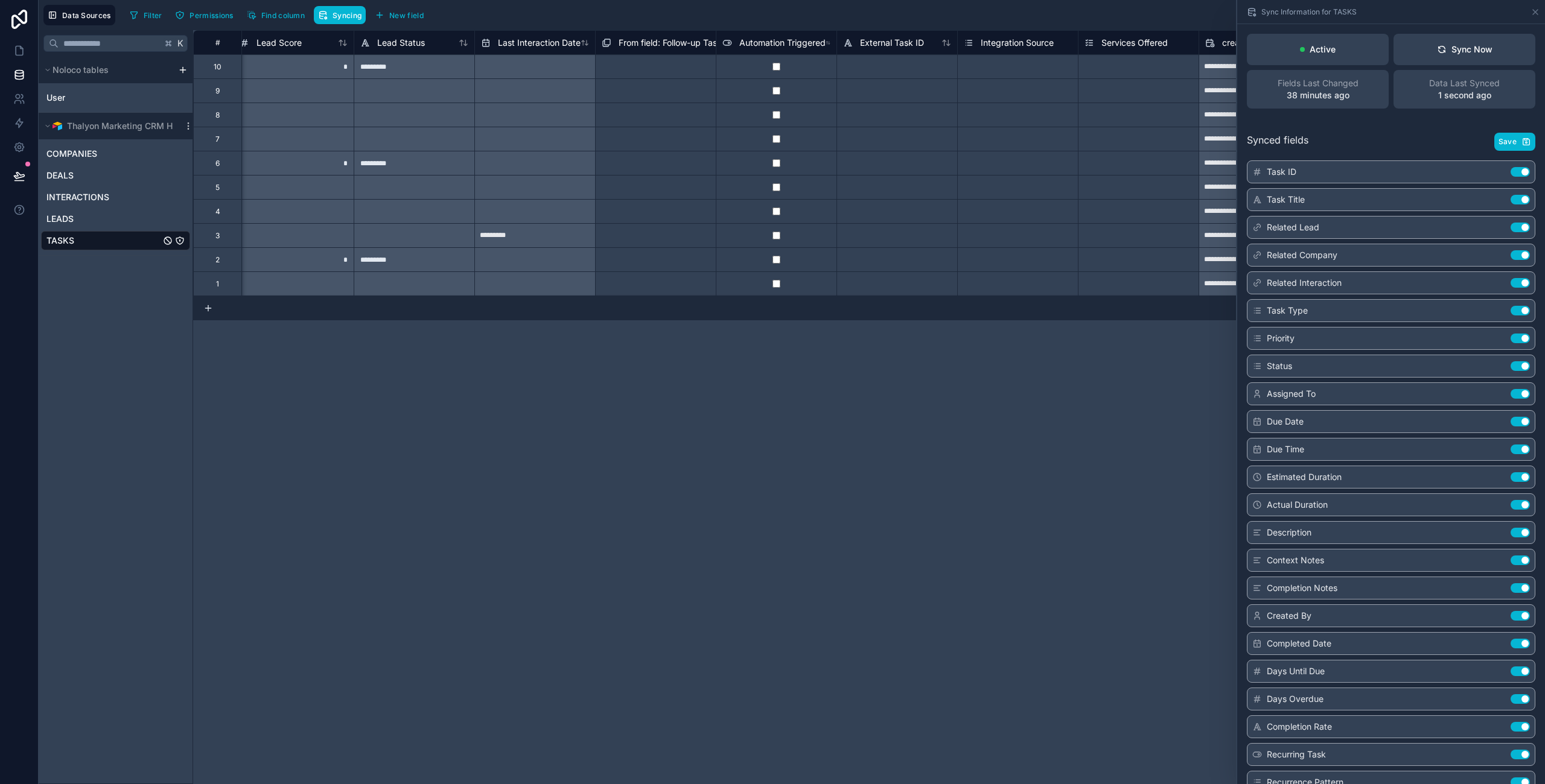
scroll to position [0, 5093]
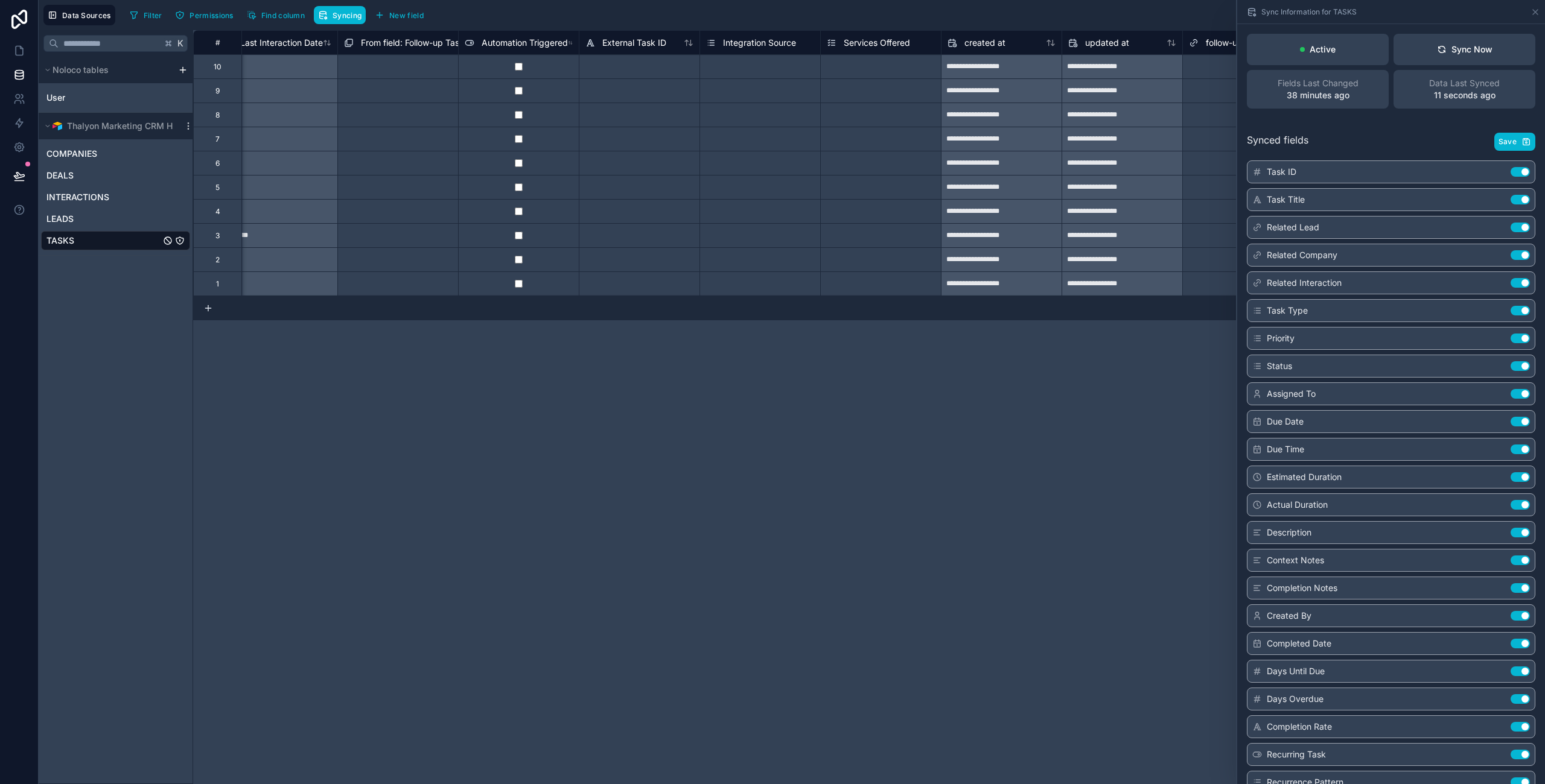
click at [756, 65] on div "Select a Integration Source" at bounding box center [752, 66] width 93 height 10
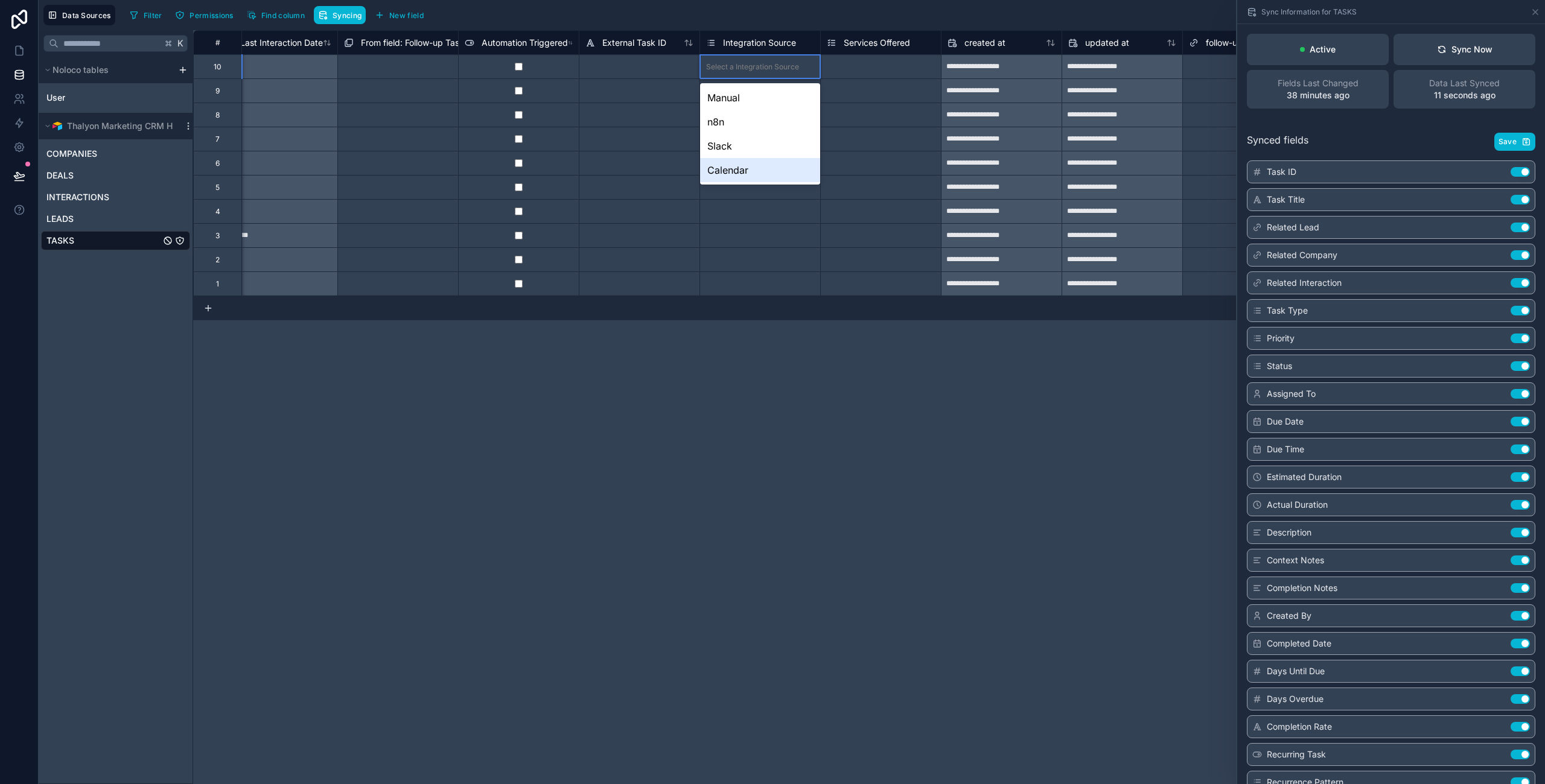
click at [846, 440] on div "**********" at bounding box center [869, 407] width 1351 height 753
click at [580, 395] on div "**********" at bounding box center [869, 407] width 1351 height 753
click at [647, 63] on div at bounding box center [639, 66] width 121 height 24
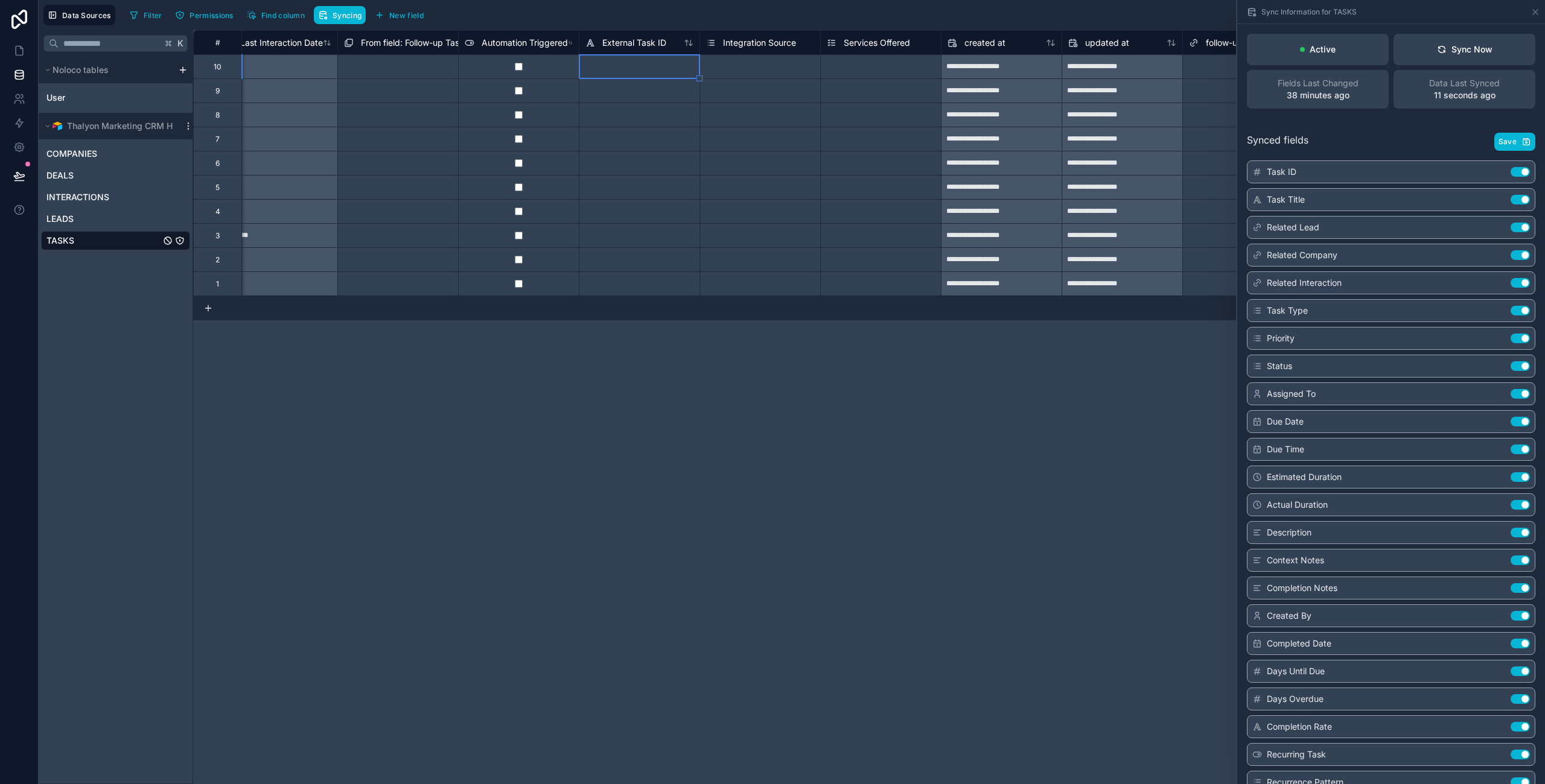
click at [647, 63] on div at bounding box center [639, 66] width 121 height 24
click at [647, 63] on input at bounding box center [639, 67] width 120 height 24
click at [604, 13] on div "Filter Permissions Find column Syncing New field Export Import New record" at bounding box center [832, 15] width 1415 height 21
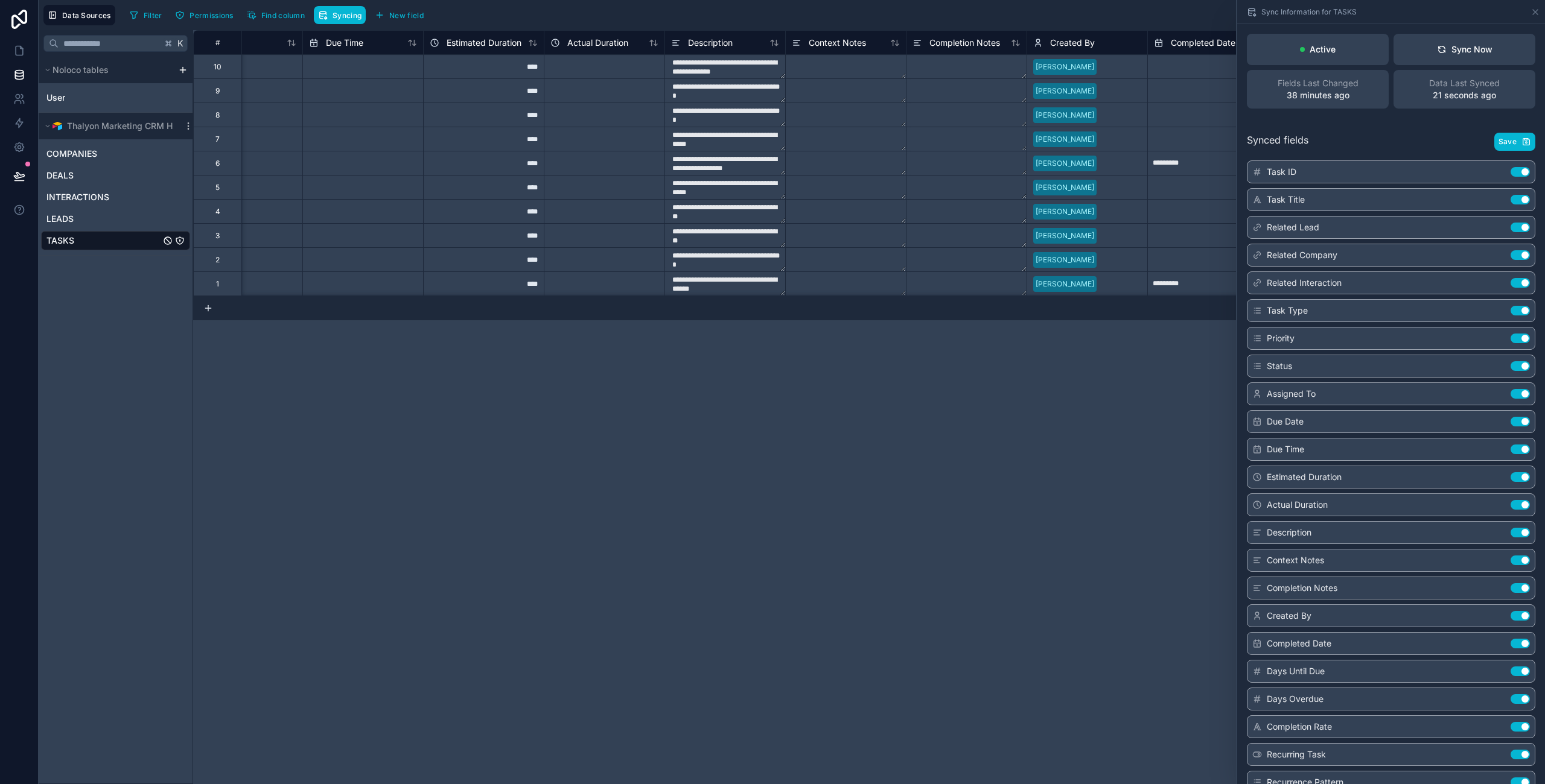
scroll to position [0, 1050]
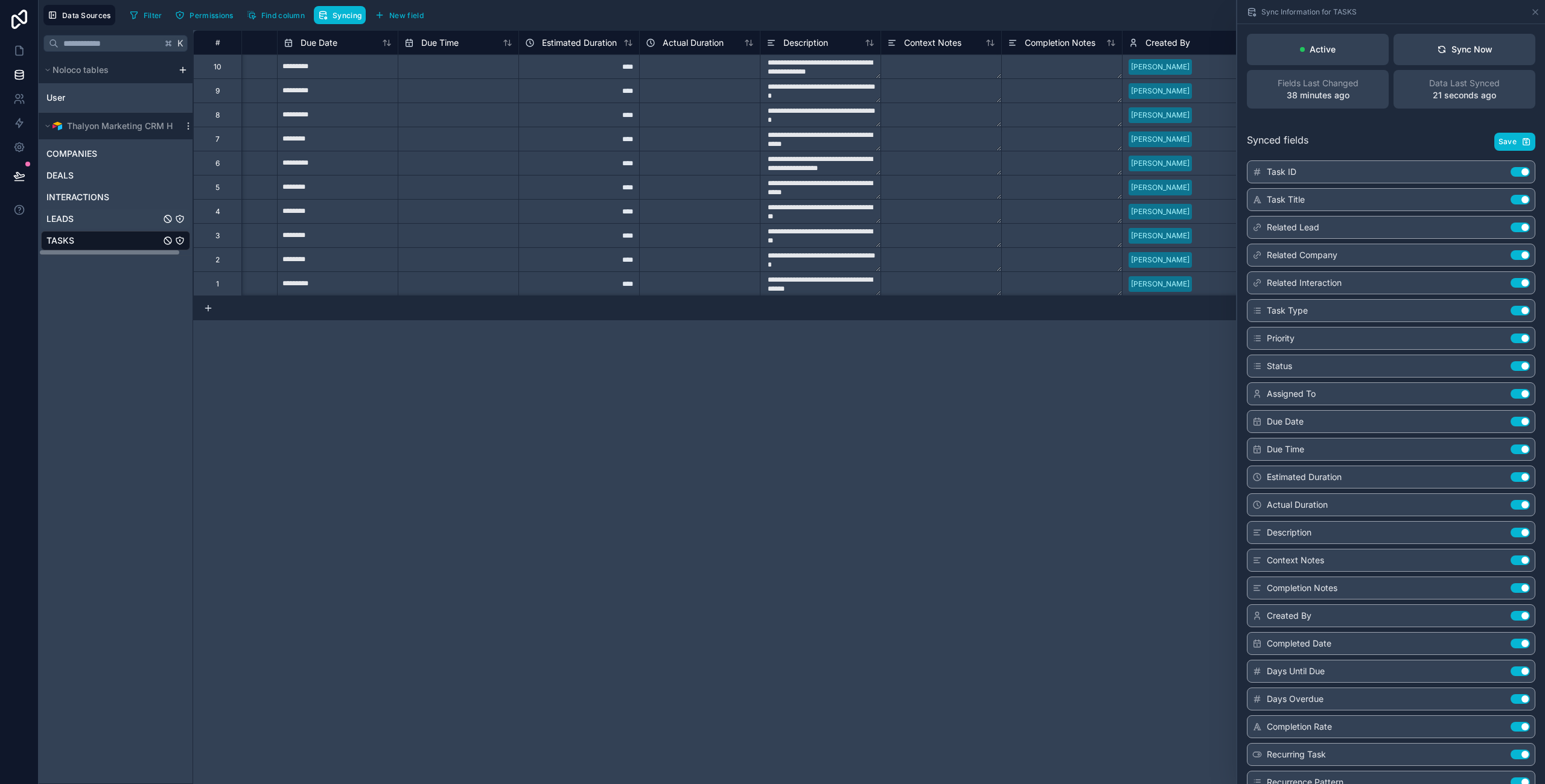
click at [67, 214] on span "LEADS" at bounding box center [60, 219] width 27 height 12
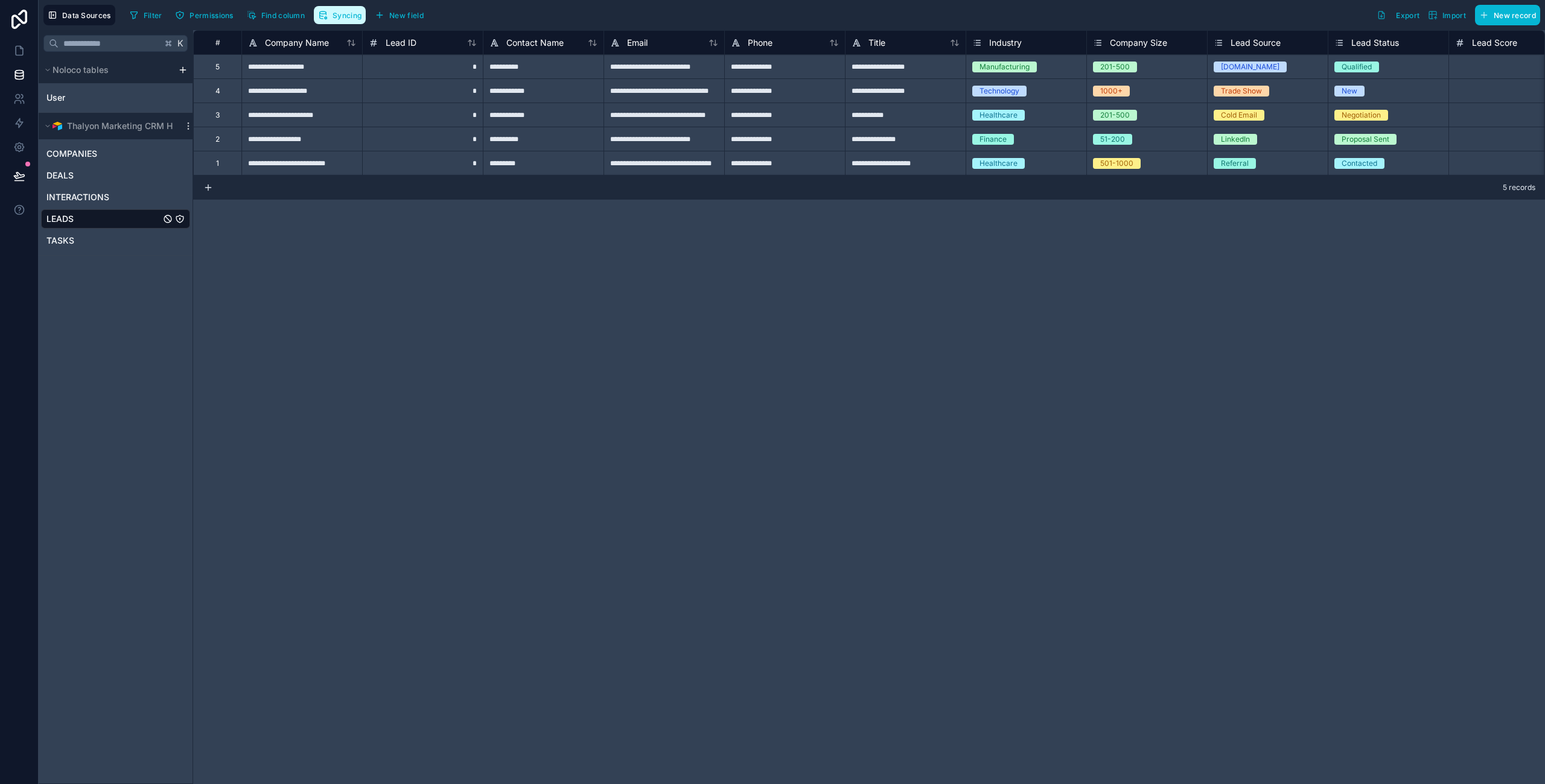
click at [337, 8] on button "Syncing" at bounding box center [340, 15] width 52 height 18
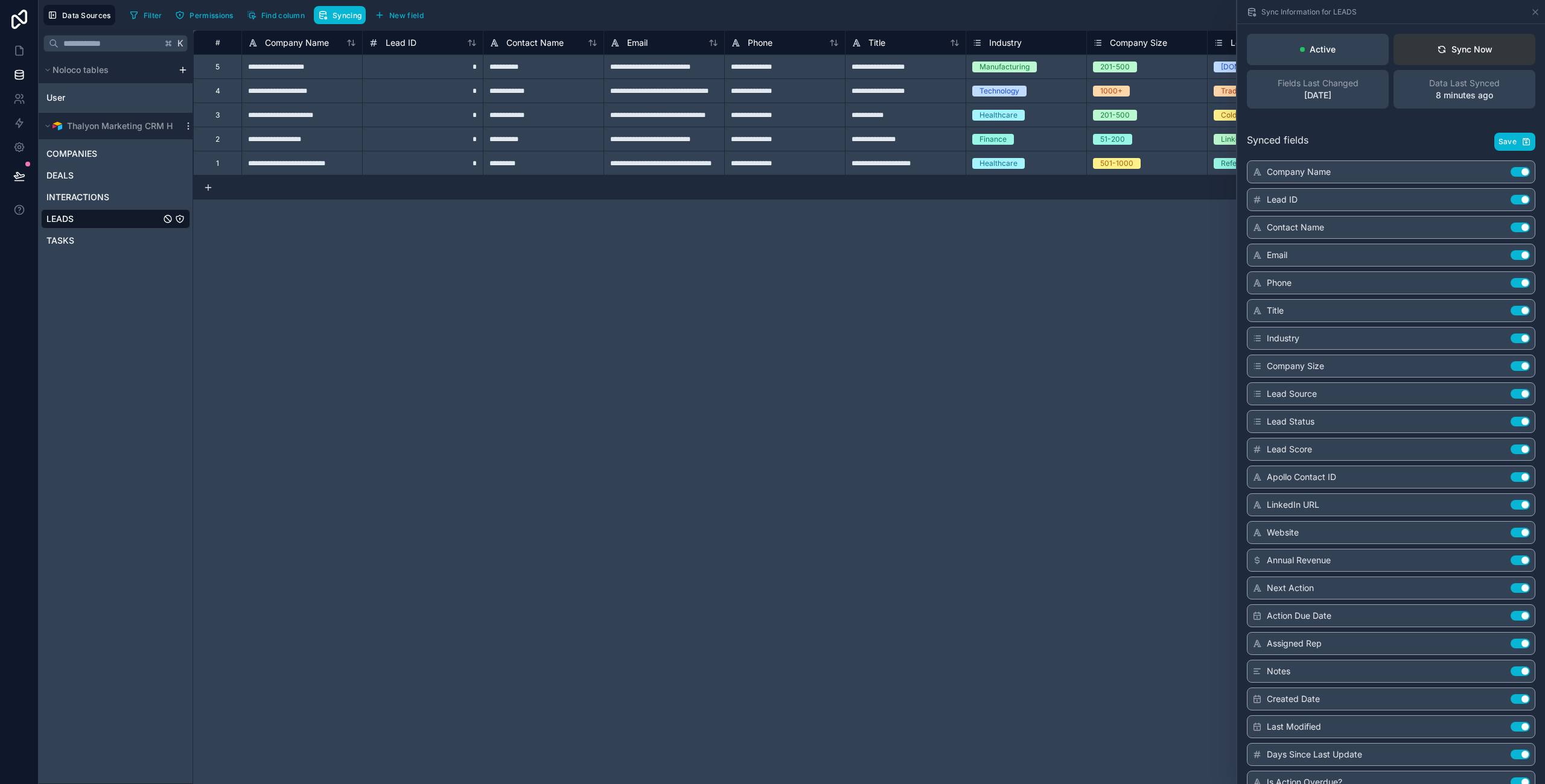
click at [1451, 51] on div "Sync Now" at bounding box center [1465, 49] width 56 height 12
click at [919, 275] on div "**********" at bounding box center [869, 407] width 1351 height 753
click at [1538, 7] on icon at bounding box center [1535, 12] width 10 height 10
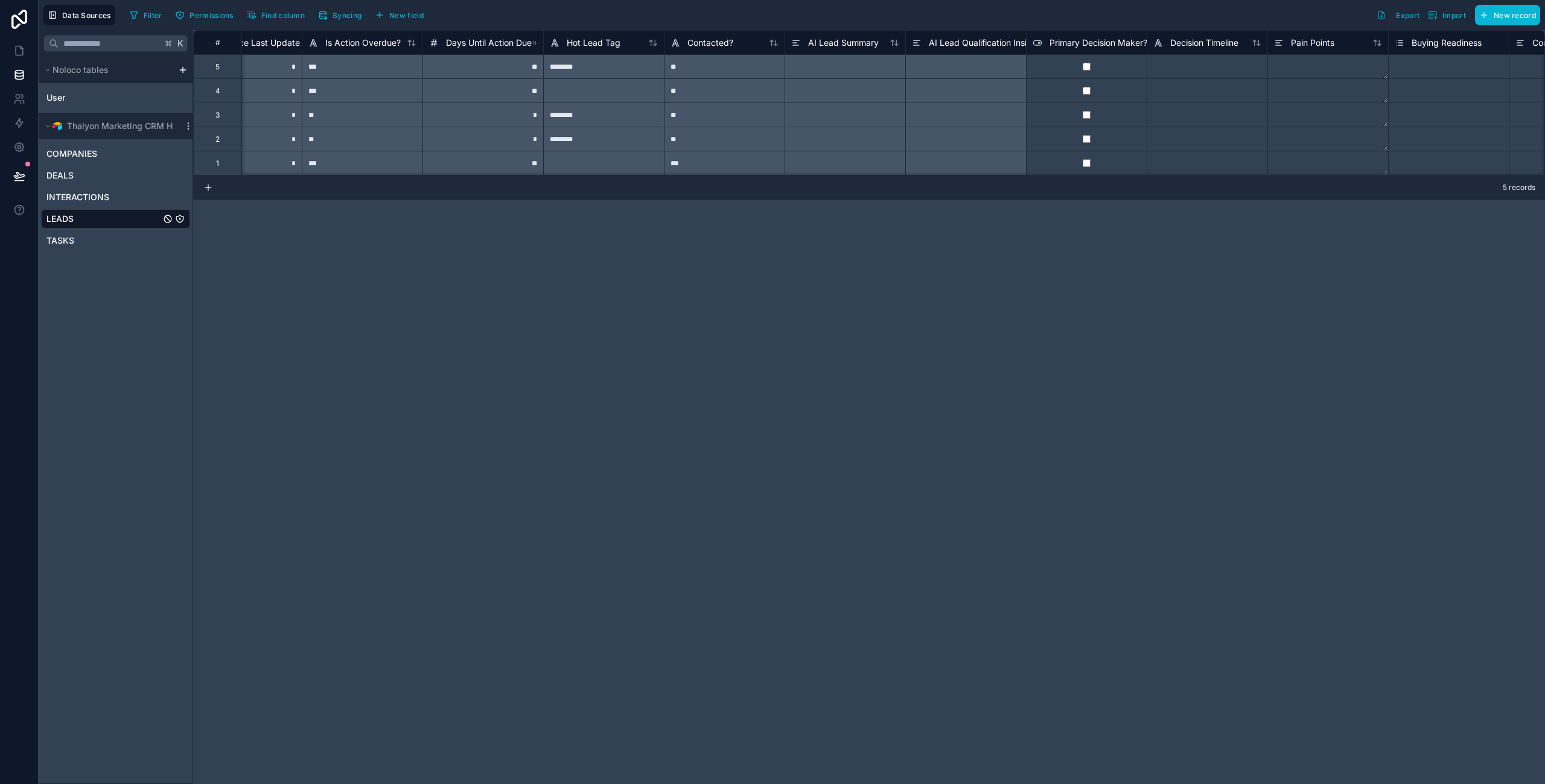
scroll to position [0, 2583]
click at [861, 68] on div at bounding box center [856, 66] width 121 height 24
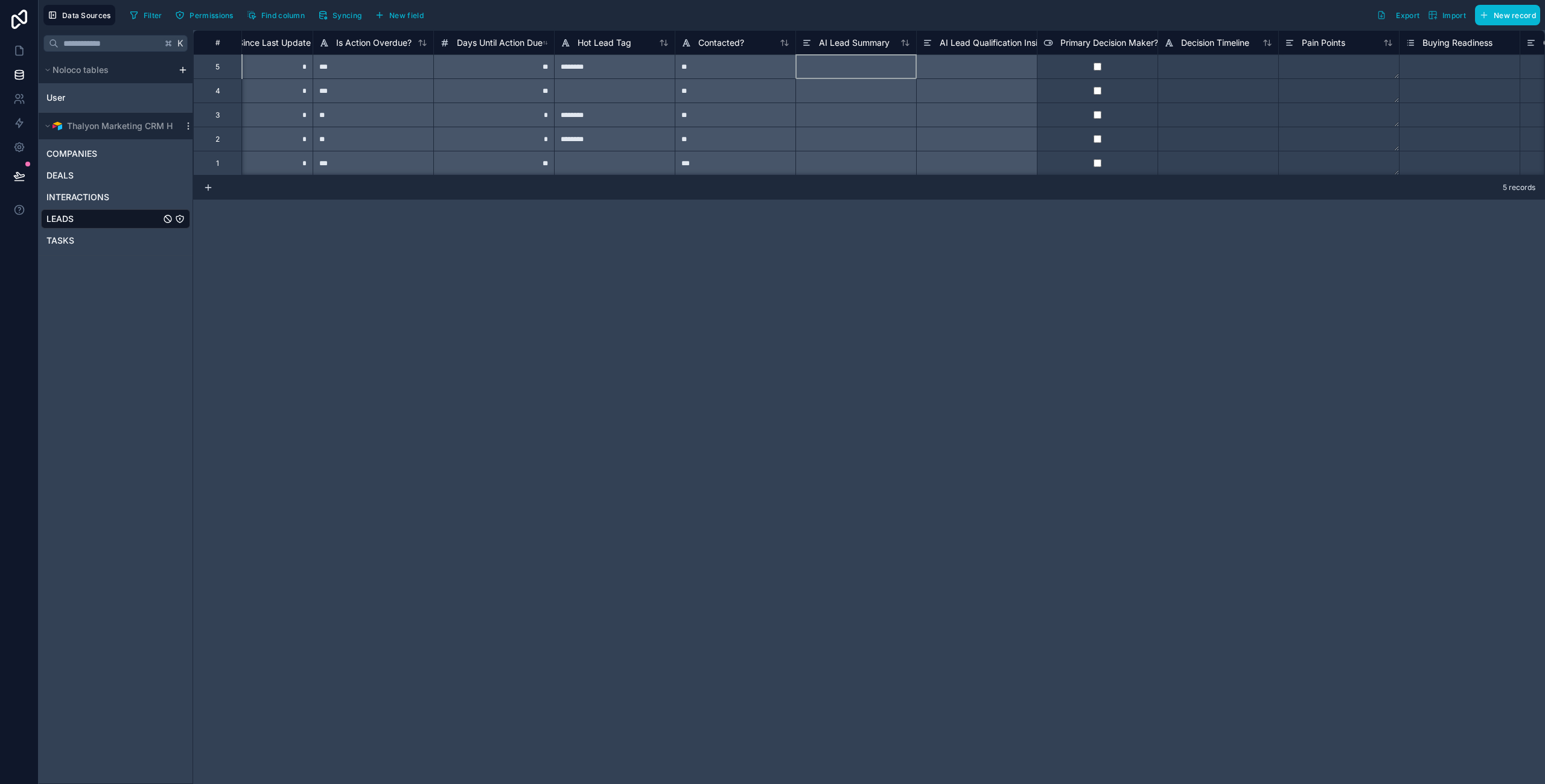
click at [973, 46] on span "AI Lead Qualification Insights" at bounding box center [997, 42] width 115 height 12
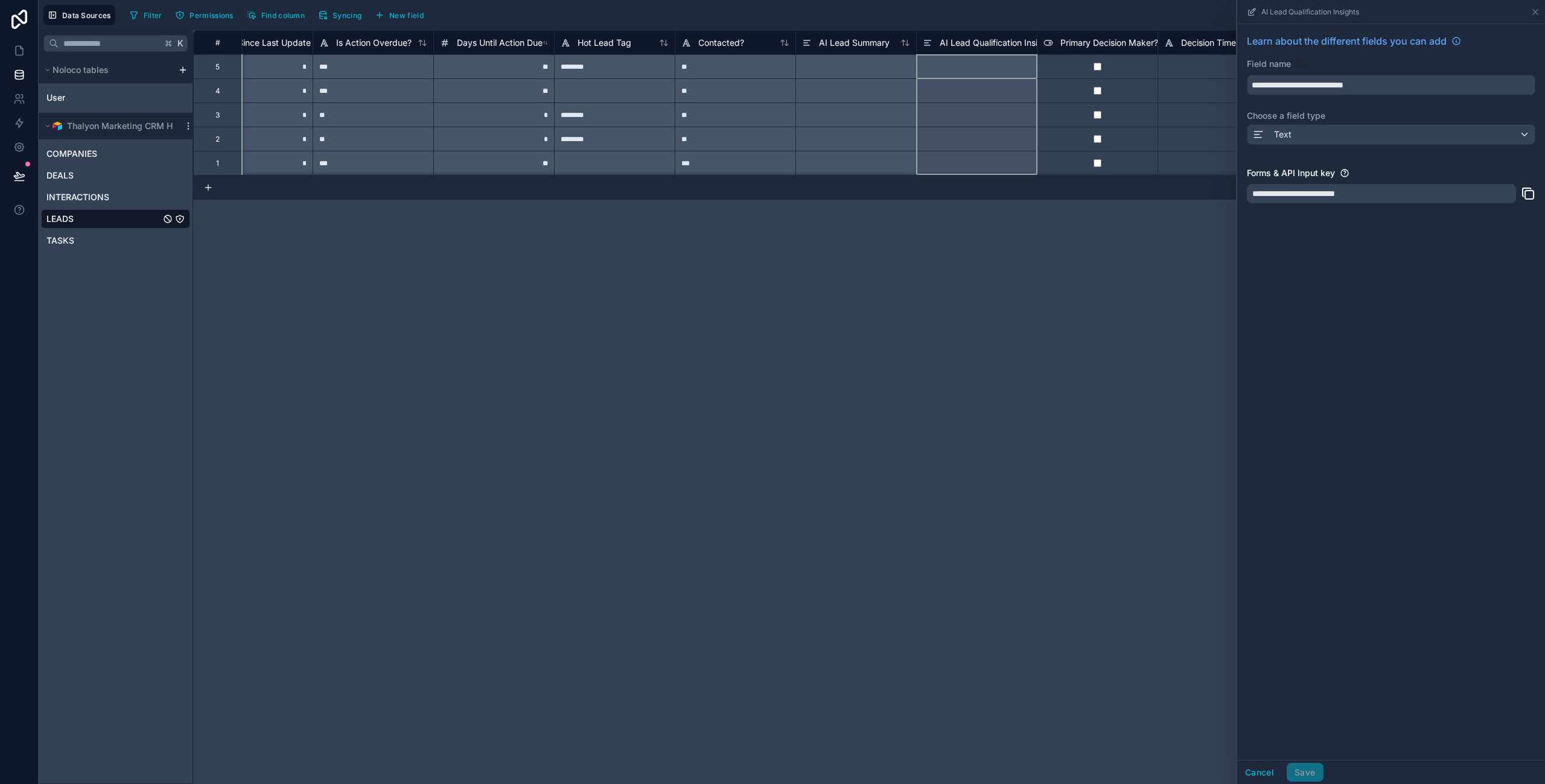
click at [1085, 255] on div "# Last Modified Days Since Last Update Is Action Overdue? Days Until Action Due…" at bounding box center [869, 407] width 1351 height 753
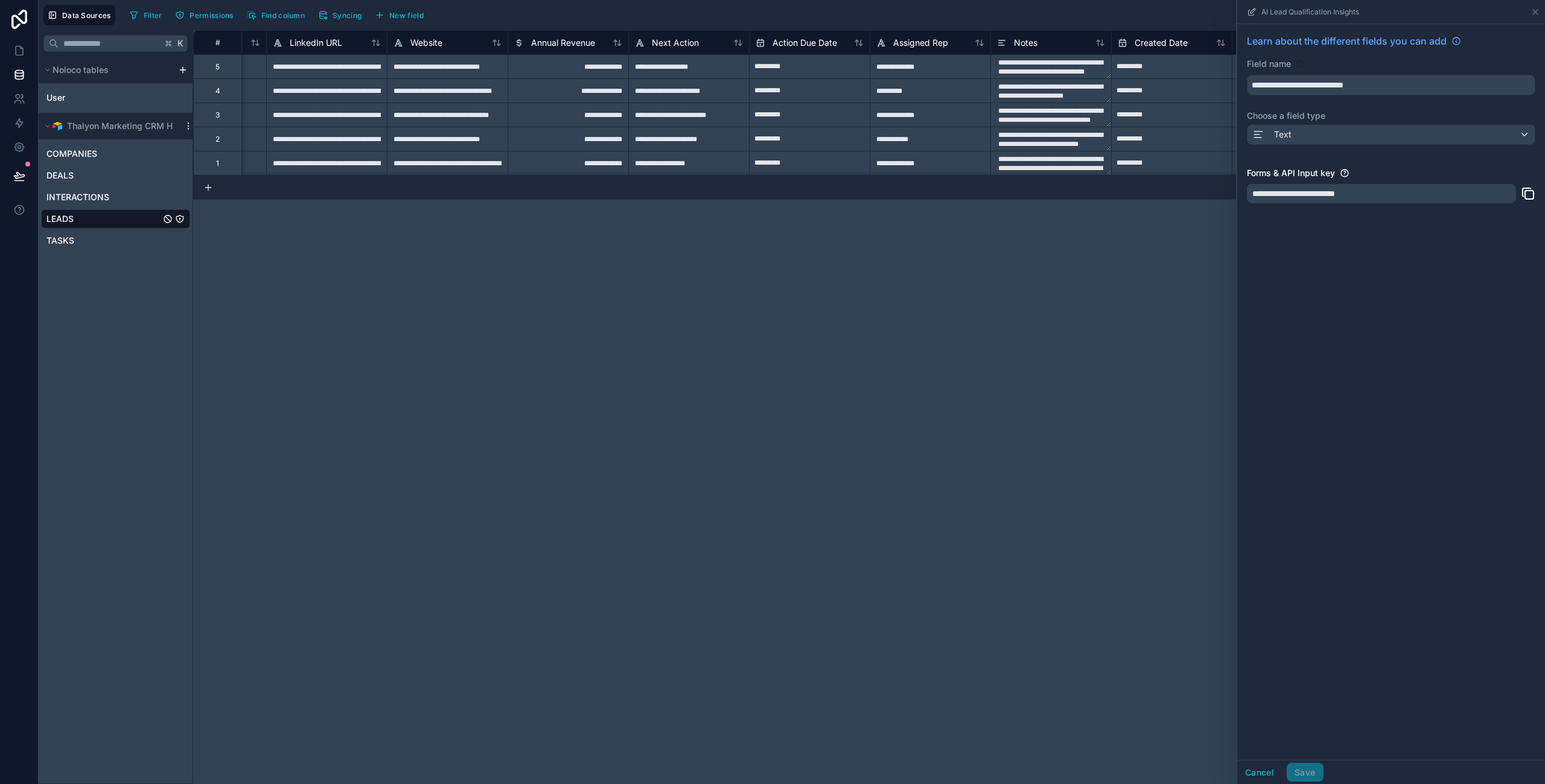
scroll to position [0, 1421]
click at [72, 202] on span "INTERACTIONS" at bounding box center [77, 197] width 63 height 12
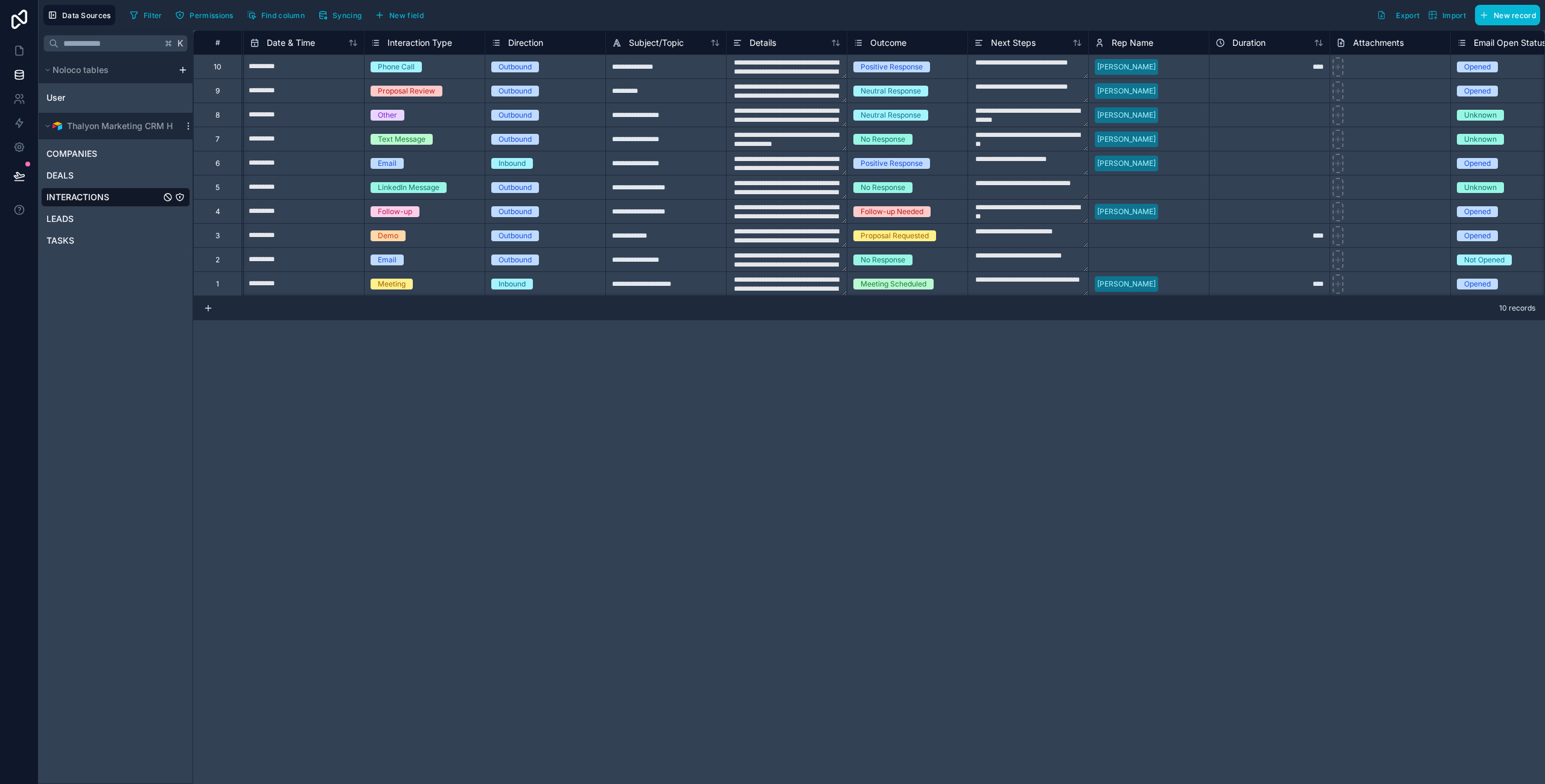
scroll to position [0, 224]
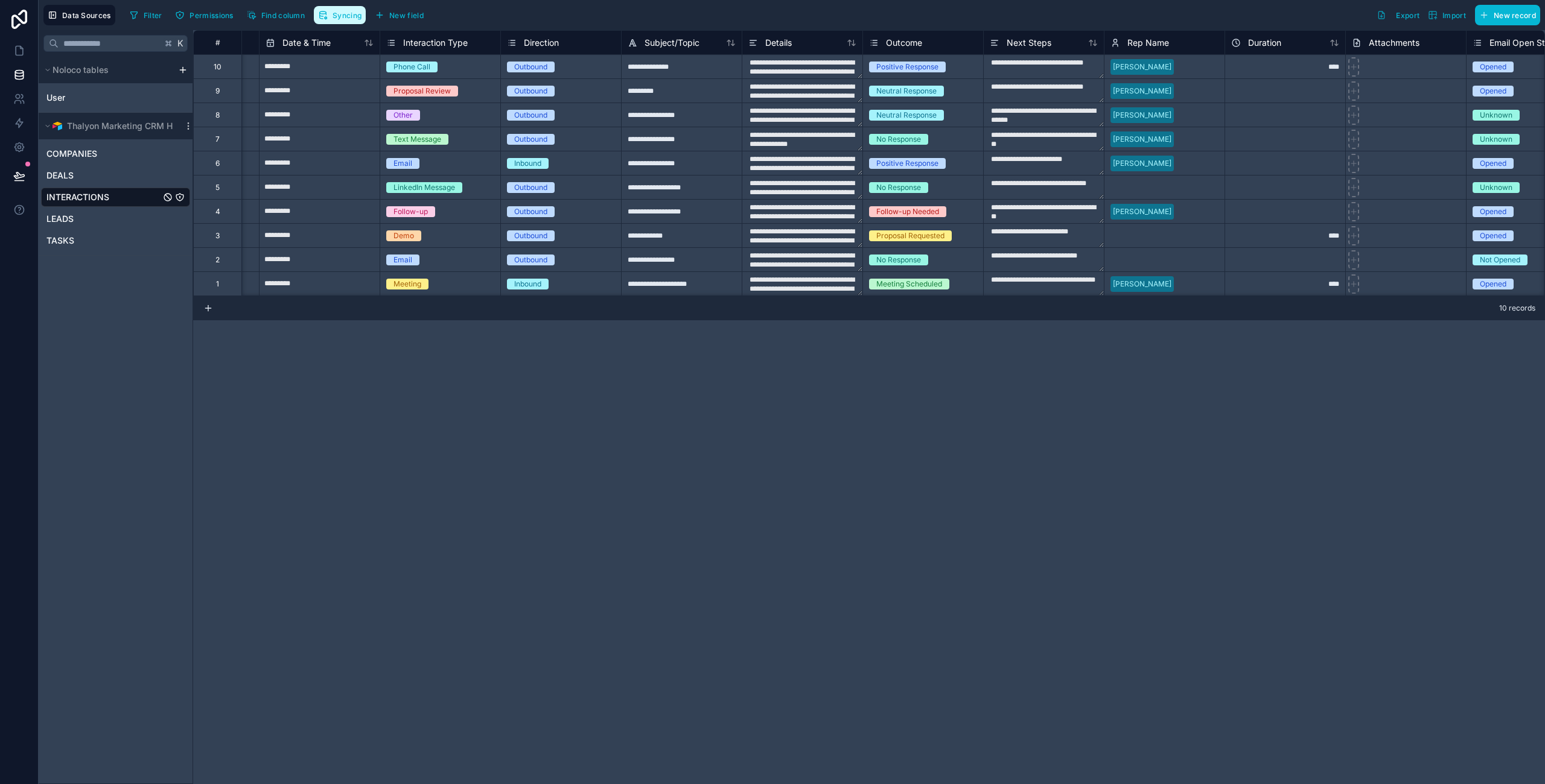
click at [342, 11] on span "Syncing" at bounding box center [346, 16] width 29 height 9
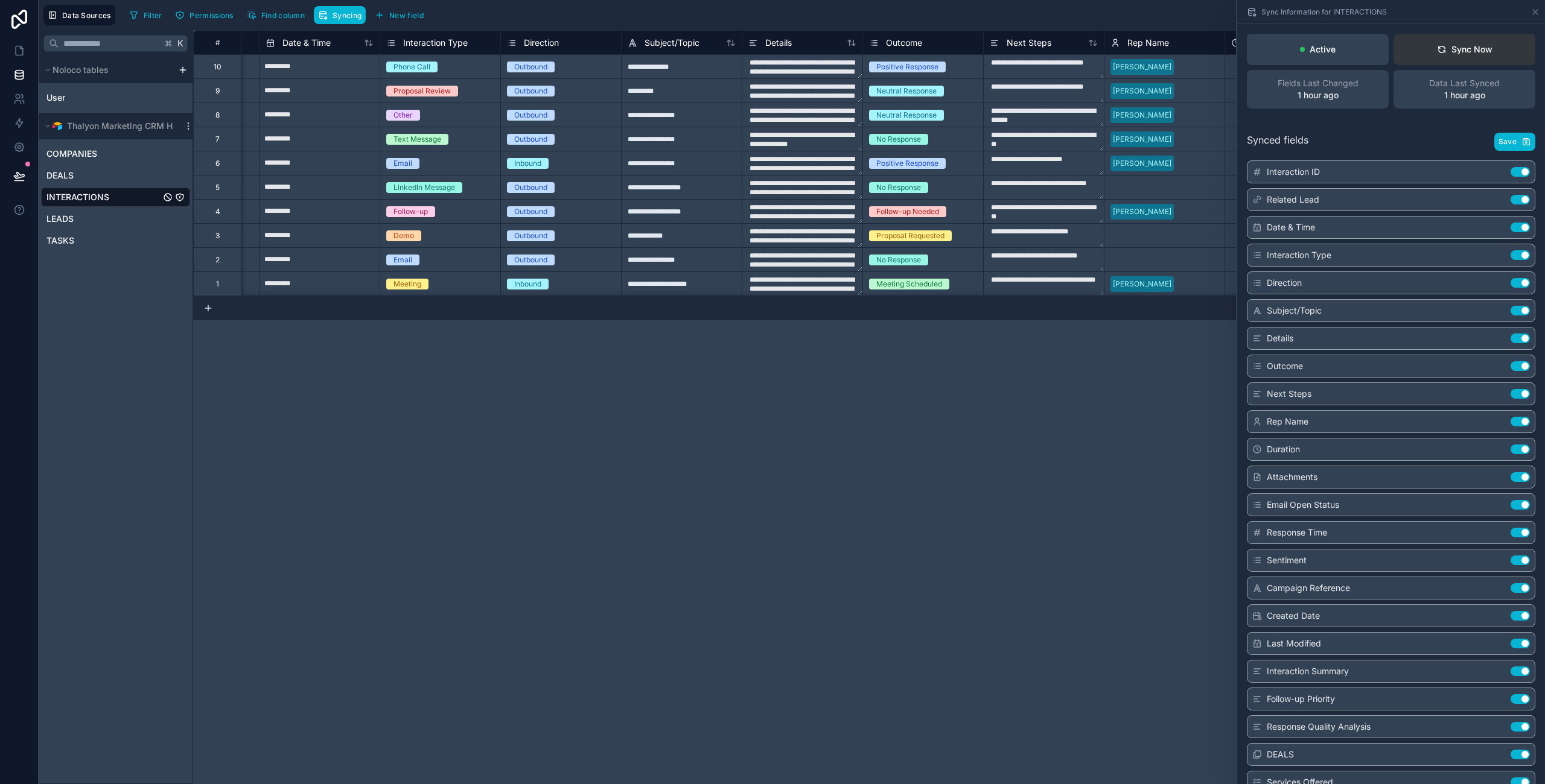
click at [1443, 58] on button "Sync Now" at bounding box center [1464, 49] width 142 height 31
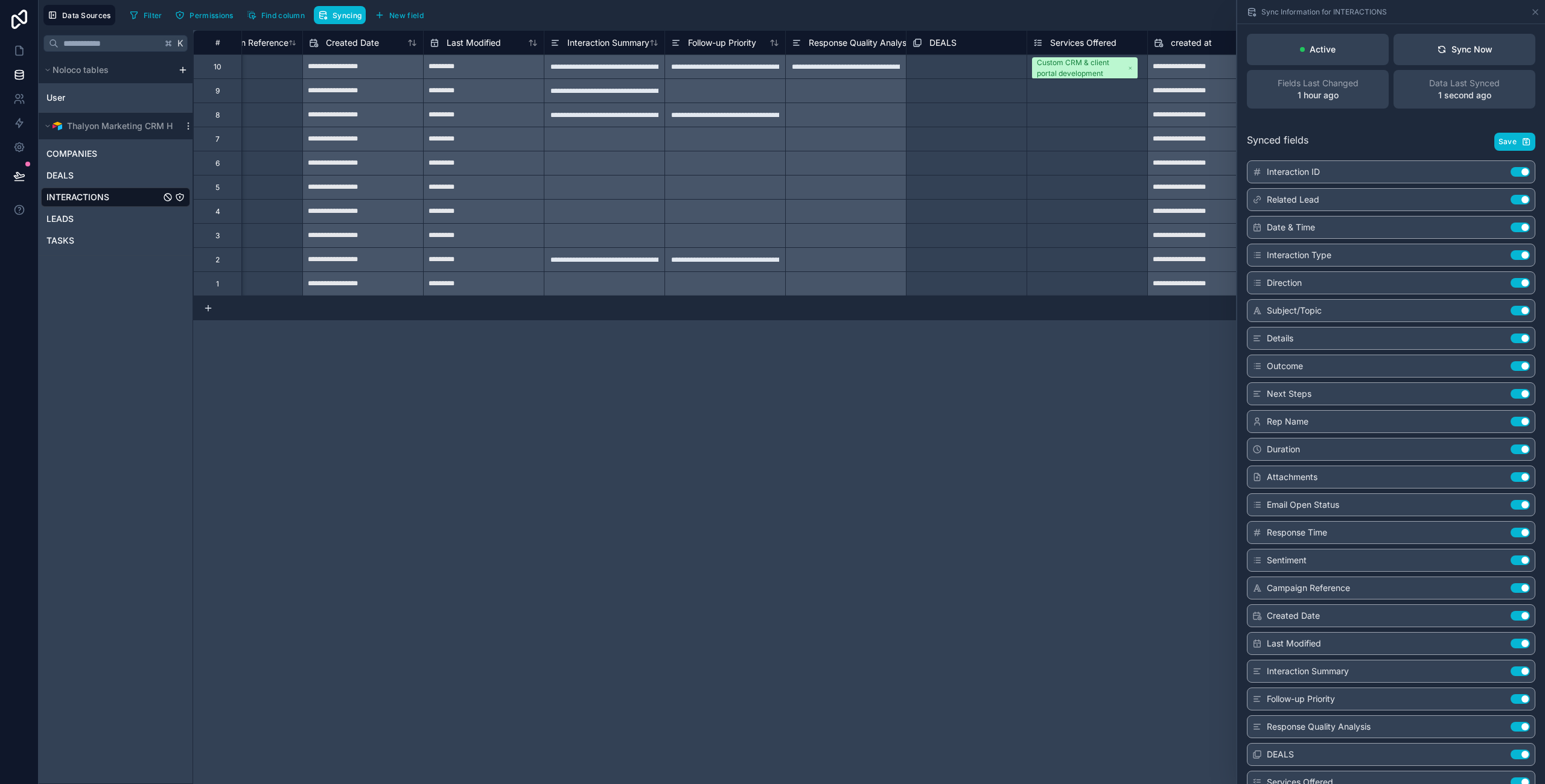
scroll to position [0, 1955]
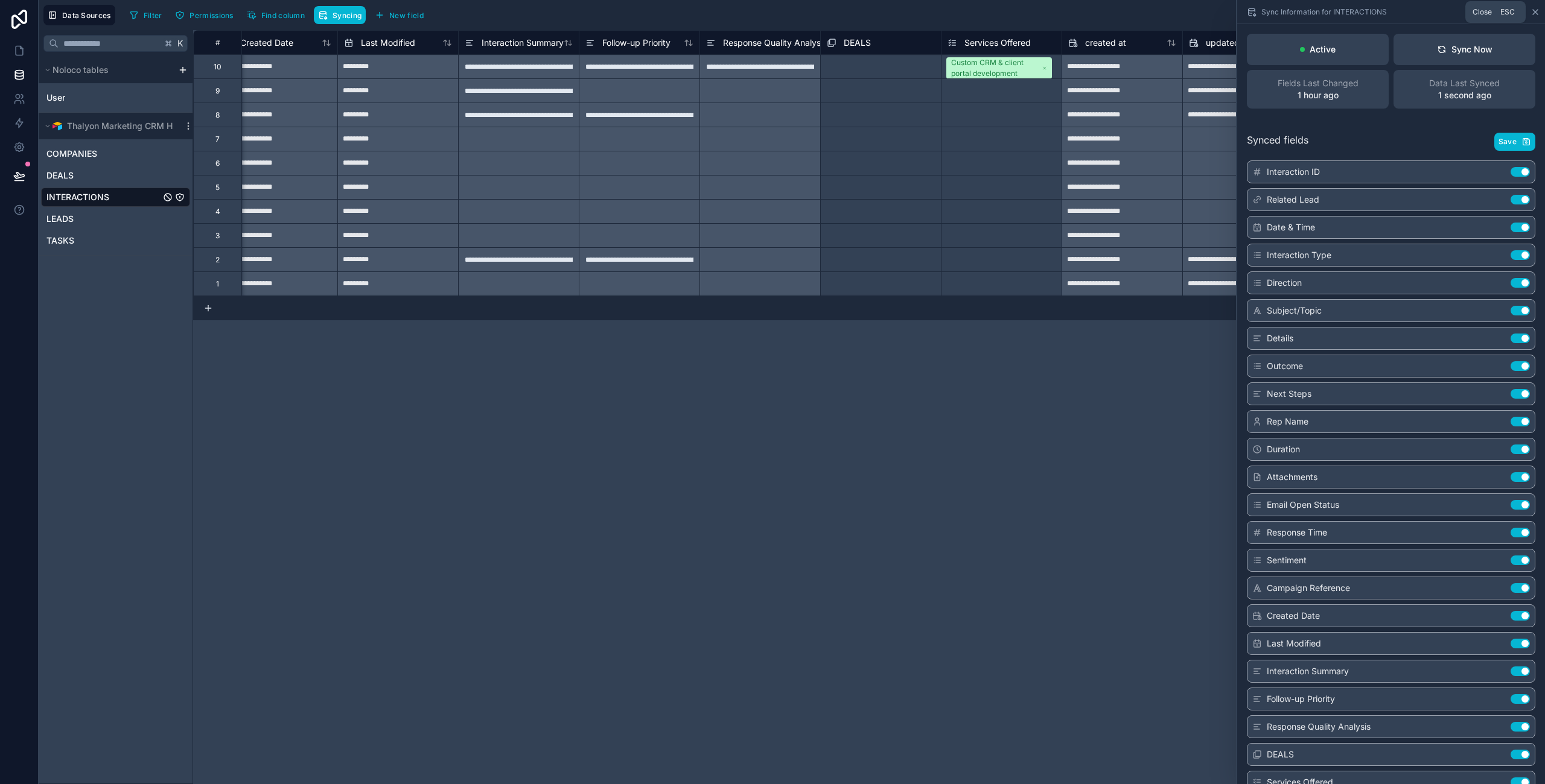
click at [1532, 12] on icon at bounding box center [1535, 12] width 10 height 10
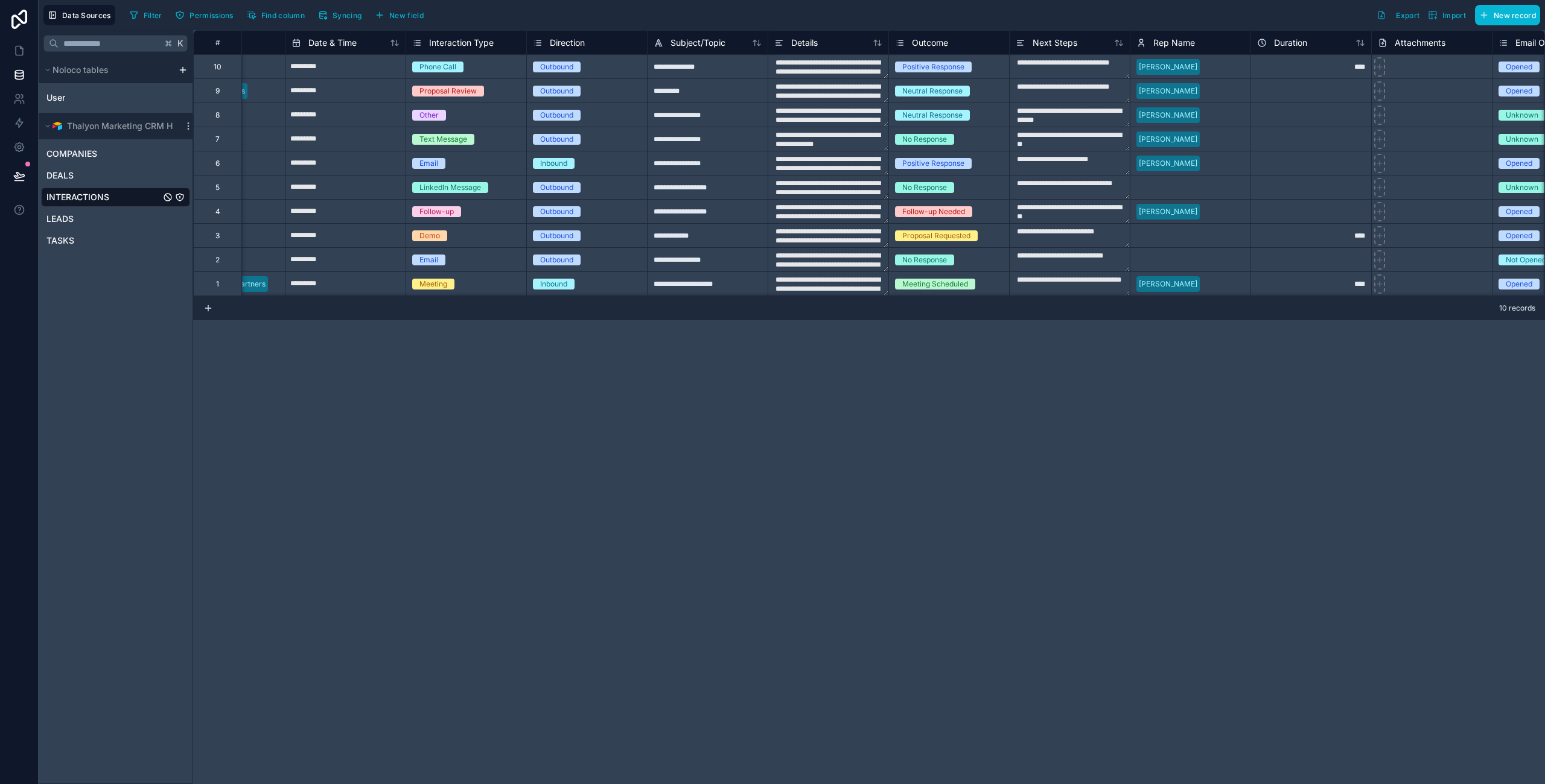
scroll to position [0, 78]
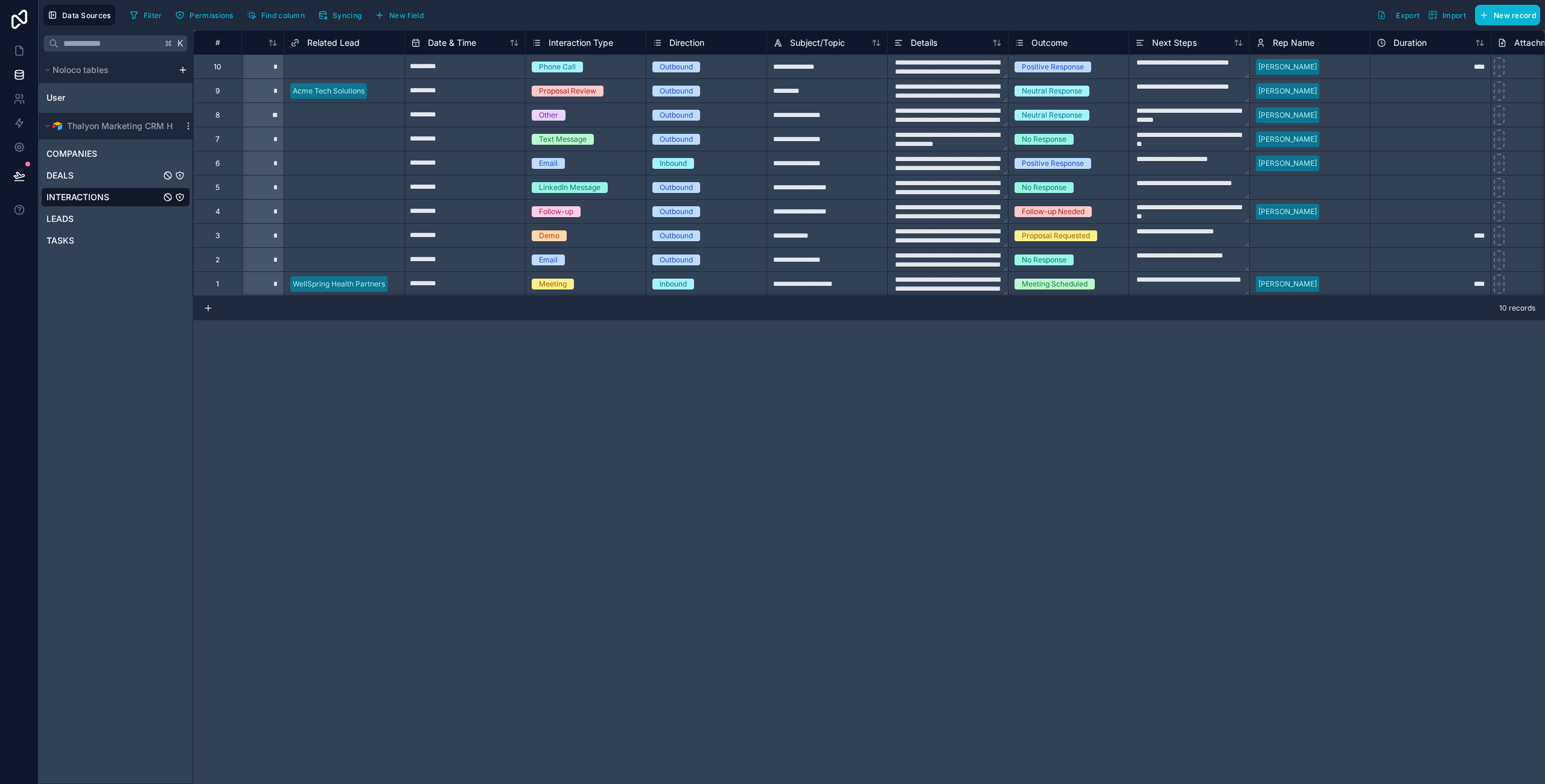
click at [69, 176] on span "DEALS" at bounding box center [60, 176] width 27 height 12
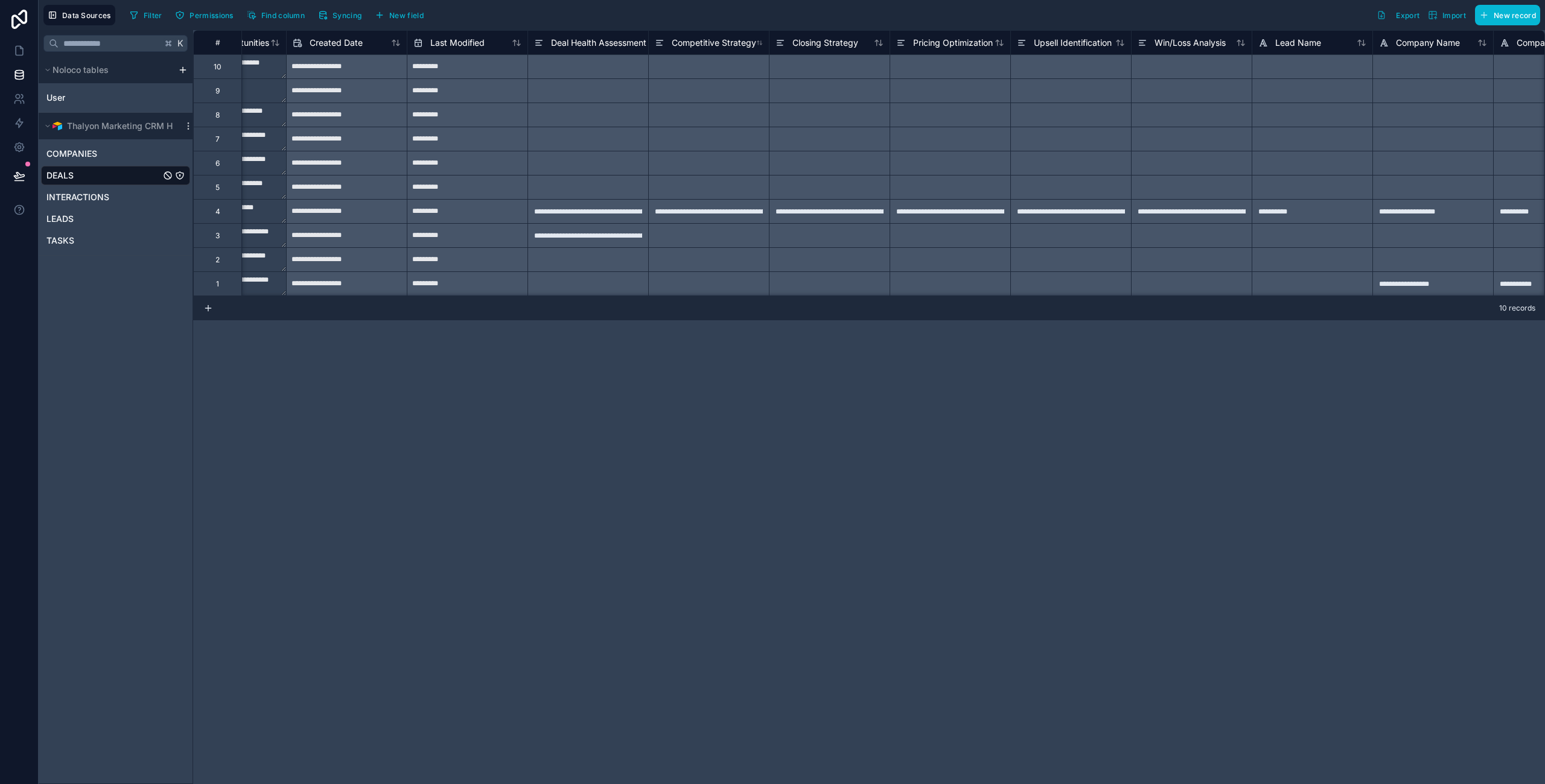
scroll to position [0, 4902]
click at [720, 214] on div "**********" at bounding box center [709, 211] width 121 height 24
click at [738, 211] on div "**********" at bounding box center [709, 211] width 121 height 24
click at [723, 47] on span "Competitive Strategy" at bounding box center [714, 42] width 84 height 12
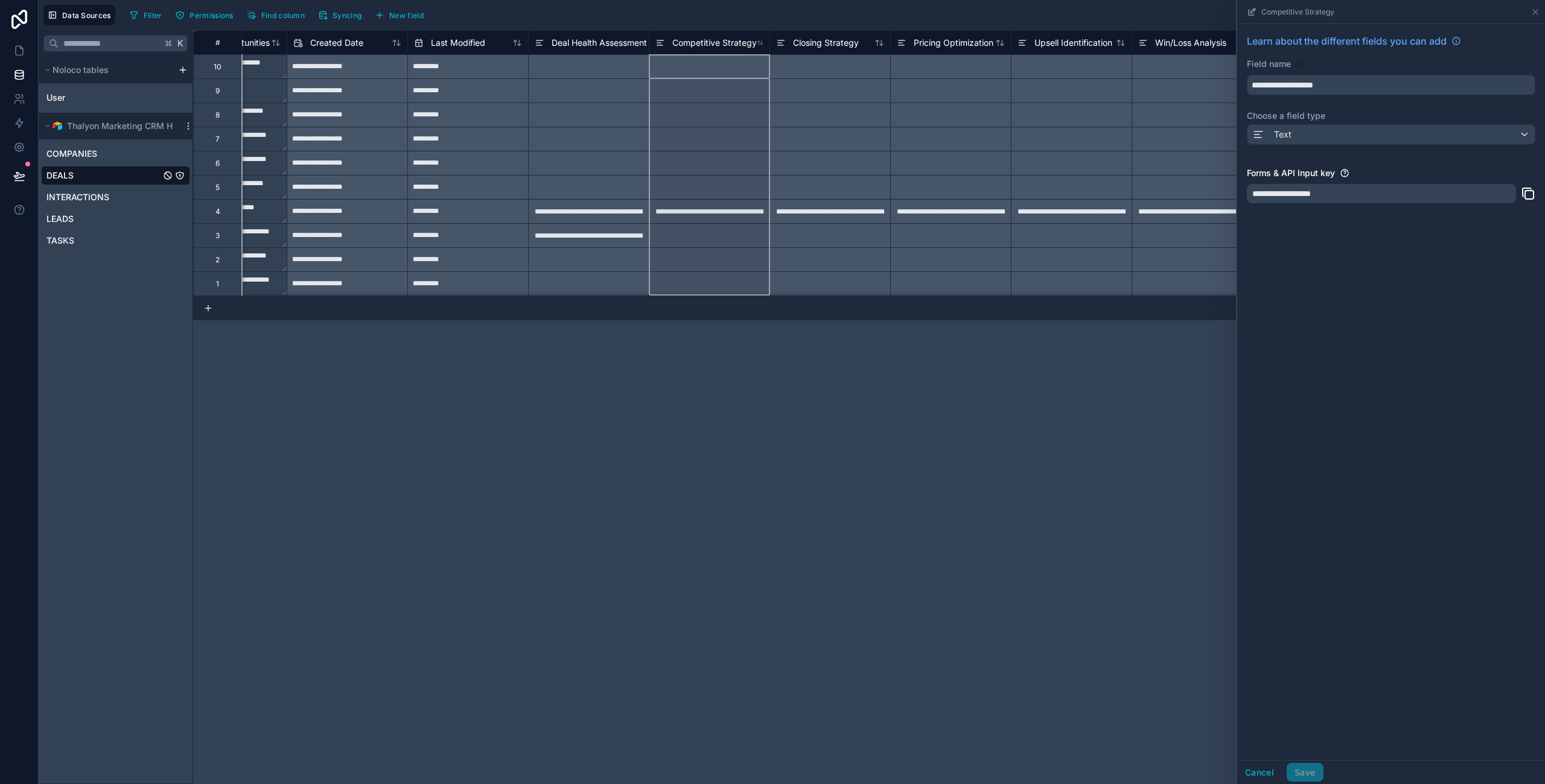
click at [730, 223] on div at bounding box center [709, 235] width 121 height 24
click at [662, 220] on div "**********" at bounding box center [709, 211] width 121 height 24
click at [980, 496] on div "**********" at bounding box center [869, 407] width 1351 height 753
click at [639, 395] on div "**********" at bounding box center [869, 407] width 1351 height 753
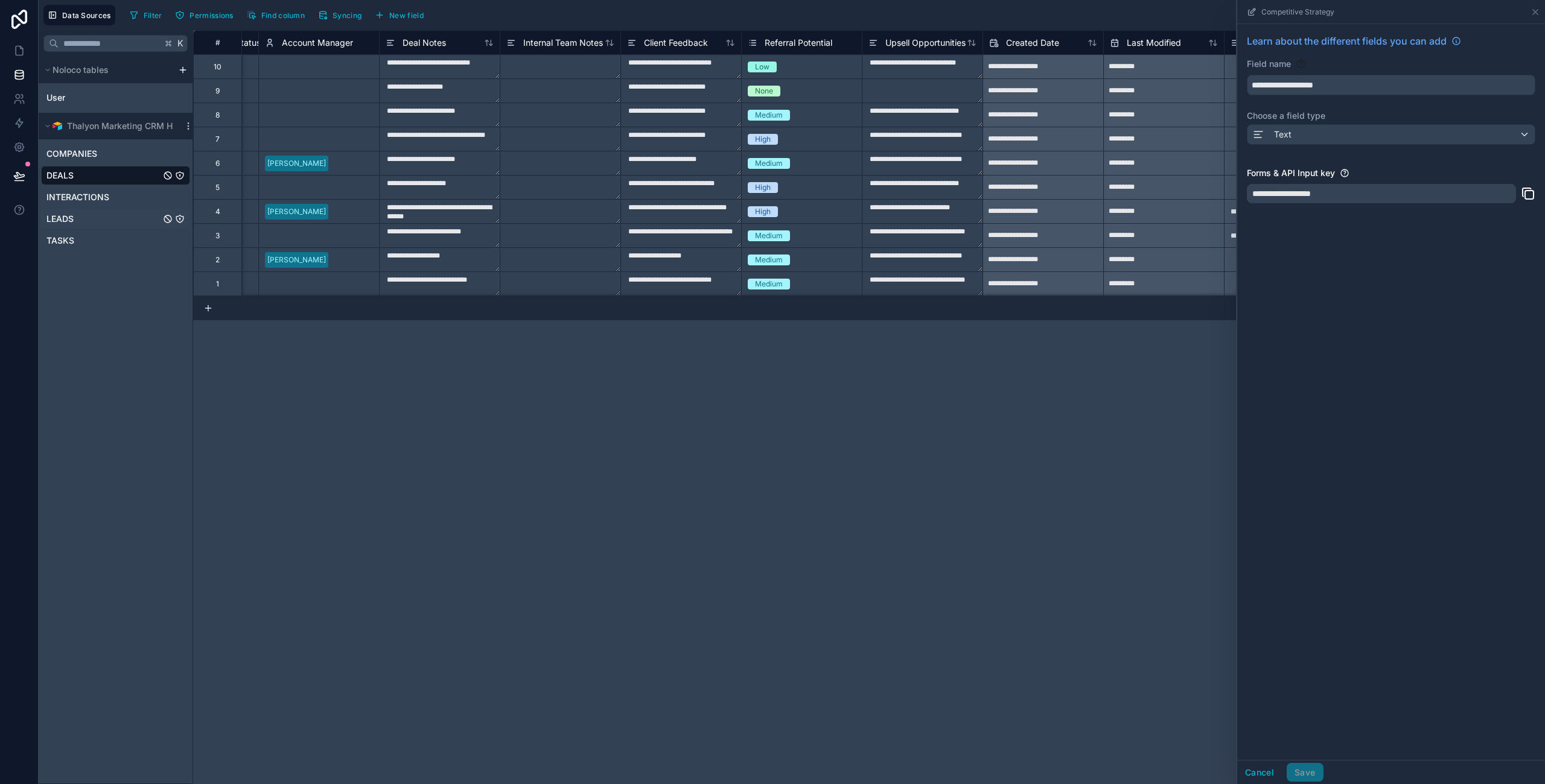
scroll to position [0, 4159]
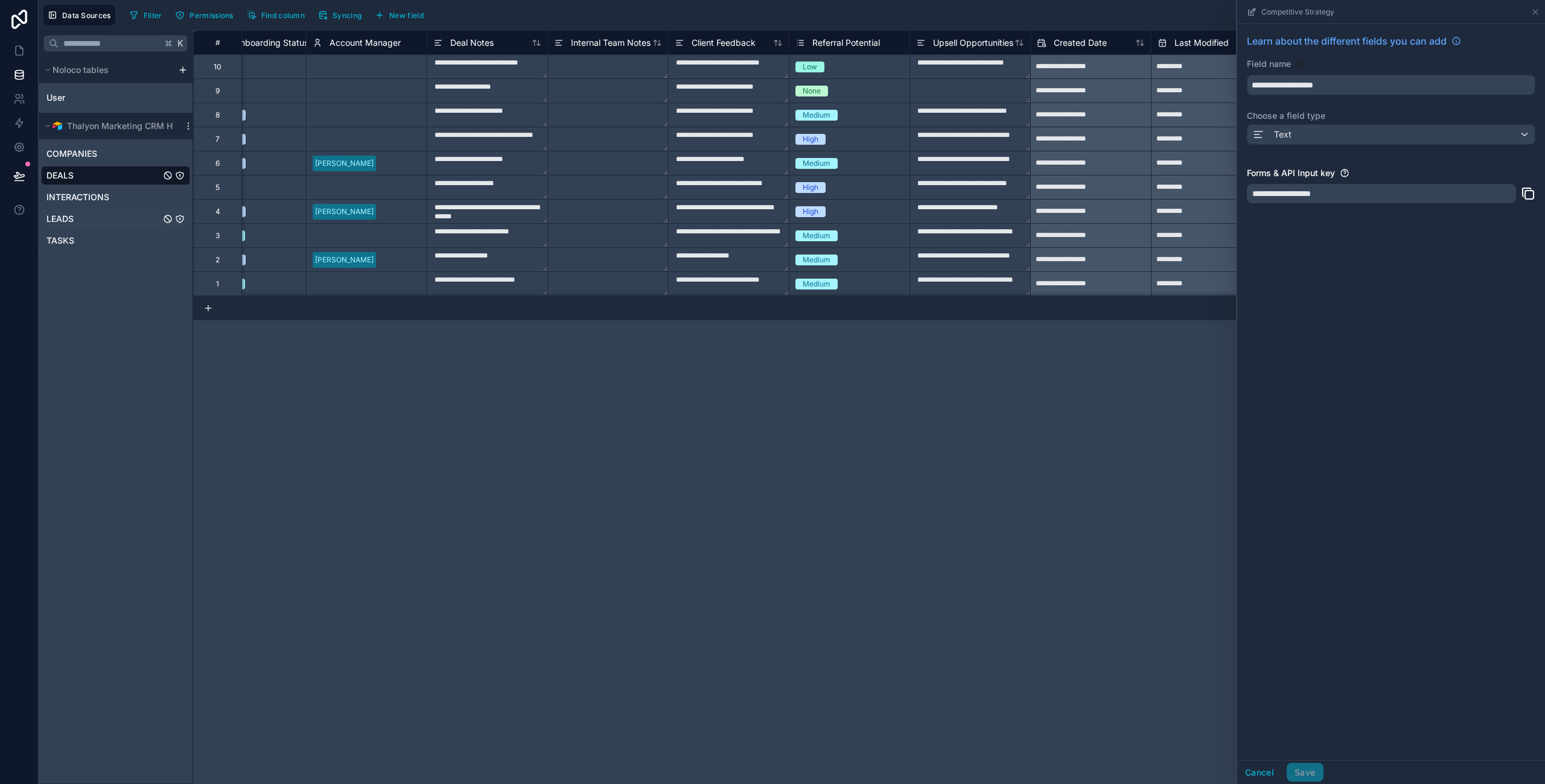
click at [69, 217] on span "LEADS" at bounding box center [60, 219] width 27 height 12
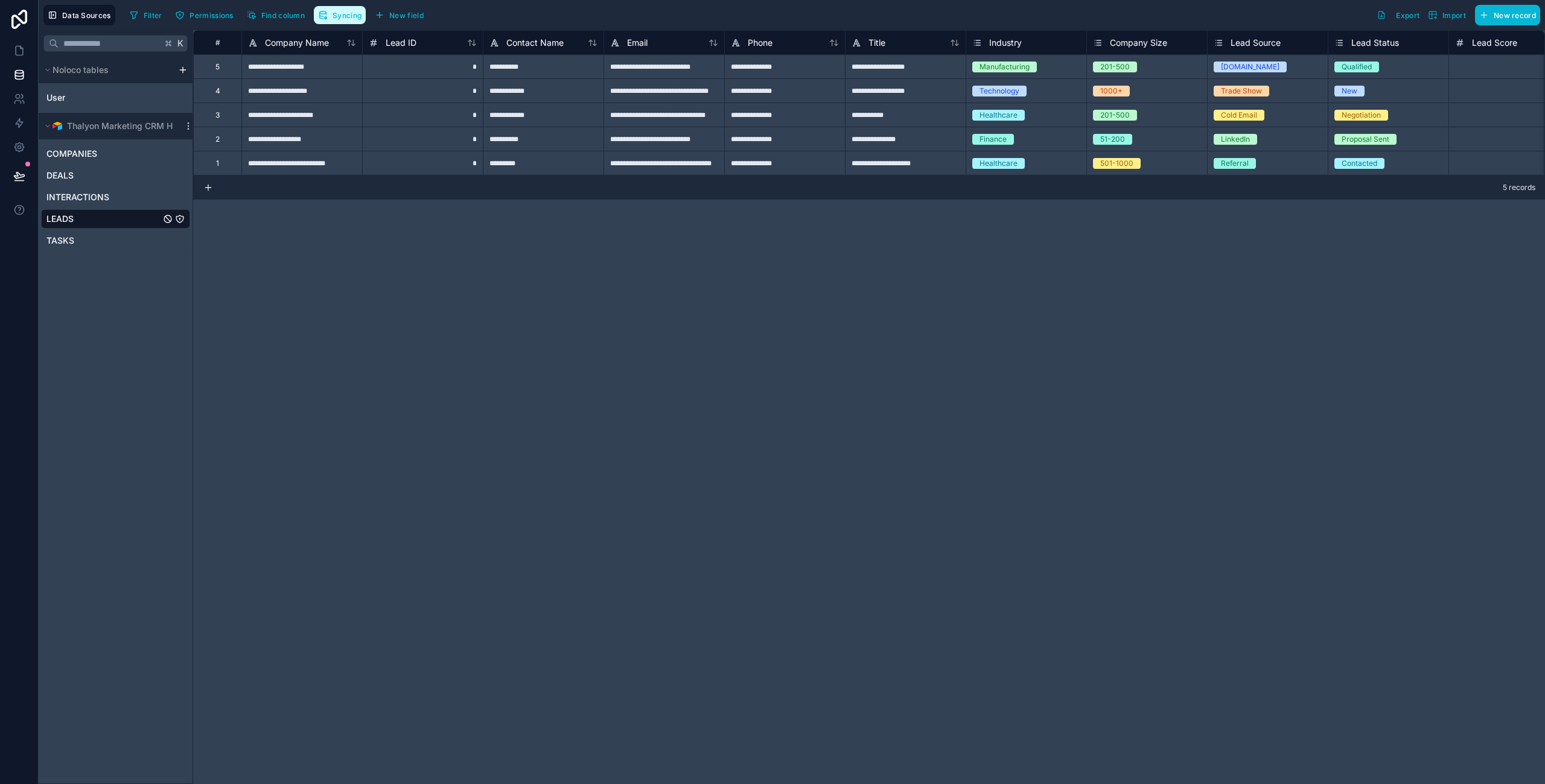
click at [347, 16] on span "Syncing" at bounding box center [346, 16] width 29 height 9
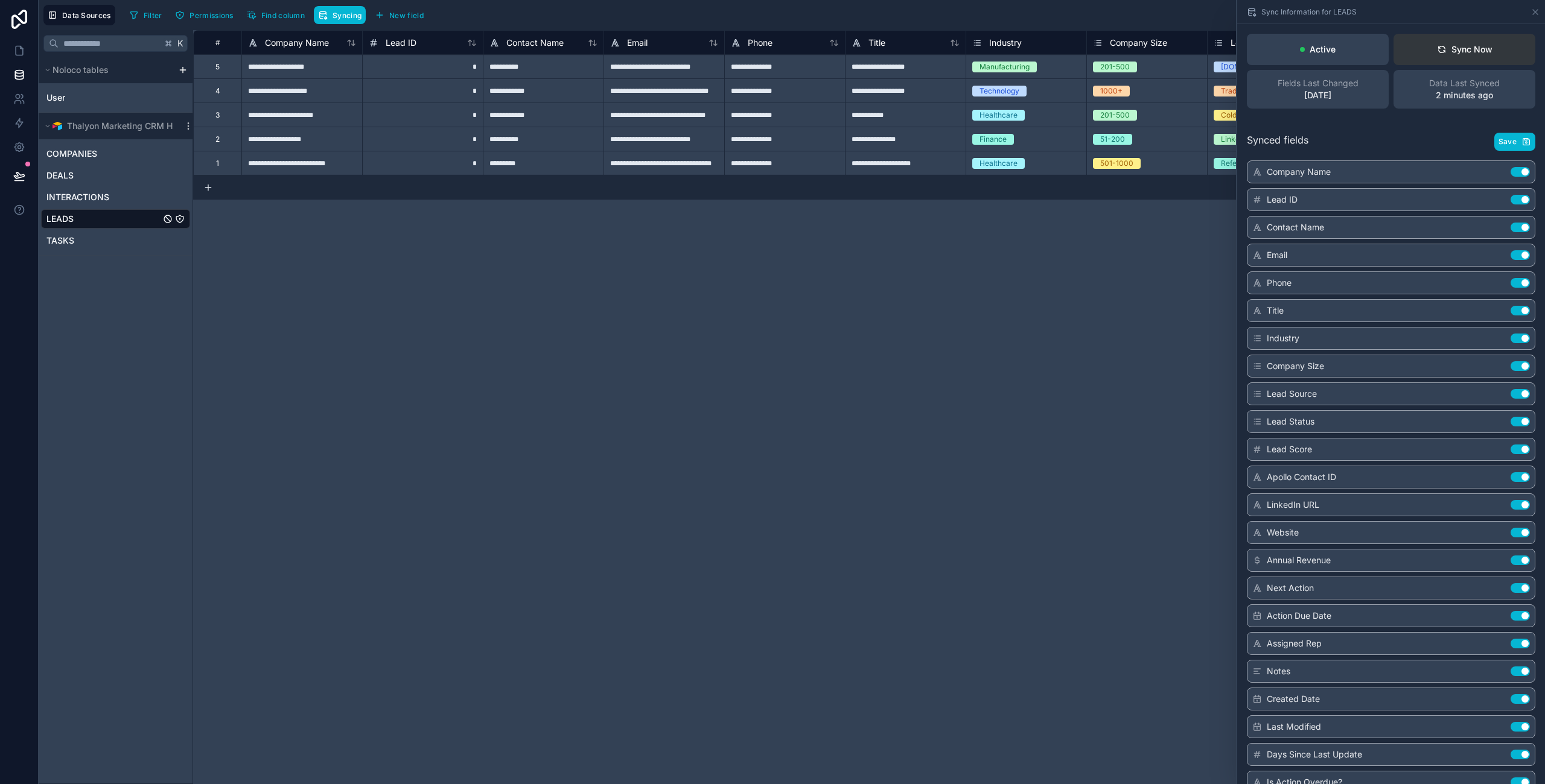
click at [1444, 42] on button "Sync Now" at bounding box center [1464, 49] width 142 height 31
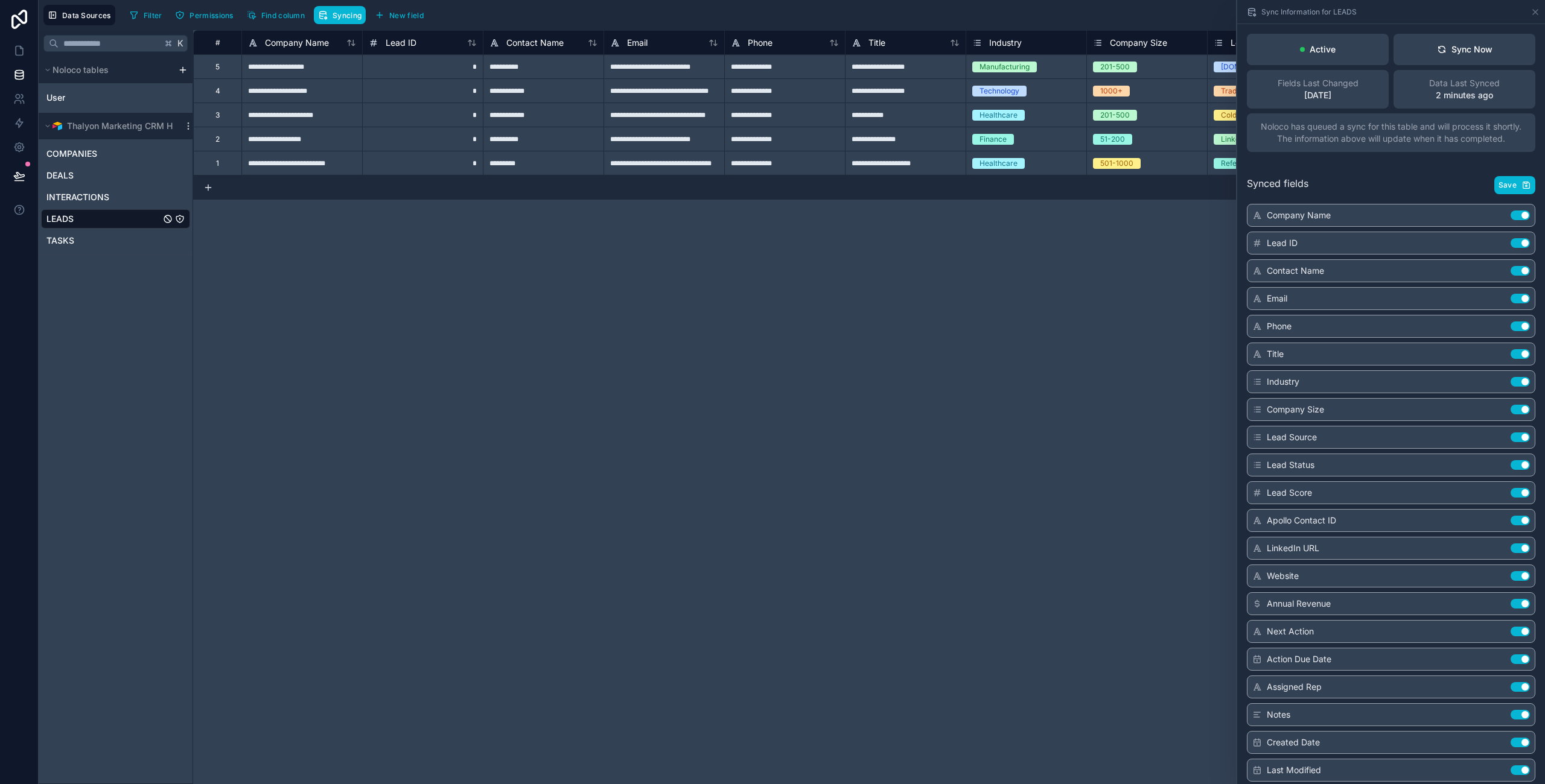
drag, startPoint x: 1360, startPoint y: 569, endPoint x: 1360, endPoint y: 535, distance: 34.0
click at [1360, 541] on div "Company Name Use setting Lead ID Use setting Contact Name Use setting Email Use…" at bounding box center [1390, 728] width 288 height 1049
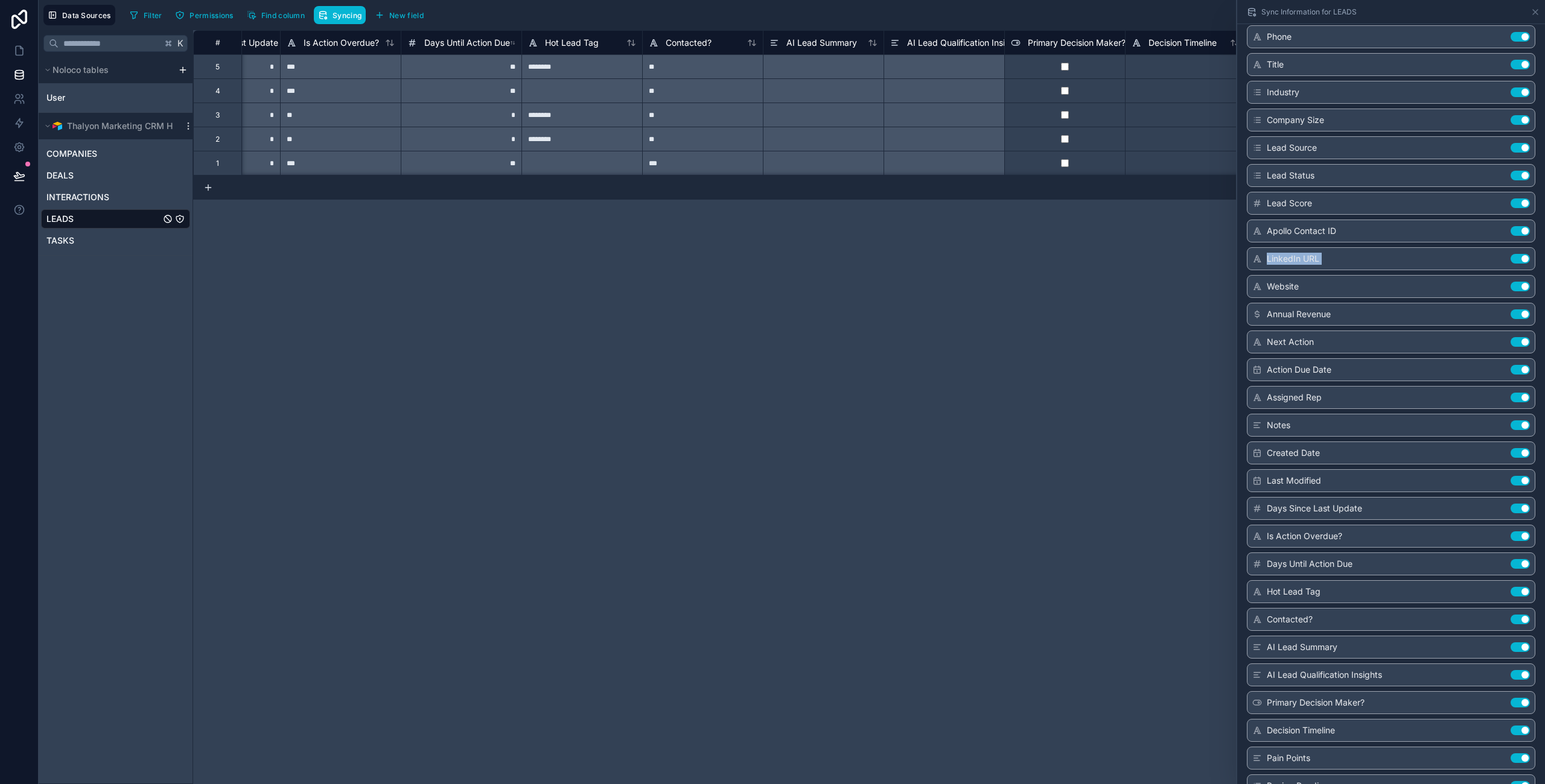
scroll to position [0, 2618]
click at [810, 46] on span "AI Lead Summary" at bounding box center [819, 42] width 71 height 12
click at [843, 257] on div "# Last Modified Days Since Last Update Is Action Overdue? Days Until Action Due…" at bounding box center [869, 407] width 1351 height 753
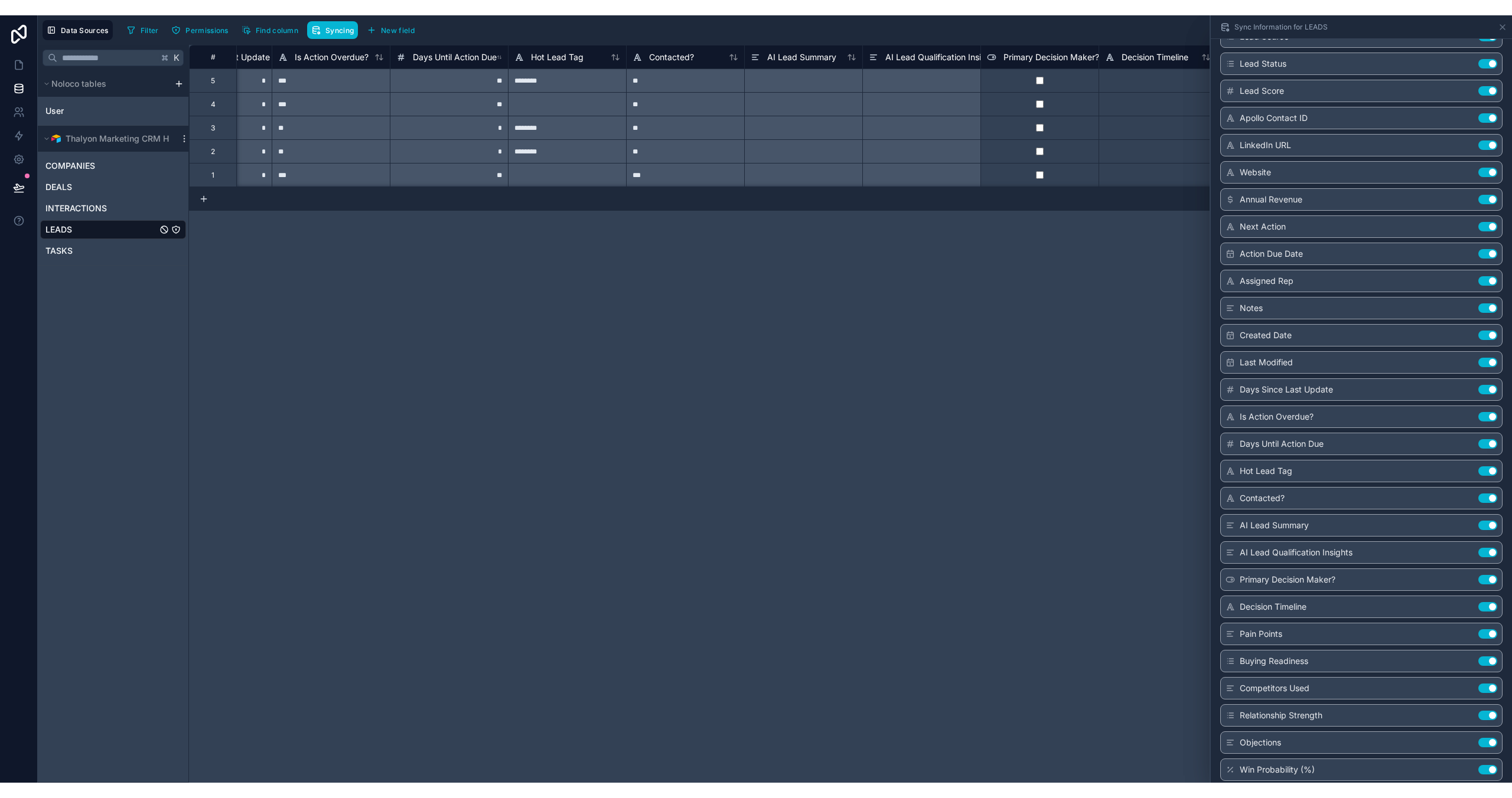
scroll to position [426, 0]
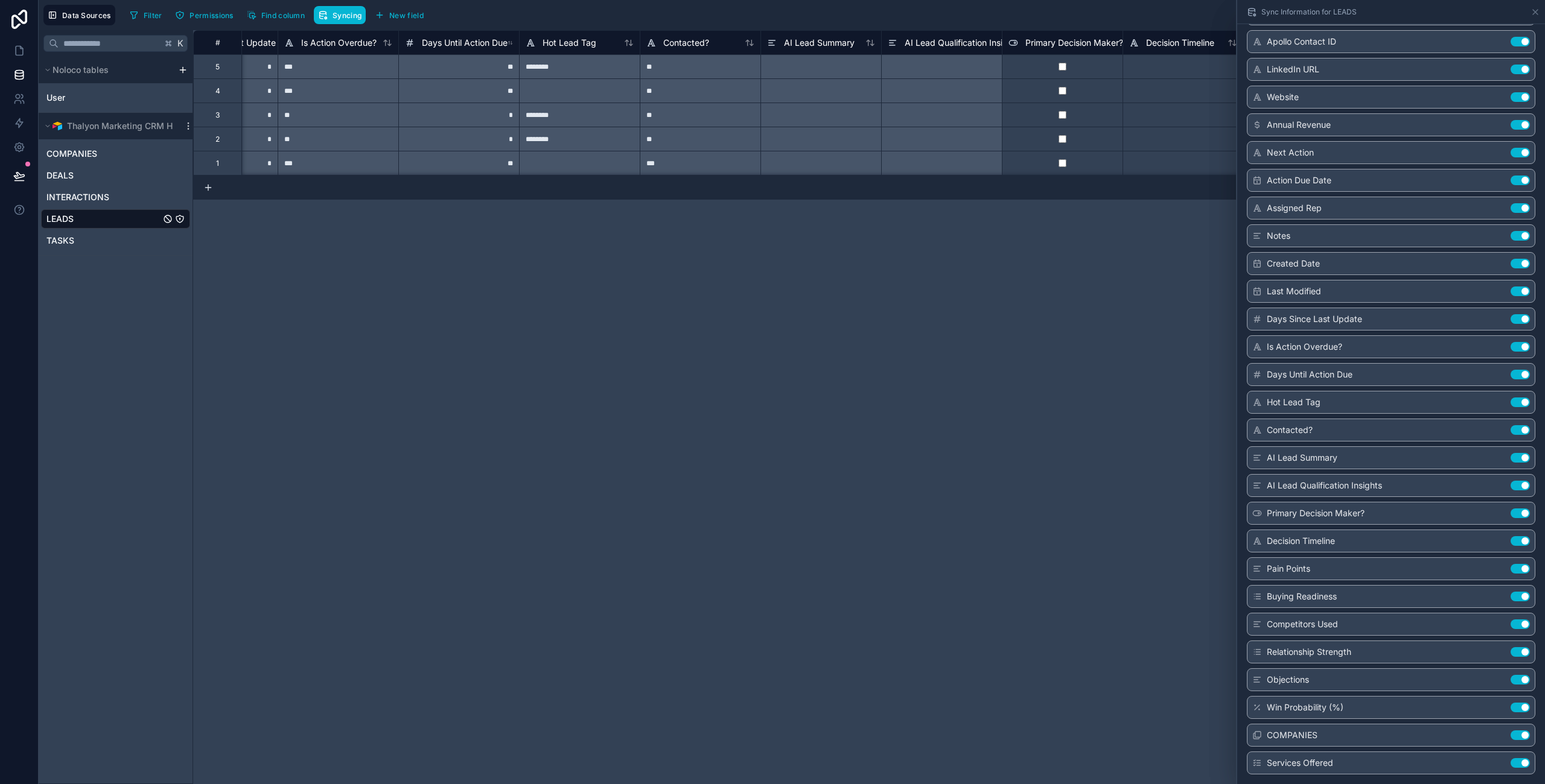
click at [1030, 401] on div "# Last Modified Days Since Last Update Is Action Overdue? Days Until Action Due…" at bounding box center [869, 407] width 1351 height 753
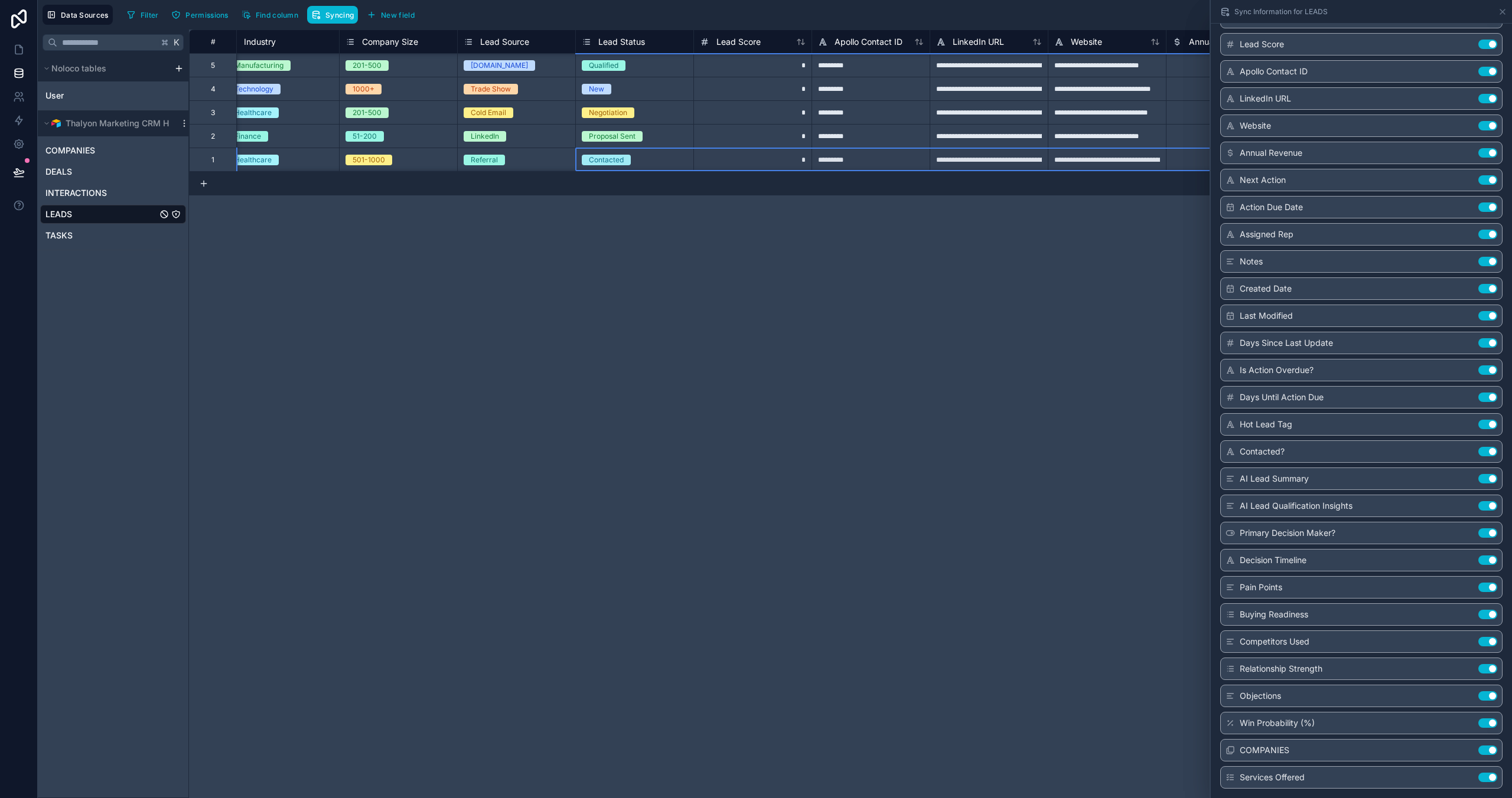
scroll to position [0, 717]
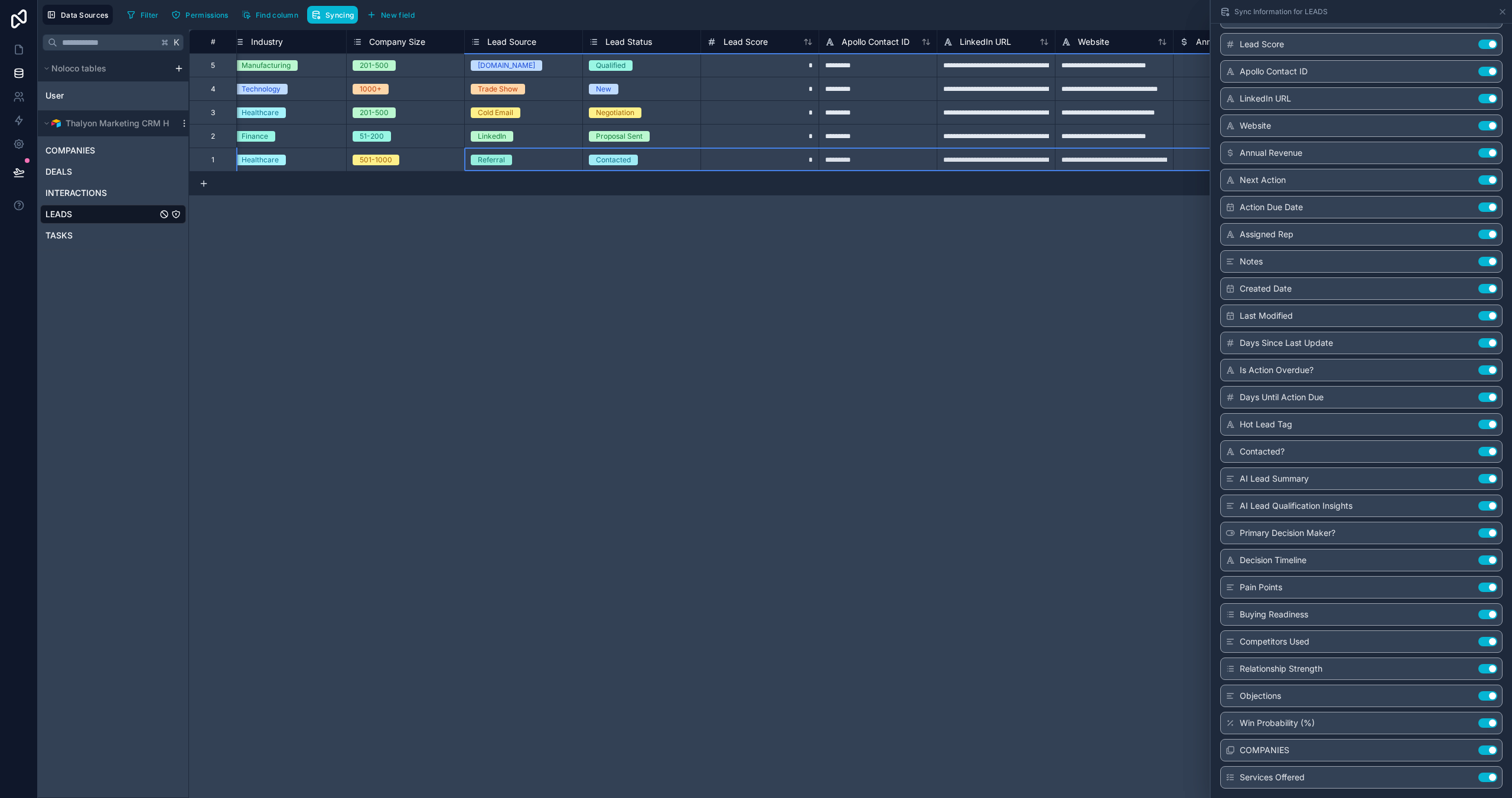
drag, startPoint x: 938, startPoint y: 171, endPoint x: 477, endPoint y: 187, distance: 461.3
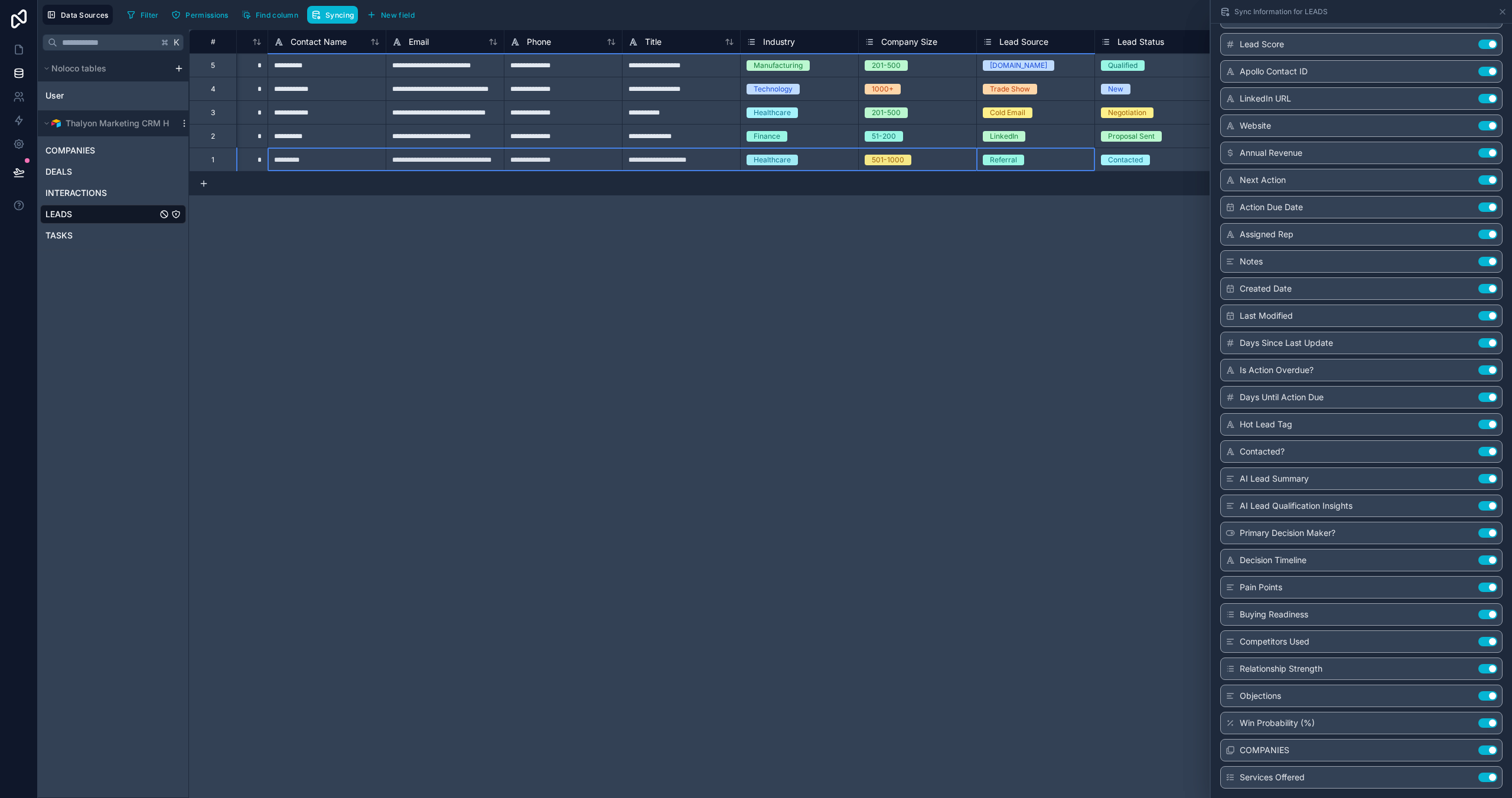
scroll to position [0, 210]
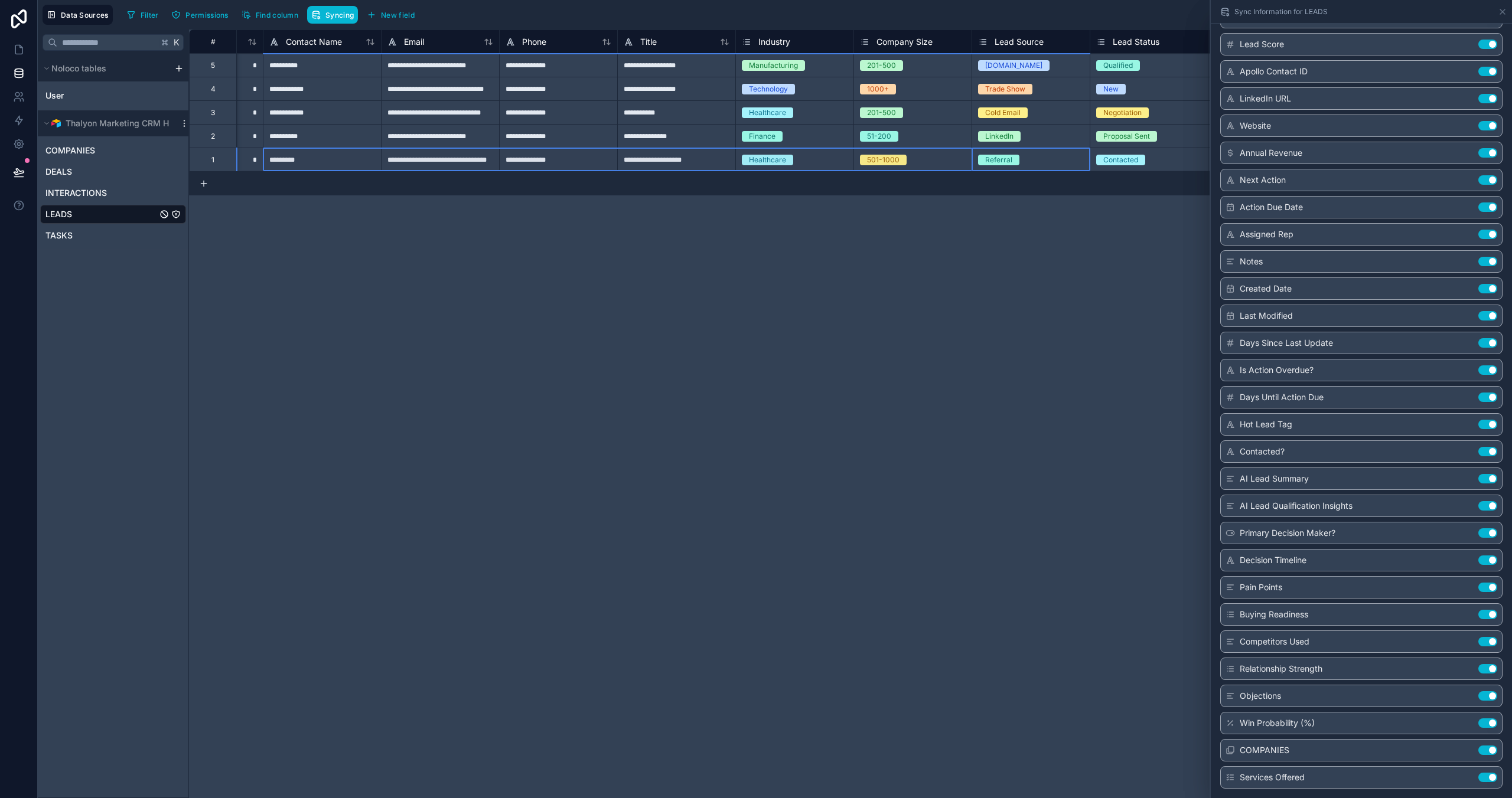
drag, startPoint x: 478, startPoint y: 171, endPoint x: 351, endPoint y: 172, distance: 127.0
click at [351, 172] on div "**********" at bounding box center [850, 413] width 1322 height 769
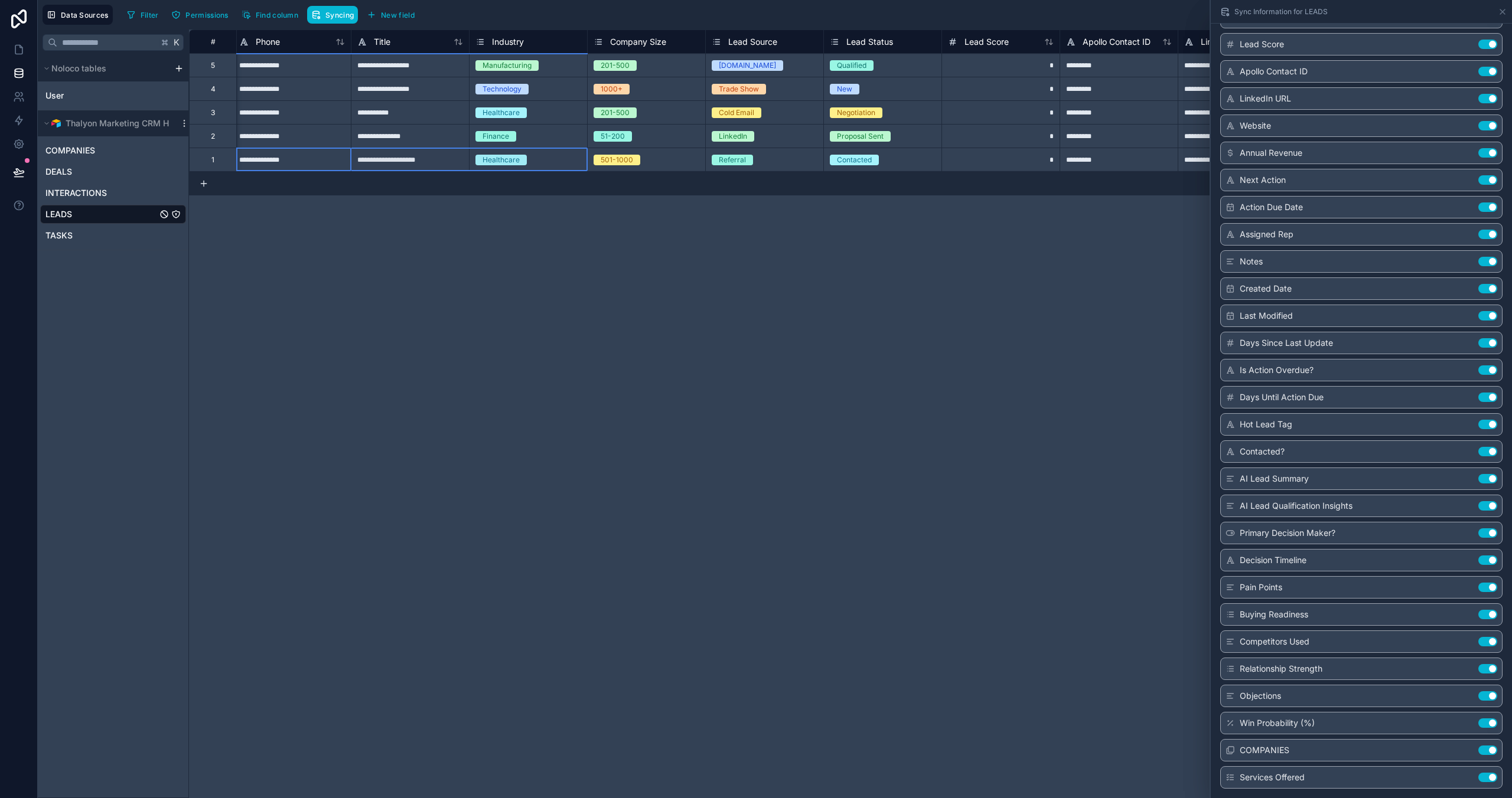
scroll to position [0, 654]
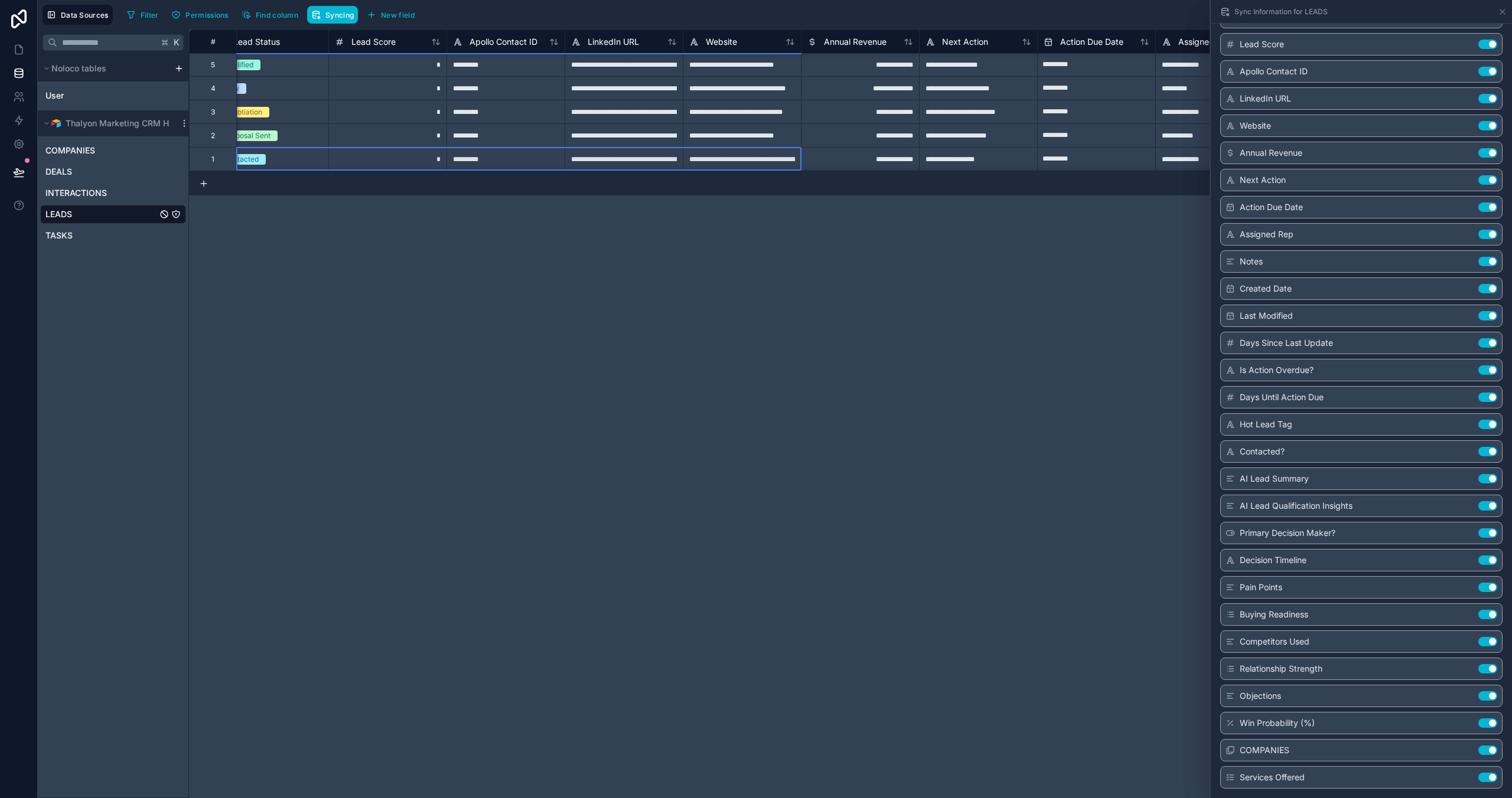
drag, startPoint x: 518, startPoint y: 169, endPoint x: 736, endPoint y: 176, distance: 218.1
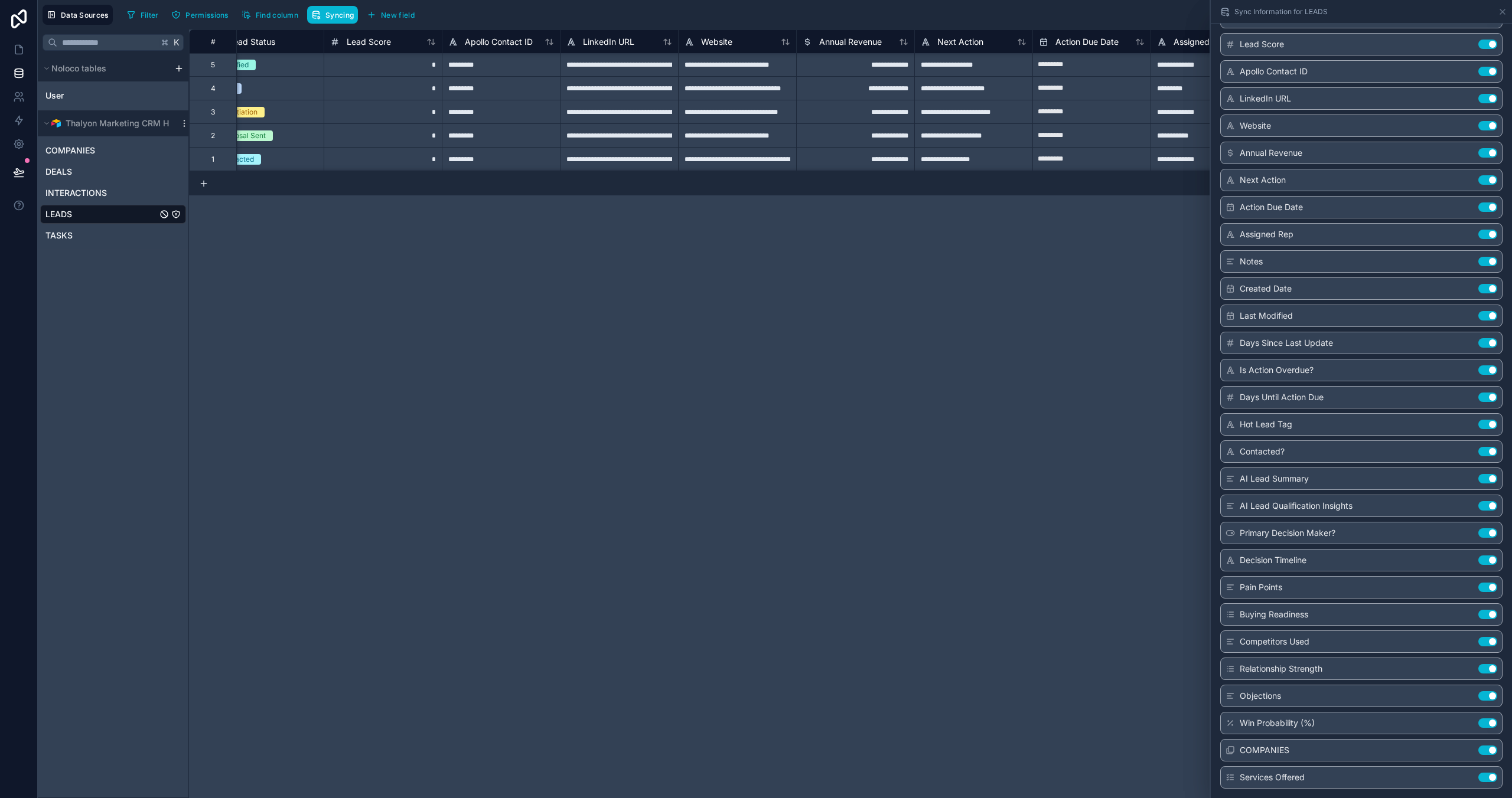
click at [792, 297] on div "**********" at bounding box center [850, 413] width 1322 height 769
click at [1503, 14] on icon at bounding box center [1502, 12] width 9 height 9
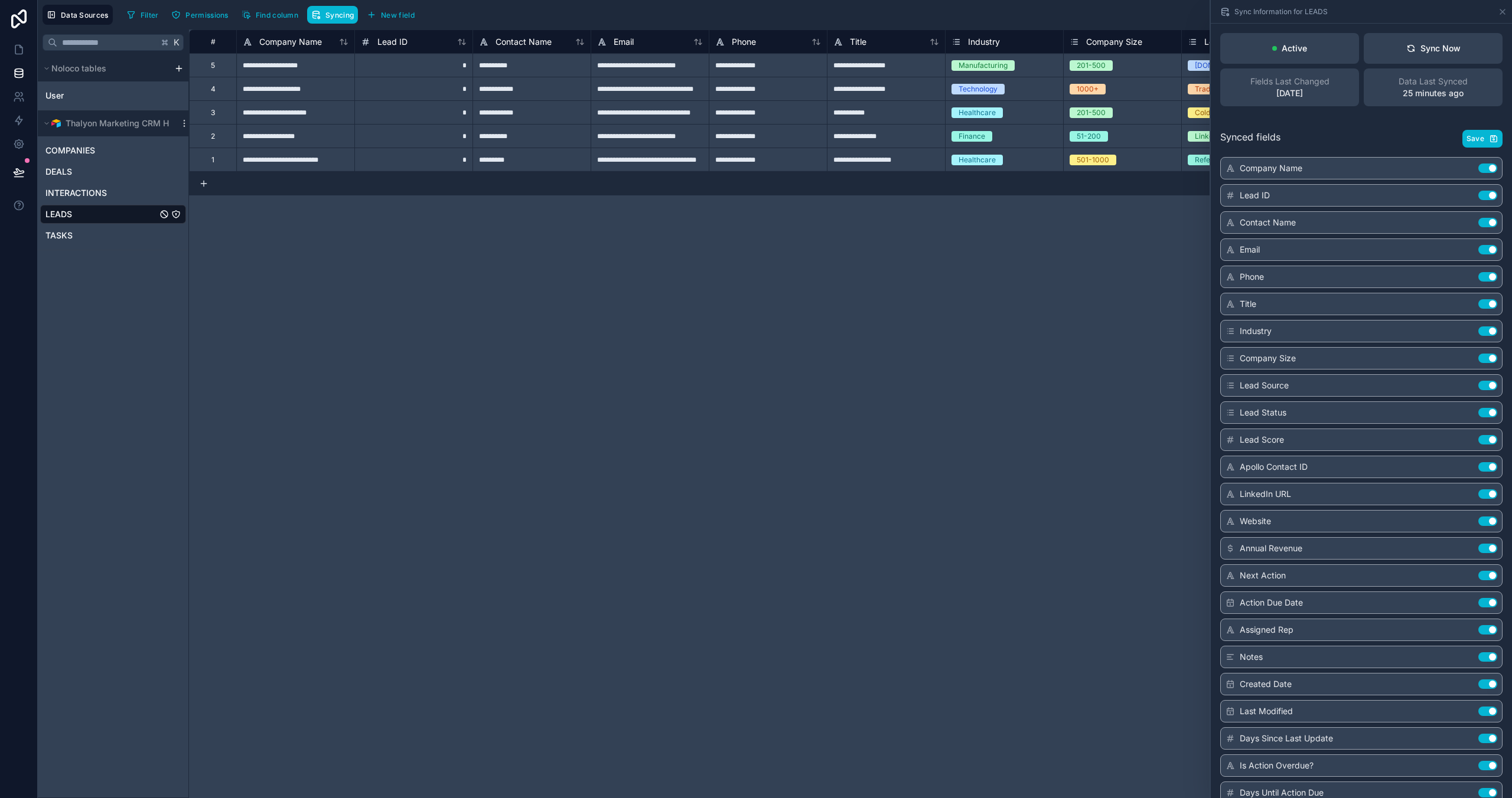
click at [685, 307] on div "**********" at bounding box center [850, 413] width 1322 height 769
click at [111, 128] on span "Thalyon Marketing CRM Hub" at bounding box center [122, 123] width 114 height 12
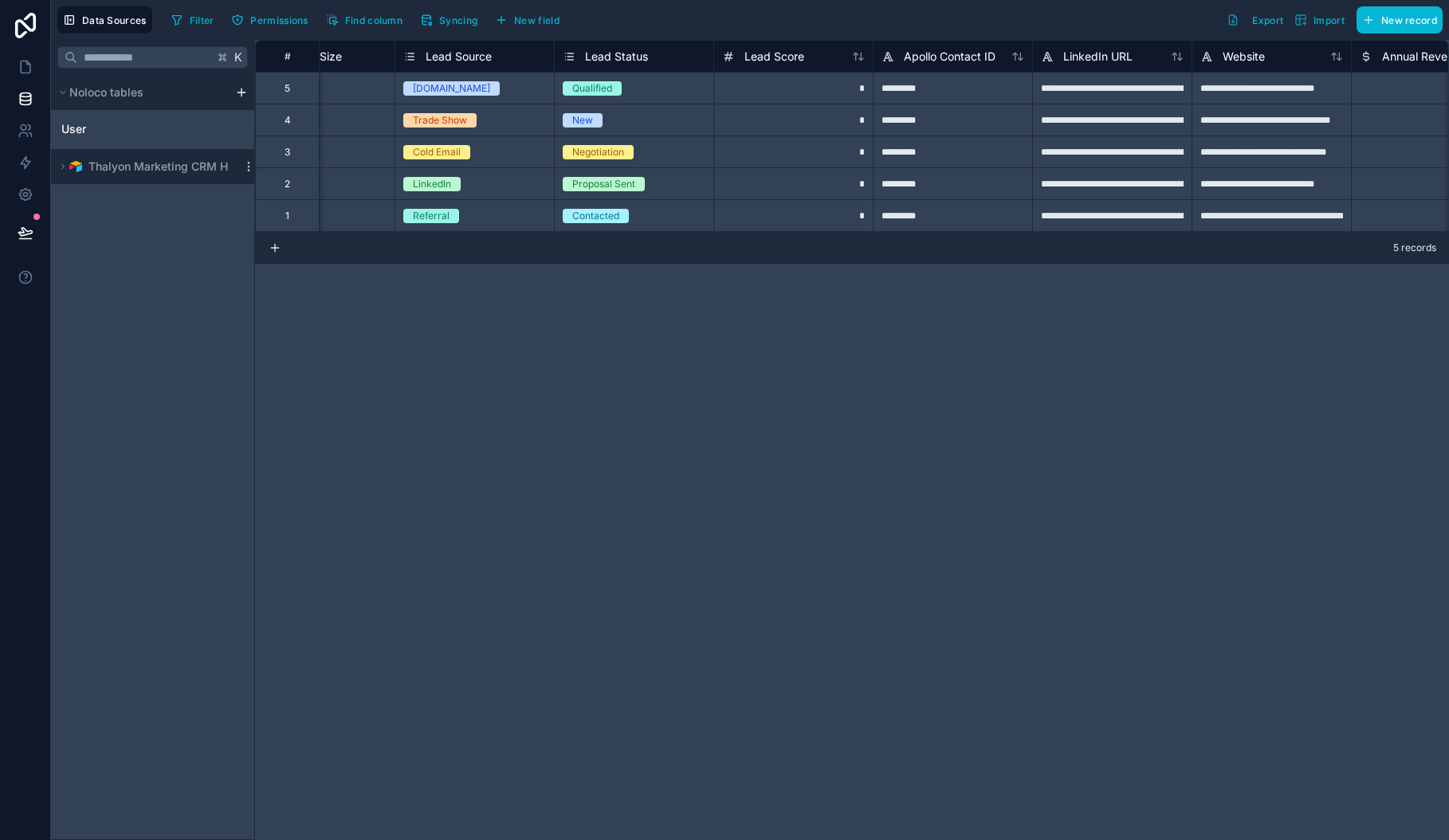
scroll to position [0, 1262]
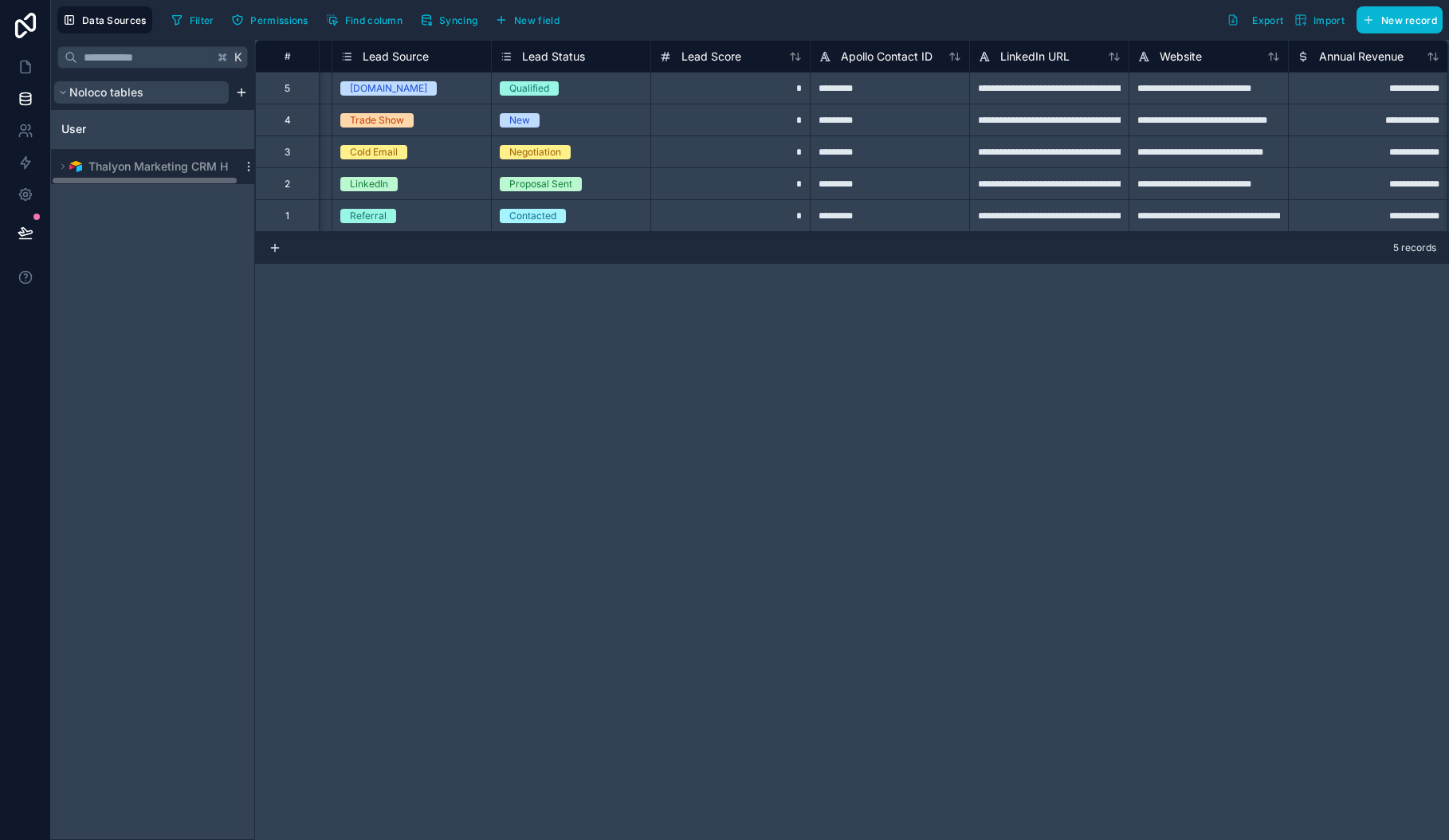
click at [110, 101] on button "Noloco tables" at bounding box center [141, 92] width 174 height 23
click at [127, 94] on span "Noloco tables" at bounding box center [105, 92] width 74 height 16
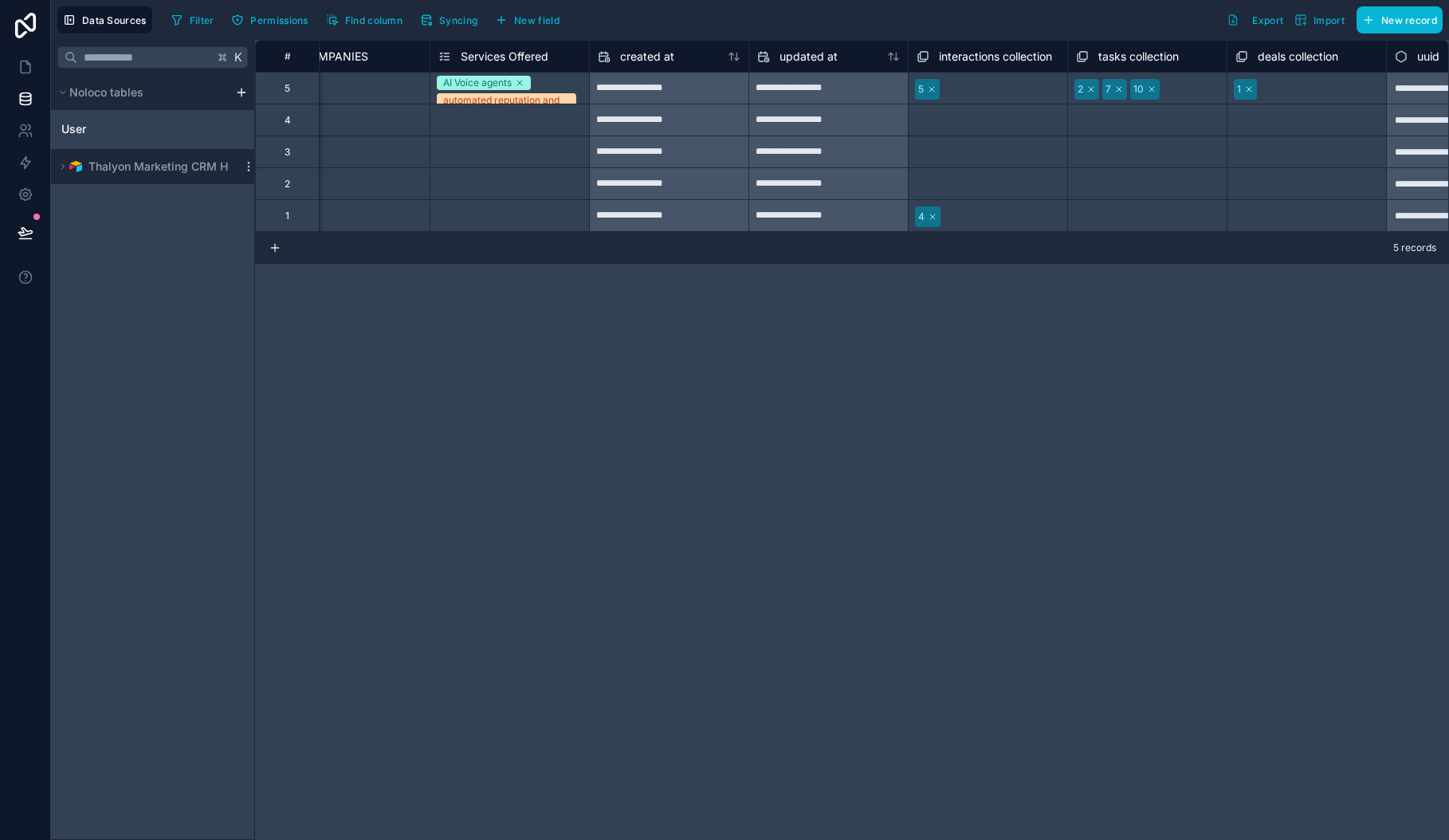
scroll to position [0, 5883]
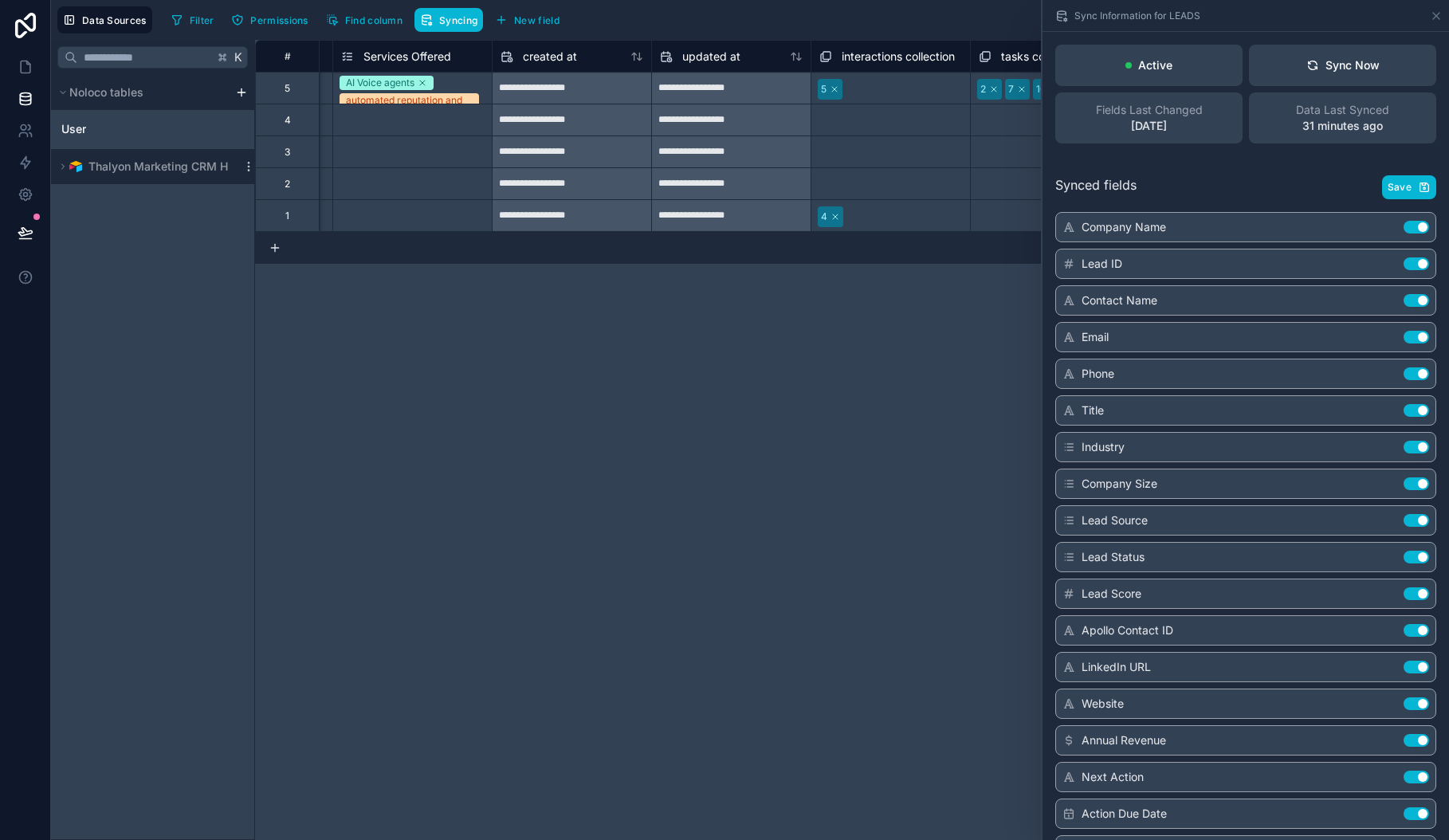
click at [756, 421] on div "**********" at bounding box center [851, 439] width 1193 height 800
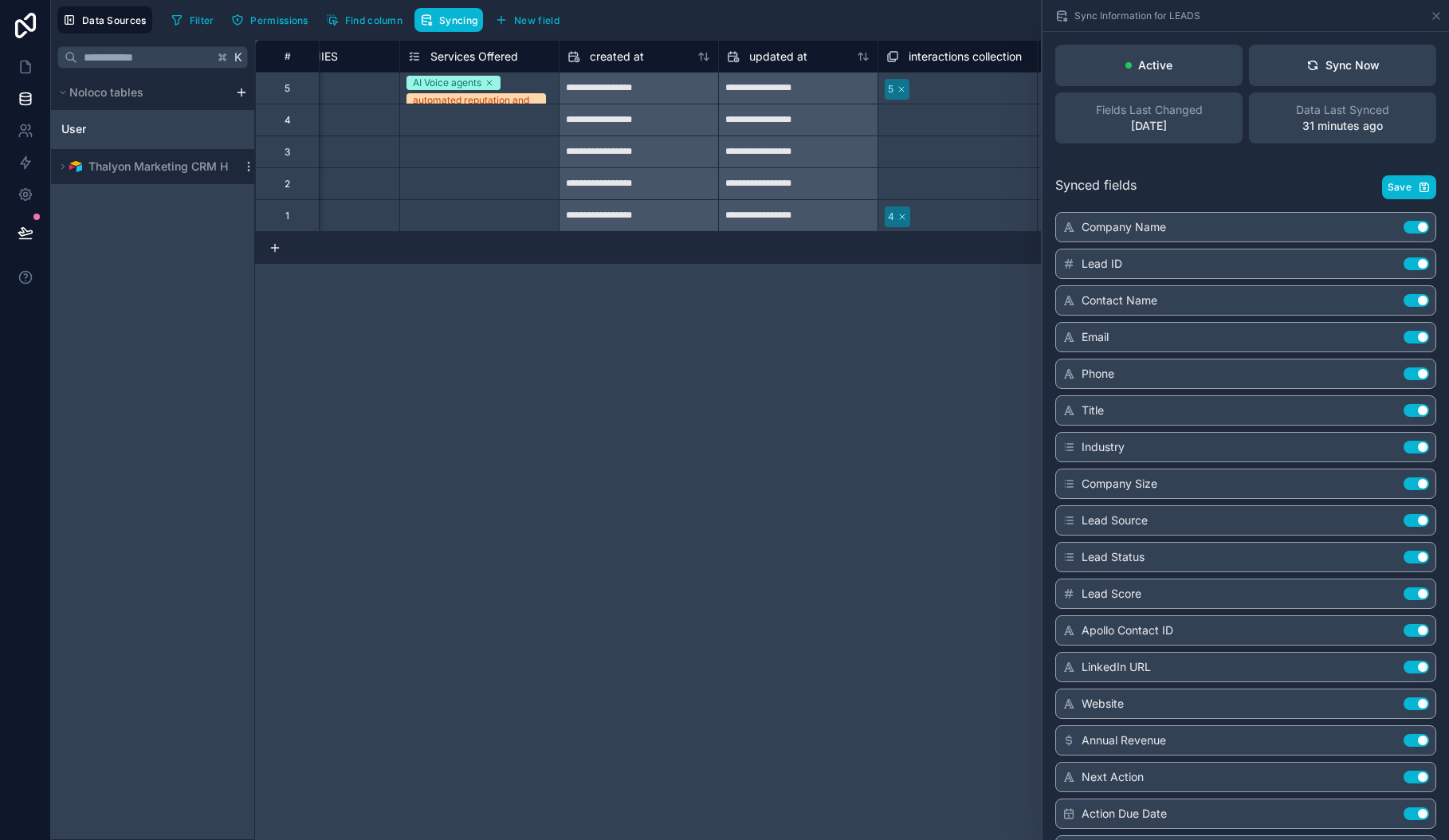
scroll to position [0, 5804]
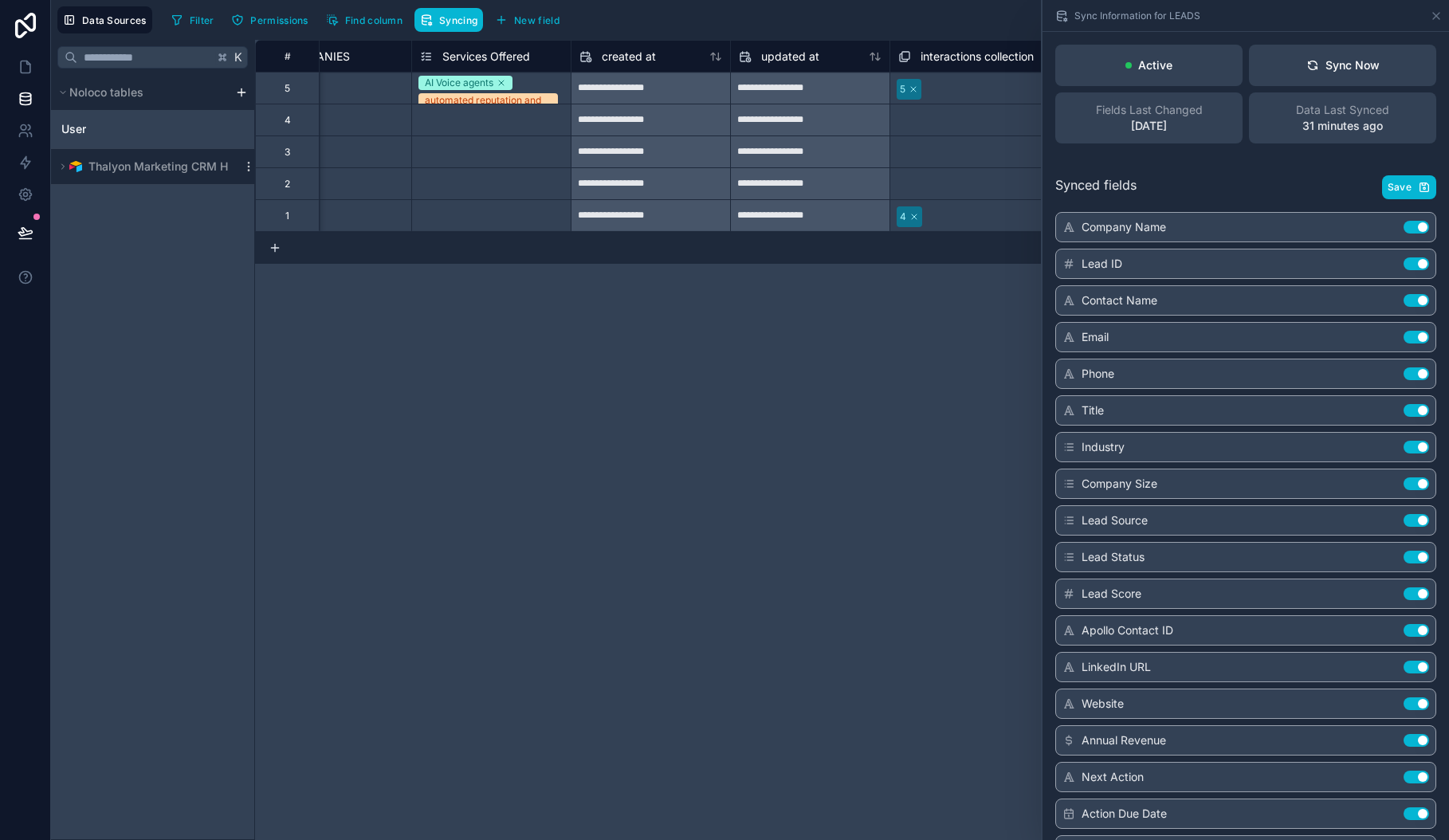
click at [812, 335] on div "**********" at bounding box center [851, 439] width 1193 height 800
click at [1430, 17] on icon at bounding box center [1435, 16] width 13 height 13
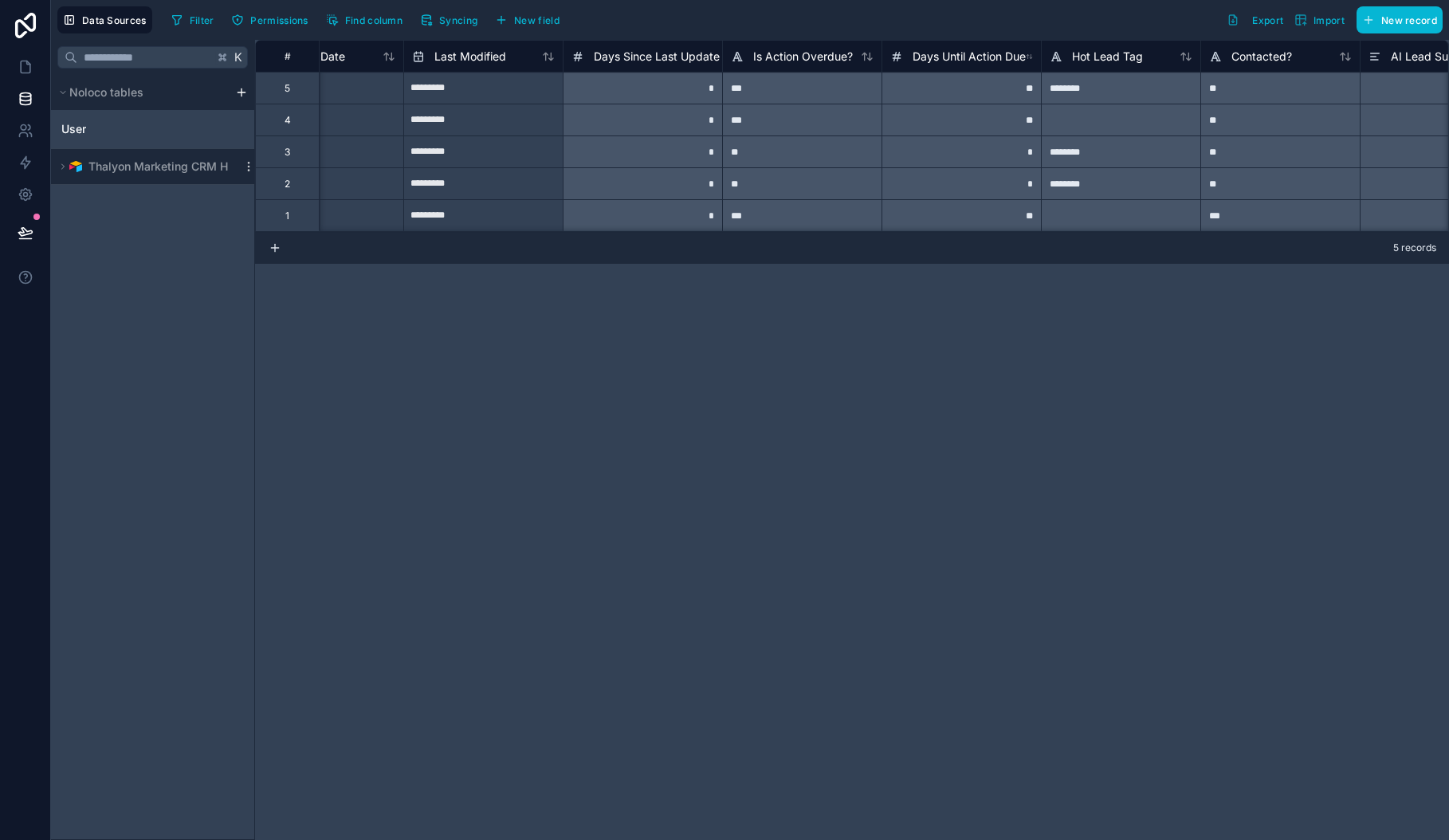
scroll to position [0, 3093]
